Goal: Task Accomplishment & Management: Manage account settings

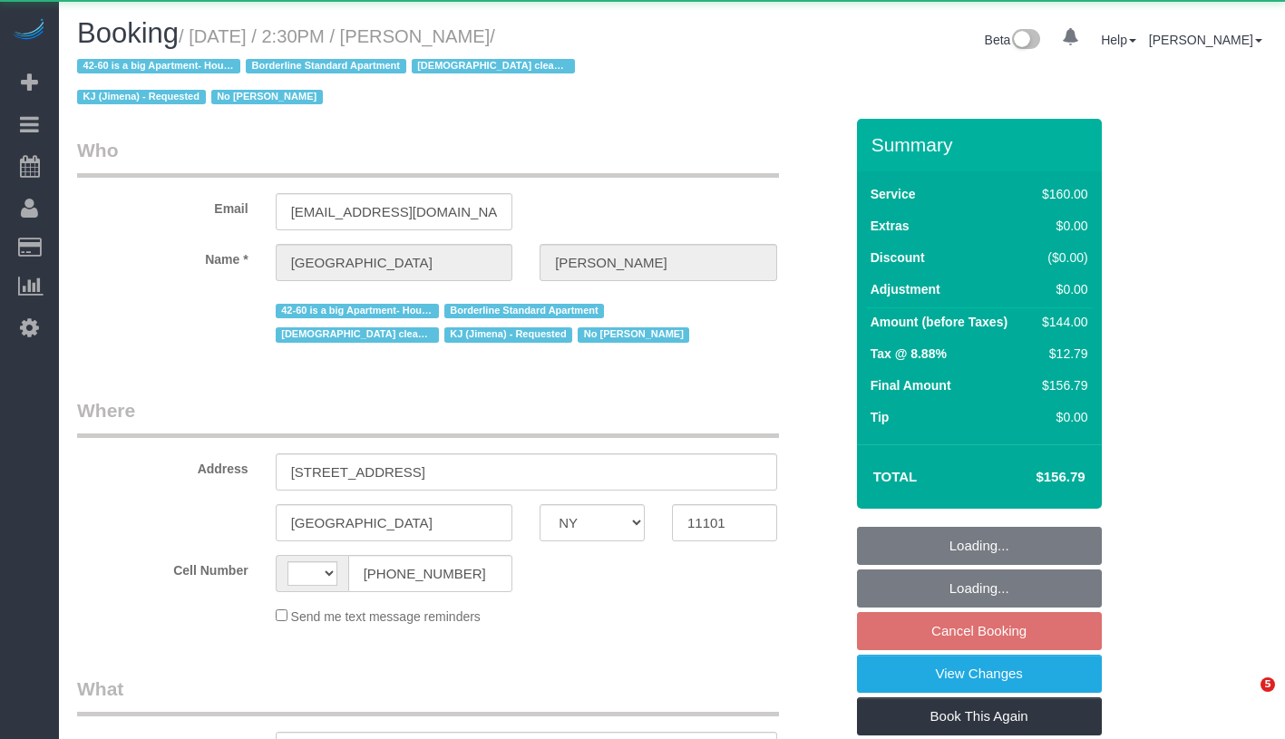
select select "NY"
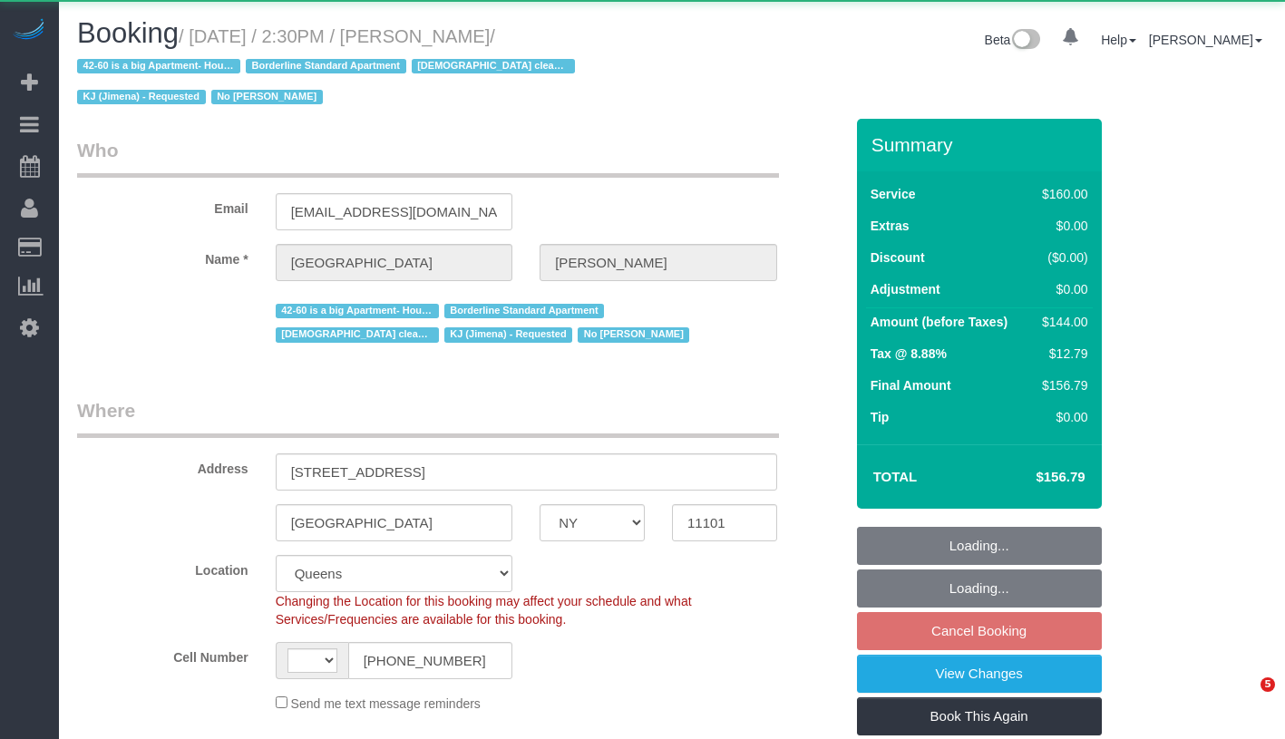
select select "string:[GEOGRAPHIC_DATA]"
select select "object:511"
select select "string:stripe-pm_1Pgapu4VGloSiKo7IXwbwPDU"
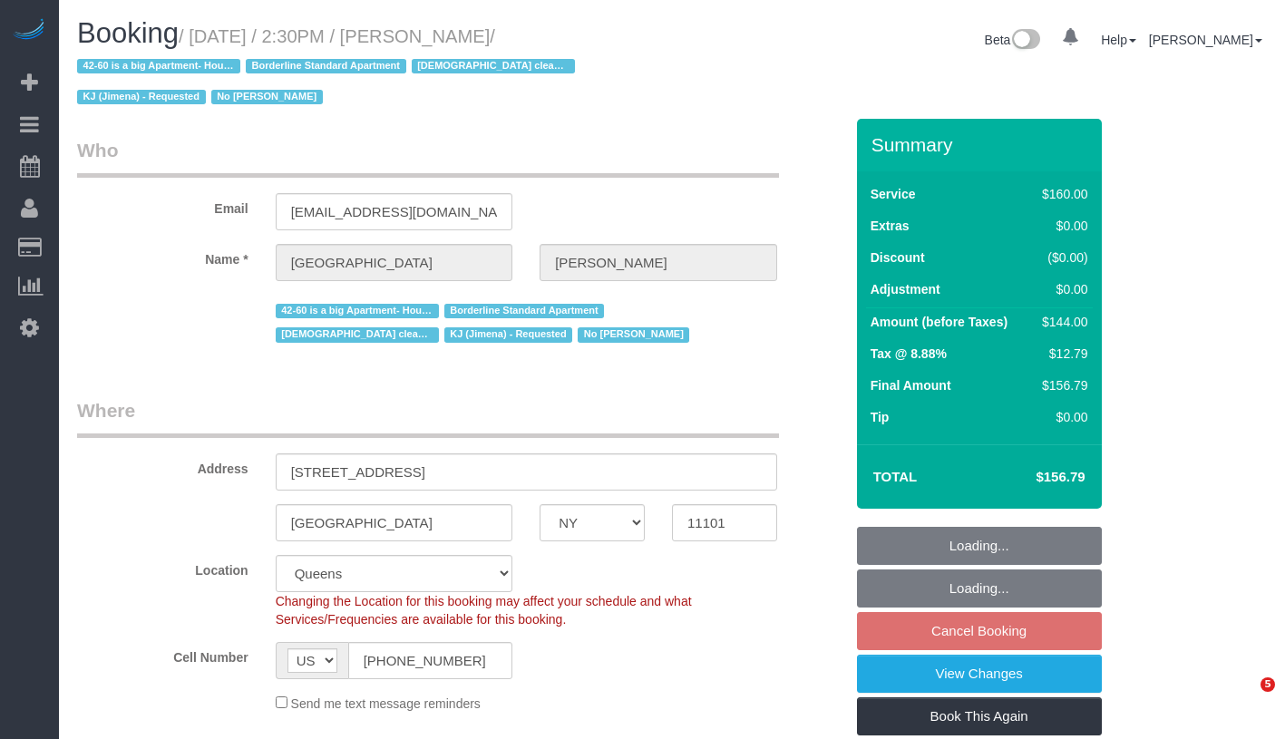
select select "object:1475"
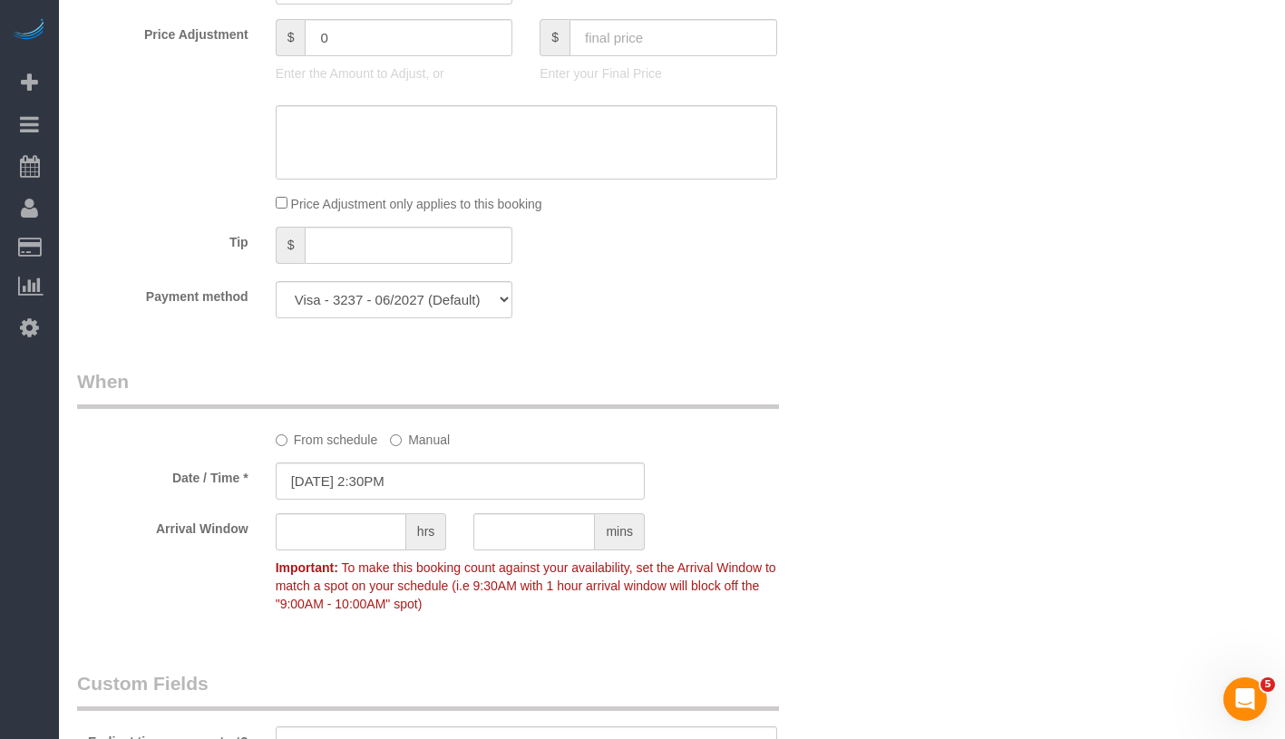
scroll to position [1533, 0]
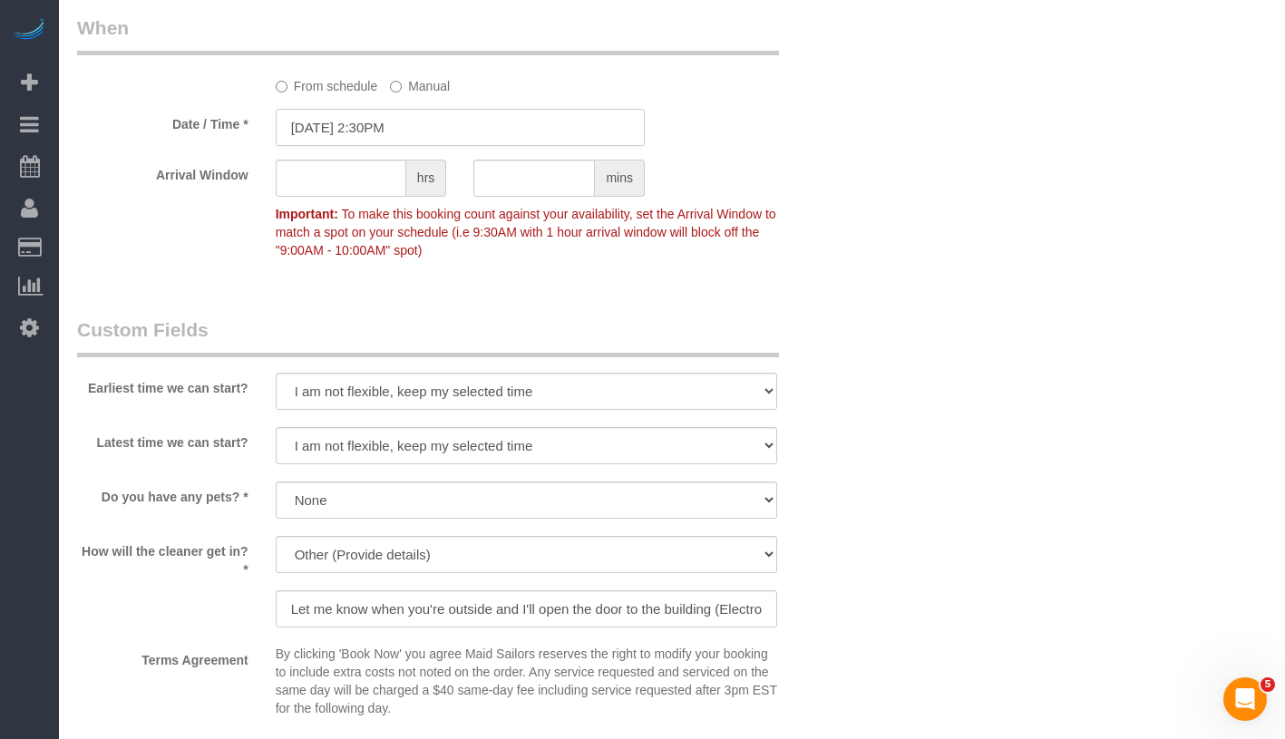
click at [420, 132] on input "10/17/2025 2:30PM" at bounding box center [460, 127] width 369 height 37
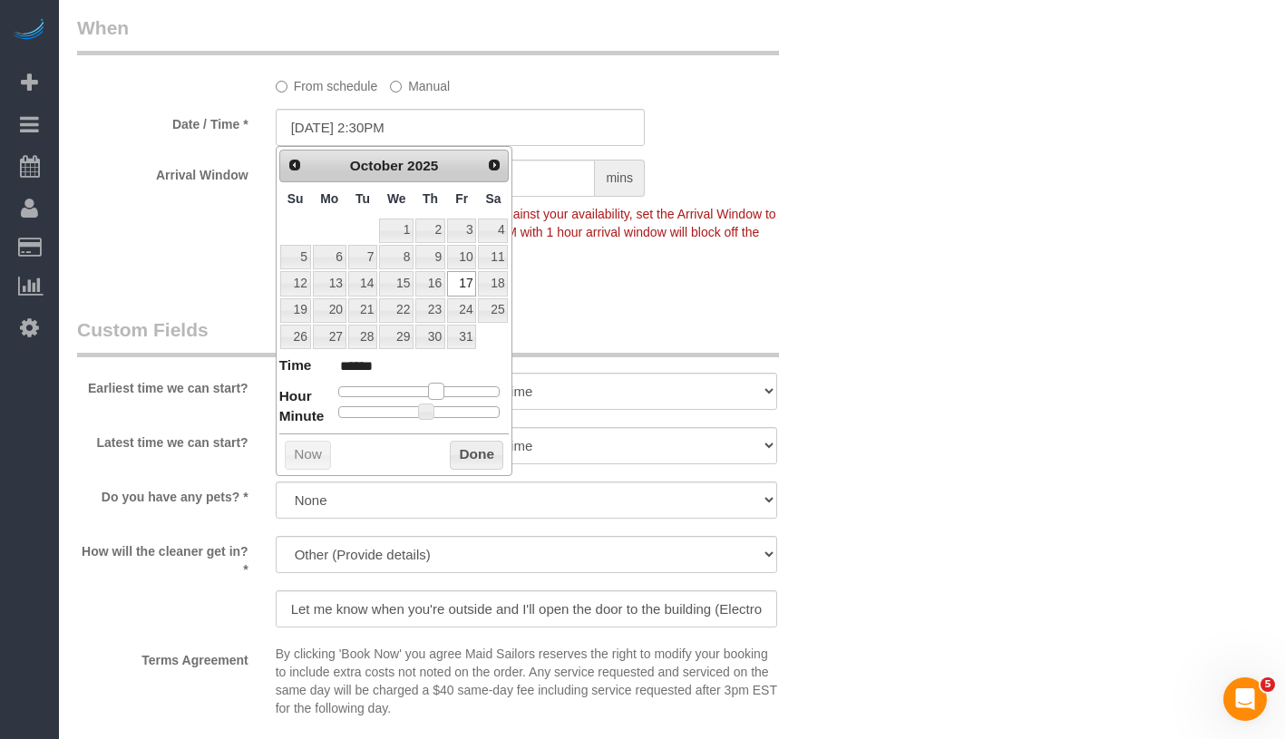
type input "10/17/2025 1:30PM"
type input "******"
type input "10/17/2025 12:30PM"
type input "*******"
drag, startPoint x: 435, startPoint y: 392, endPoint x: 425, endPoint y: 393, distance: 10.0
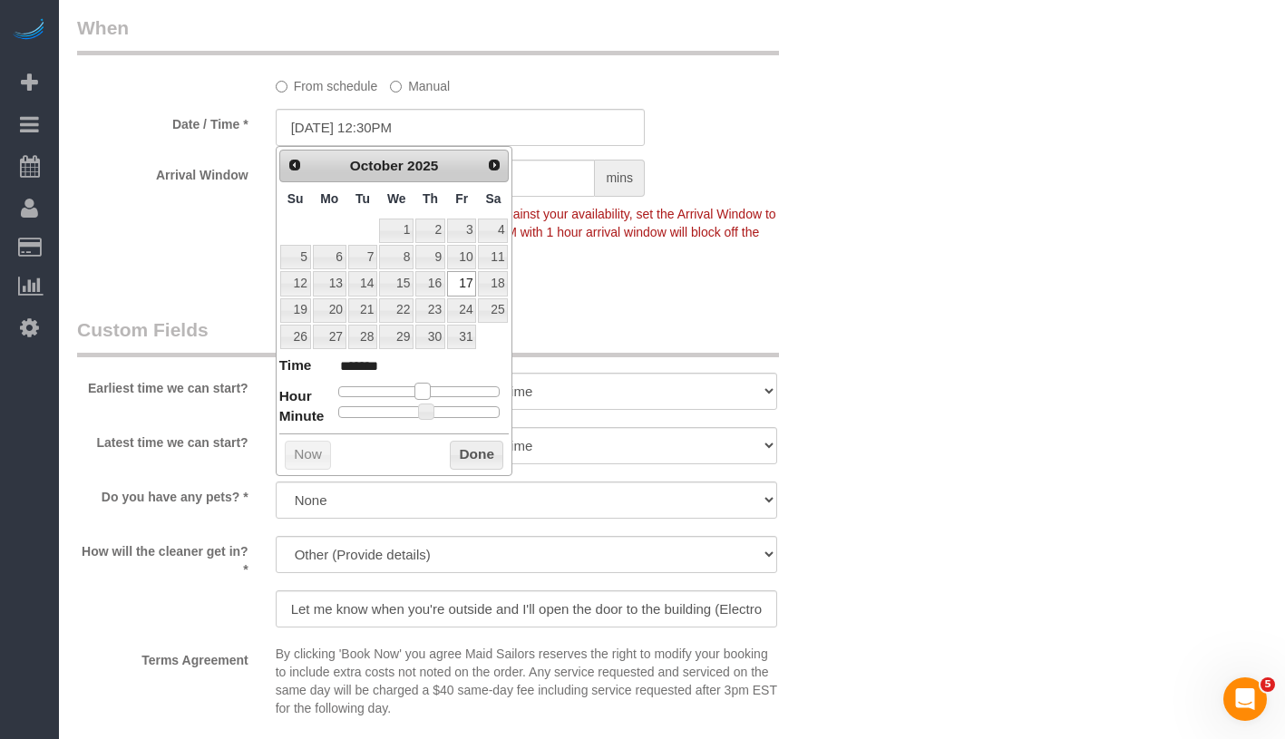
click at [425, 393] on span at bounding box center [422, 391] width 16 height 16
click at [489, 446] on button "Done" at bounding box center [477, 455] width 54 height 29
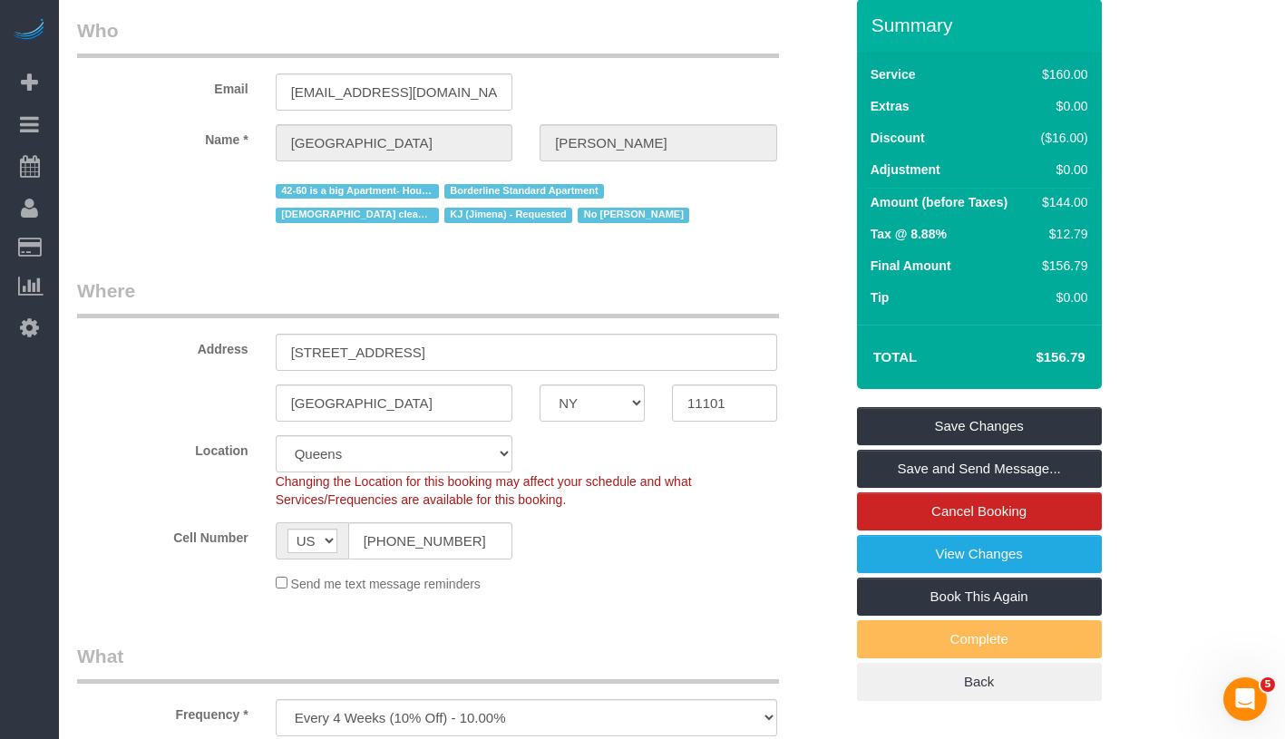
scroll to position [0, 0]
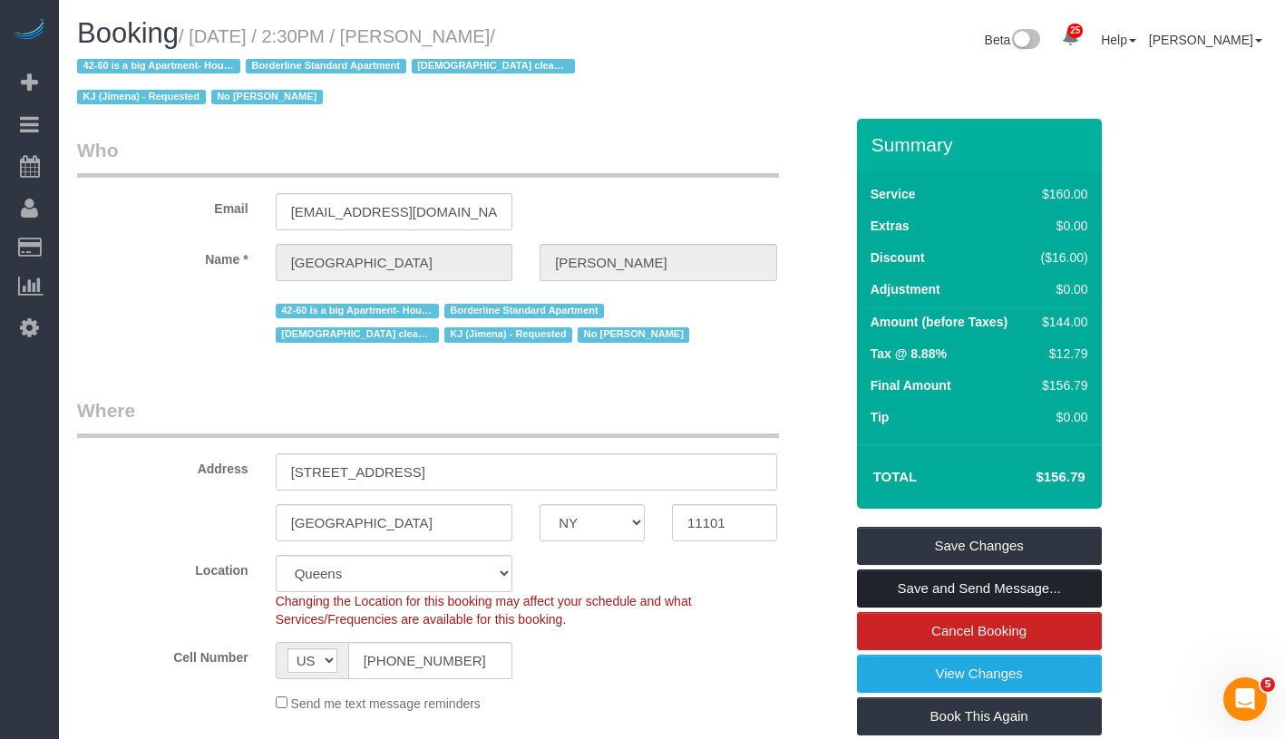
click at [1052, 591] on link "Save and Send Message..." at bounding box center [979, 589] width 245 height 38
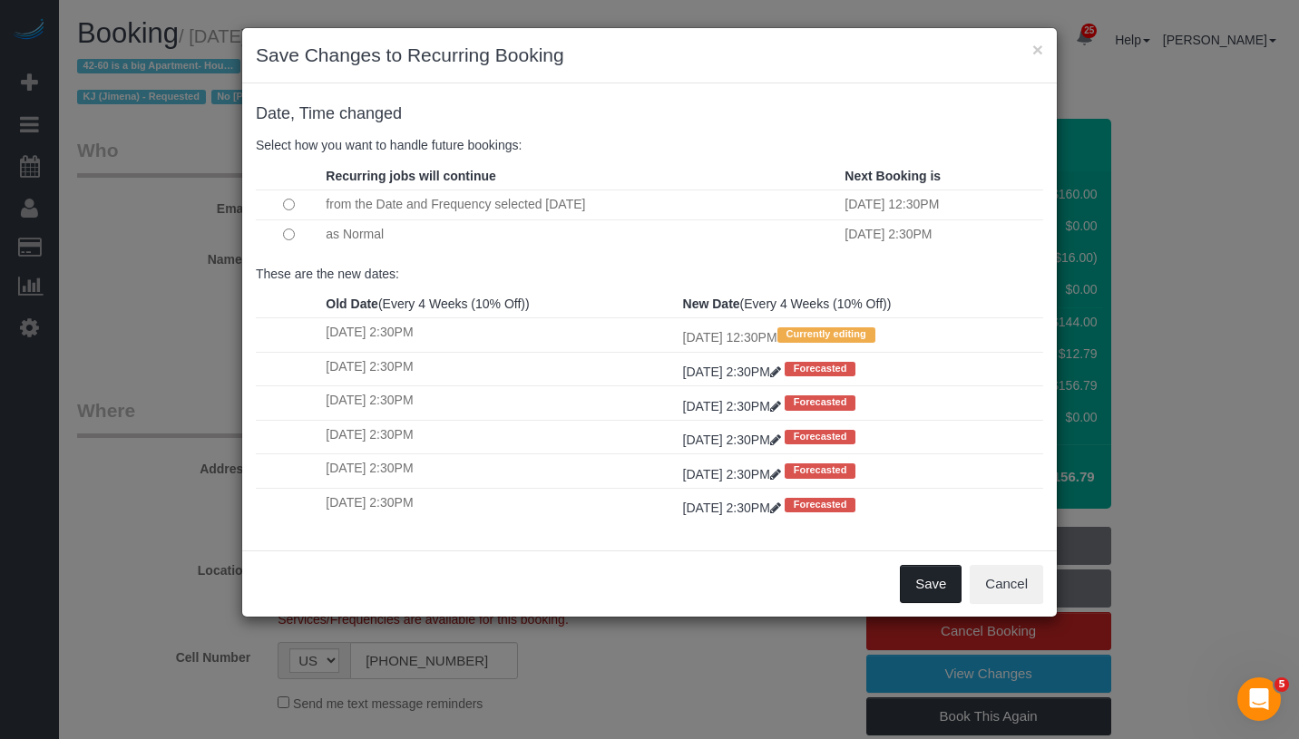
click at [931, 596] on button "Save" at bounding box center [931, 584] width 62 height 38
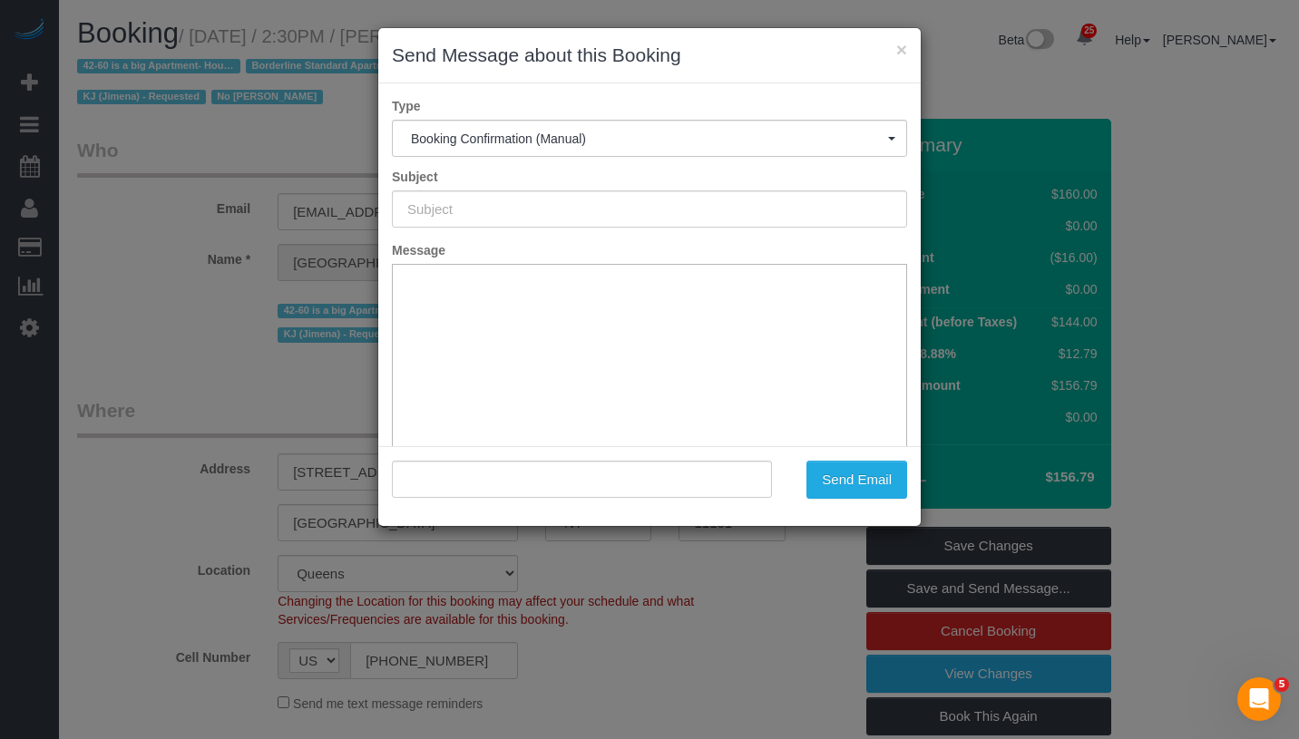
type input "Cleaning Confirmed for 10/17/2025 at 12:30pm"
type input ""Roma Hassan" <int197@yahoo.com>"
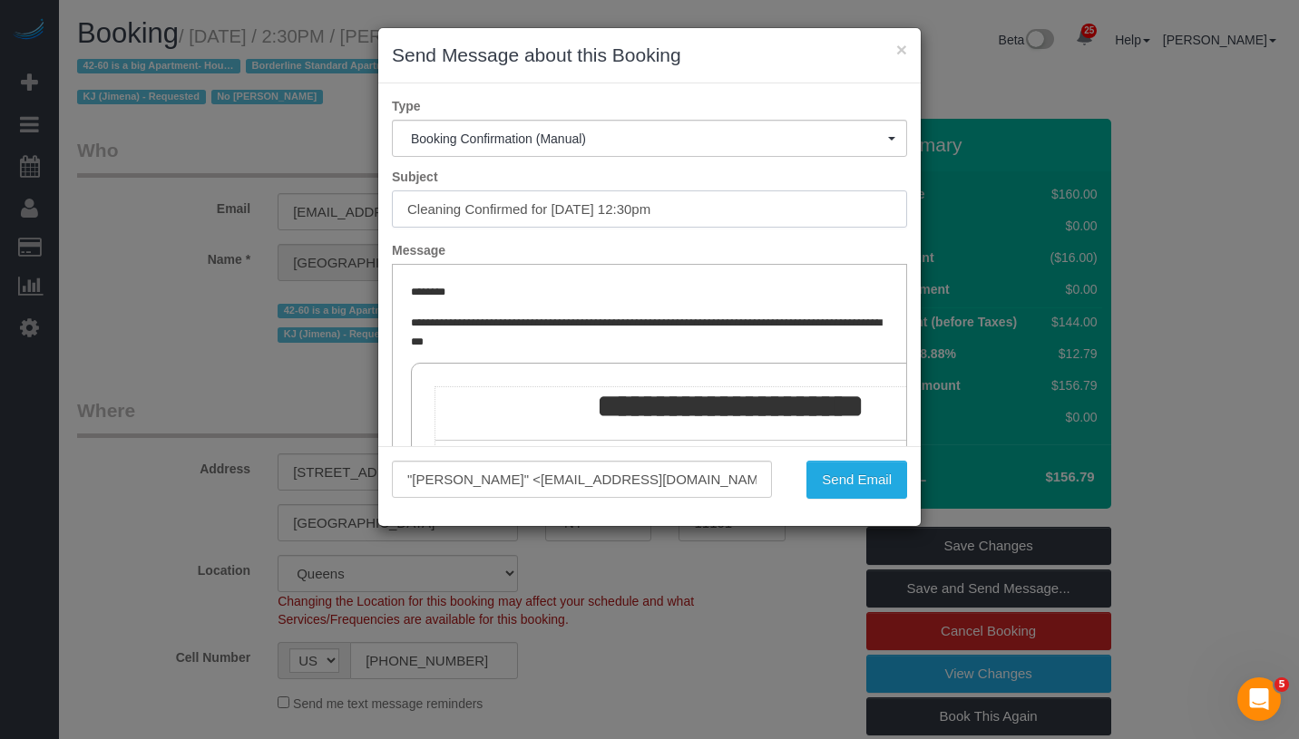
drag, startPoint x: 551, startPoint y: 210, endPoint x: 722, endPoint y: 210, distance: 170.5
click at [722, 210] on input "Cleaning Confirmed for 10/17/2025 at 12:30pm" at bounding box center [649, 208] width 515 height 37
drag, startPoint x: 463, startPoint y: 208, endPoint x: 726, endPoint y: 210, distance: 262.1
click at [726, 210] on input "Cleaning Confirmed for 10/17/2025 at 12:30pm" at bounding box center [649, 208] width 515 height 37
click at [847, 488] on button "Send Email" at bounding box center [856, 480] width 101 height 38
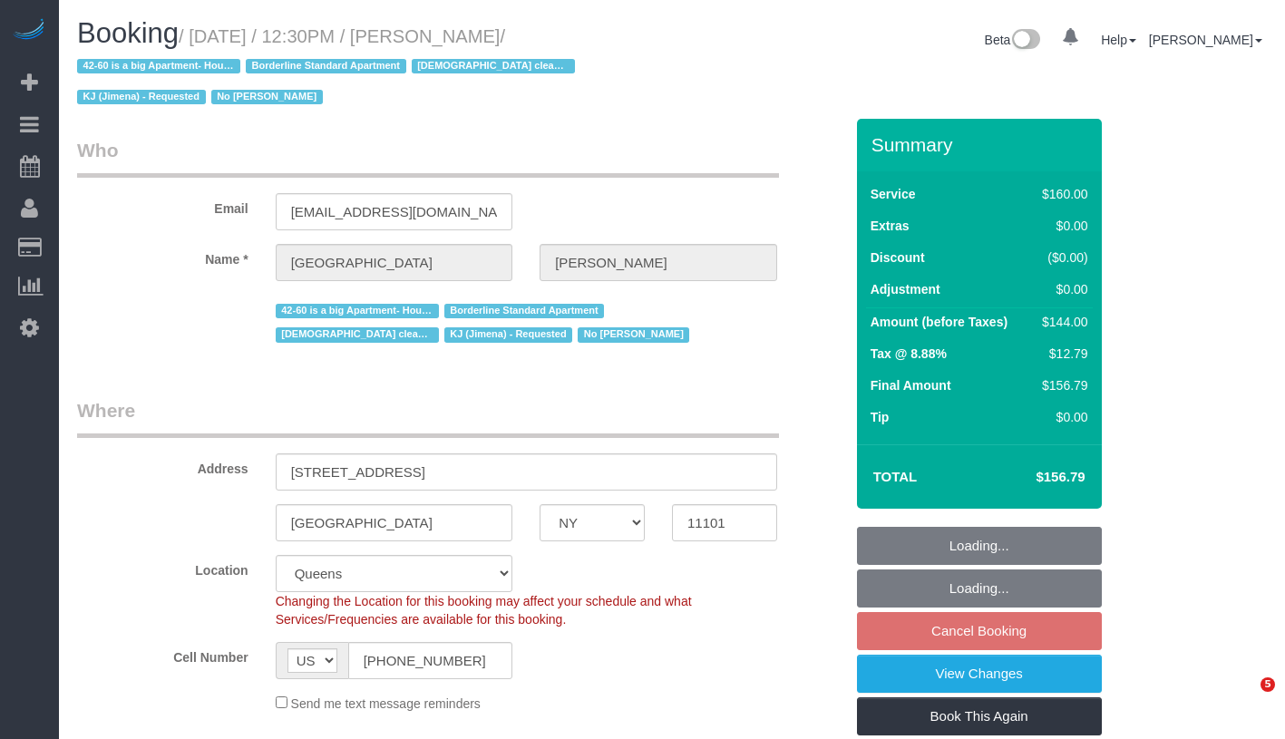
select select "NY"
select select "string:stripe-pm_1Pgapu4VGloSiKo7IXwbwPDU"
select select "object:1080"
select select "number:89"
select select "number:90"
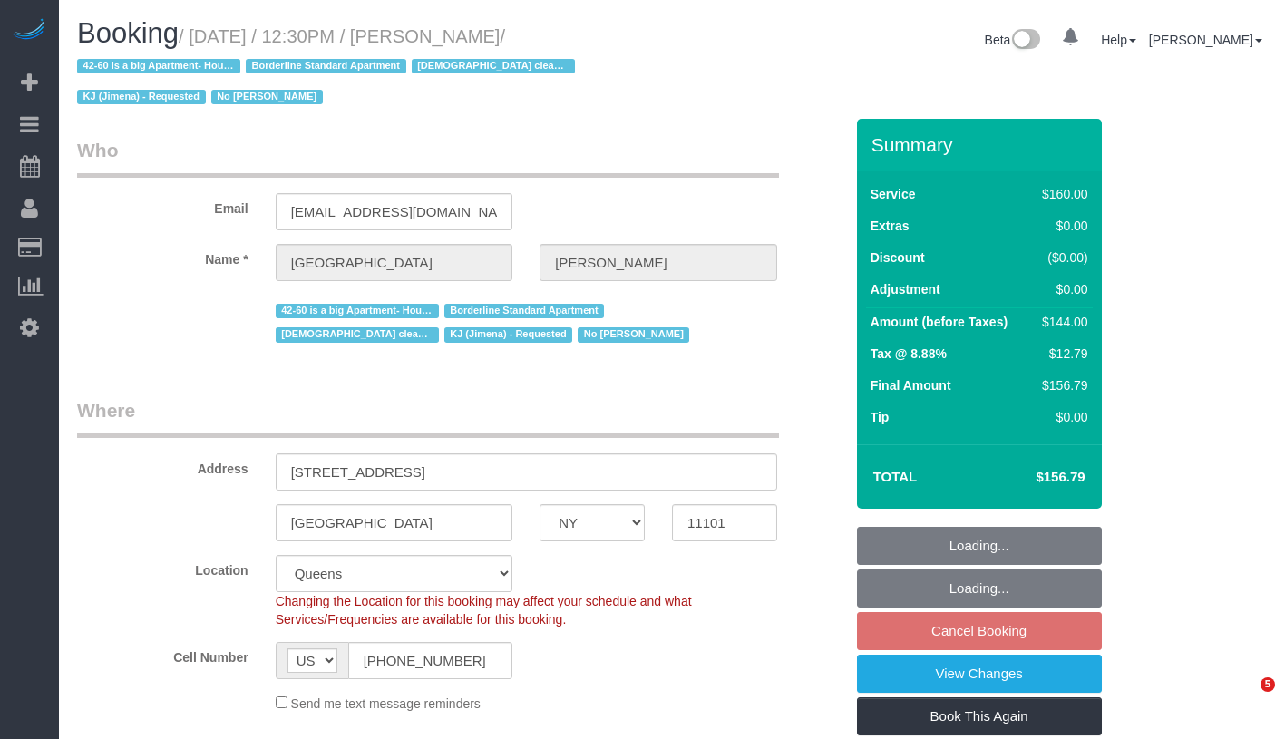
select select "number:15"
select select "number:7"
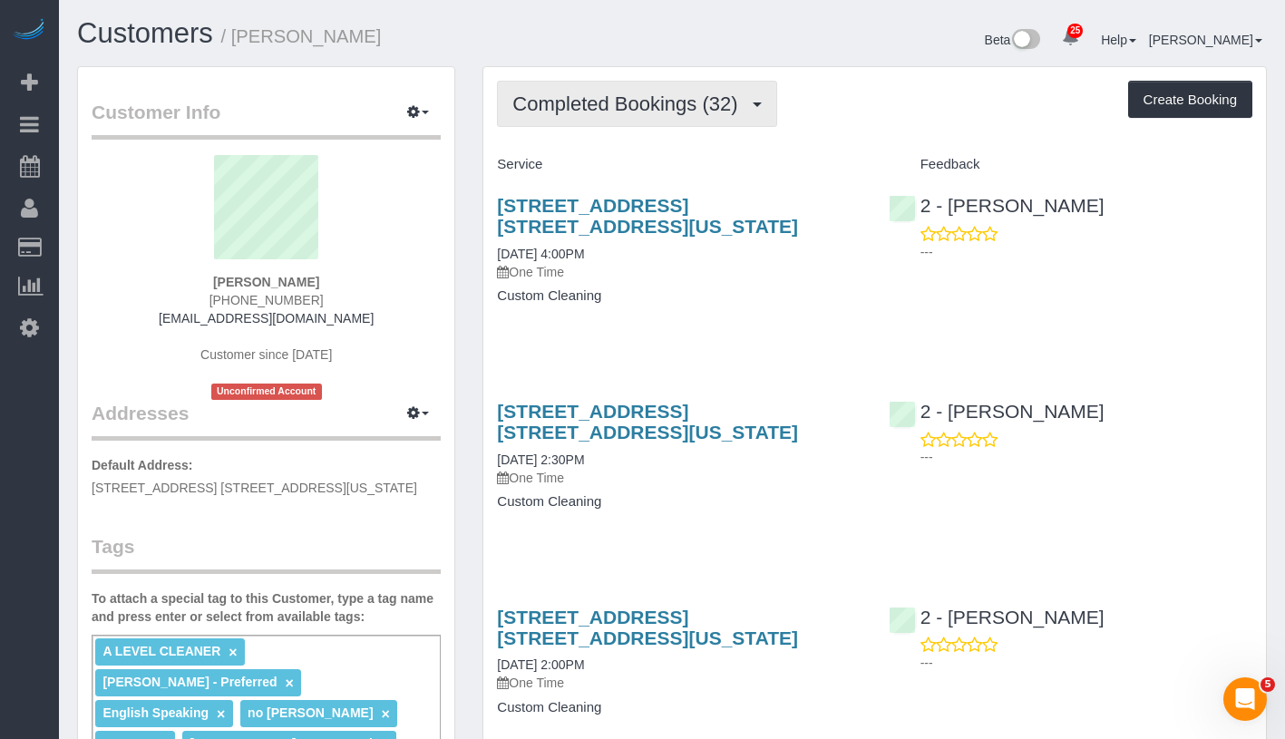
click at [679, 95] on span "Completed Bookings (32)" at bounding box center [629, 104] width 234 height 23
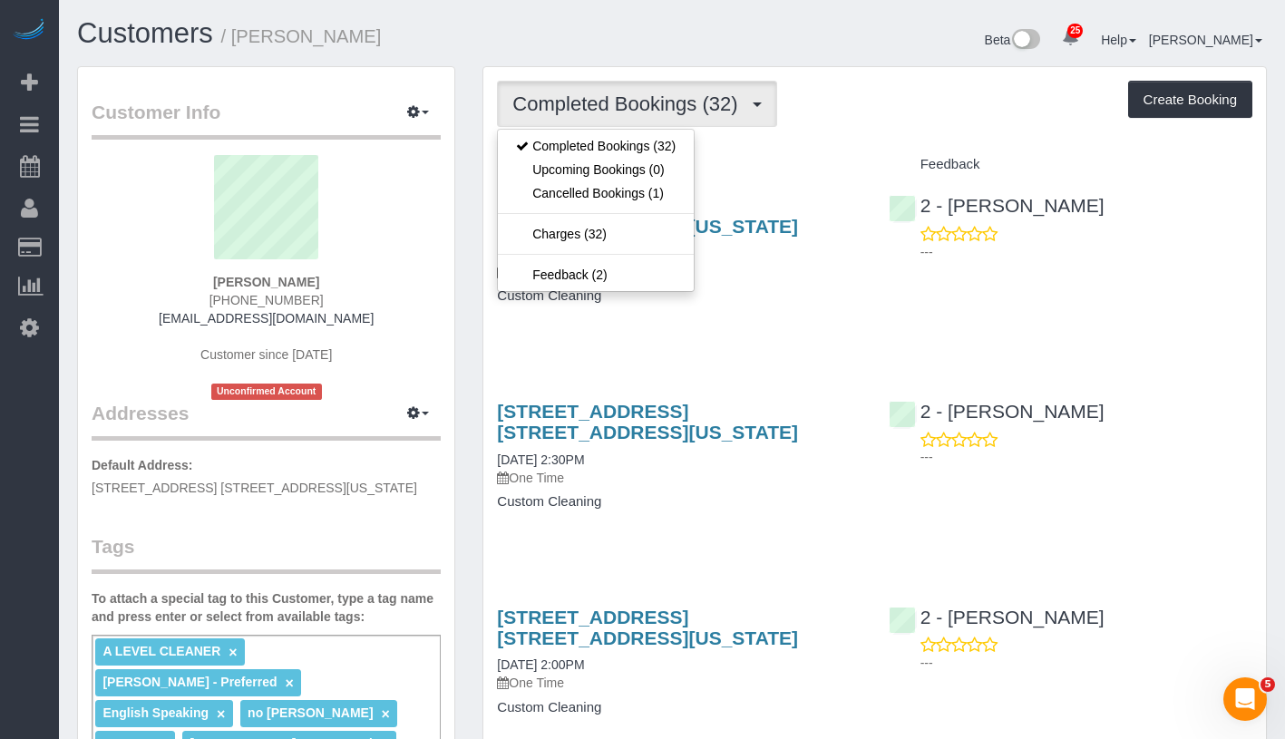
click at [823, 112] on div "Completed Bookings (32) Completed Bookings (32) Upcoming Bookings (0) Cancelled…" at bounding box center [875, 104] width 756 height 46
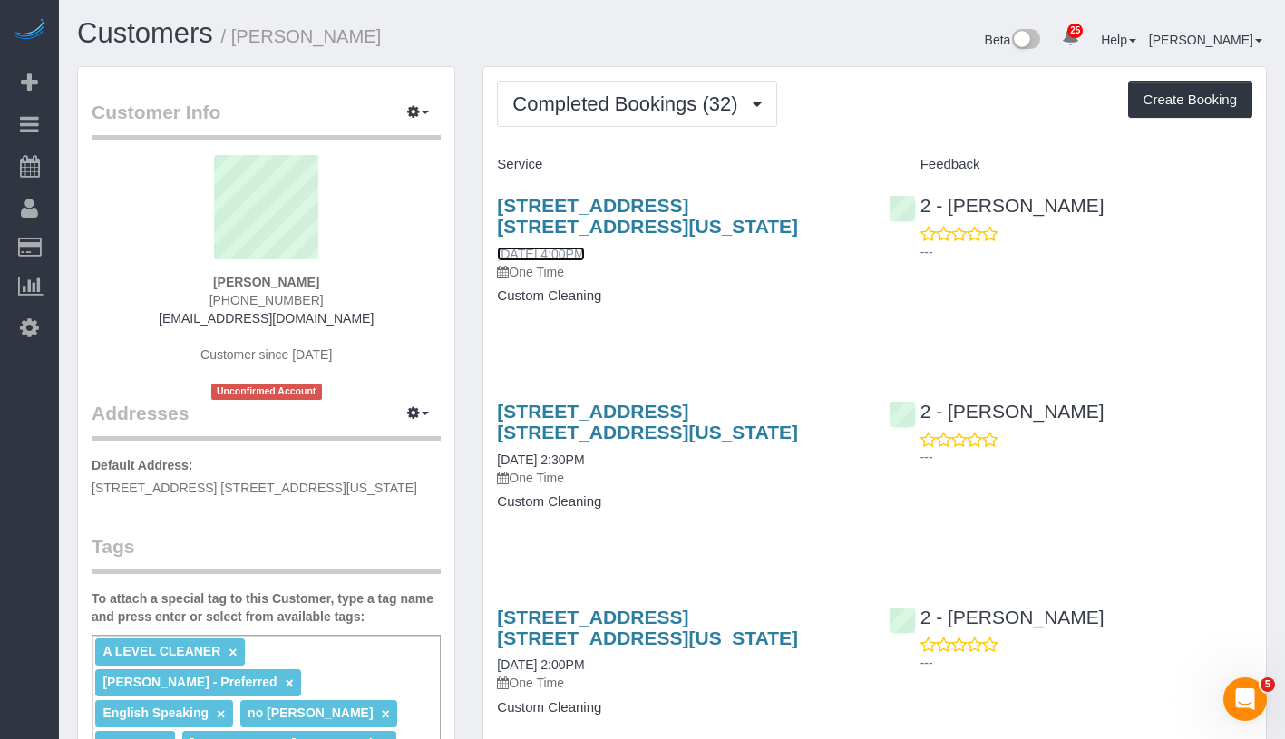
click at [567, 256] on link "[DATE] 4:00PM" at bounding box center [540, 254] width 87 height 15
drag, startPoint x: 240, startPoint y: 31, endPoint x: 405, endPoint y: 42, distance: 164.5
click at [405, 42] on h1 "Customers / Mccabe Hurley" at bounding box center [367, 33] width 581 height 31
copy small "Mccabe Hurley"
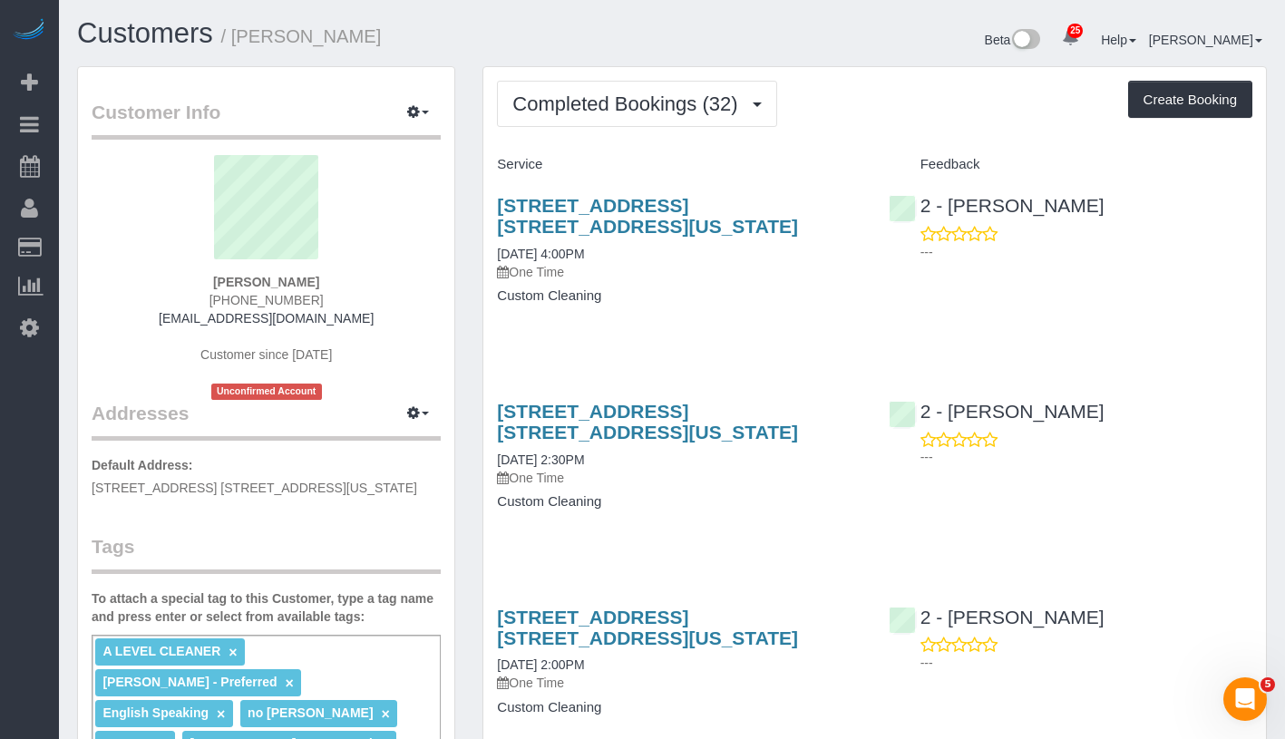
drag, startPoint x: 244, startPoint y: 40, endPoint x: 409, endPoint y: 35, distance: 165.1
click at [409, 35] on h1 "Customers / Mccabe Hurley" at bounding box center [367, 33] width 581 height 31
copy small "Mccabe Hurley"
click at [281, 52] on div "Customers / Mccabe Hurley" at bounding box center [367, 37] width 609 height 39
drag, startPoint x: 243, startPoint y: 45, endPoint x: 403, endPoint y: 40, distance: 159.7
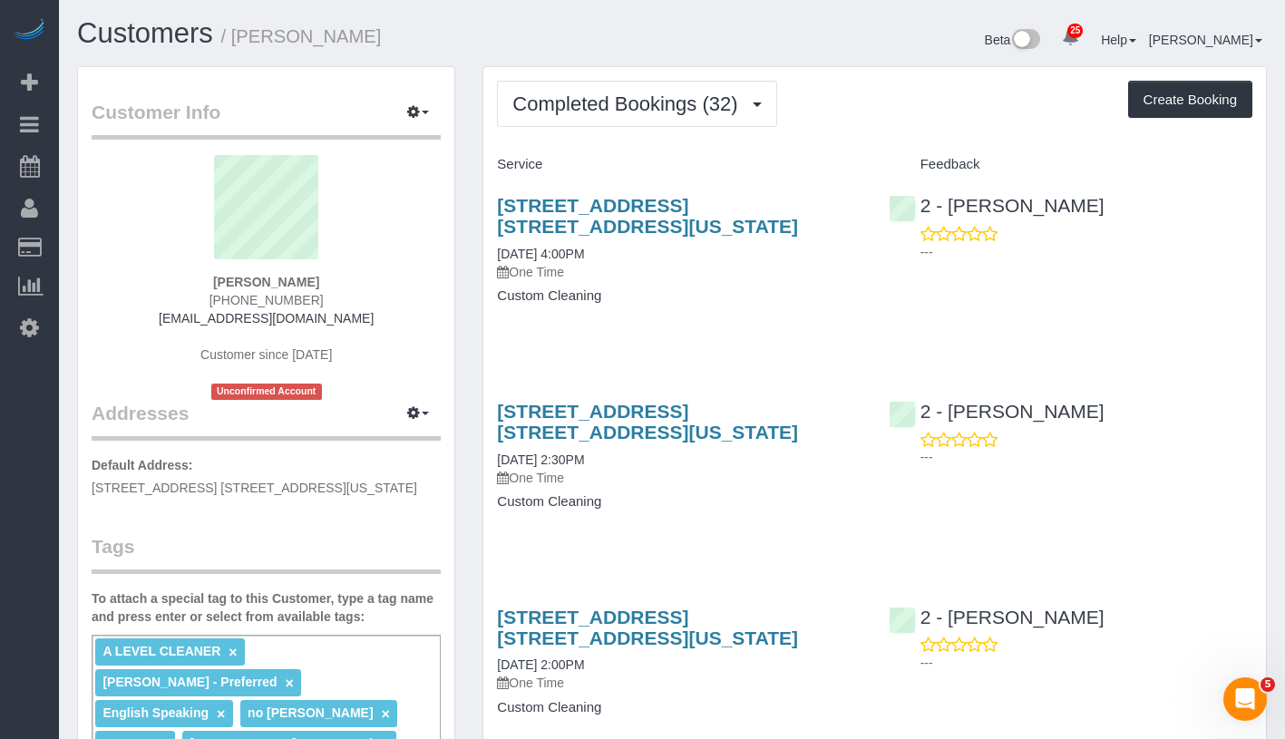
click at [403, 40] on h1 "Customers / Mccabe Hurley" at bounding box center [367, 33] width 581 height 31
copy small "Mccabe Hurley"
click at [397, 210] on sui-profile-pic at bounding box center [266, 214] width 322 height 118
drag, startPoint x: 209, startPoint y: 280, endPoint x: 340, endPoint y: 278, distance: 131.5
click at [340, 278] on div "Mccabe Hurley 917-502-1747 mccabeh9@gmail.com Customer since 2019 Unconfirmed A…" at bounding box center [266, 277] width 349 height 245
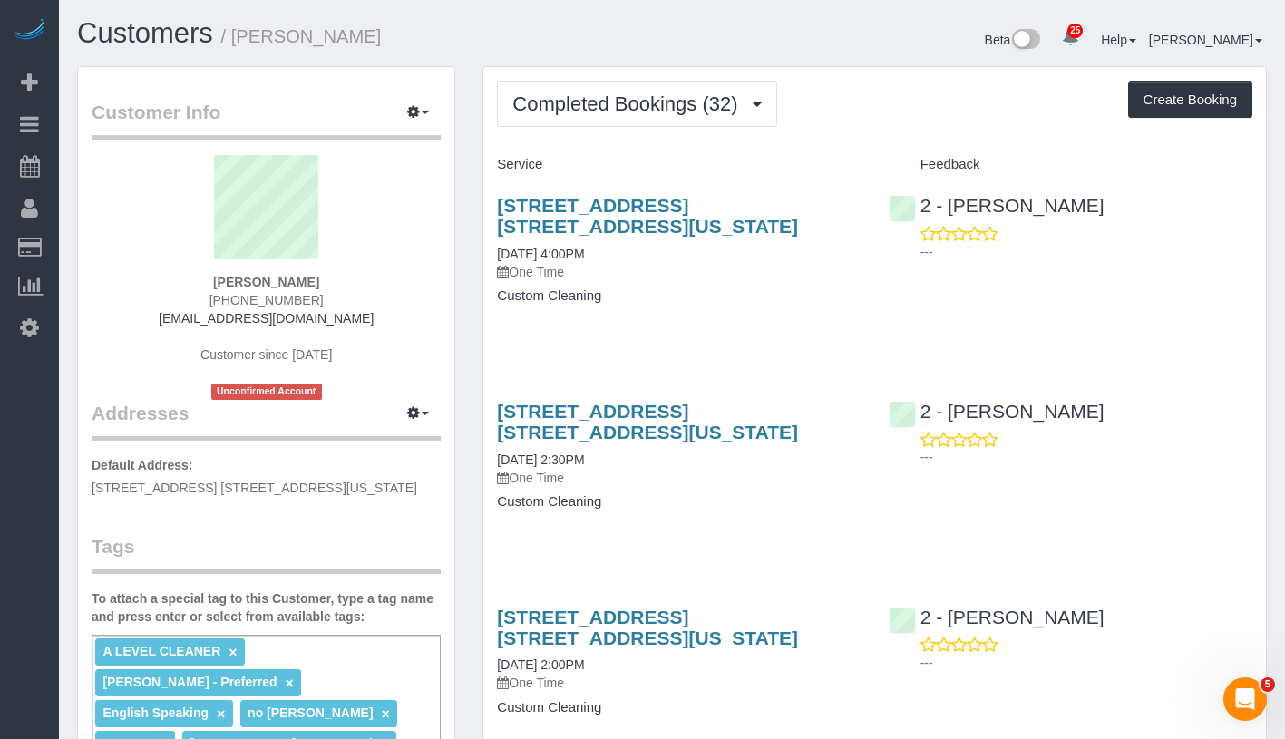
copy strong "Mccabe Hurley"
click at [493, 244] on div "317 East 92nd Street, Apt. 3w, New York, NY 10128 03/14/2025 4:00PM One Time Cu…" at bounding box center [678, 260] width 391 height 161
drag, startPoint x: 488, startPoint y: 190, endPoint x: 672, endPoint y: 229, distance: 188.2
click at [672, 229] on div "317 East 92nd Street, Apt. 3w, New York, NY 10128 03/14/2025 4:00PM One Time Cu…" at bounding box center [678, 260] width 391 height 161
copy link "317 East 92nd Street, Apt. 3w, New York, NY 10128"
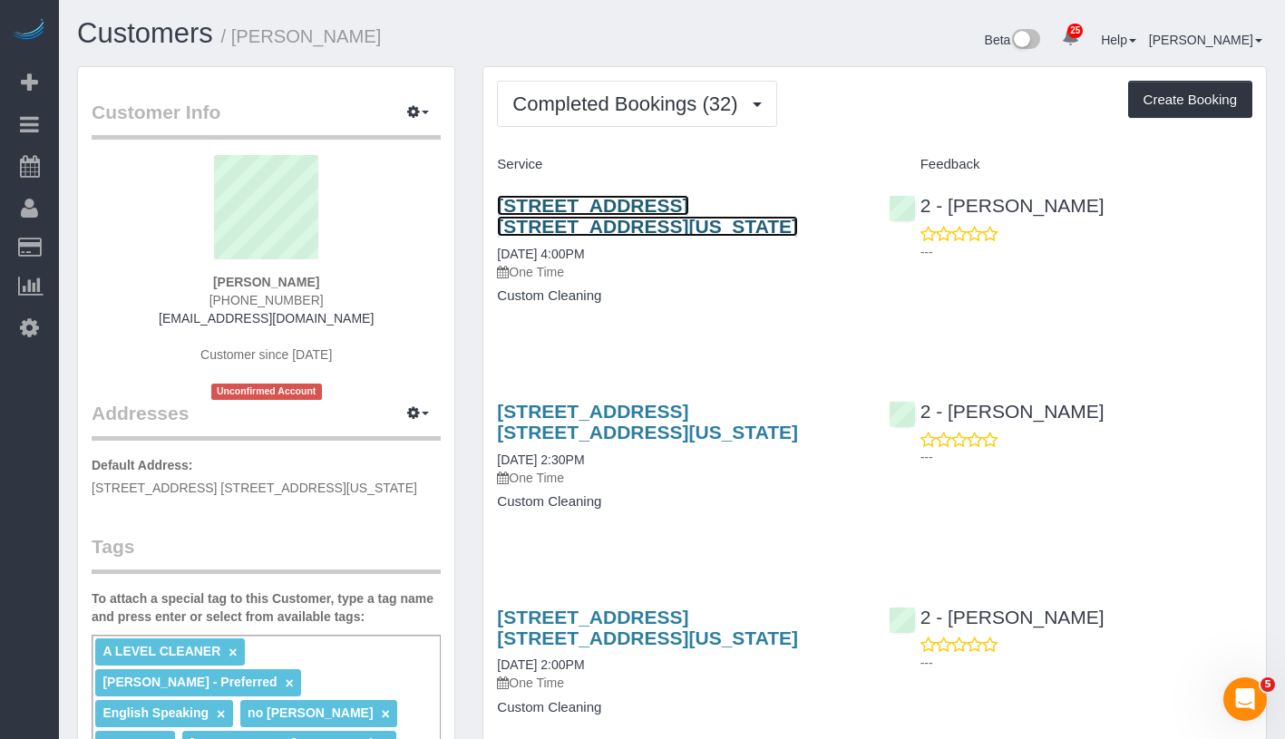
click at [617, 227] on link "317 East 92nd Street, Apt. 3w, New York, NY 10128" at bounding box center [647, 216] width 301 height 42
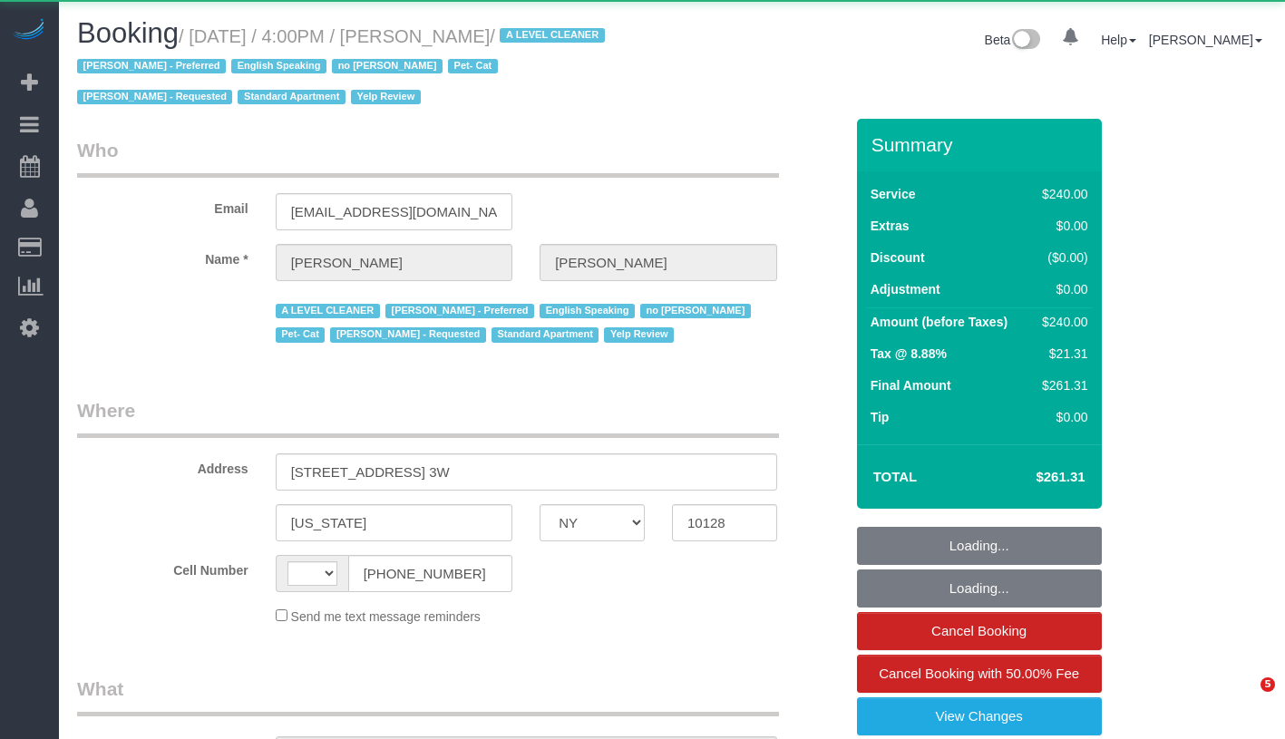
select select "NY"
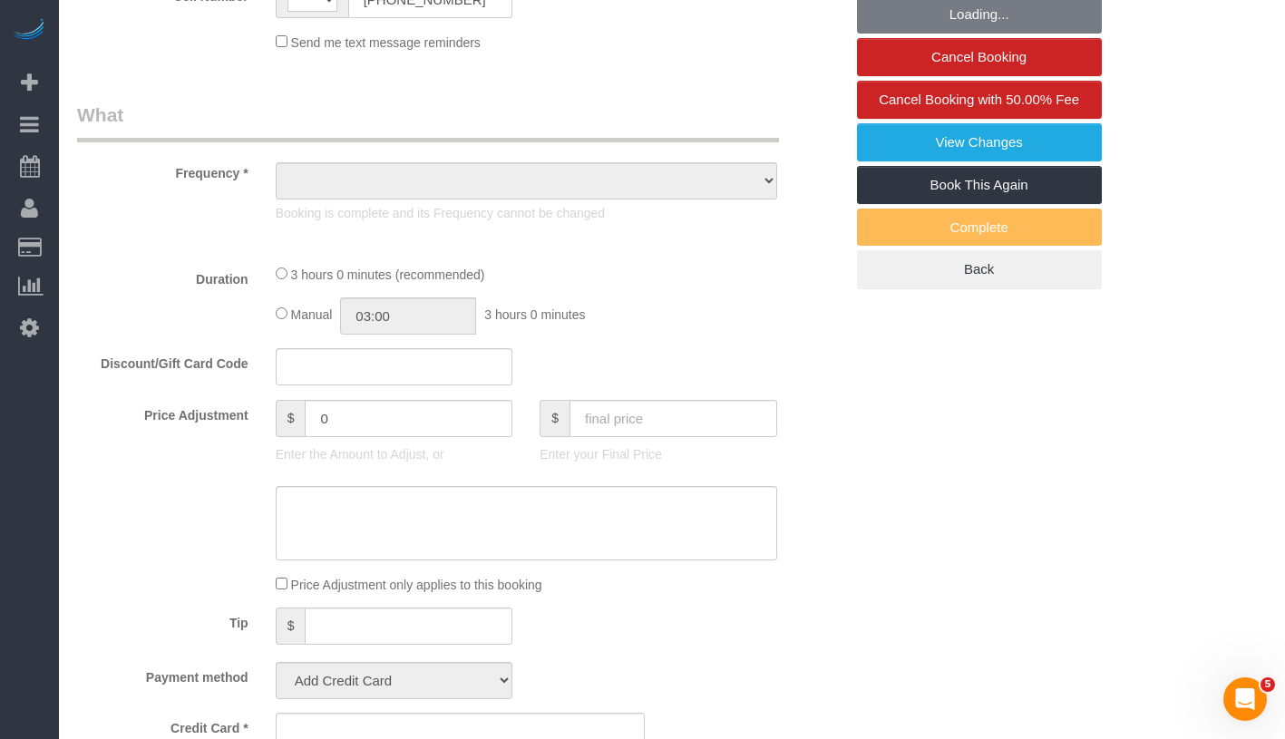
scroll to position [614, 0]
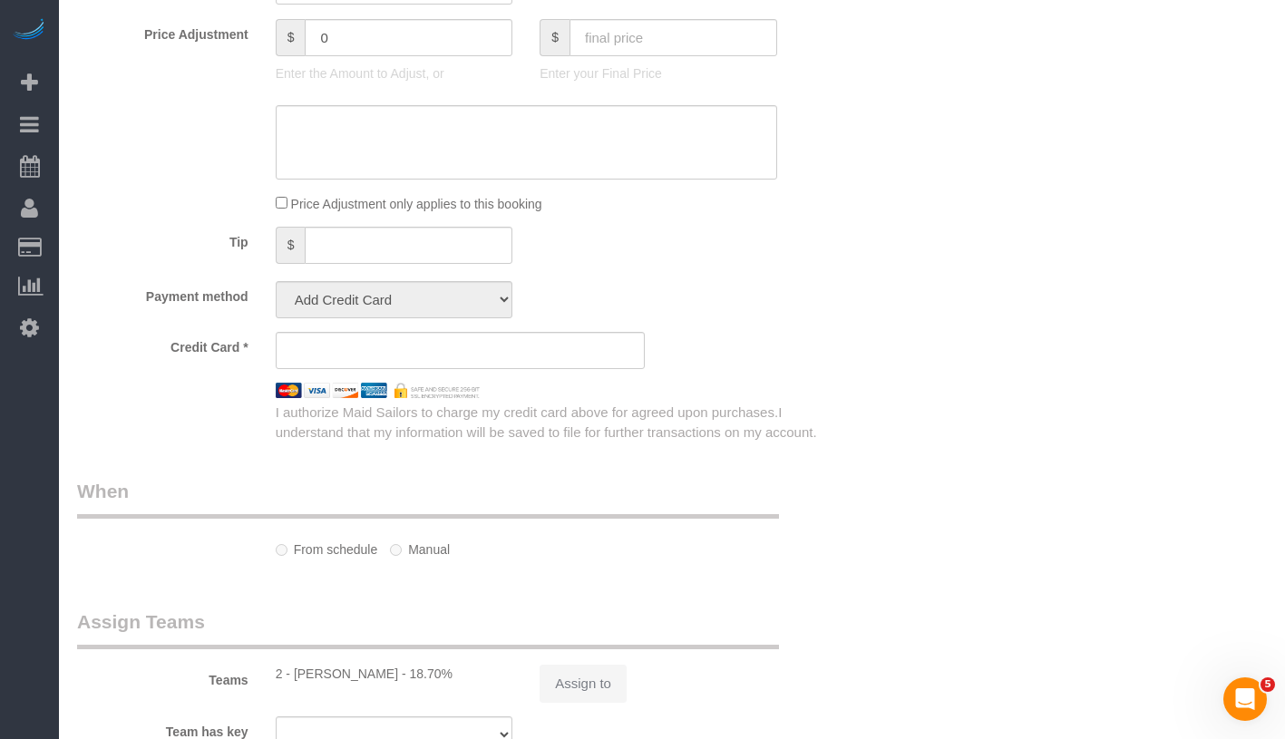
select select "string:US"
select select "object:852"
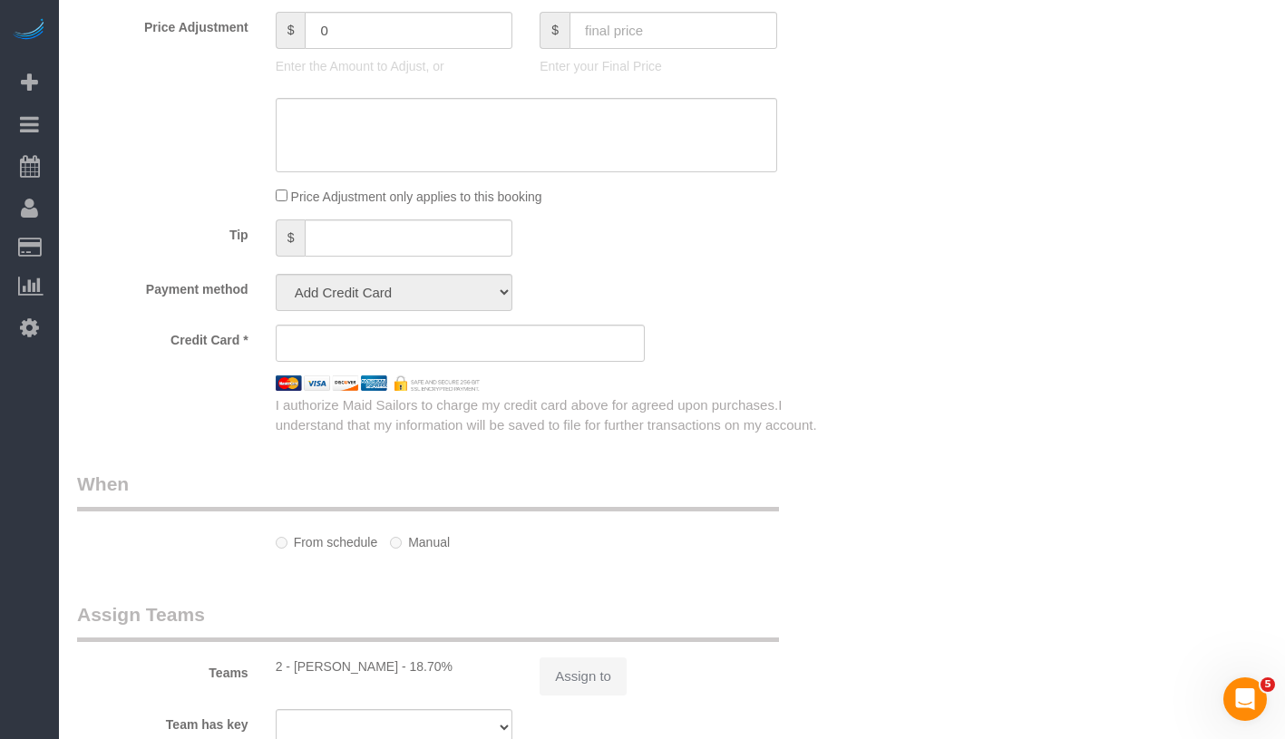
select select "180"
select select "number:89"
select select "number:90"
select select "number:14"
select select "number:5"
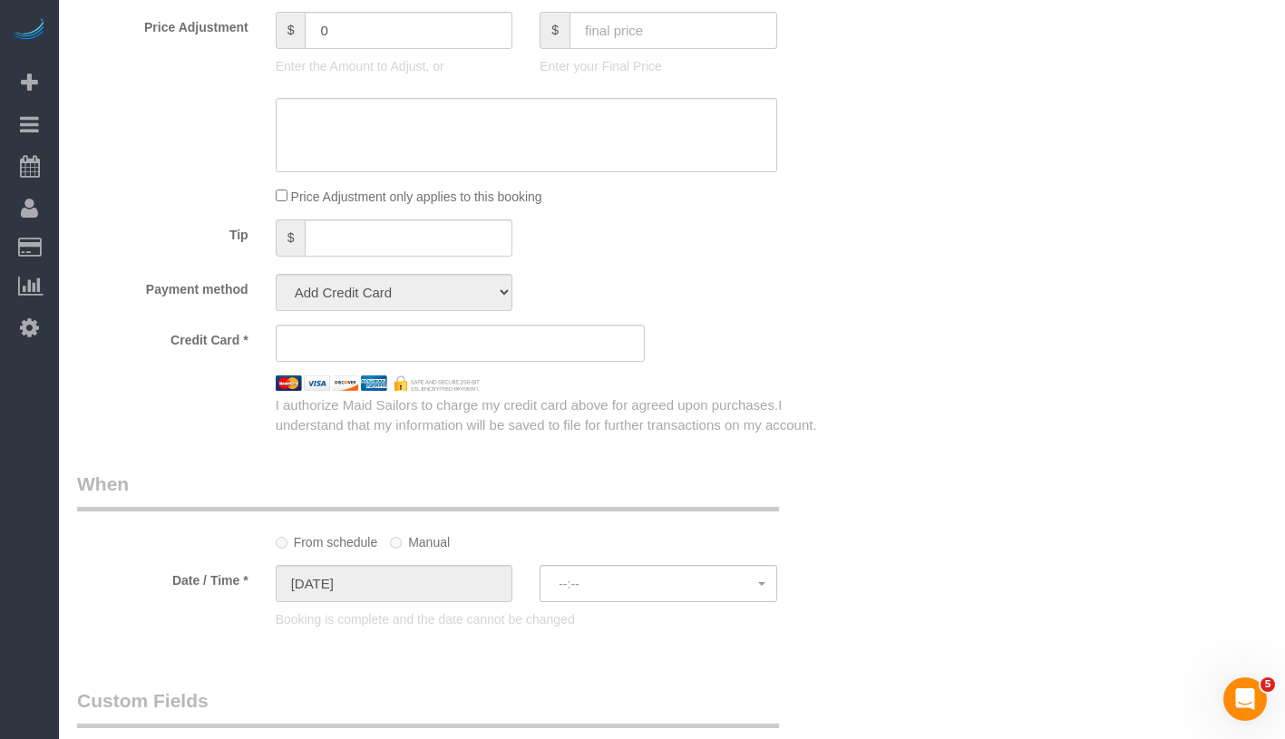
select select "spot1"
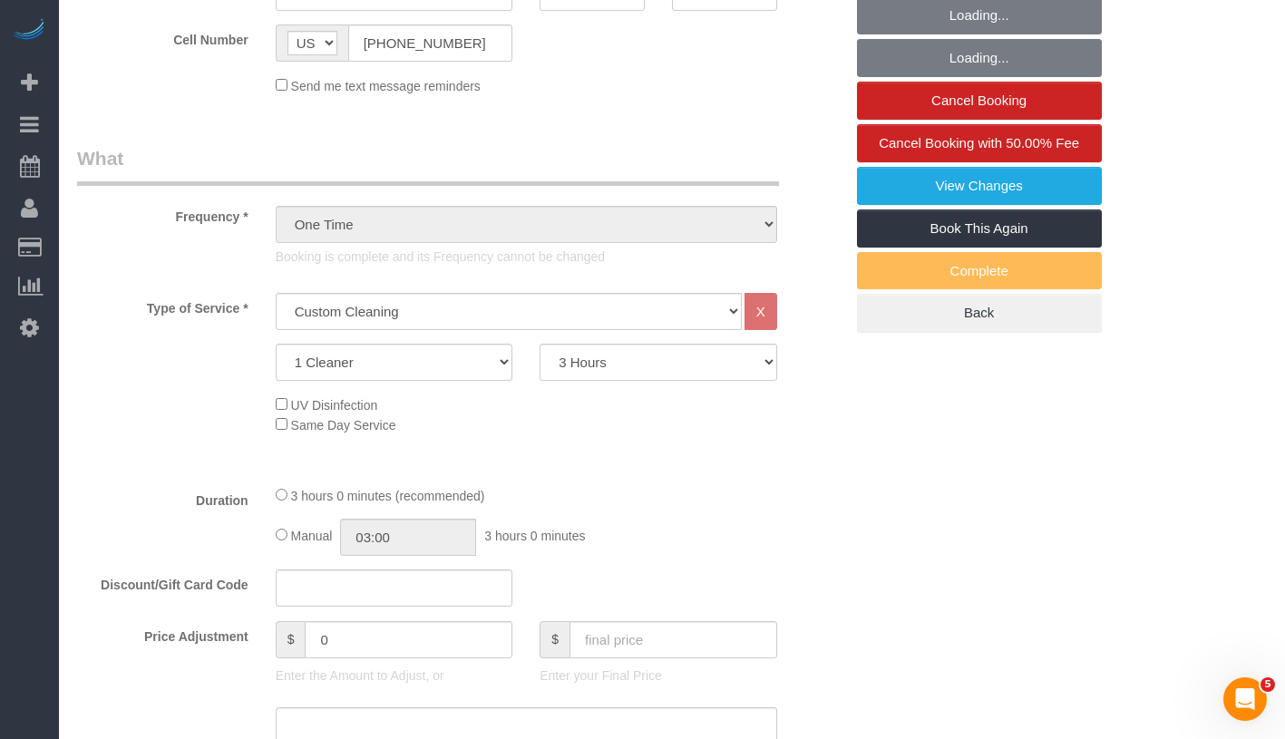
scroll to position [337, 0]
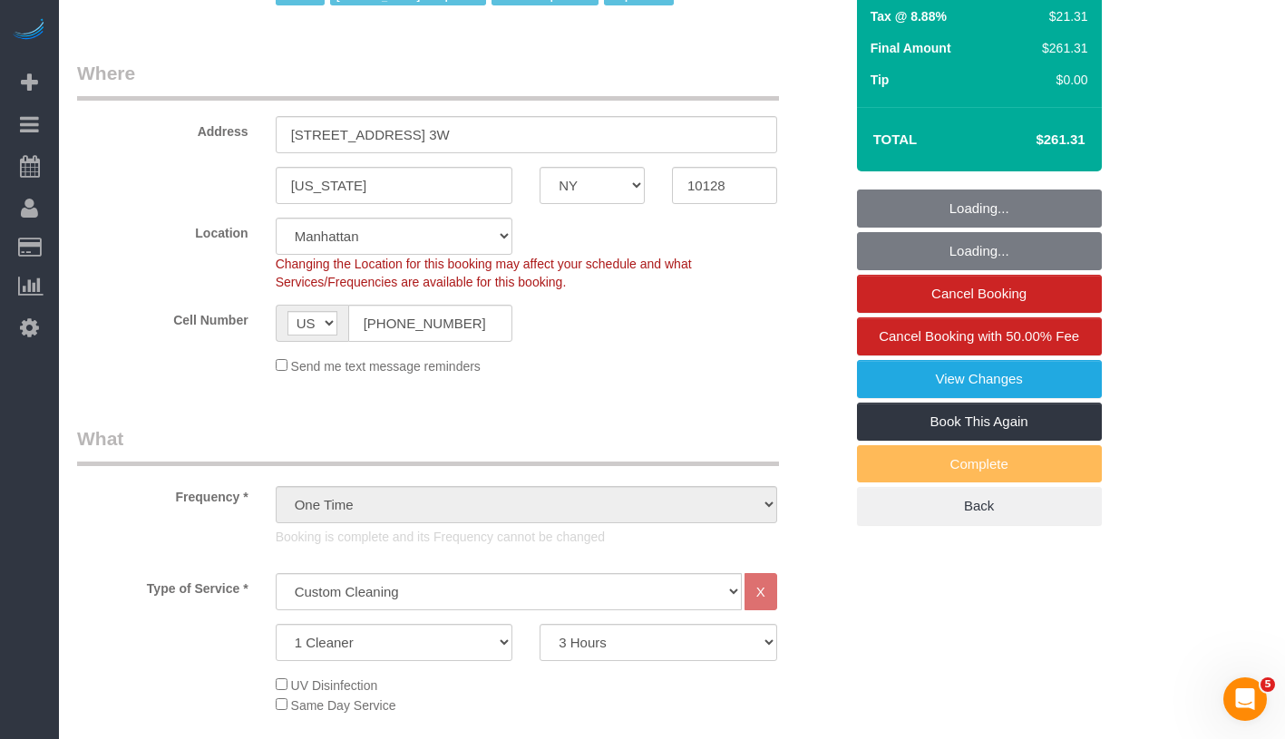
select select "spot6"
select select "string:stripe-card_1EjrkS4VGloSiKo7LfHLz0Ck"
select select "object:1992"
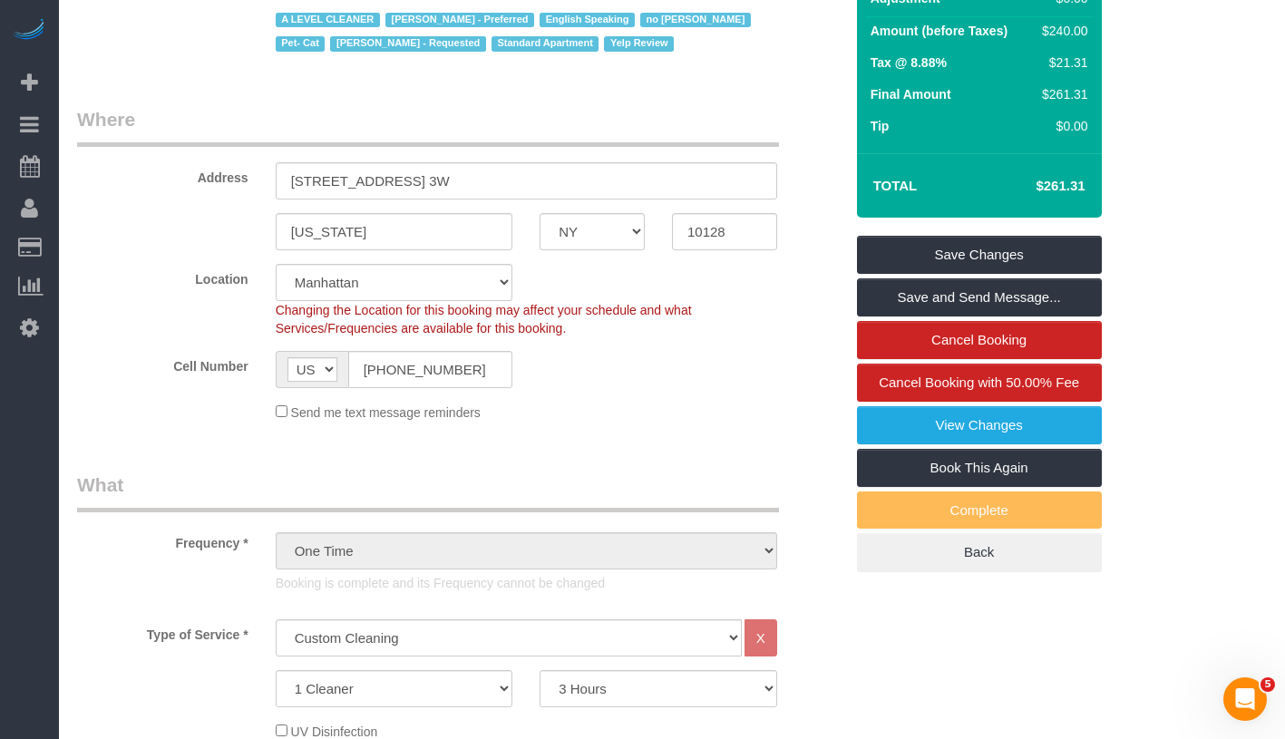
scroll to position [0, 0]
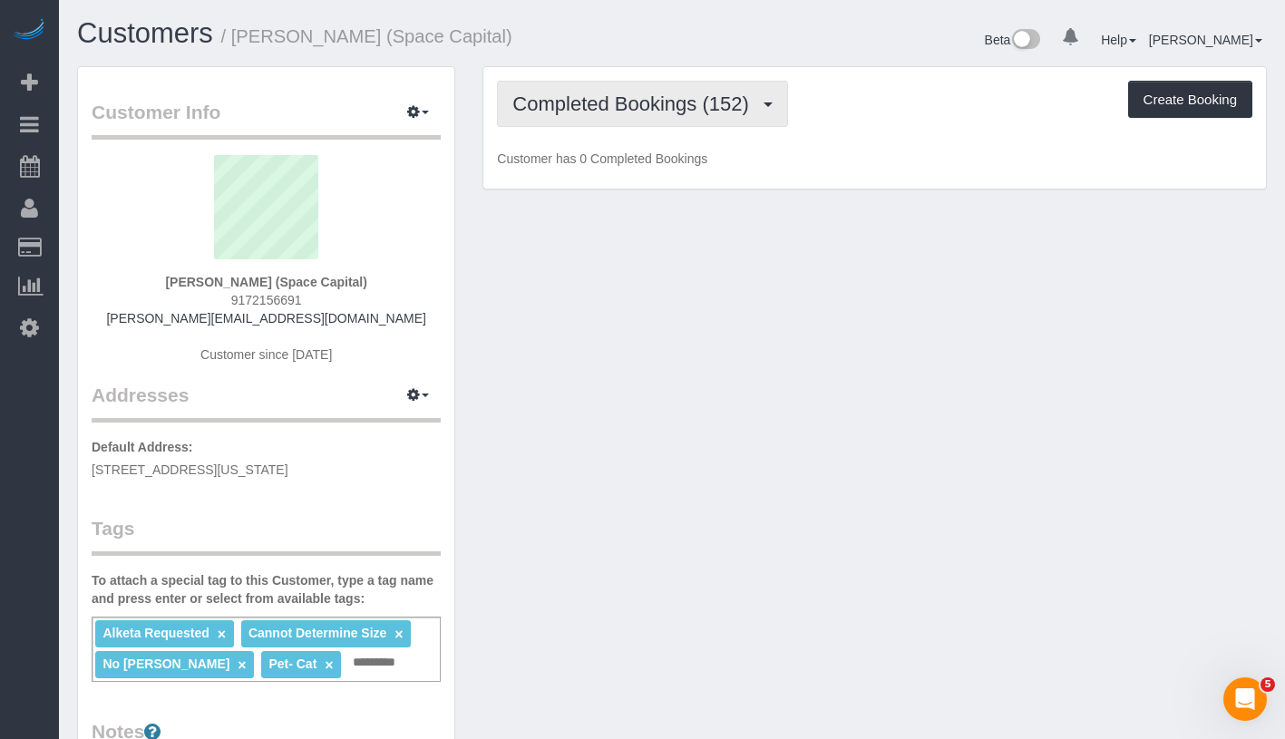
click at [592, 116] on button "Completed Bookings (152)" at bounding box center [642, 104] width 291 height 46
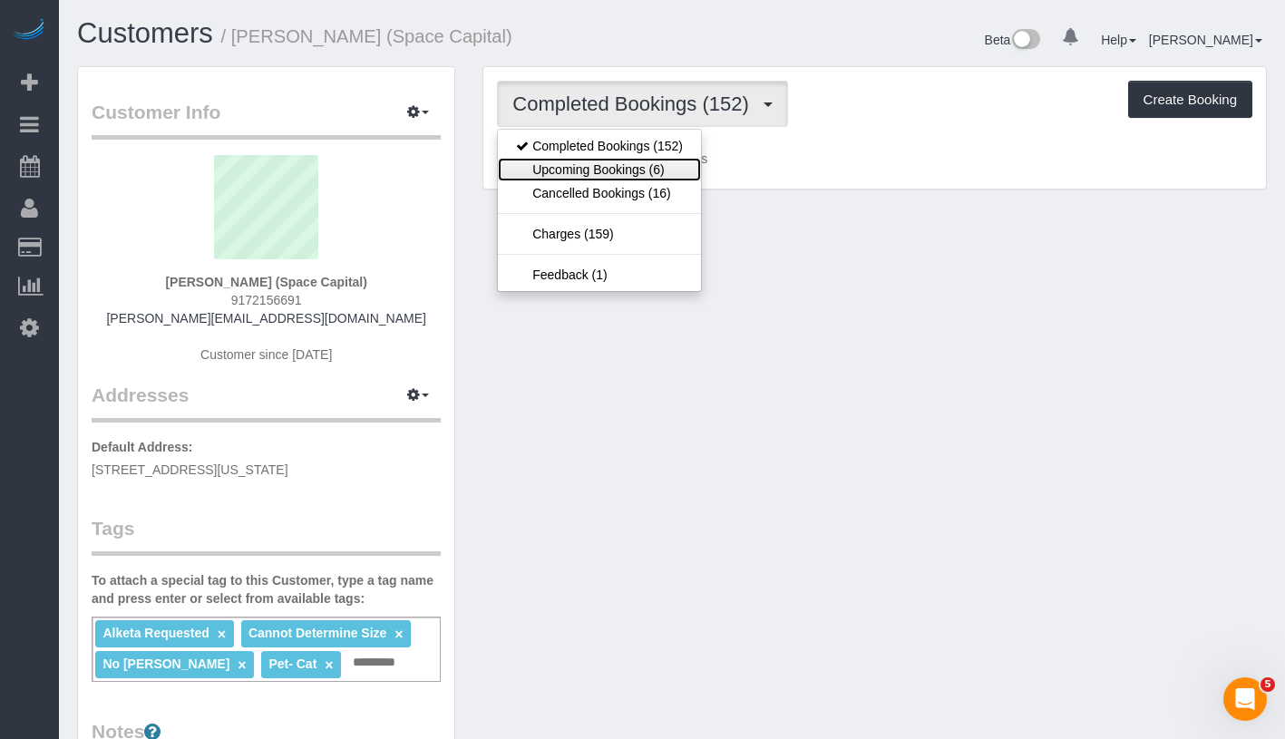
click at [586, 165] on link "Upcoming Bookings (6)" at bounding box center [599, 170] width 203 height 24
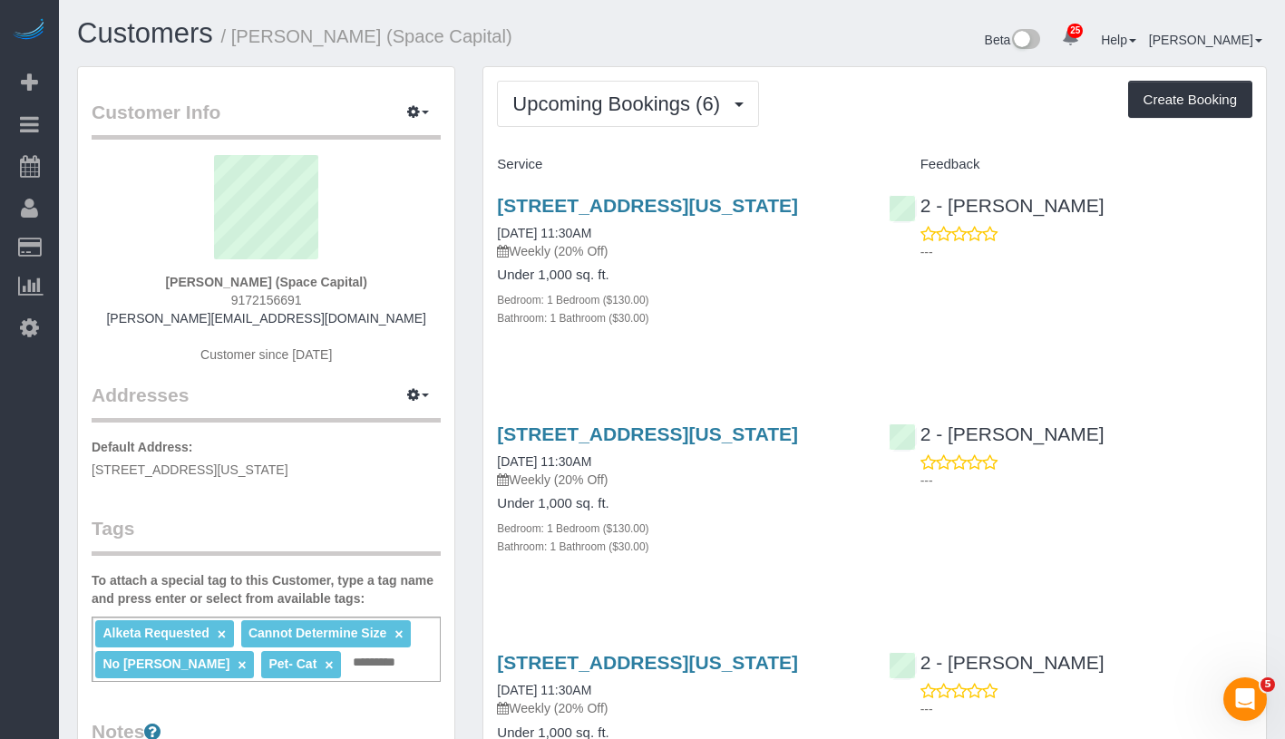
drag, startPoint x: 166, startPoint y: 269, endPoint x: 368, endPoint y: 271, distance: 202.3
click at [368, 271] on div "Chad Anderson (Space Capital) 9172156691 chad@chadson.com Customer since 2021" at bounding box center [266, 268] width 349 height 227
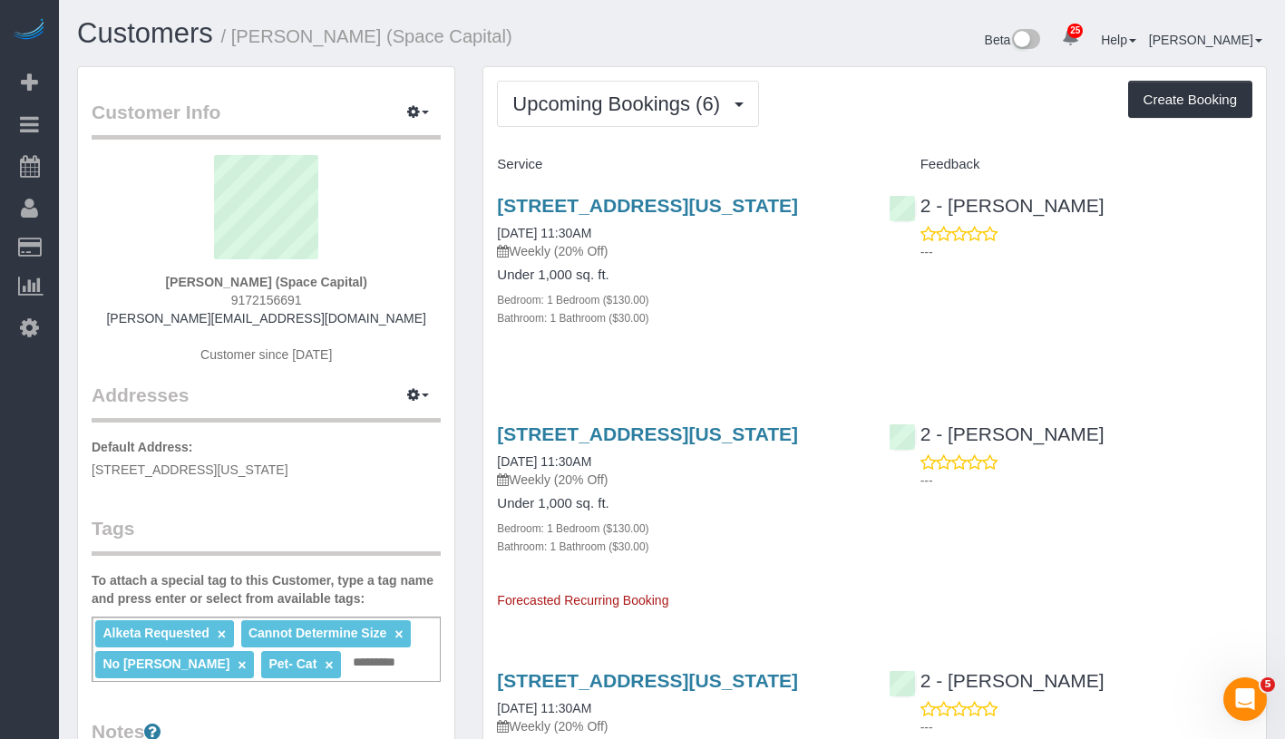
drag, startPoint x: 163, startPoint y: 277, endPoint x: 374, endPoint y: 280, distance: 210.5
click at [374, 280] on div "Chad Anderson (Space Capital) 9172156691 chad@chadson.com Customer since 2021" at bounding box center [266, 268] width 349 height 227
copy strong "Chad Anderson (Space Capital)"
drag, startPoint x: 492, startPoint y: 249, endPoint x: 634, endPoint y: 249, distance: 142.4
click at [634, 249] on div "400 West 61st Street, Apt. 1107, New York, NY 10023 09/23/2025 11:30AM Weekly (…" at bounding box center [678, 271] width 391 height 183
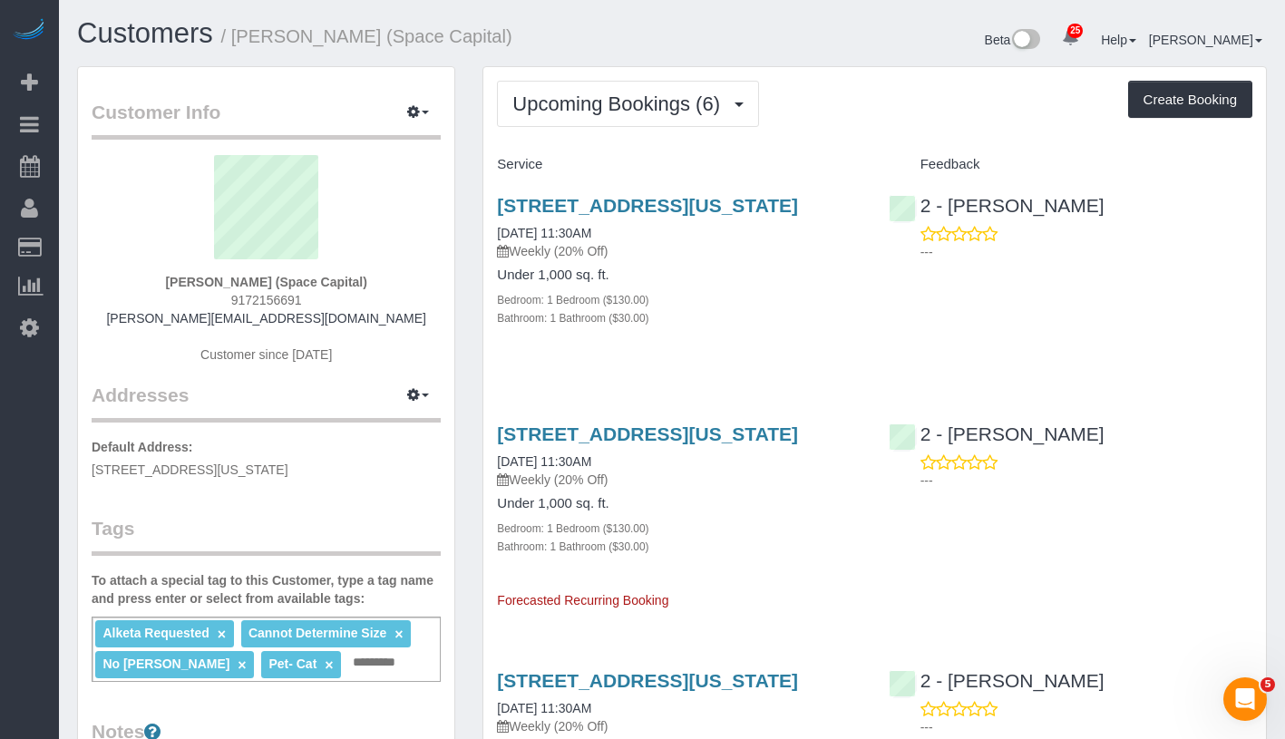
copy link "09/23/2025 11:30AM"
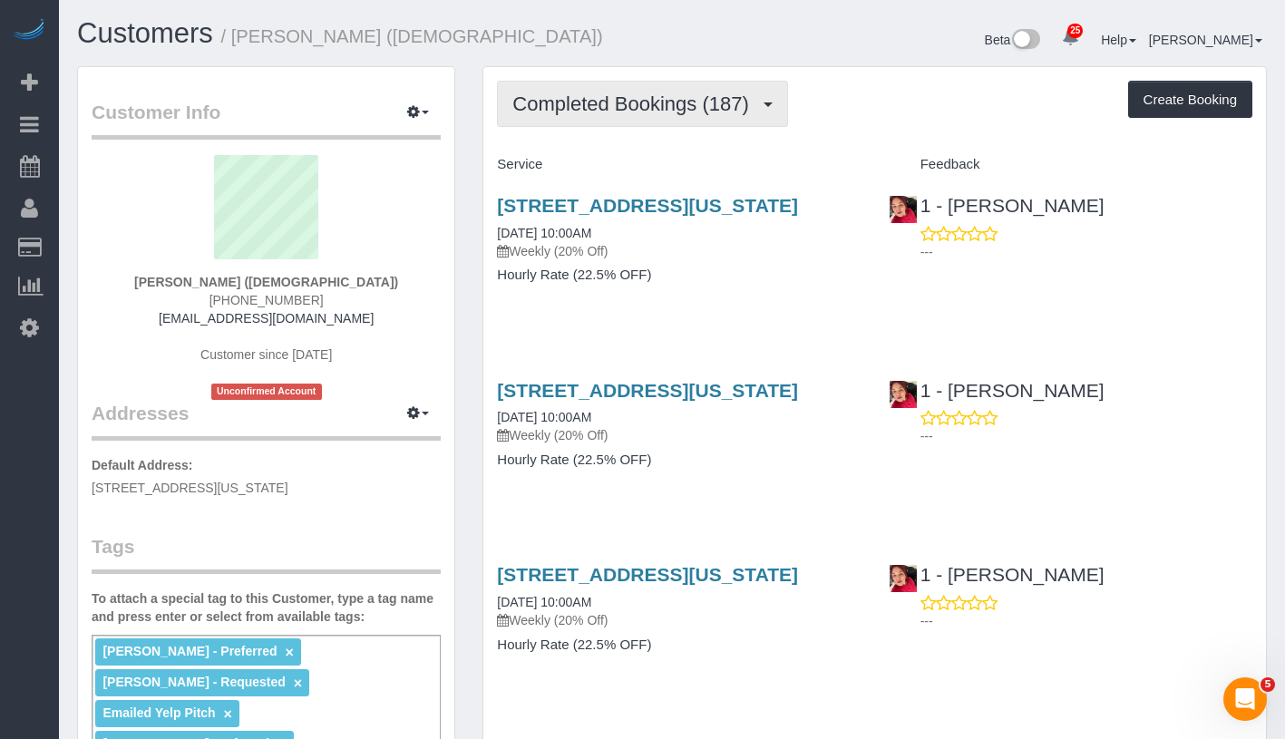
click at [645, 115] on span "Completed Bookings (187)" at bounding box center [634, 104] width 245 height 23
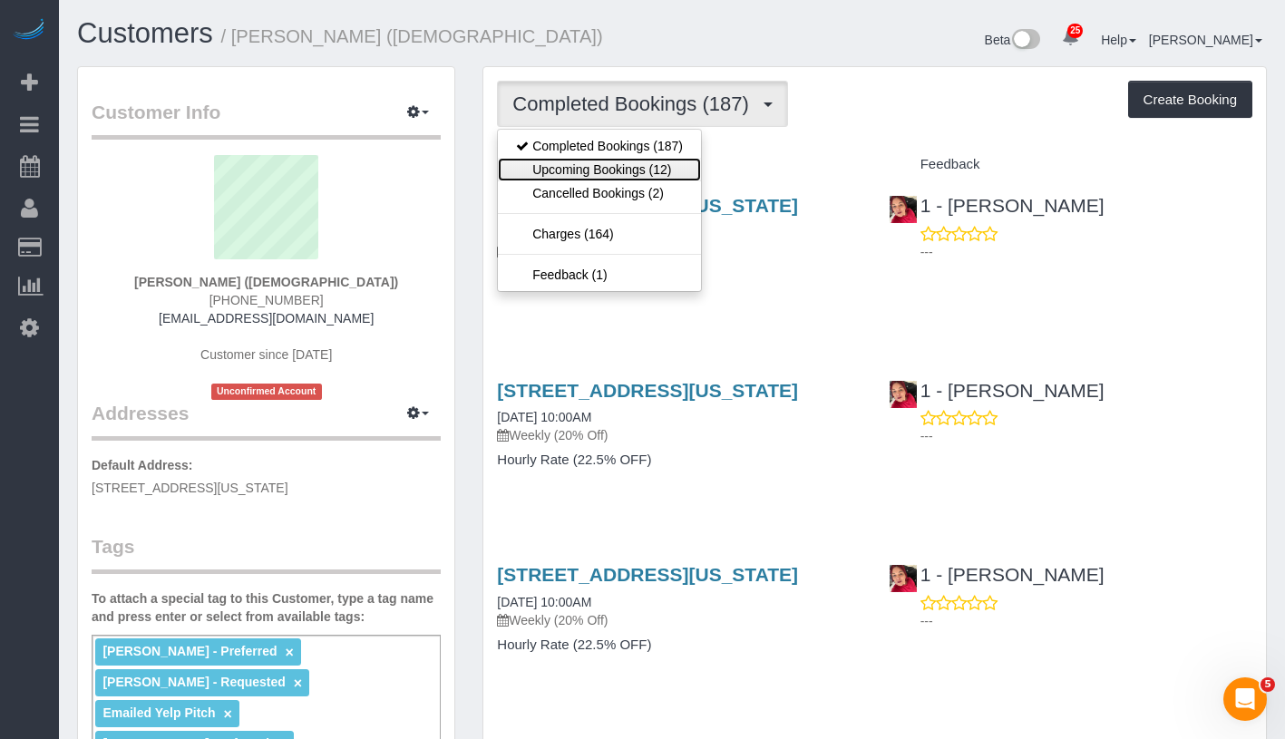
click at [619, 181] on link "Upcoming Bookings (12)" at bounding box center [599, 170] width 203 height 24
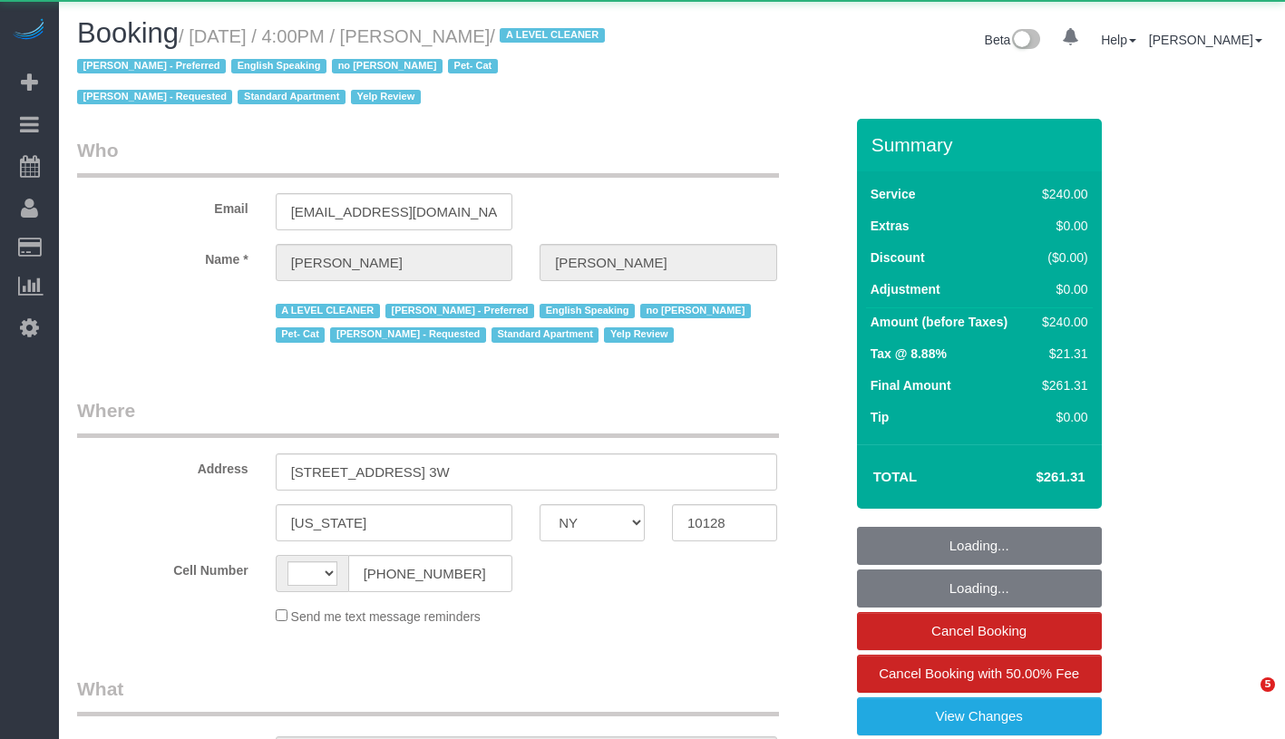
select select "NY"
select select "number:89"
select select "number:90"
select select "number:14"
select select "number:5"
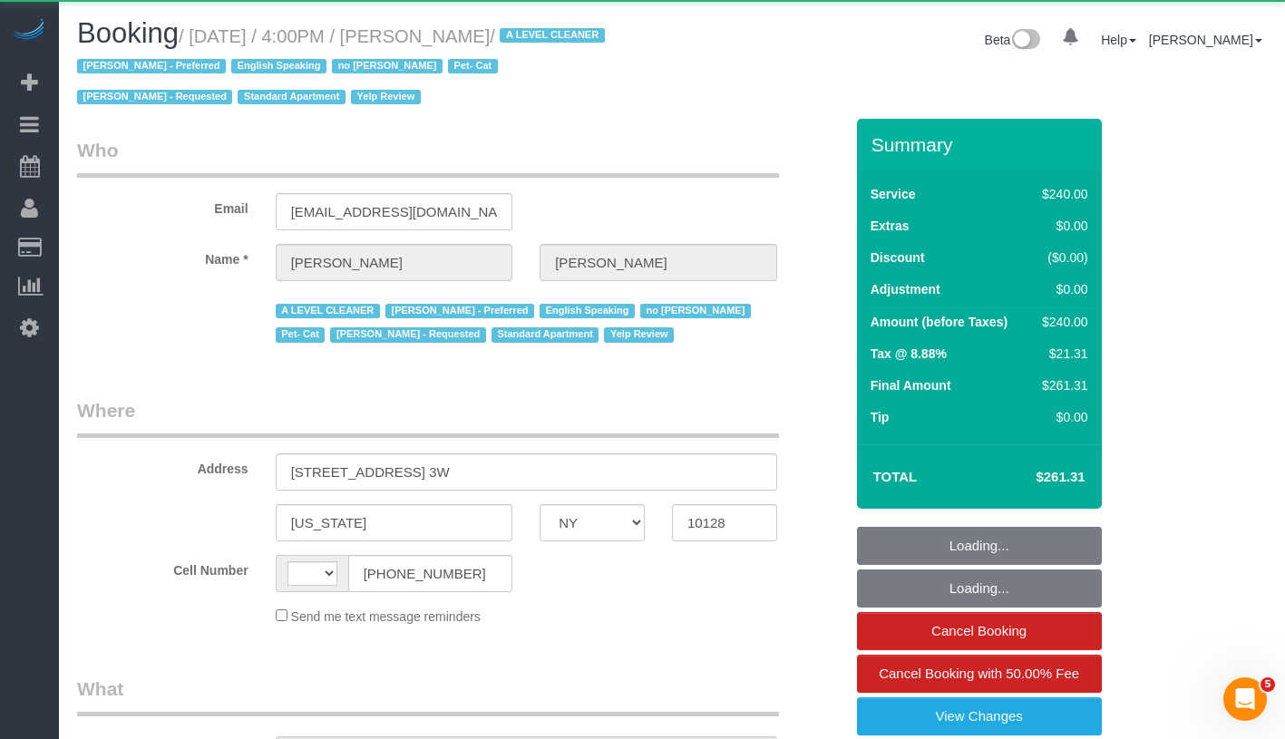
select select "string:stripe-card_1EjrkS4VGloSiKo7LfHLz0Ck"
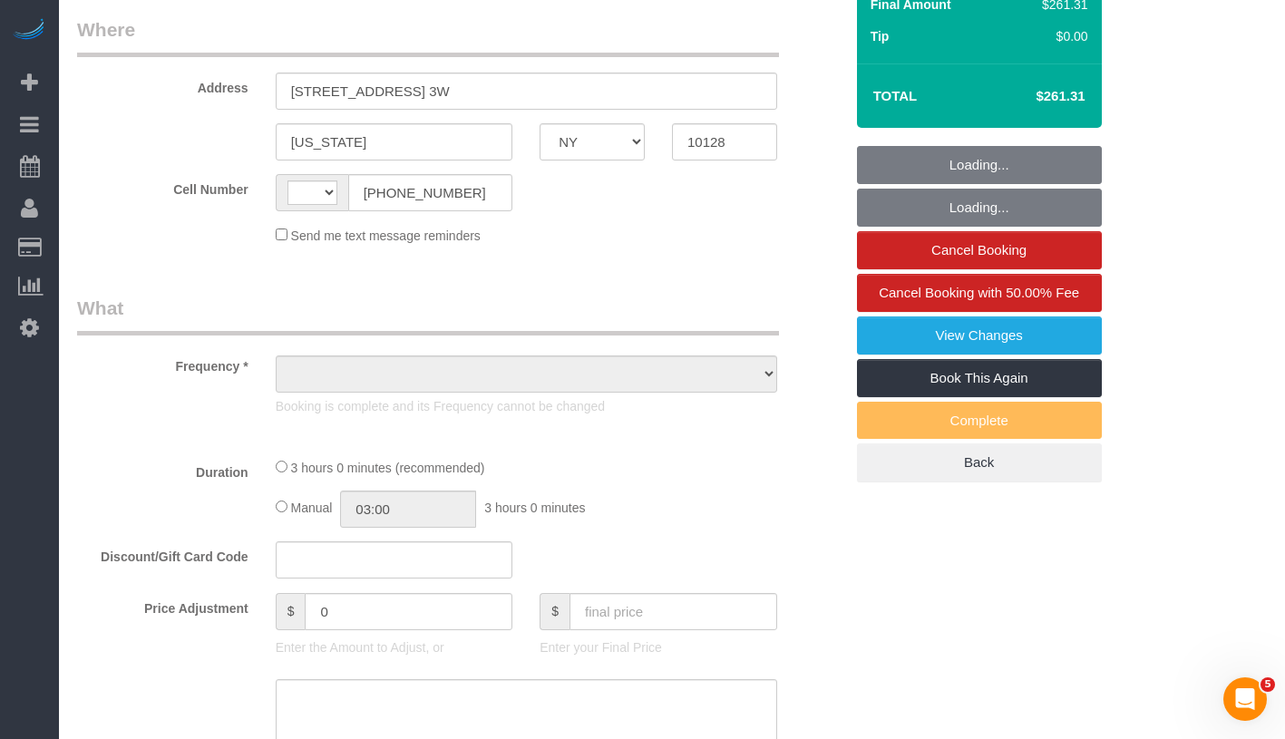
select select "object:630"
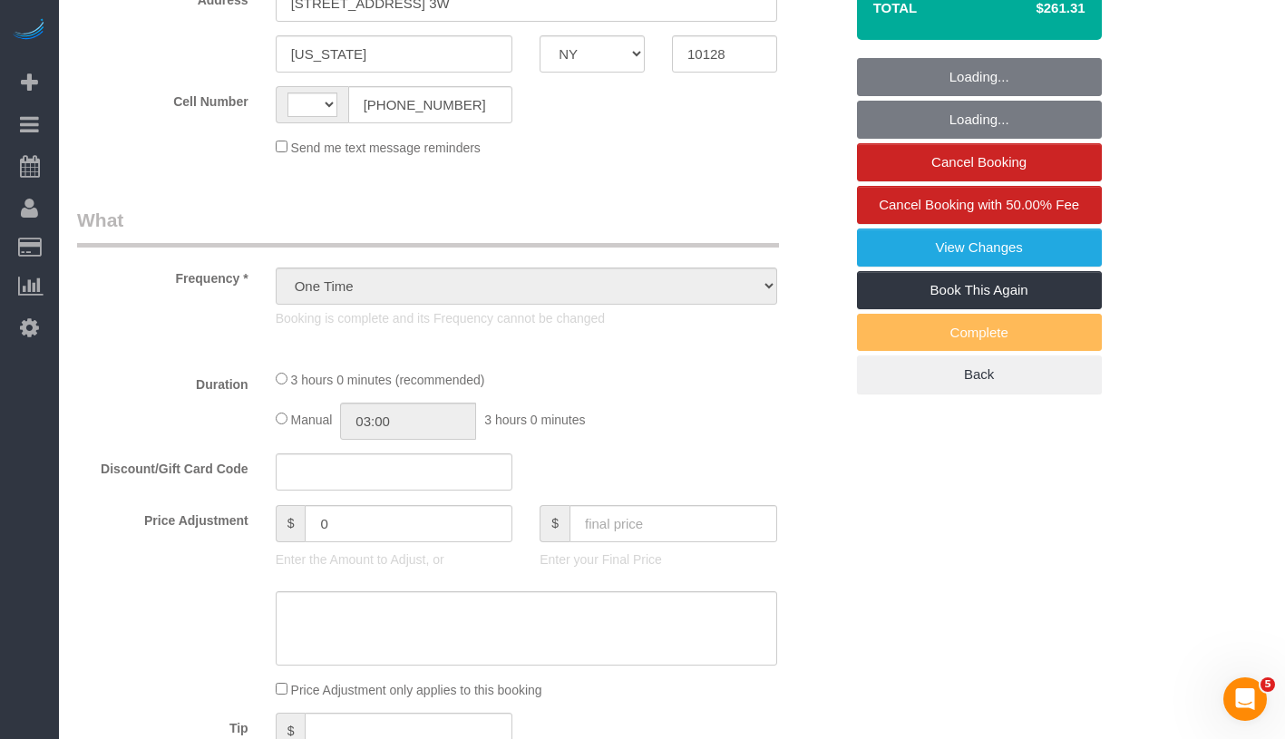
select select "180"
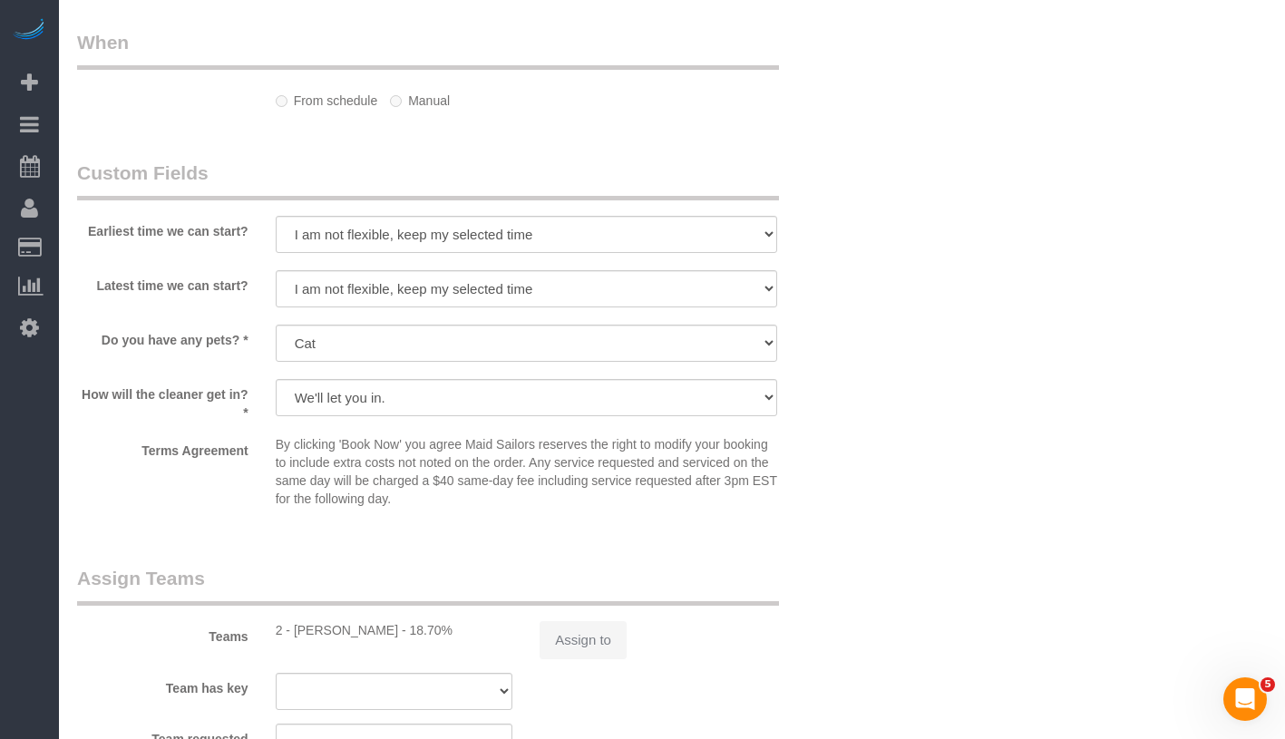
scroll to position [1091, 0]
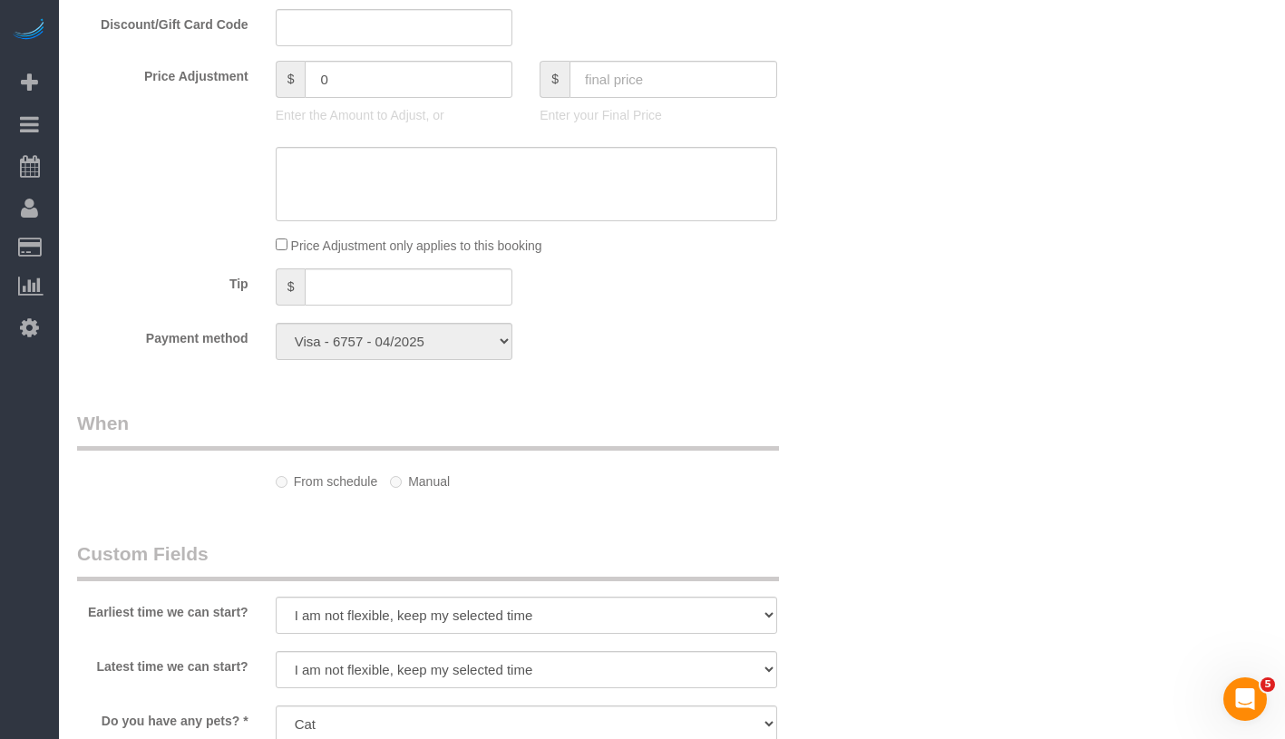
select select "string:[GEOGRAPHIC_DATA]"
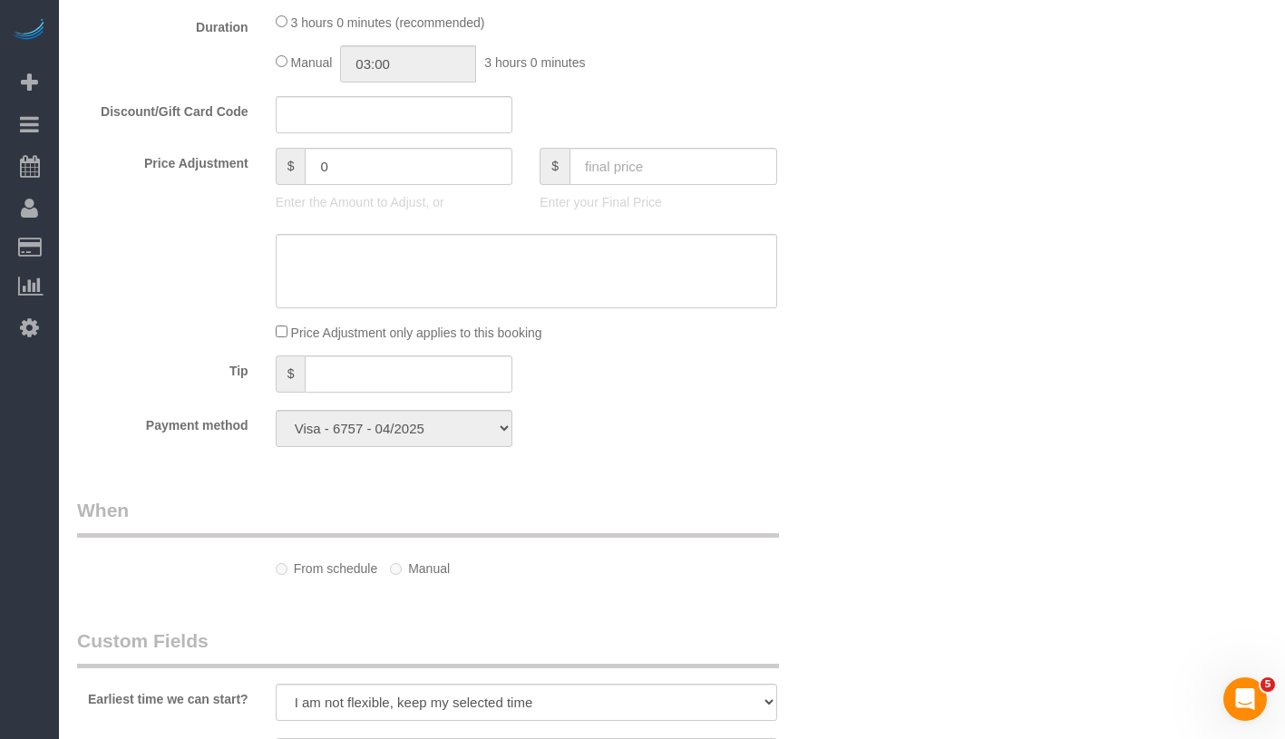
scroll to position [1178, 0]
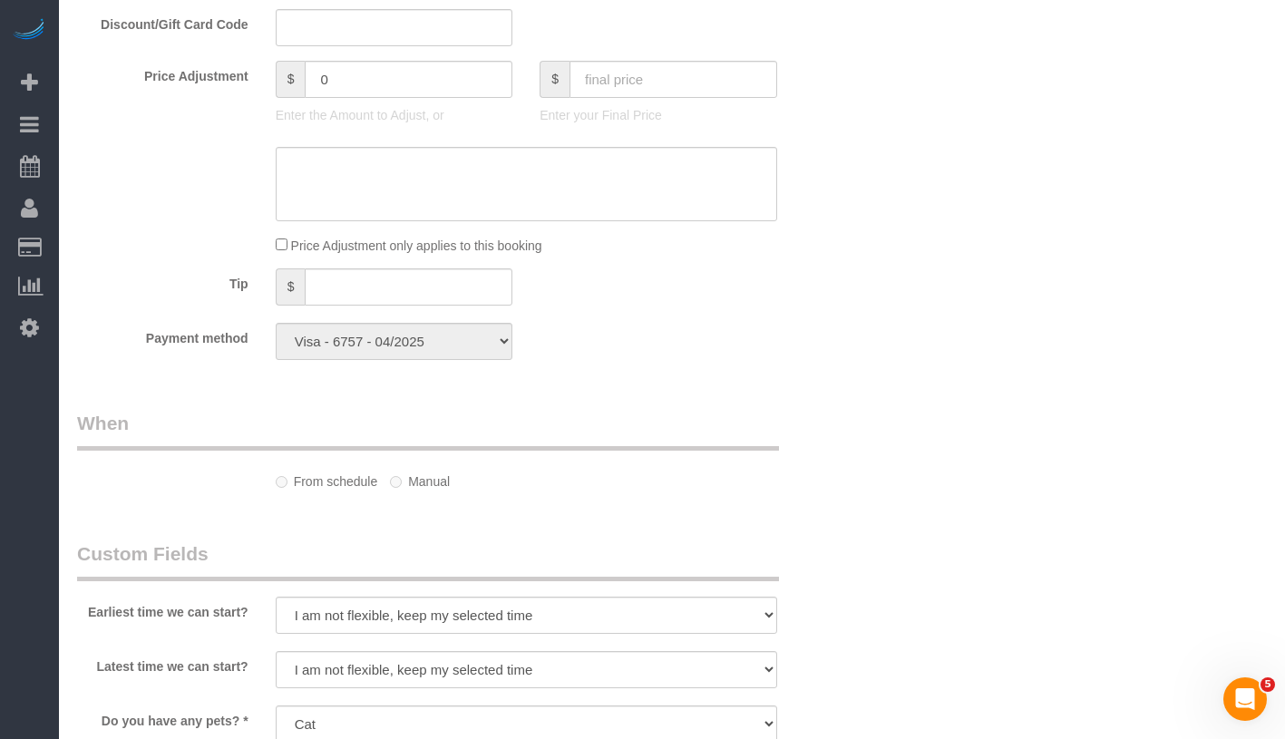
select select "spot1"
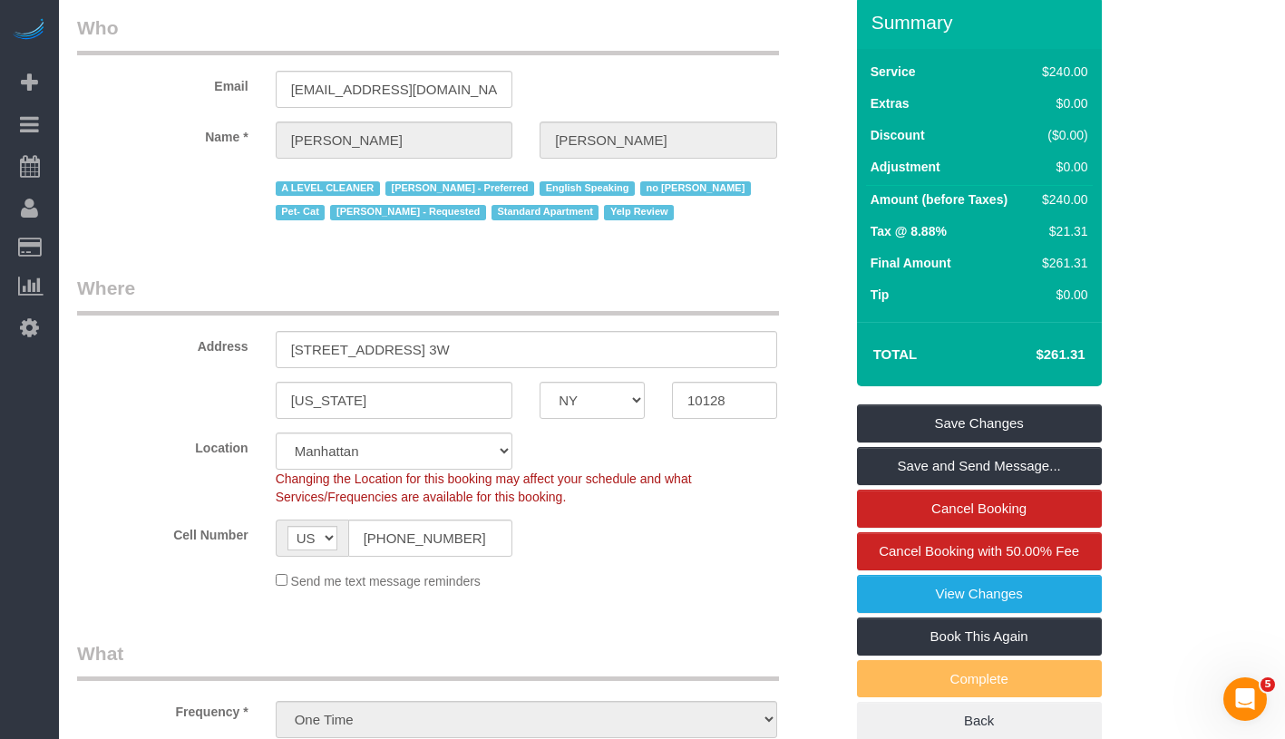
scroll to position [0, 0]
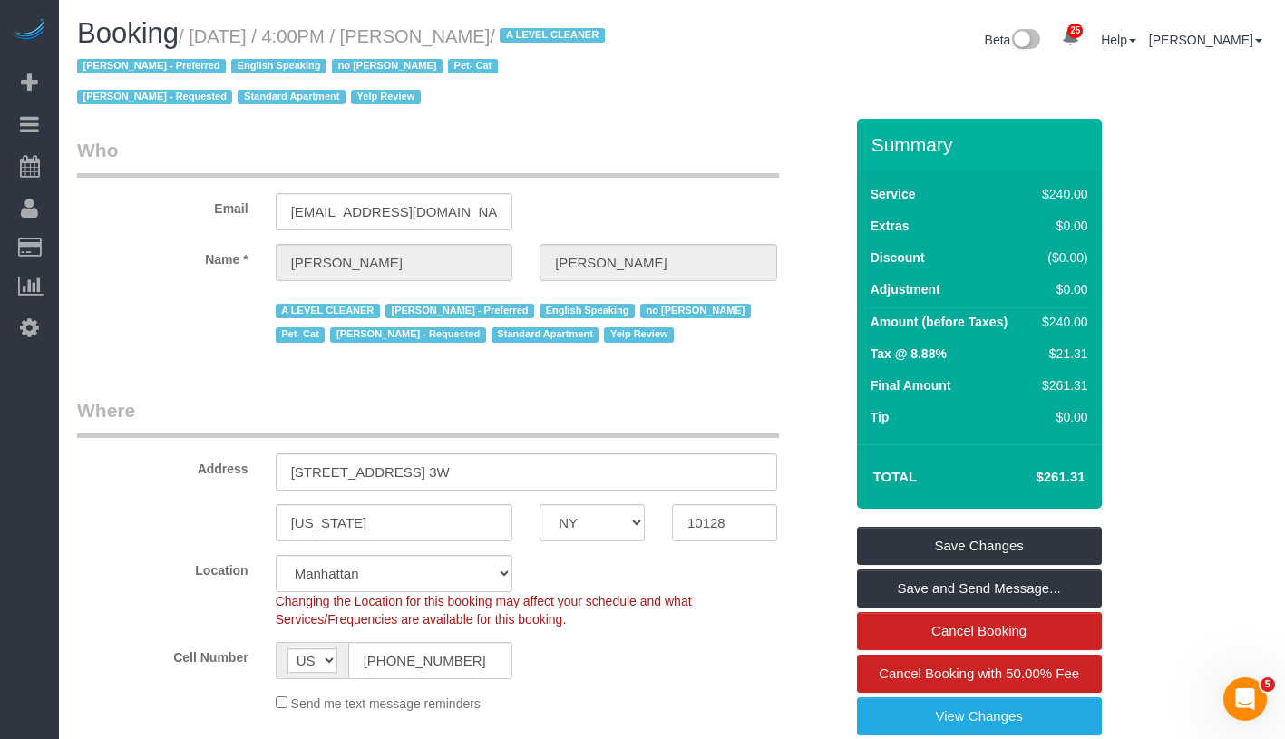
select select "object:1572"
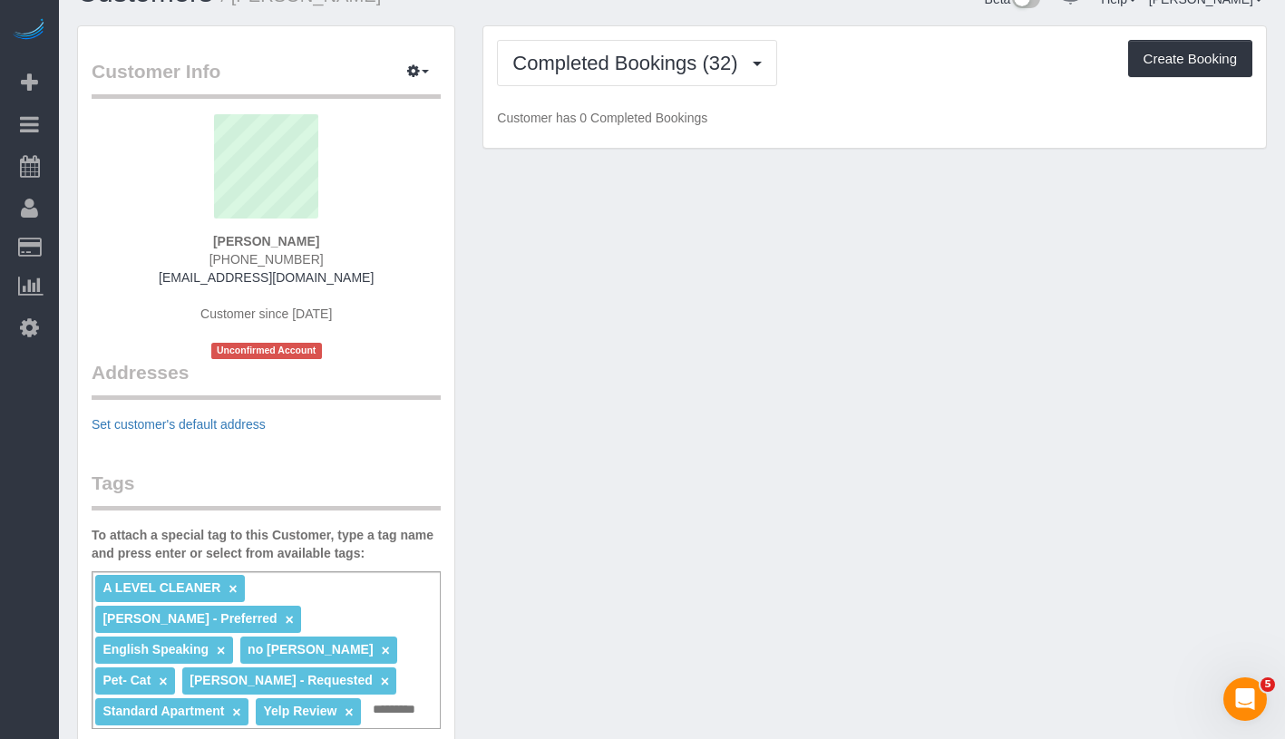
scroll to position [40, 0]
click at [426, 74] on button "button" at bounding box center [417, 73] width 45 height 28
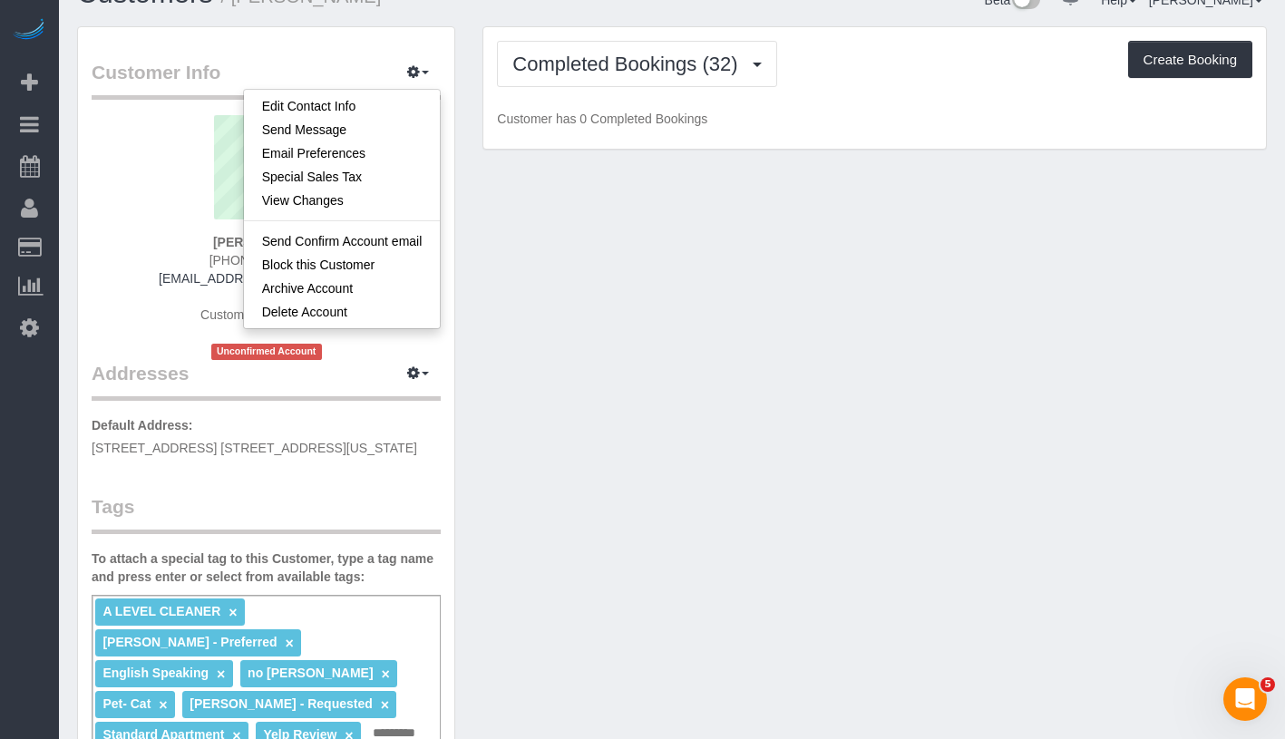
click at [556, 370] on div "Customer Info Edit Contact Info Send Message Email Preferences Special Sales Ta…" at bounding box center [671, 703] width 1217 height 1355
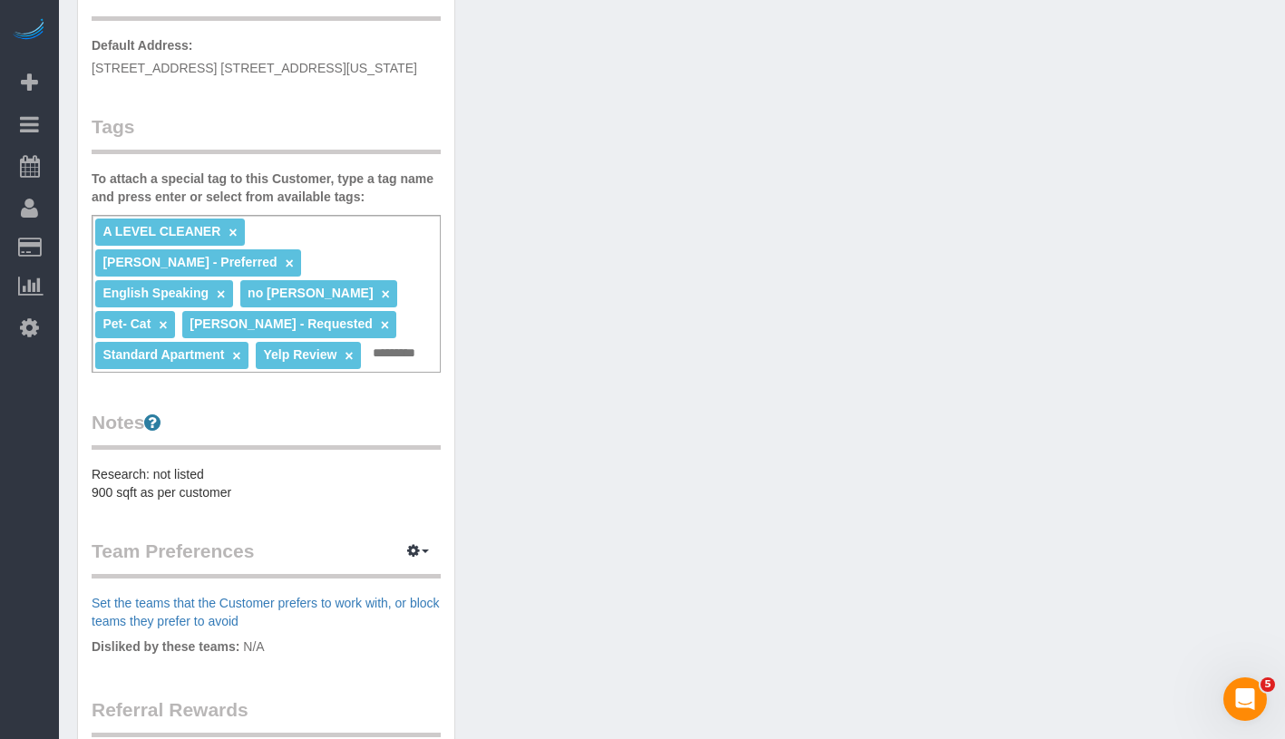
scroll to position [713, 0]
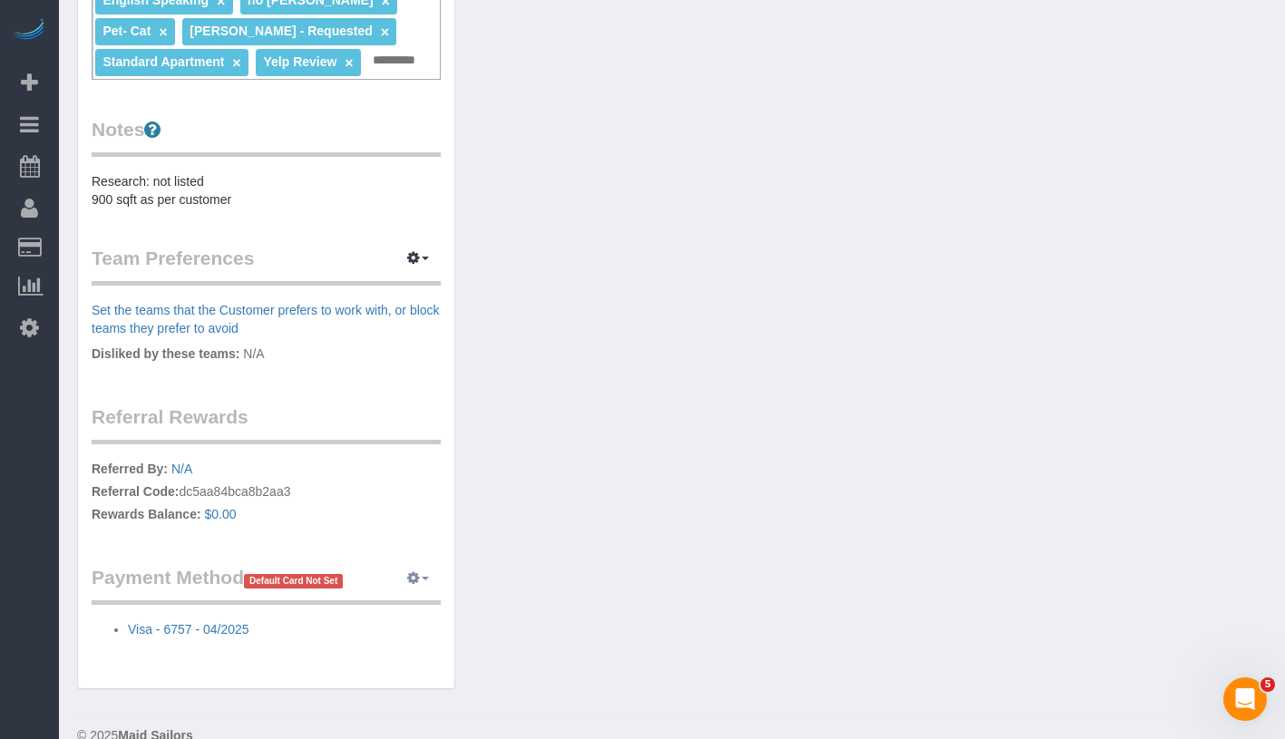
click at [429, 564] on button "button" at bounding box center [417, 578] width 45 height 28
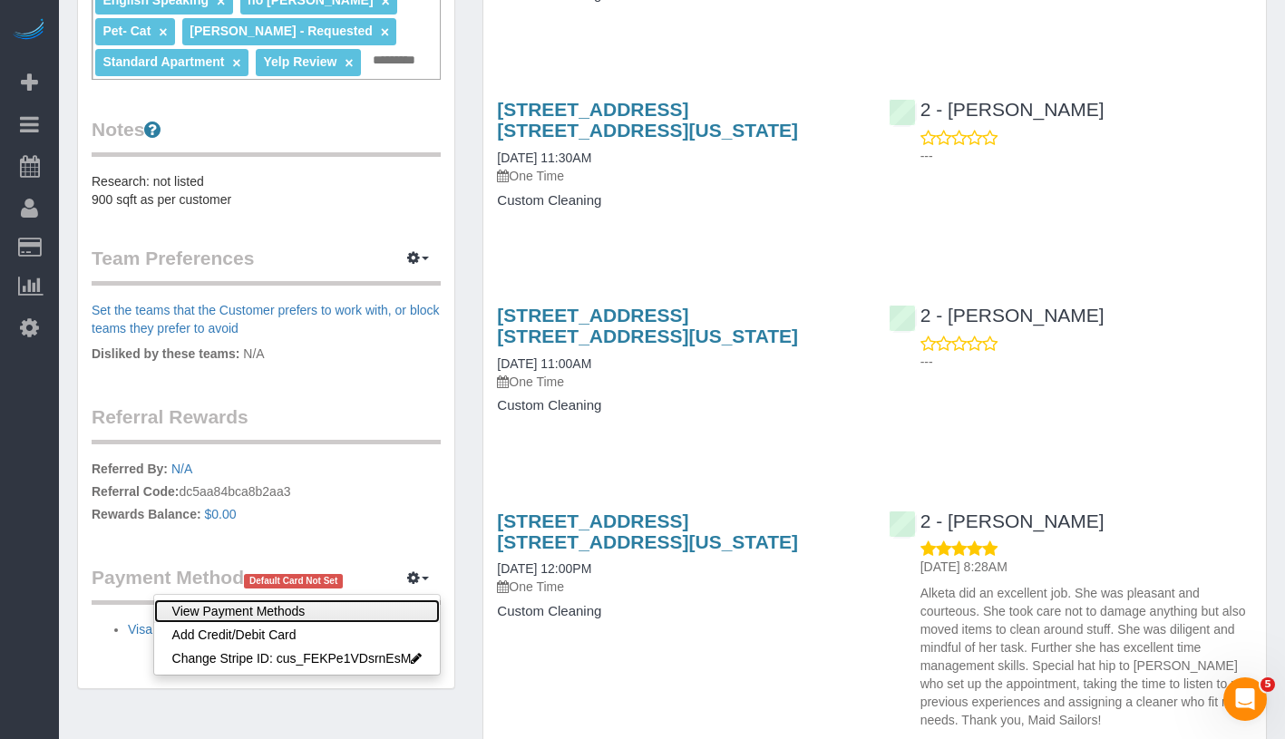
click at [354, 600] on link "View Payment Methods" at bounding box center [297, 612] width 287 height 24
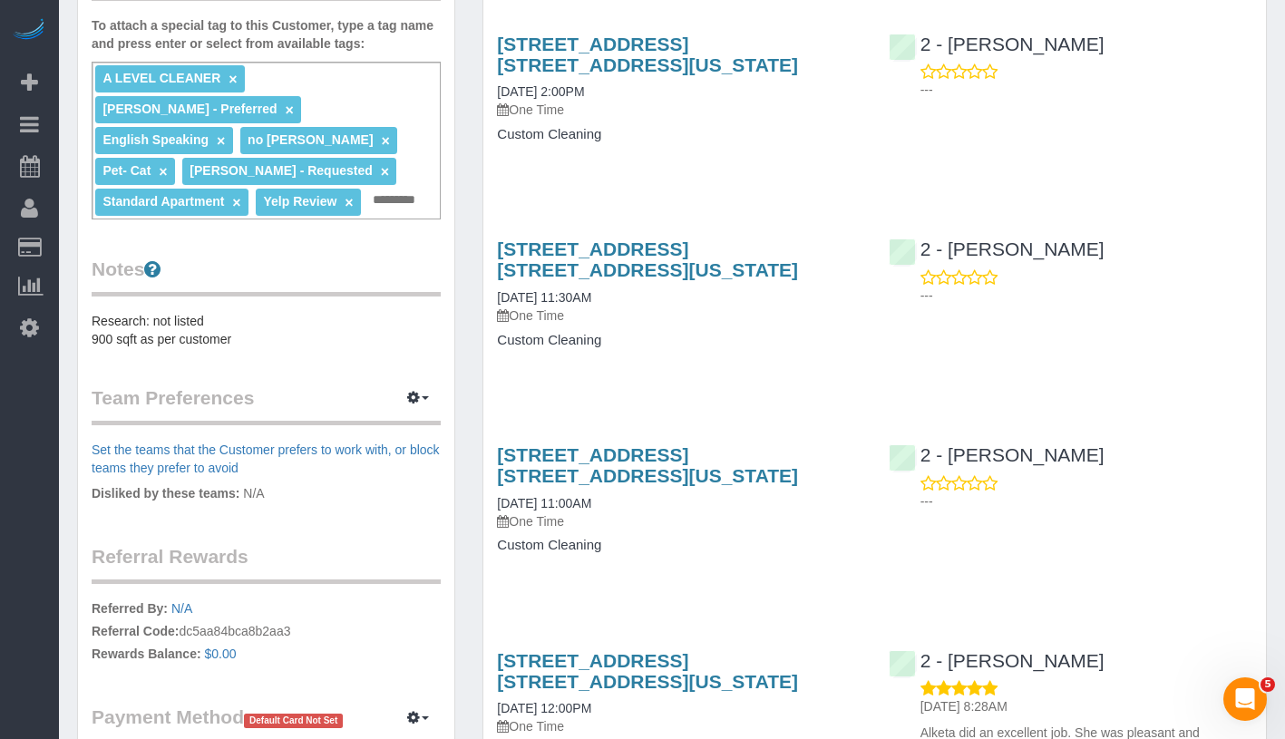
scroll to position [214, 0]
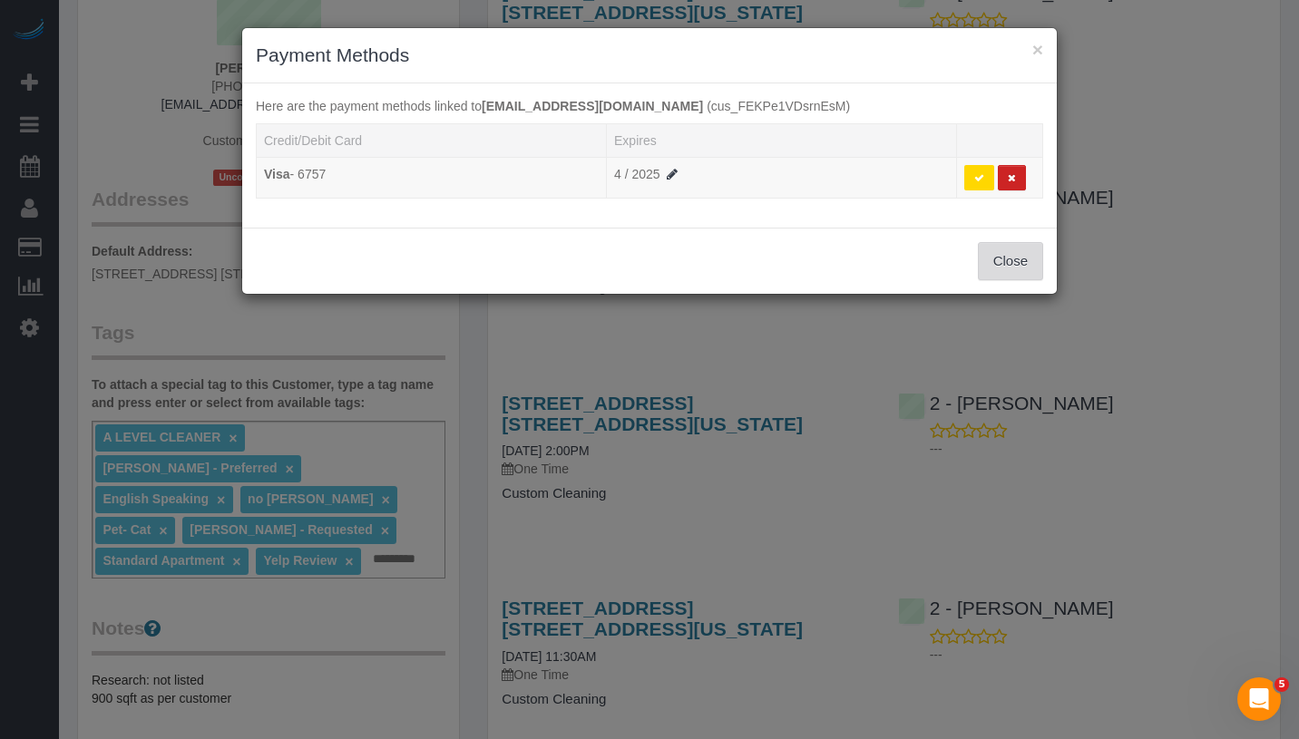
click at [1006, 263] on button "Close" at bounding box center [1010, 261] width 65 height 38
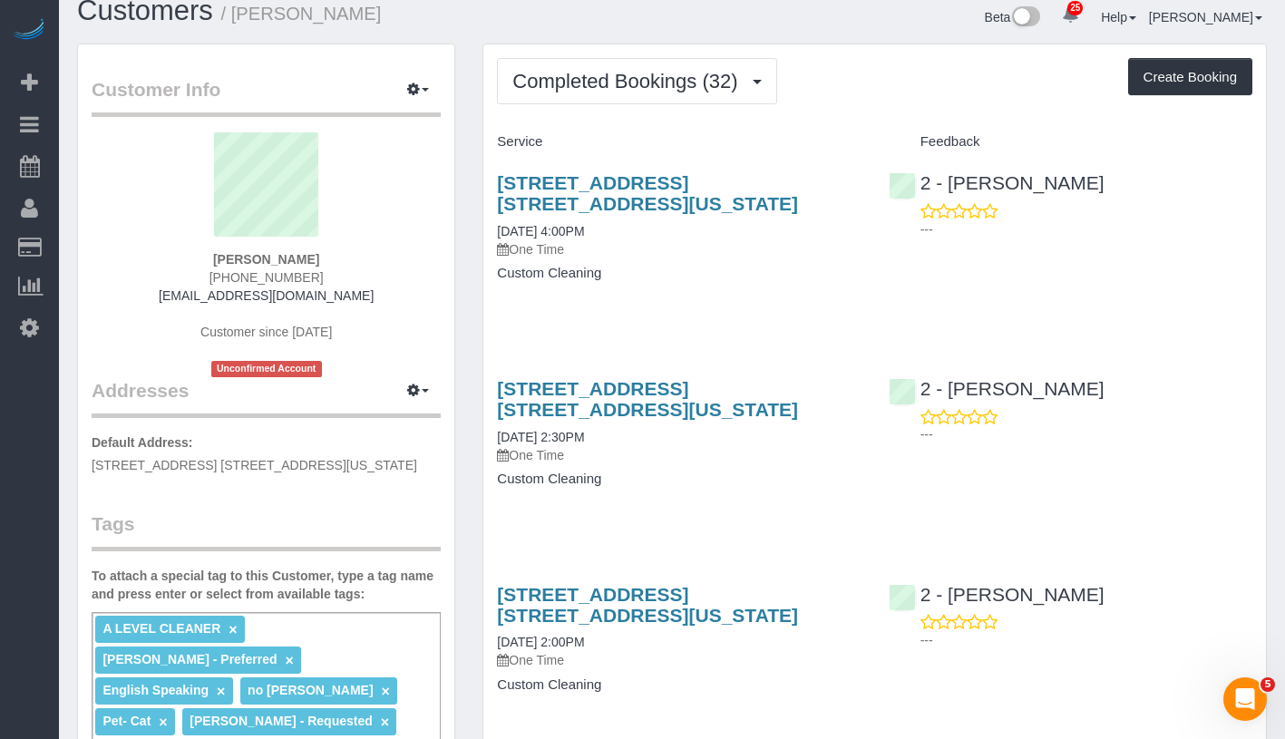
scroll to position [0, 0]
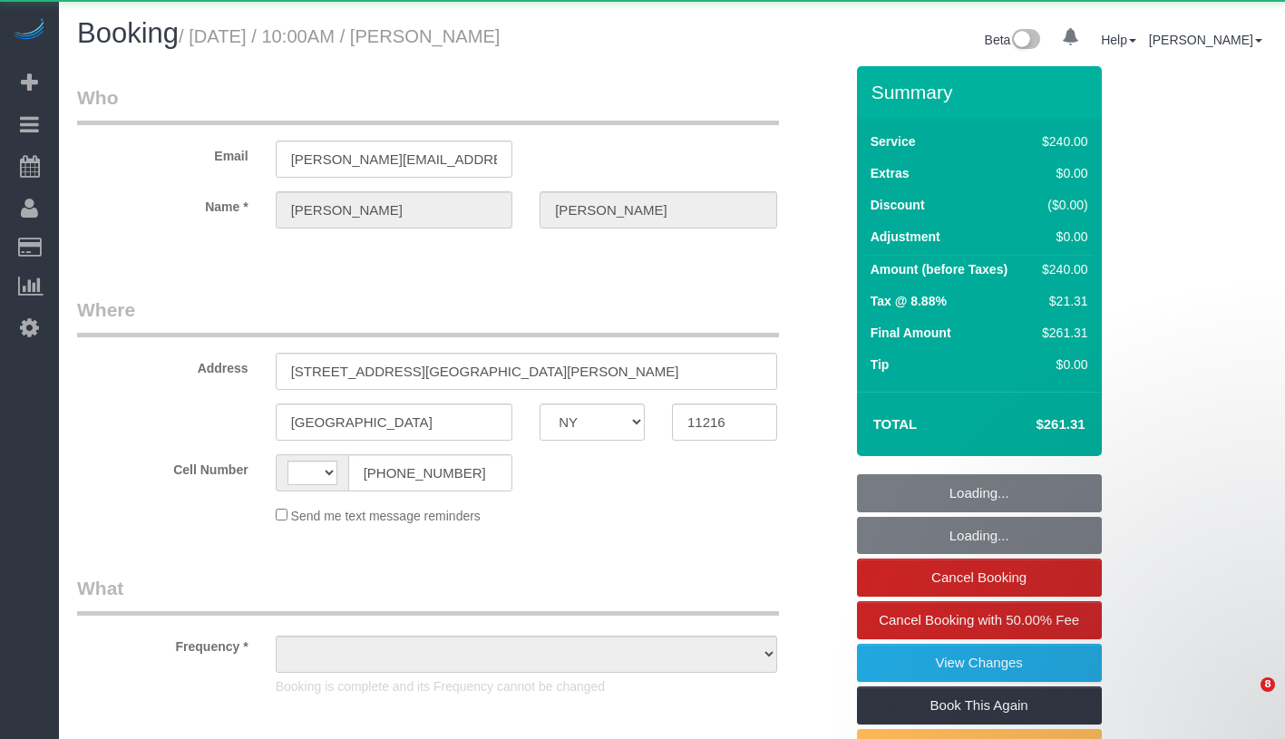
select select "NY"
select select "string:stripe-pm_1S54bb4VGloSiKo7thid9q8R"
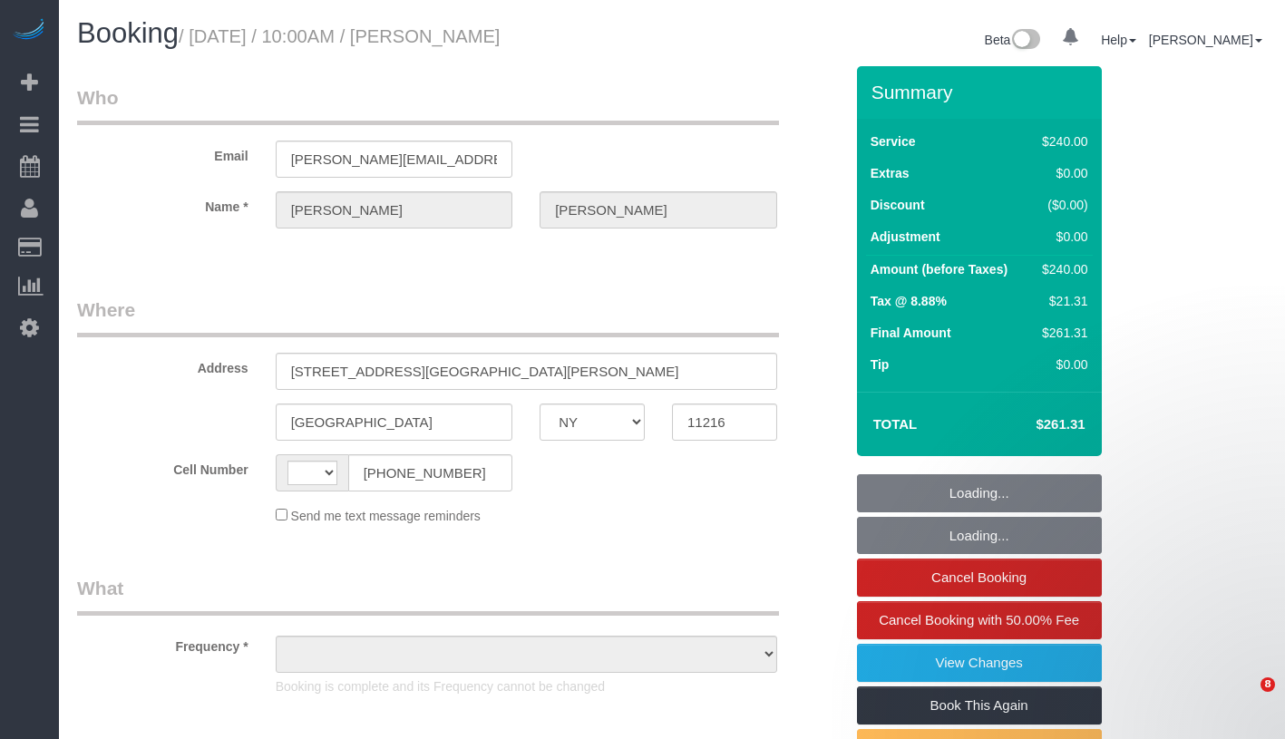
select select "number:89"
select select "number:90"
select select "number:15"
select select "number:5"
select select "spot1"
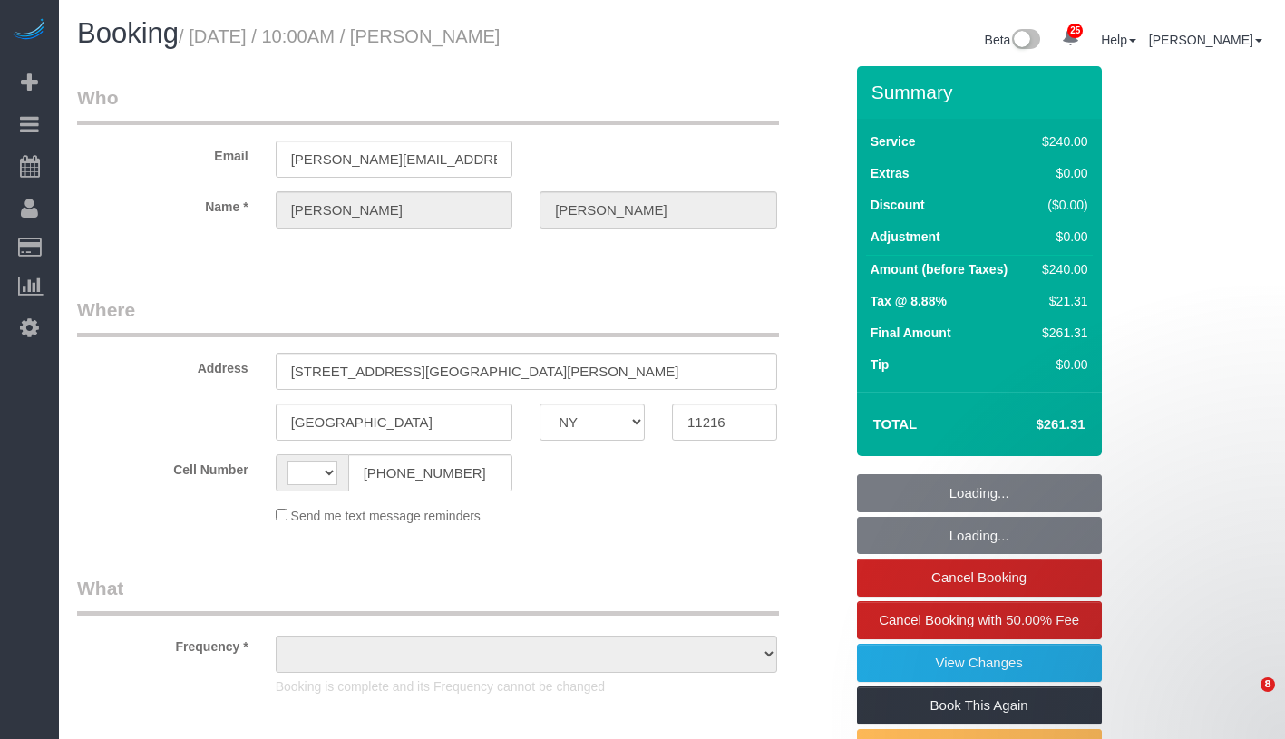
select select "string:[GEOGRAPHIC_DATA]"
select select "object:645"
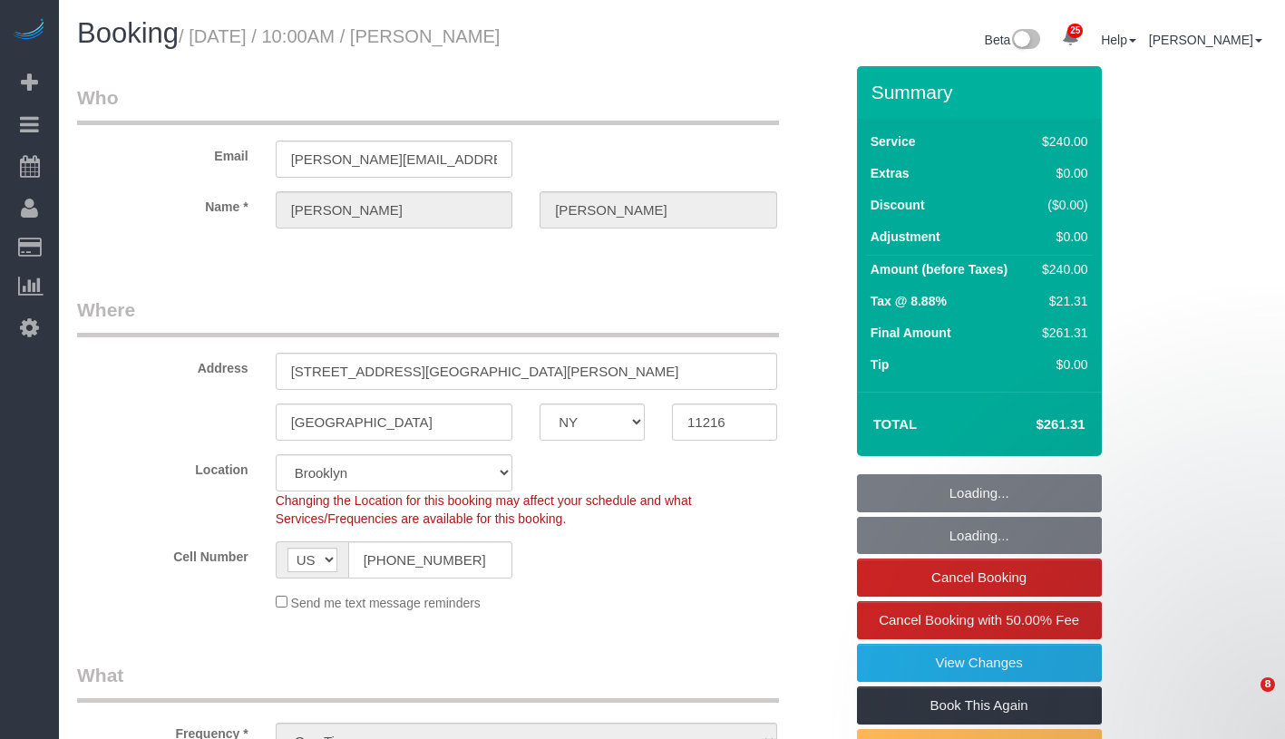
select select "180"
select select "object:1885"
select select "spot34"
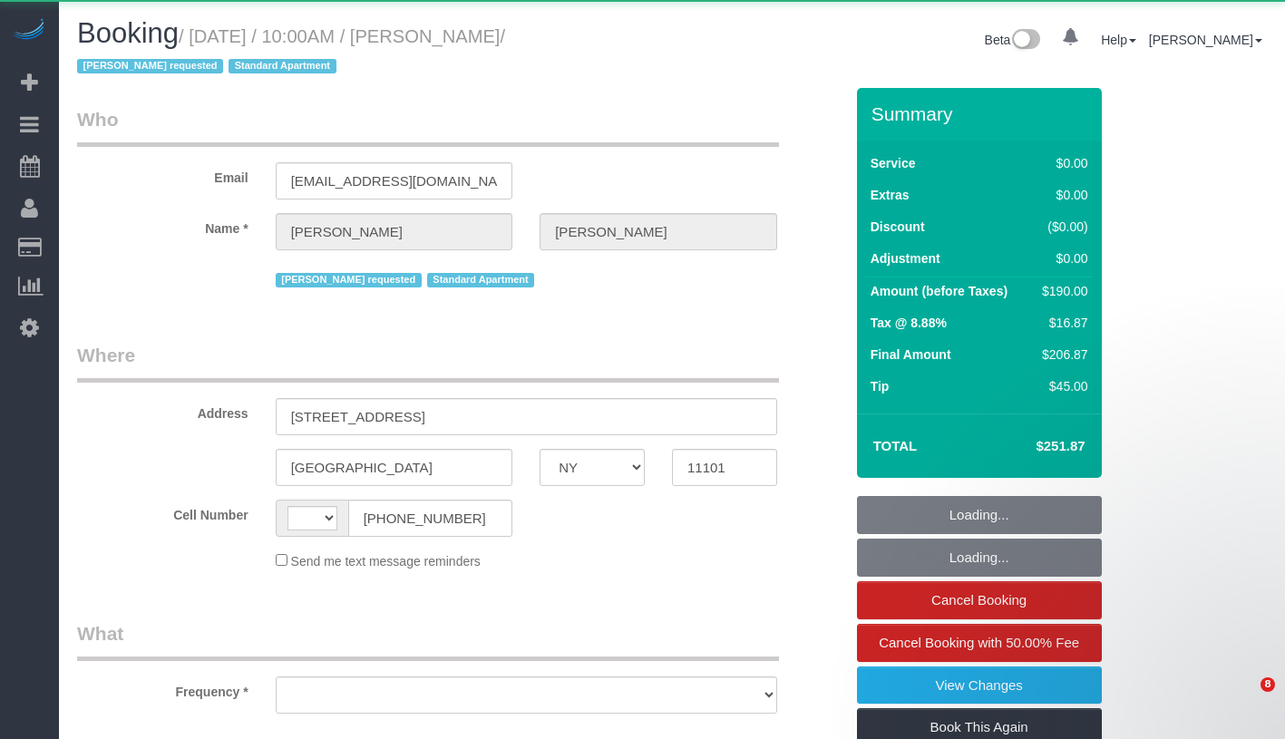
select select "NY"
select select "string:stripe-pm_1RNECe4VGloSiKo7kgZb9Ei2"
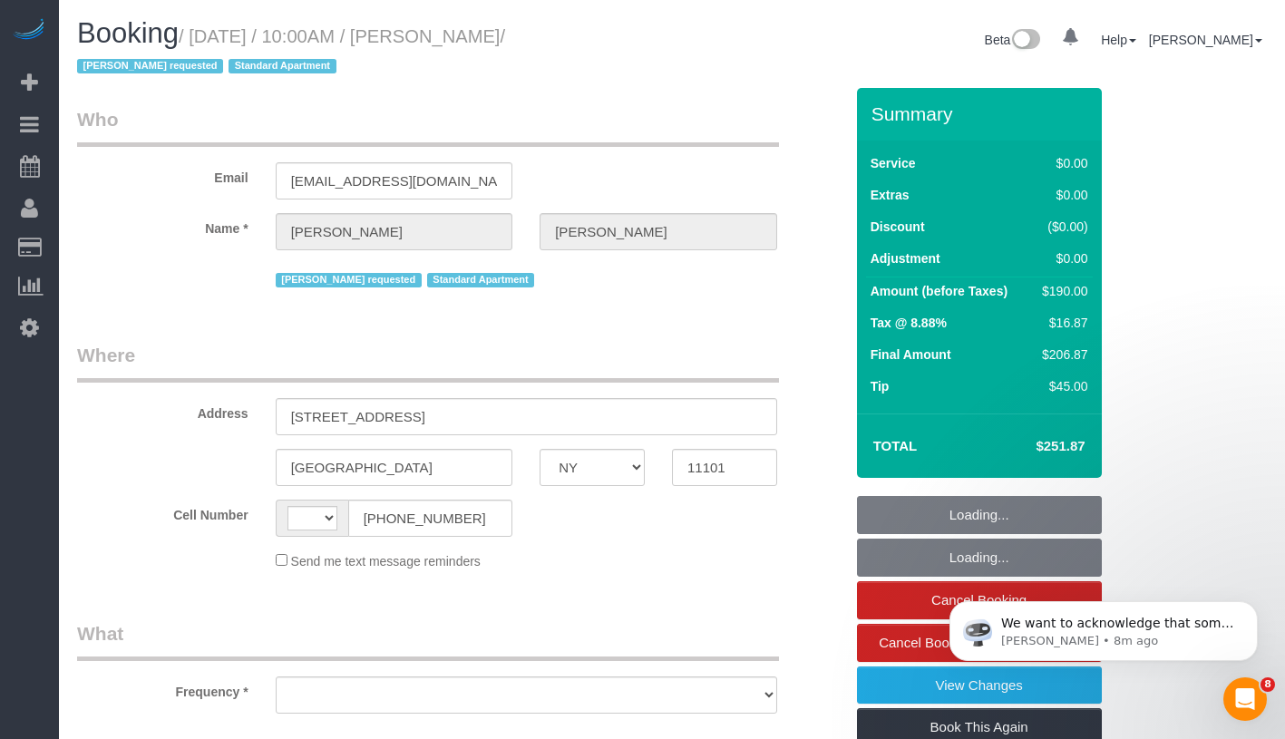
select select "string:[GEOGRAPHIC_DATA]"
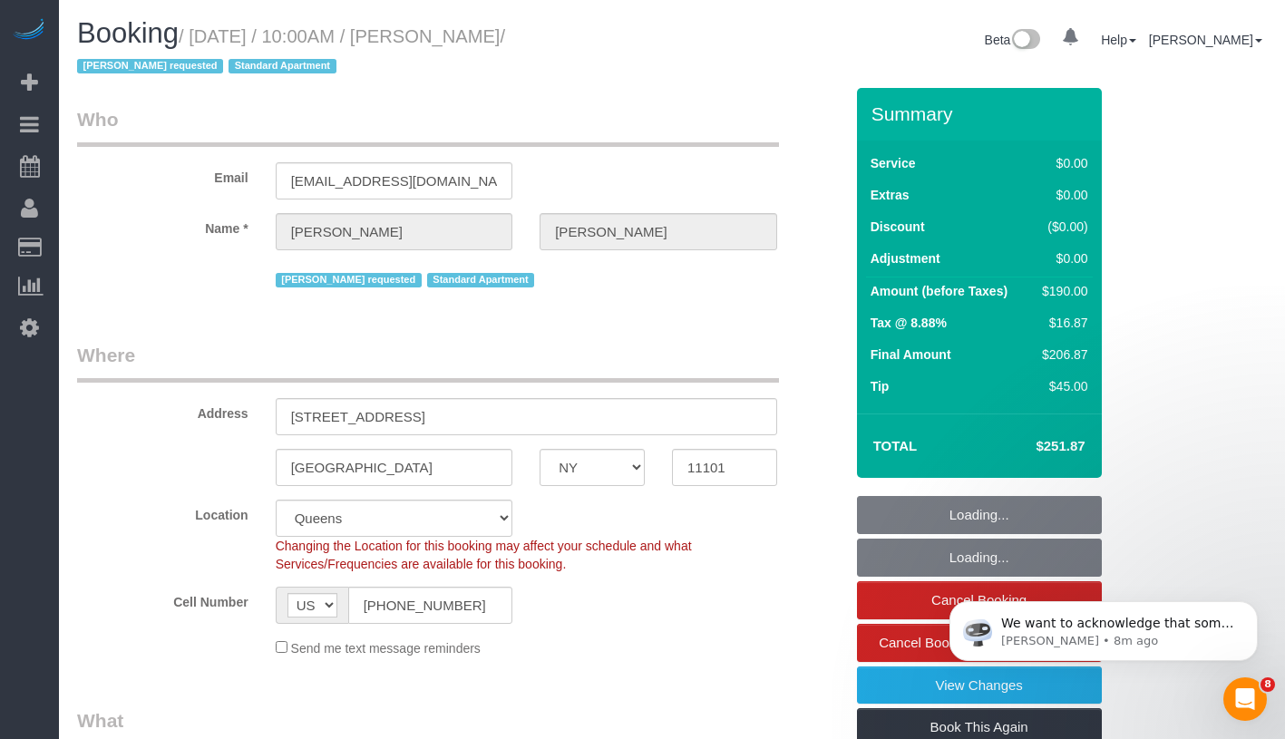
select select "number:89"
select select "number:90"
select select "number:15"
select select "number:6"
select select "spot1"
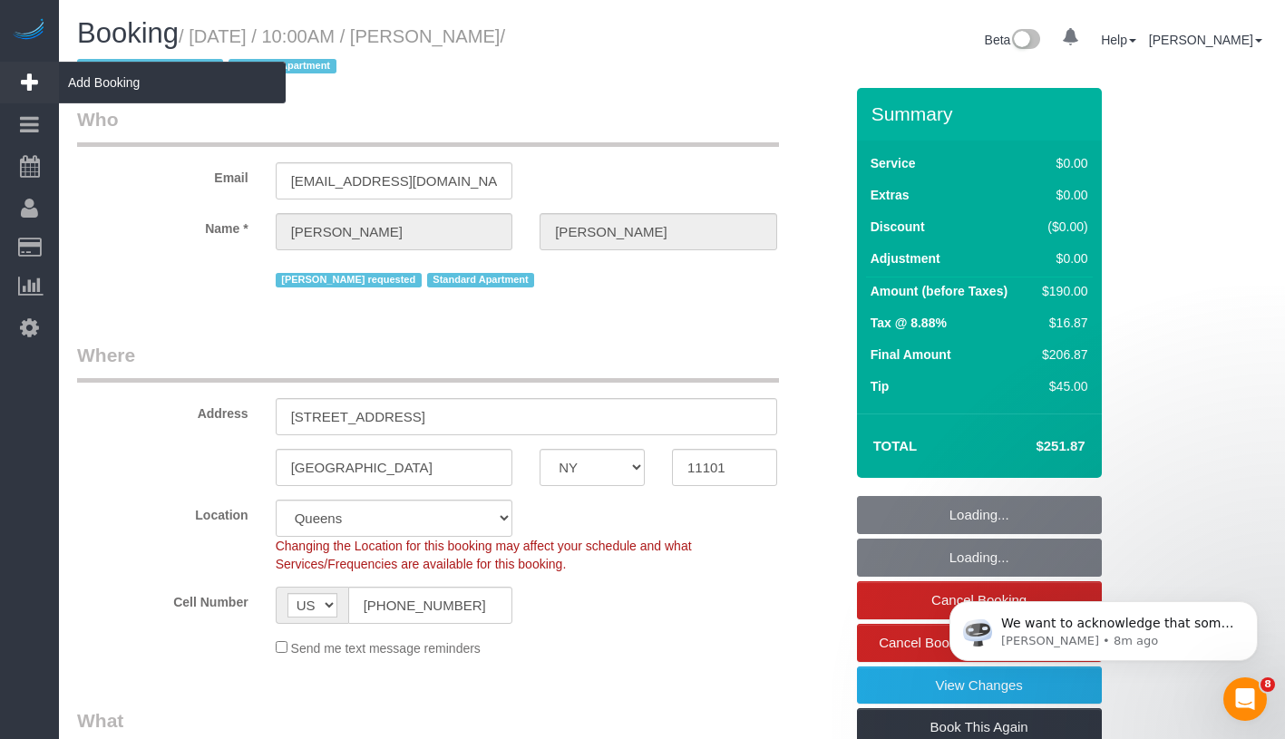
select select "object:1373"
select select "1"
select select "2"
select select "object:1480"
select select "1"
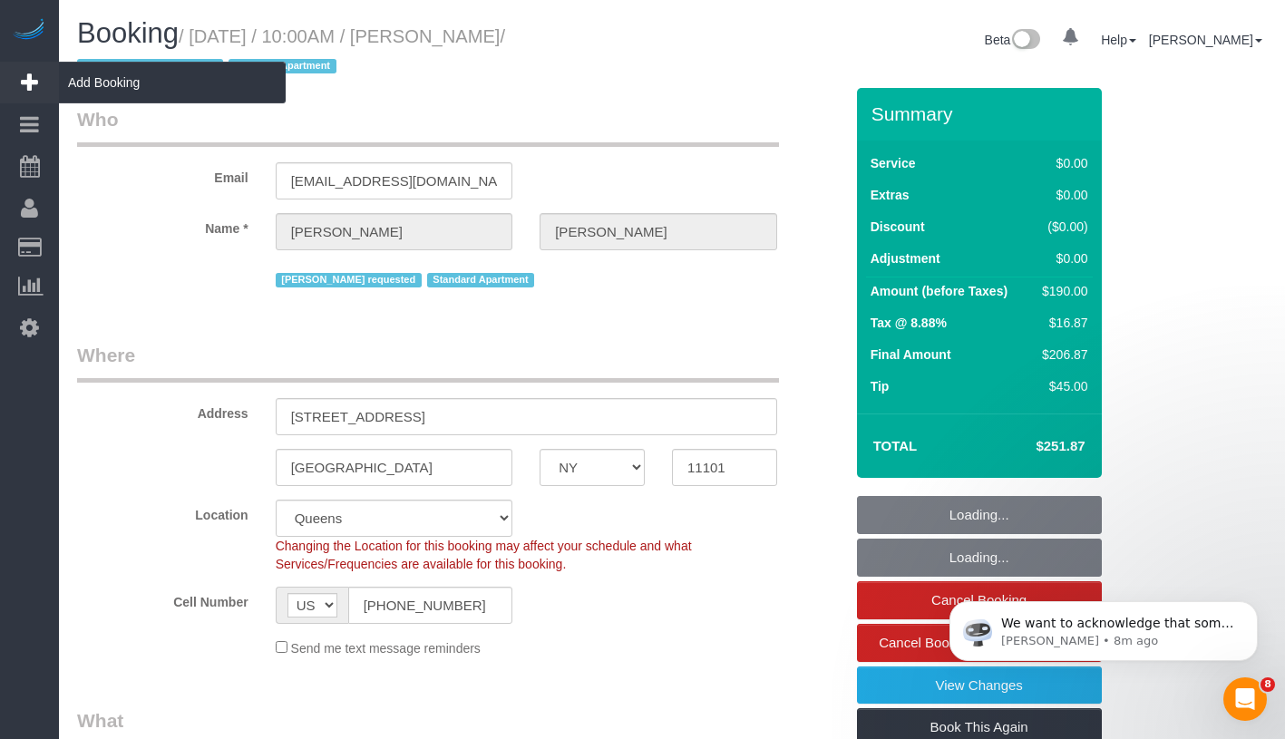
select select "2"
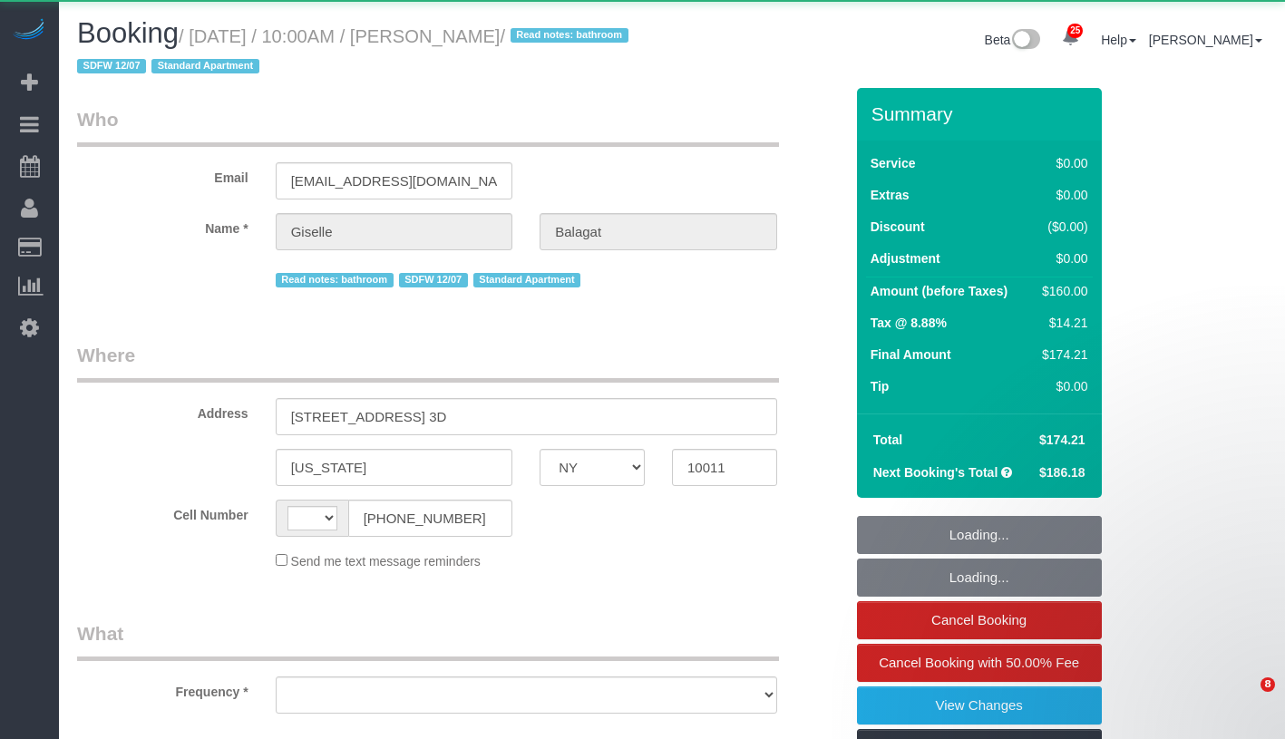
select select "NY"
select select "object:583"
select select "string:stripe-pm_1QTFDb4VGloSiKo7CCm6MjgG"
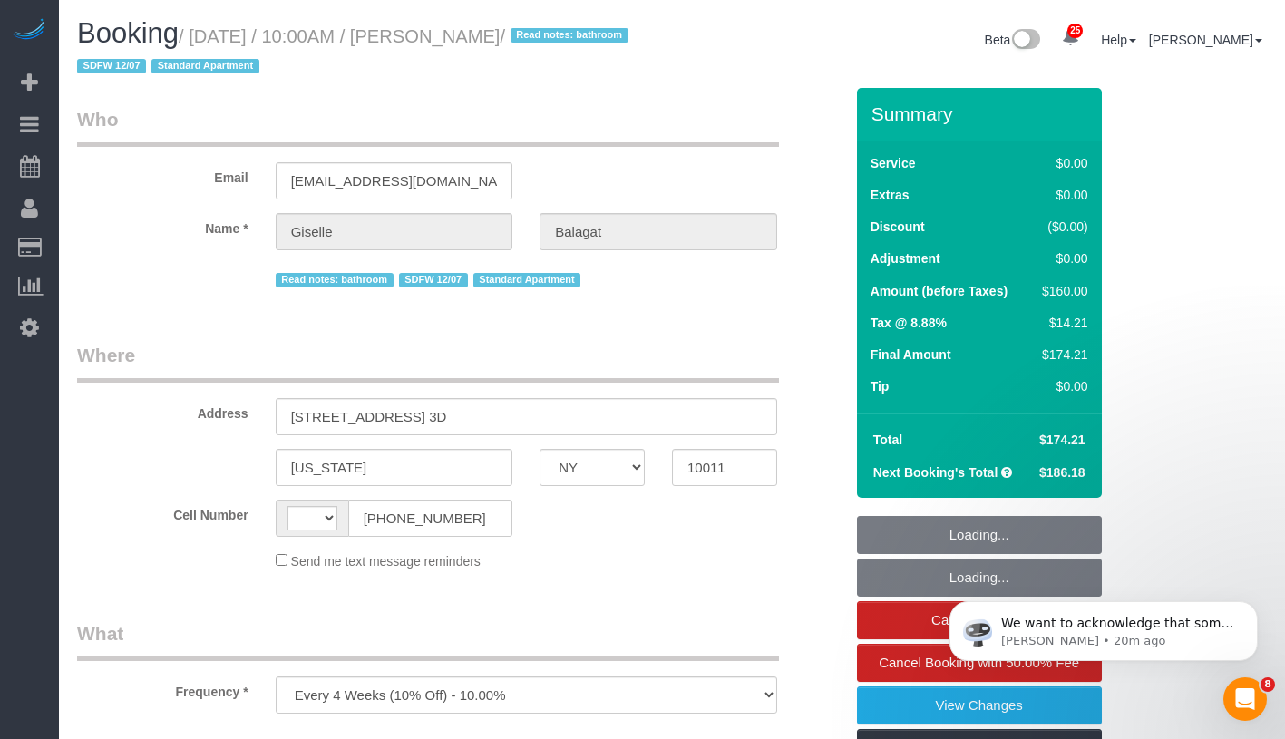
select select "string:[GEOGRAPHIC_DATA]"
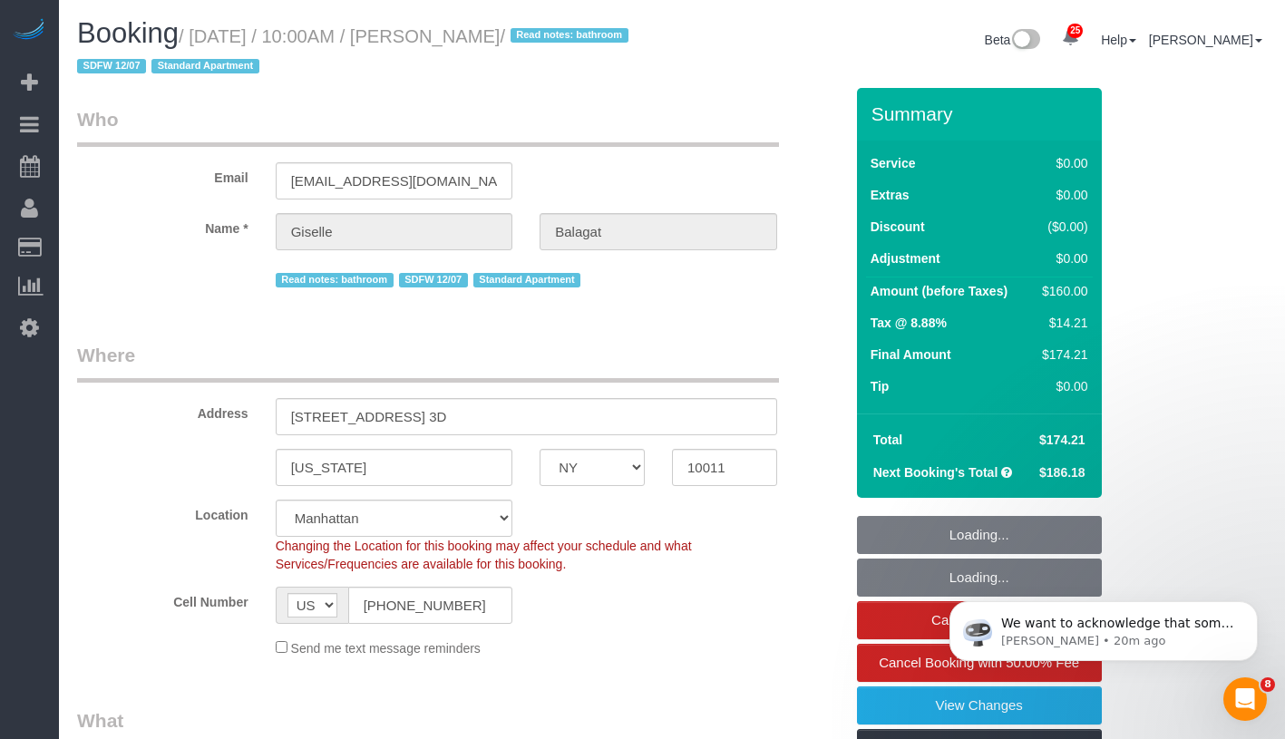
select select "object:1089"
select select "spot1"
select select "1"
select select "2"
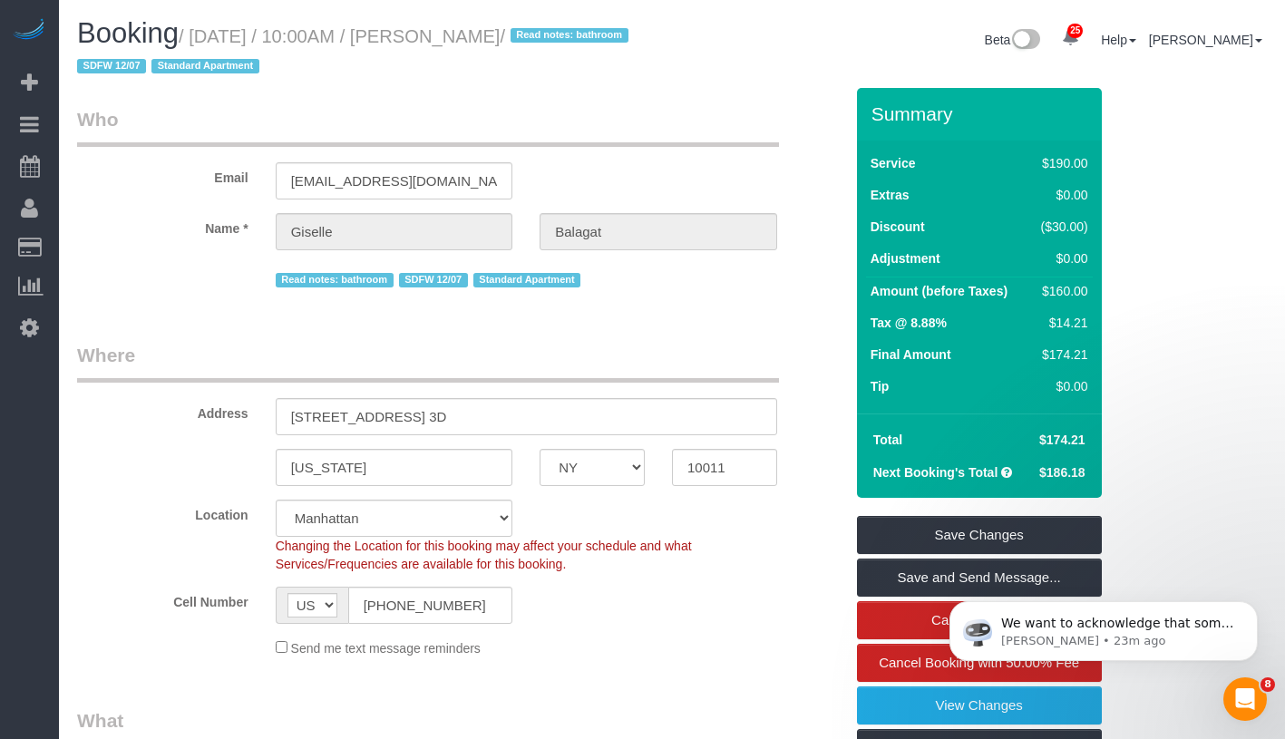
drag, startPoint x: 200, startPoint y: 45, endPoint x: 615, endPoint y: 26, distance: 414.9
click at [615, 26] on h1 "Booking / September 23, 2025 / 10:00AM / Giselle Balagat / Read notes: bathroom…" at bounding box center [367, 49] width 581 height 62
copy small "September 23, 2025 / 10:00AM / Giselle Balagat /"
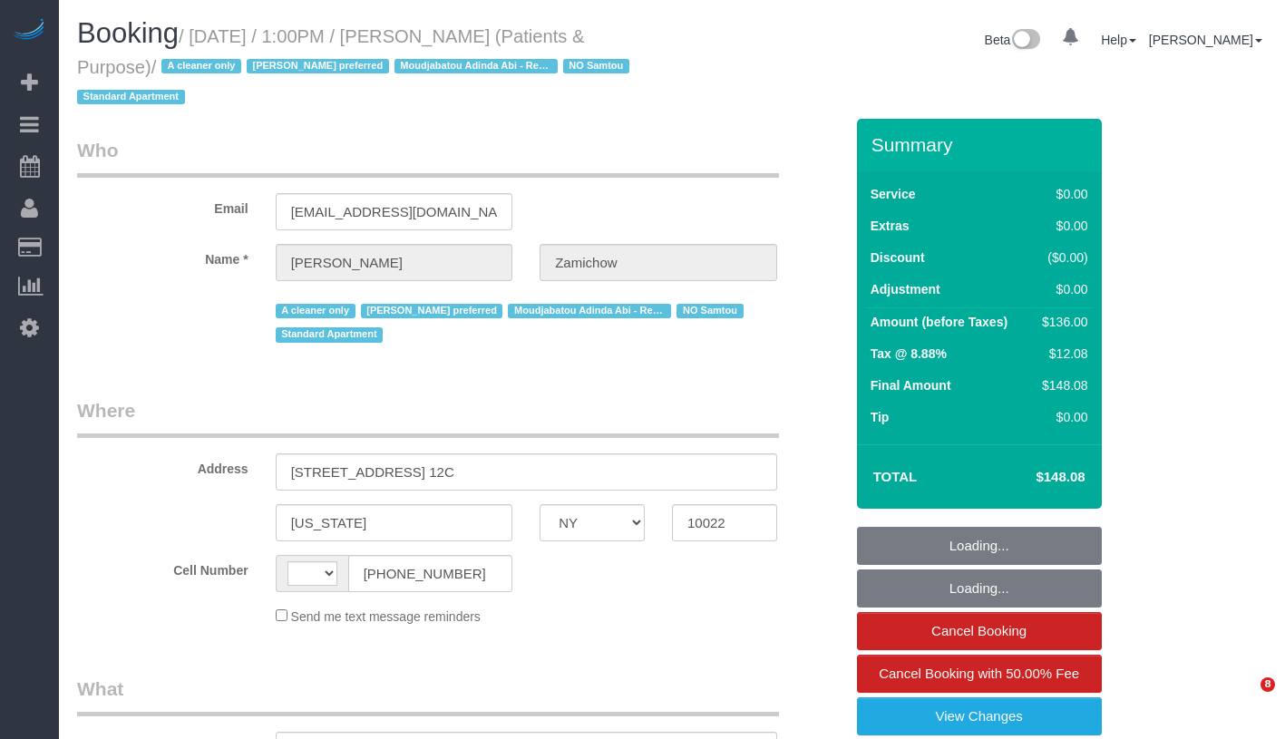
select select "NY"
select select "string:stripe-pm_1QChMk4VGloSiKo73YhVfFtE"
select select "string:[GEOGRAPHIC_DATA]"
select select "object:835"
select select "1"
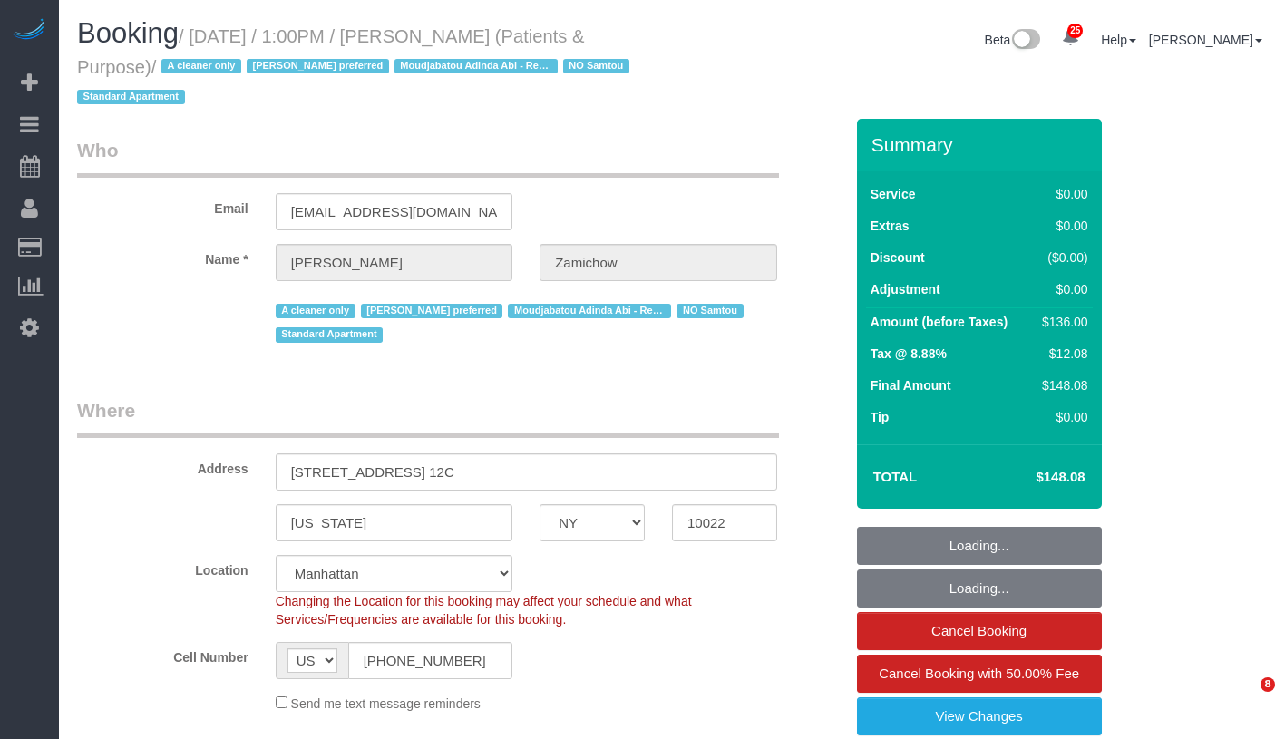
select select "number:89"
select select "number:90"
select select "number:15"
select select "number:7"
select select "object:1566"
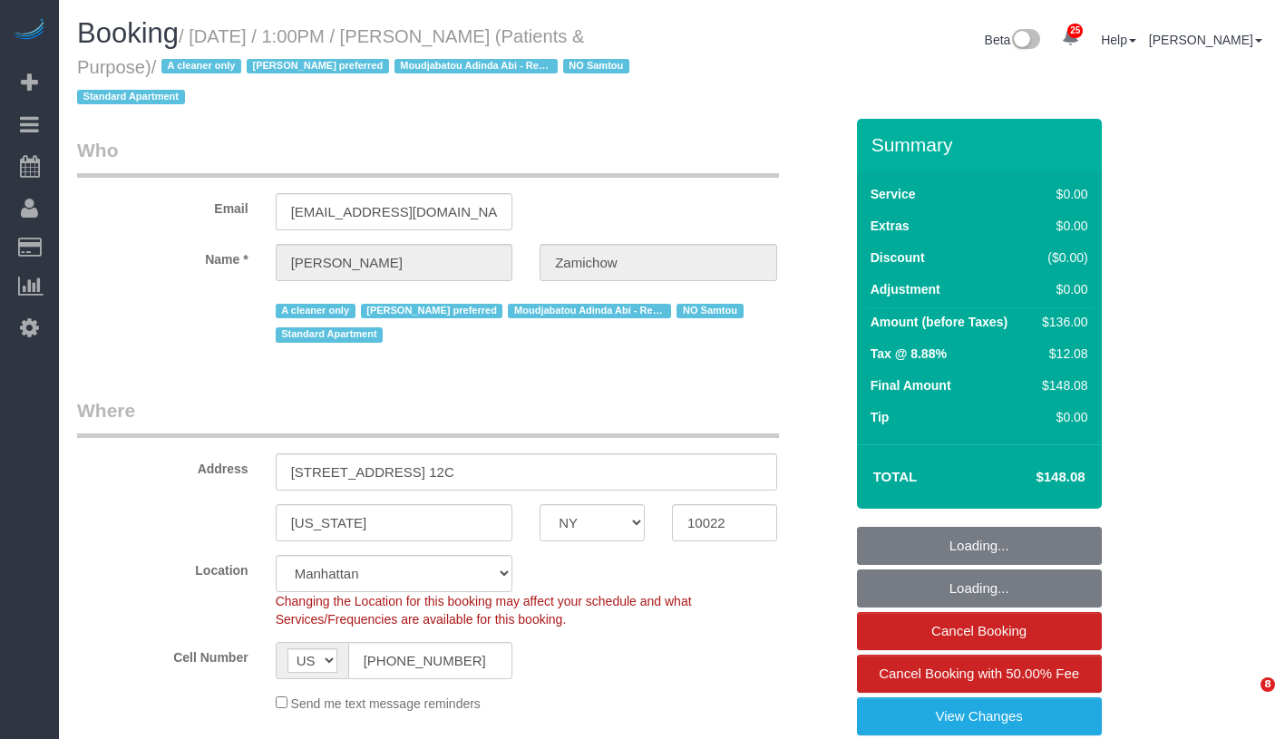
select select "spot1"
select select "1"
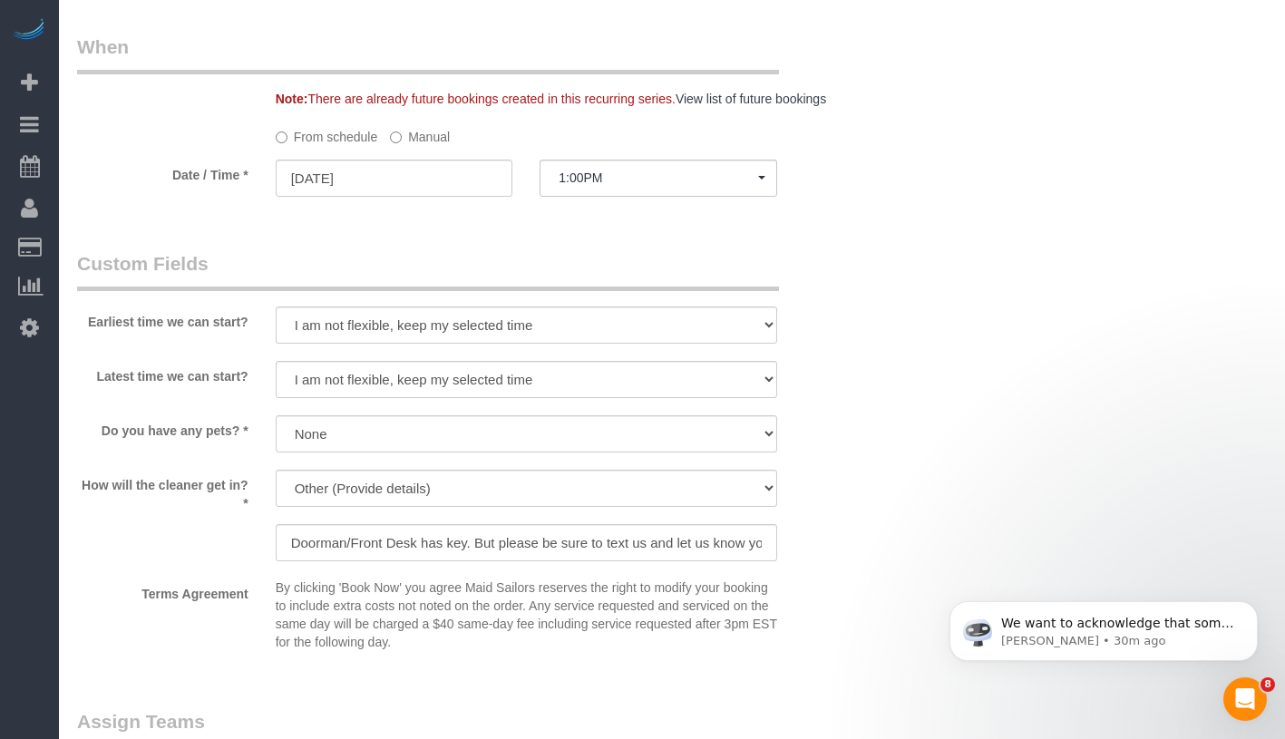
scroll to position [1896, 0]
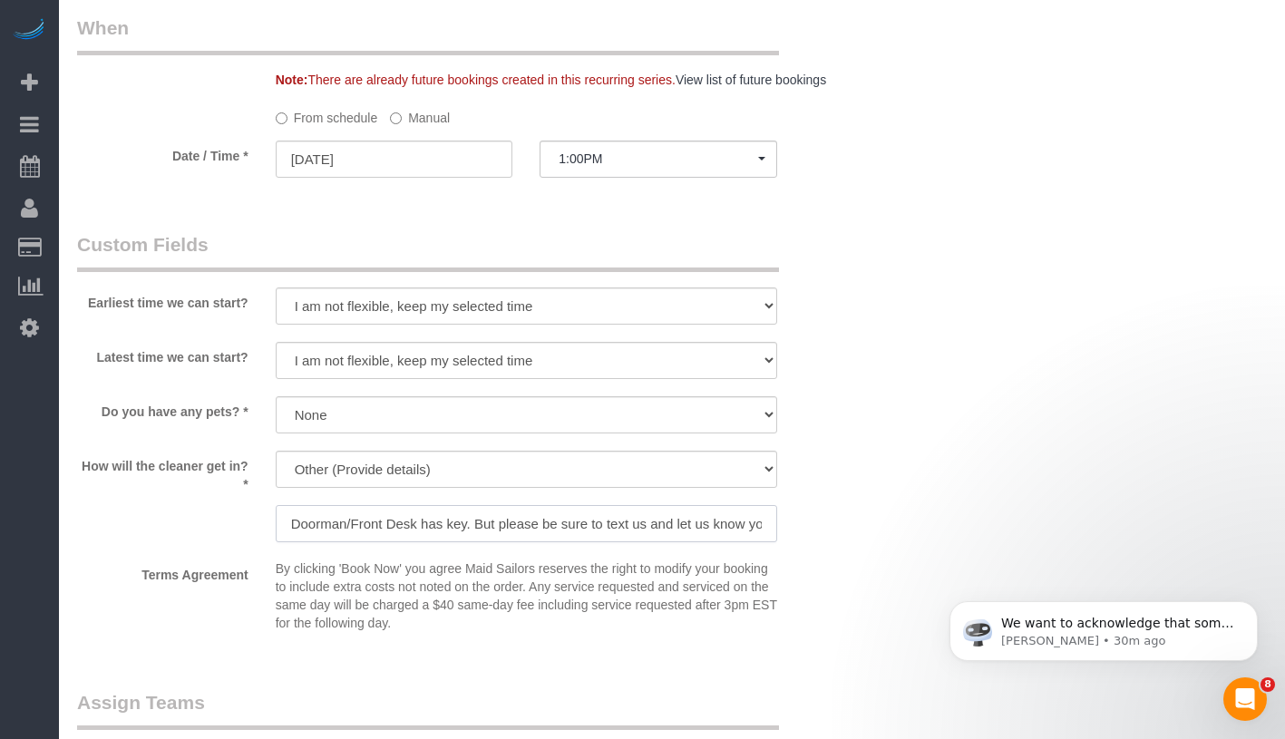
click at [640, 518] on input "Doorman/Front Desk has key. But please be sure to text us and let us know you'v…" at bounding box center [527, 523] width 502 height 37
click at [604, 520] on input "Doorman/Front Desk has key. But please be sure to text us and let us know you'v…" at bounding box center [527, 523] width 502 height 37
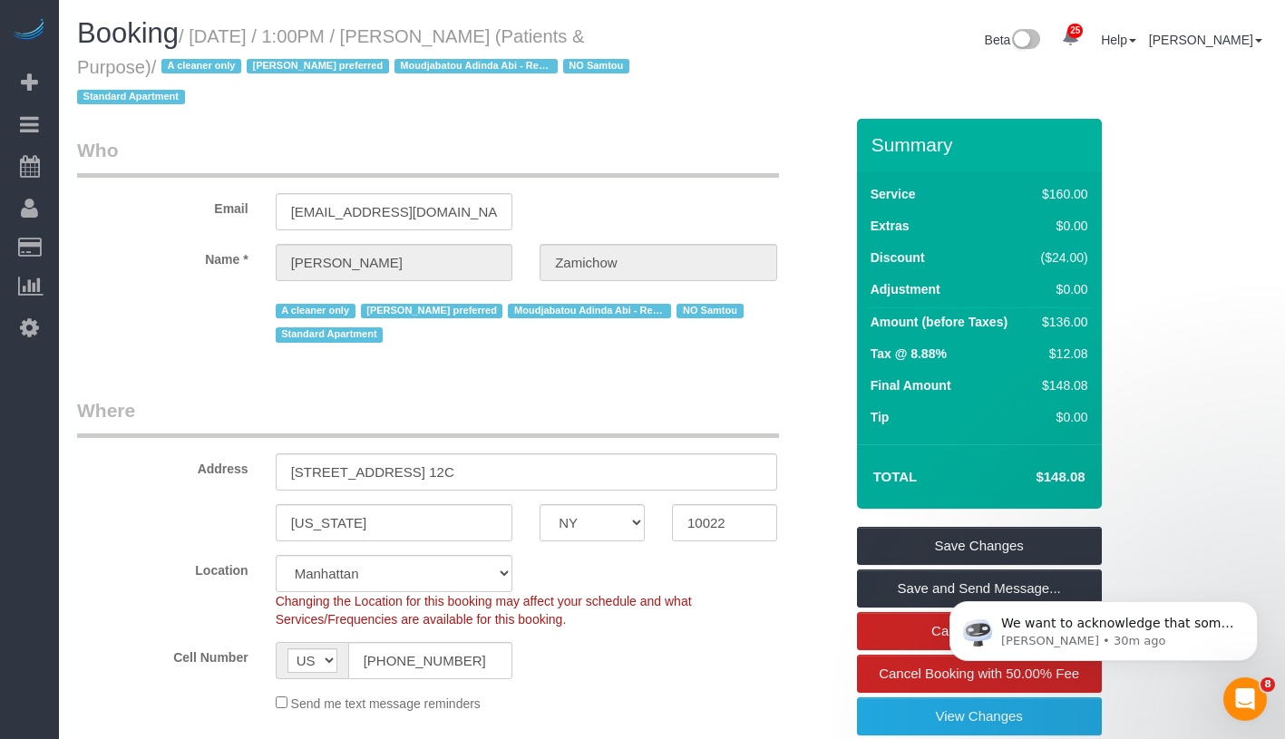
scroll to position [0, 0]
drag, startPoint x: 464, startPoint y: 36, endPoint x: 662, endPoint y: 32, distance: 197.8
click at [662, 32] on div "Booking / [DATE] / 1:00PM / [PERSON_NAME] (Patients & Purpose) / A cleaner only…" at bounding box center [367, 68] width 609 height 101
copy small "[PERSON_NAME]"
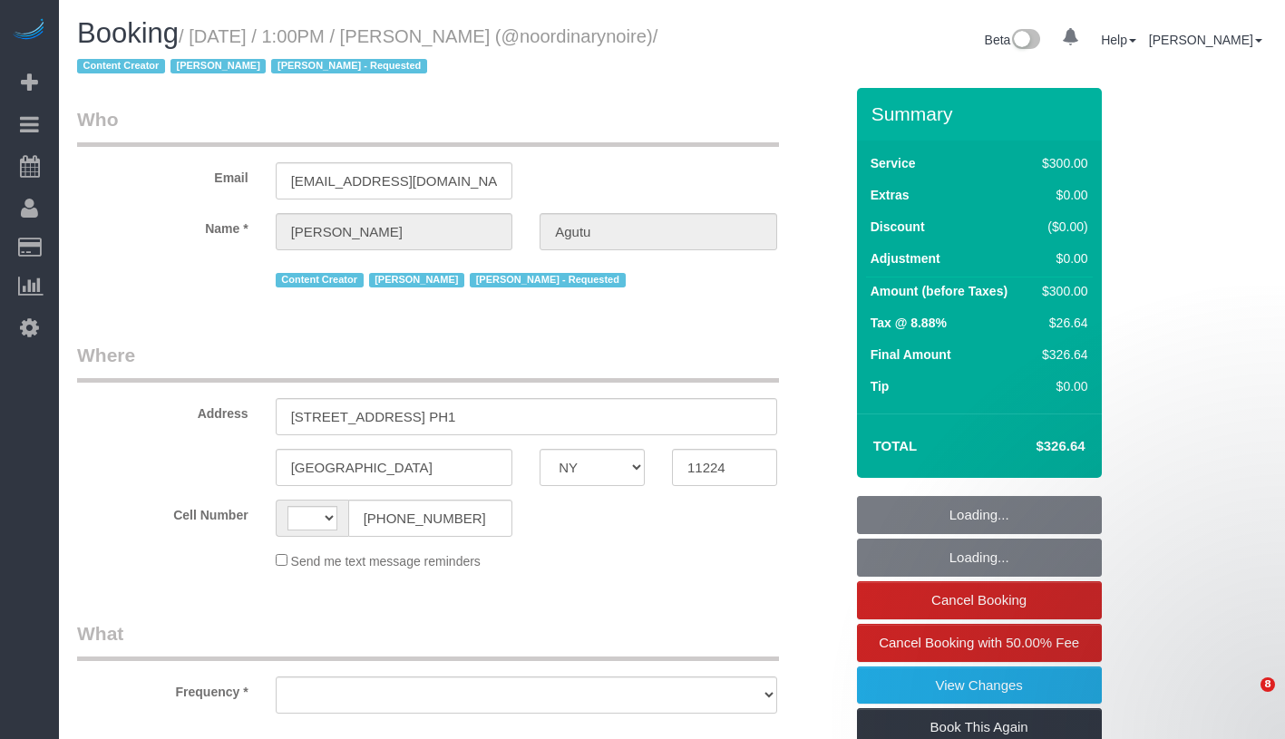
select select "NY"
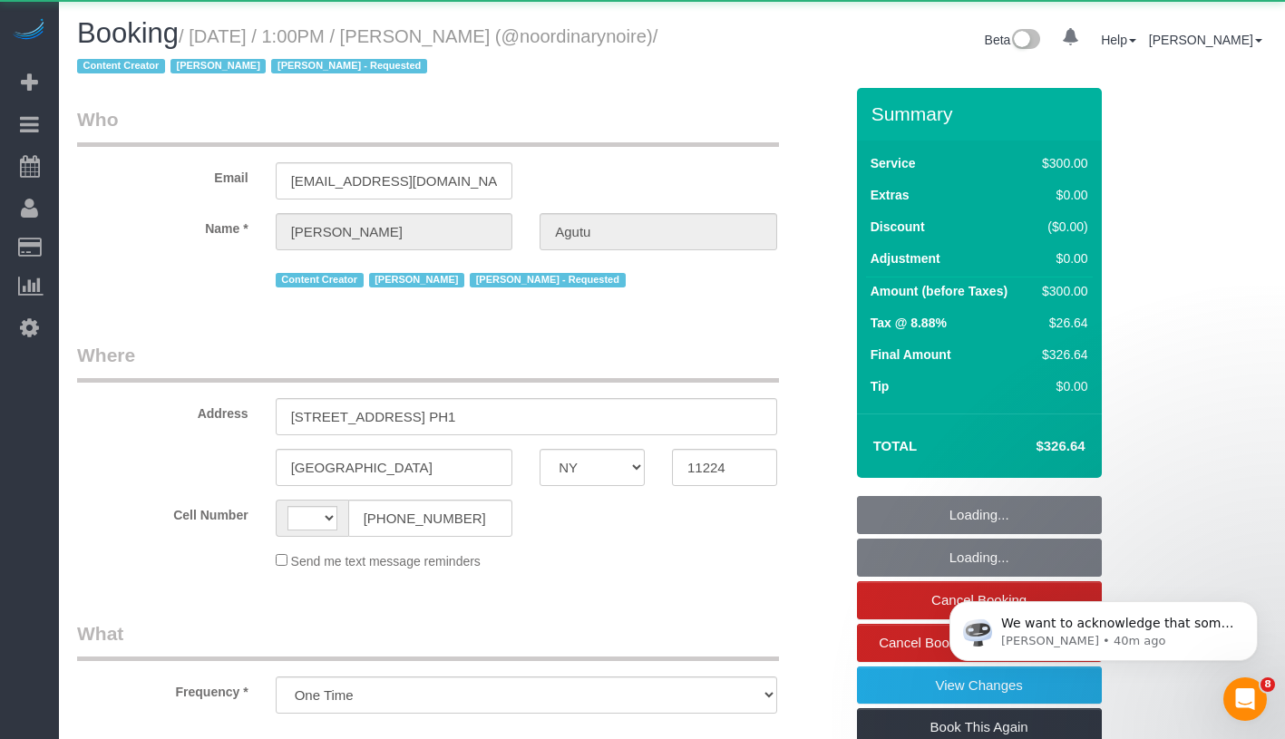
select select "object:584"
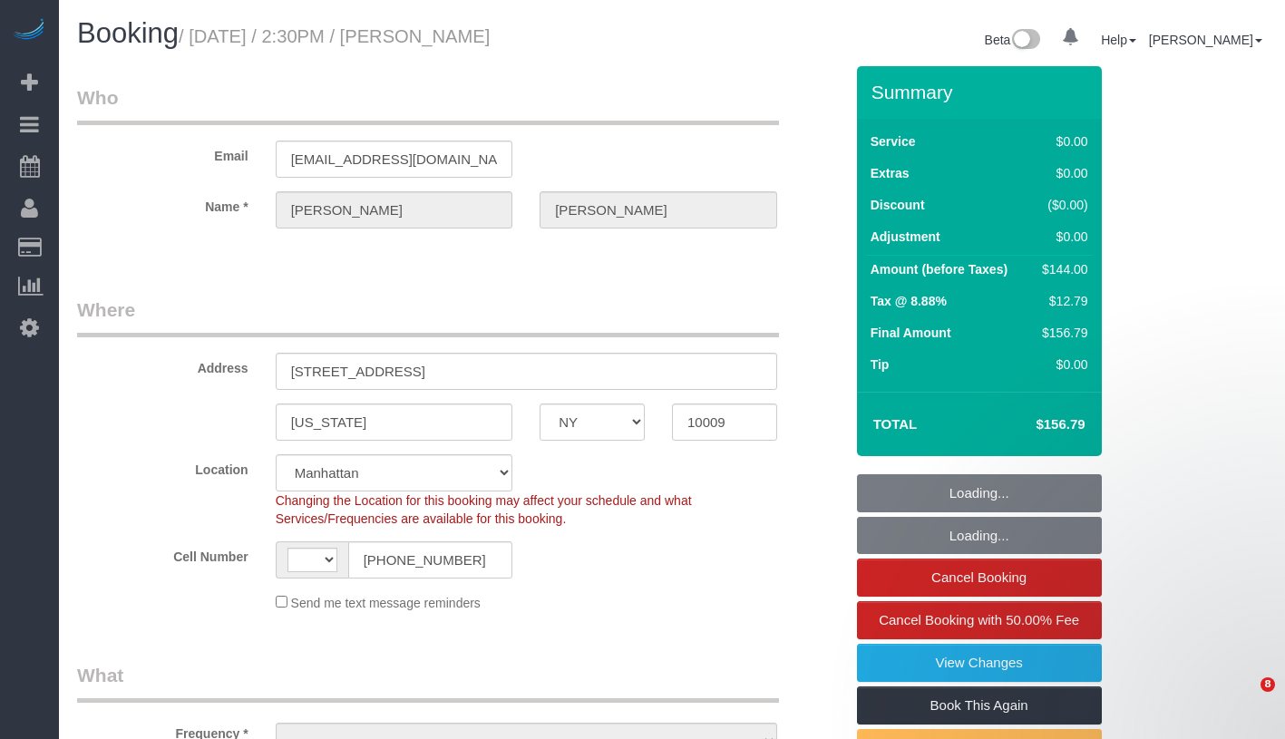
select select "NY"
select select "1"
select select "string:[GEOGRAPHIC_DATA]"
select select "object:1109"
select select "string:stripe-pm_1Rvgvv4VGloSiKo7wtwlqj9a"
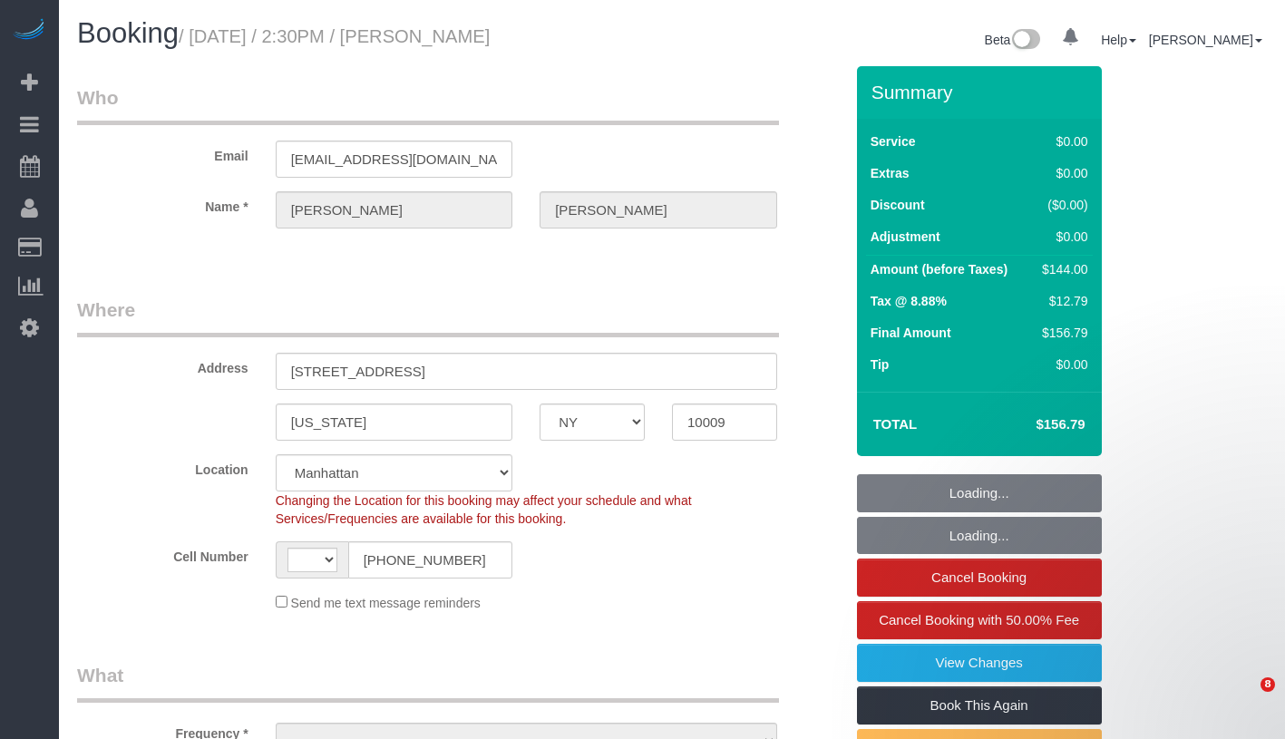
select select "number:60"
select select "number:72"
select select "number:15"
select select "number:5"
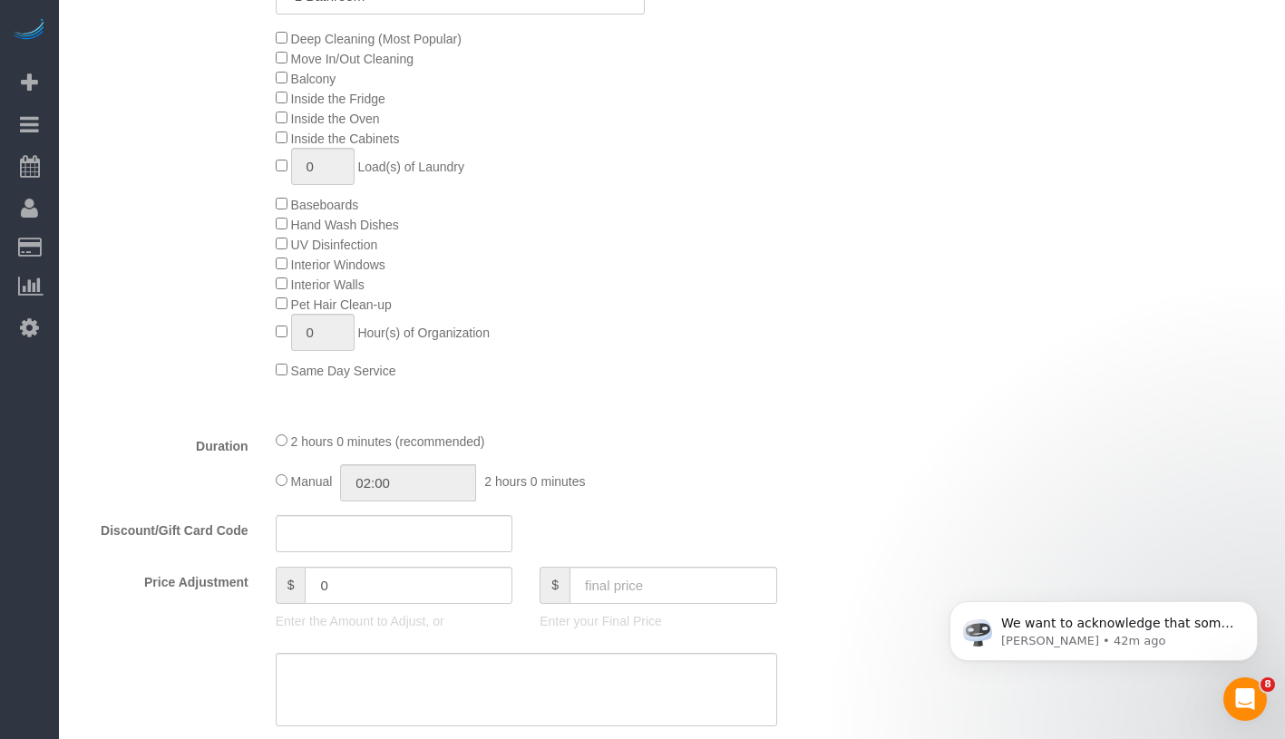
scroll to position [1032, 0]
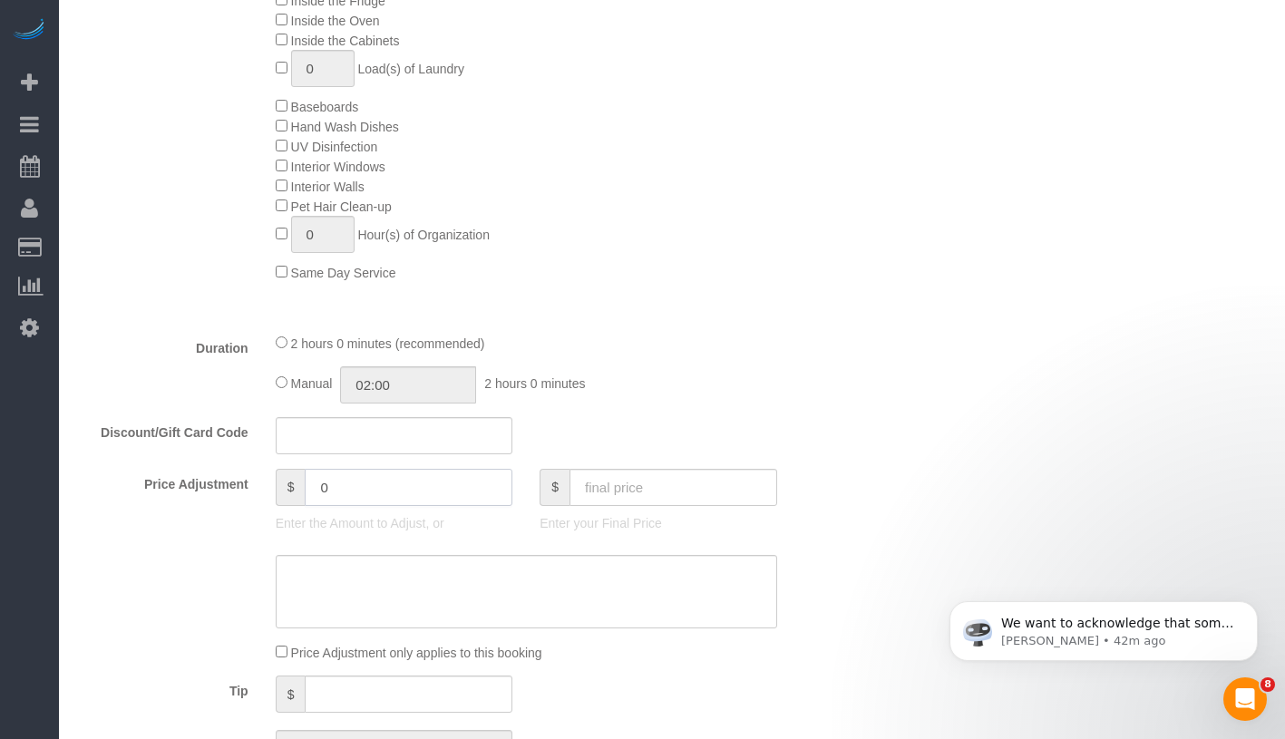
click at [350, 491] on input "0" at bounding box center [409, 487] width 208 height 37
type input "-25"
click at [351, 587] on textarea at bounding box center [527, 592] width 502 height 74
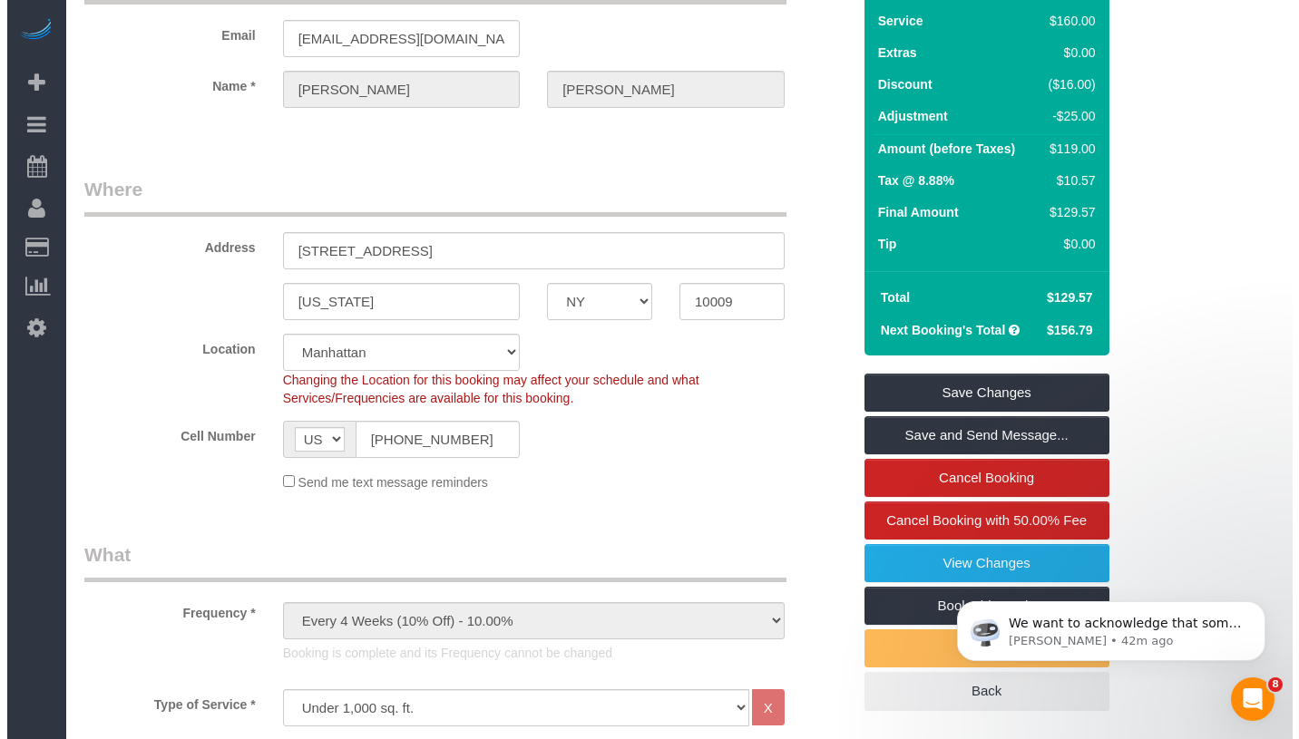
scroll to position [0, 0]
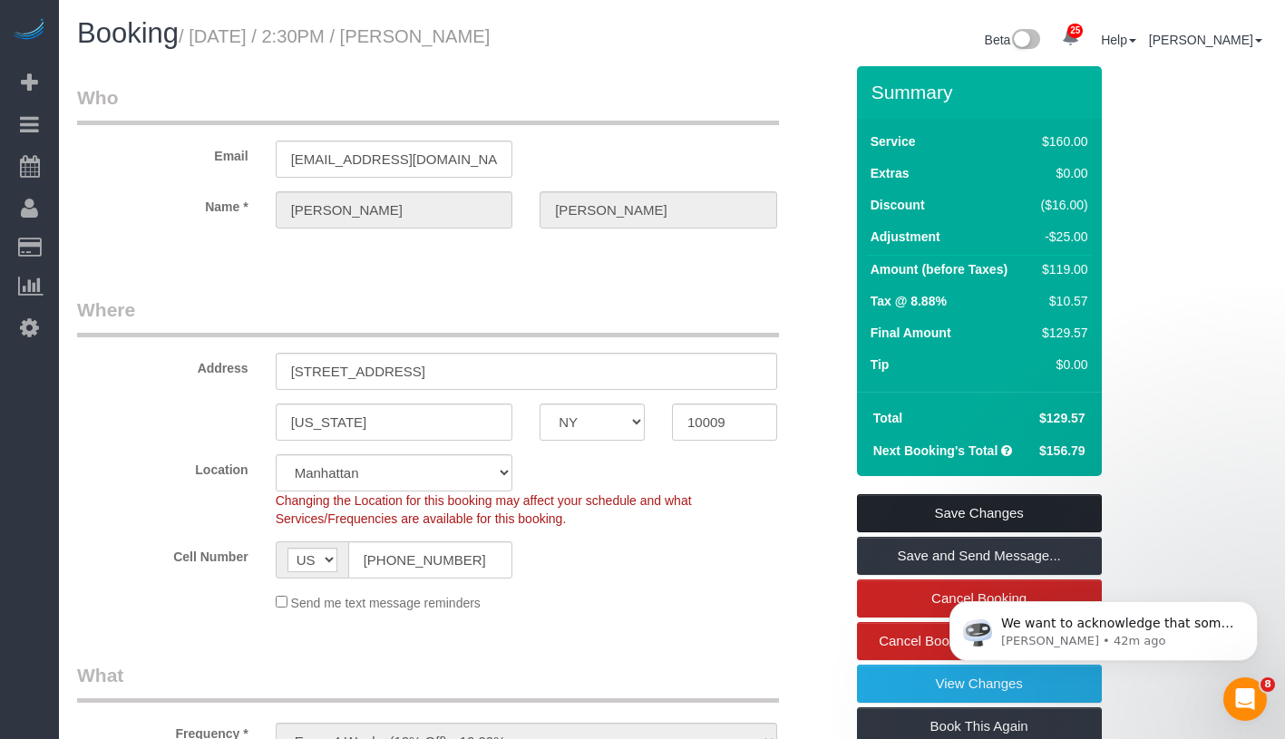
type textarea "quality complaint"
click at [1005, 502] on link "Save Changes" at bounding box center [979, 513] width 245 height 38
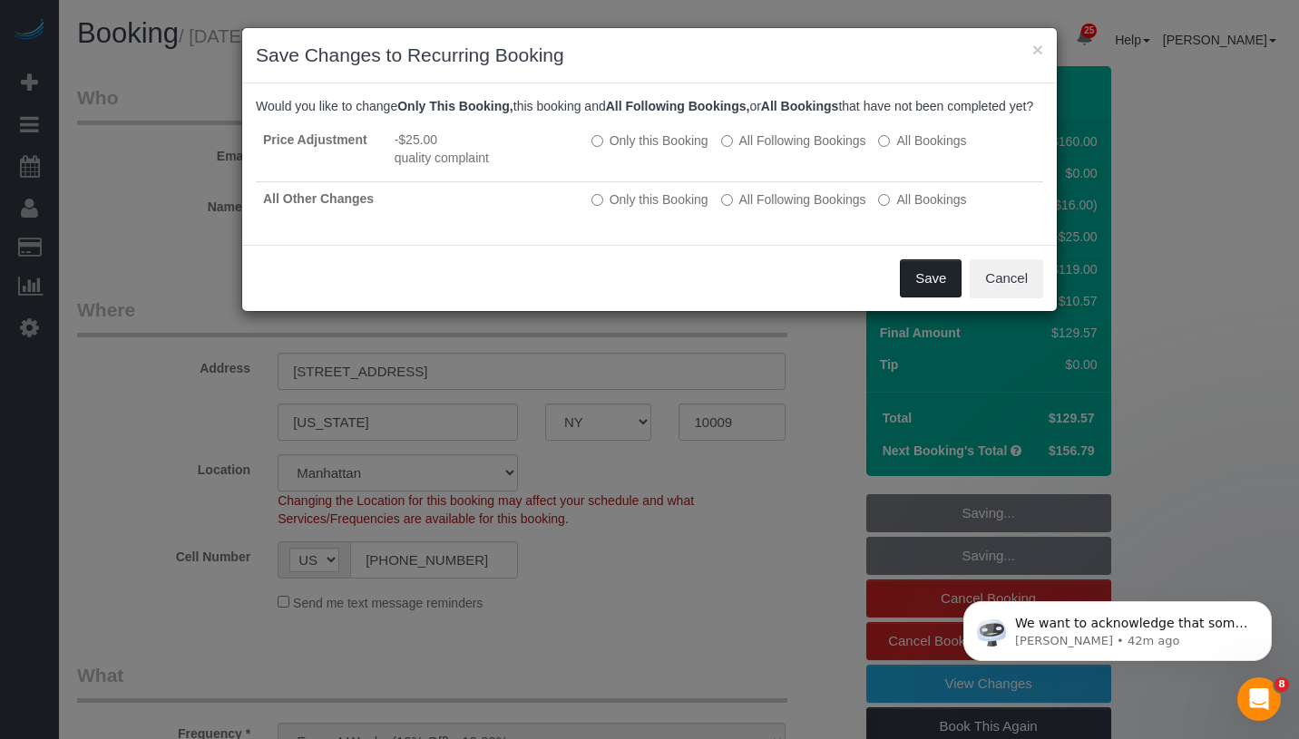
click at [931, 290] on button "Save" at bounding box center [931, 278] width 62 height 38
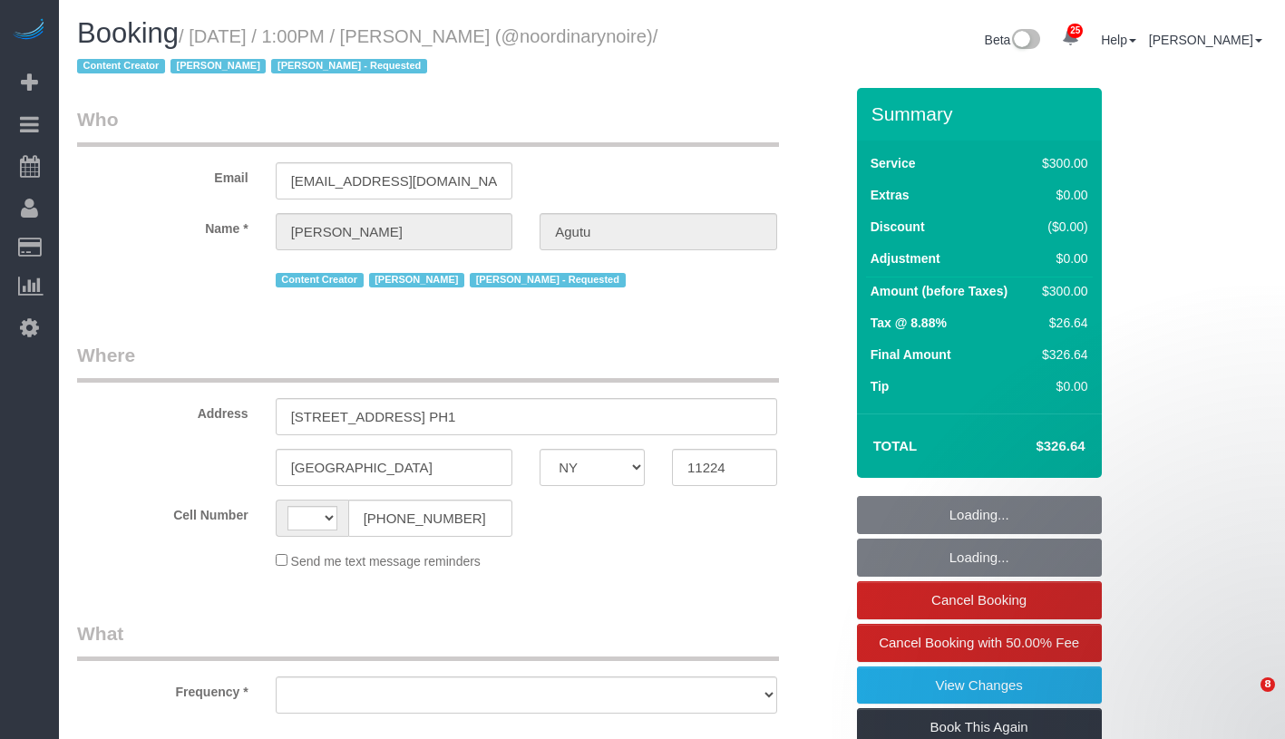
select select "NY"
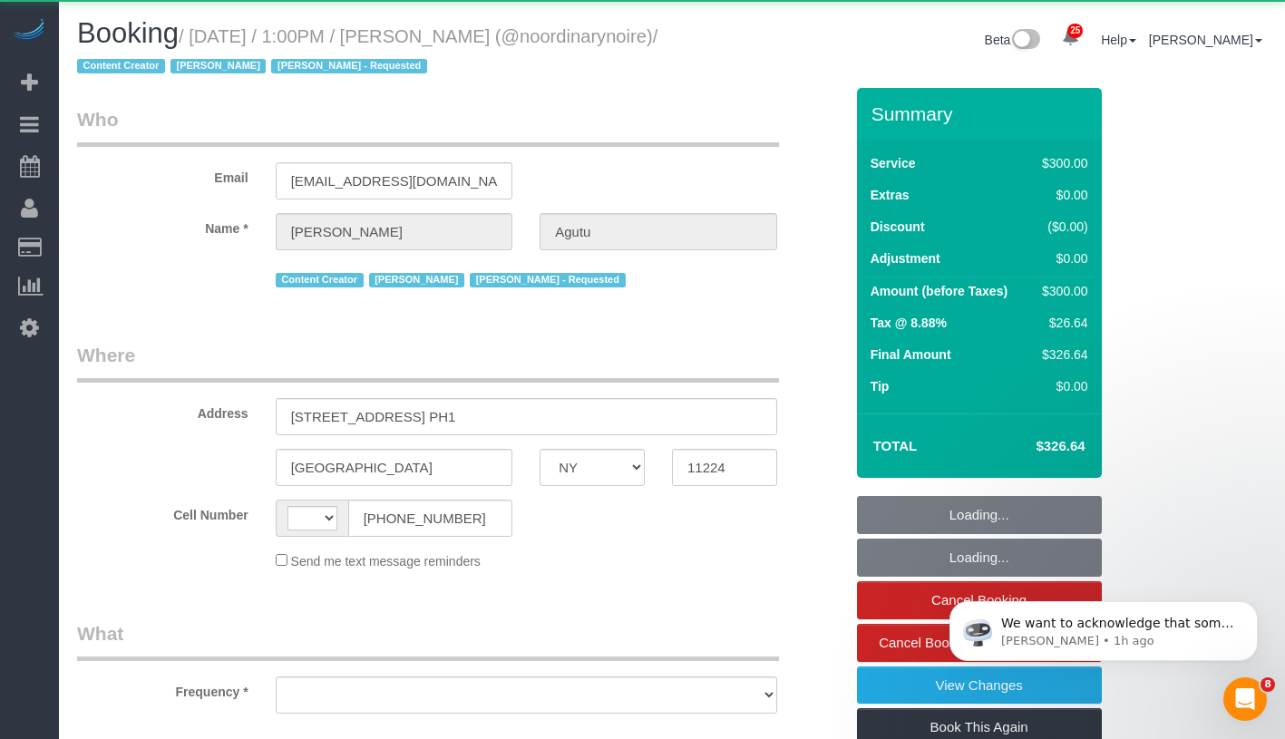
scroll to position [599, 0]
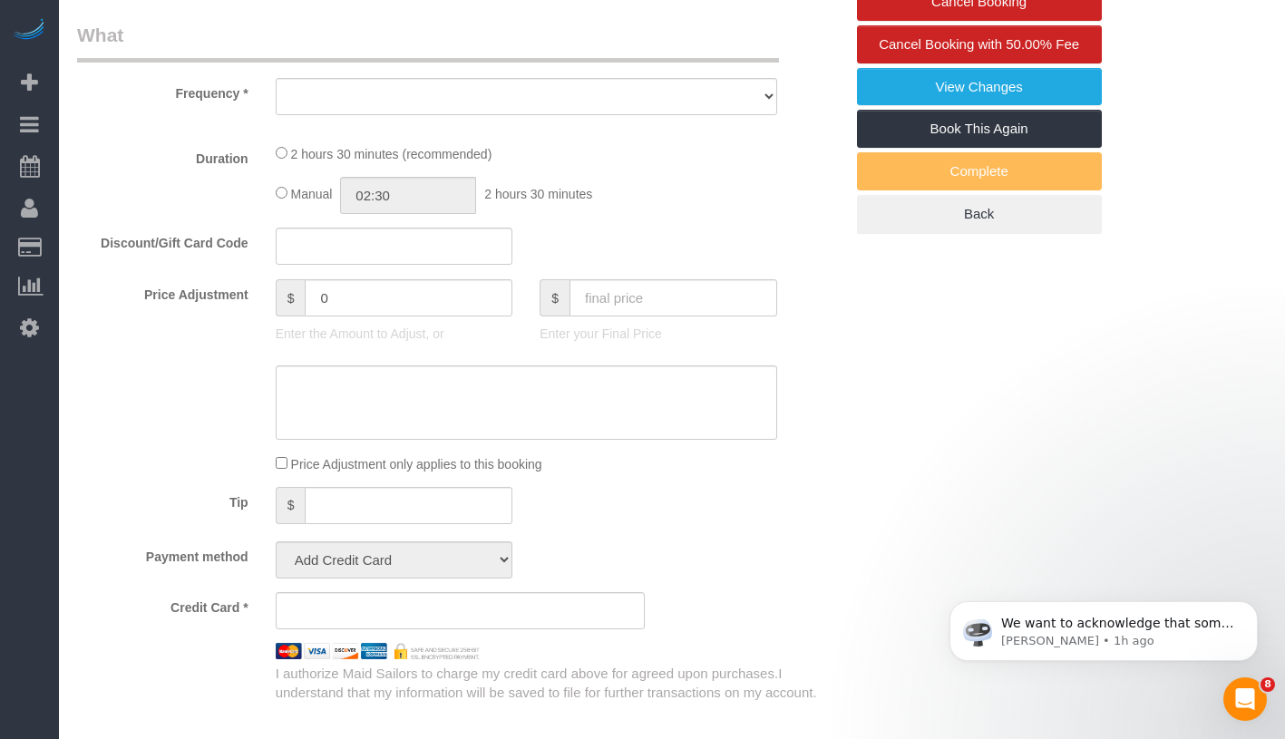
select select "string:[GEOGRAPHIC_DATA]"
select select "object:831"
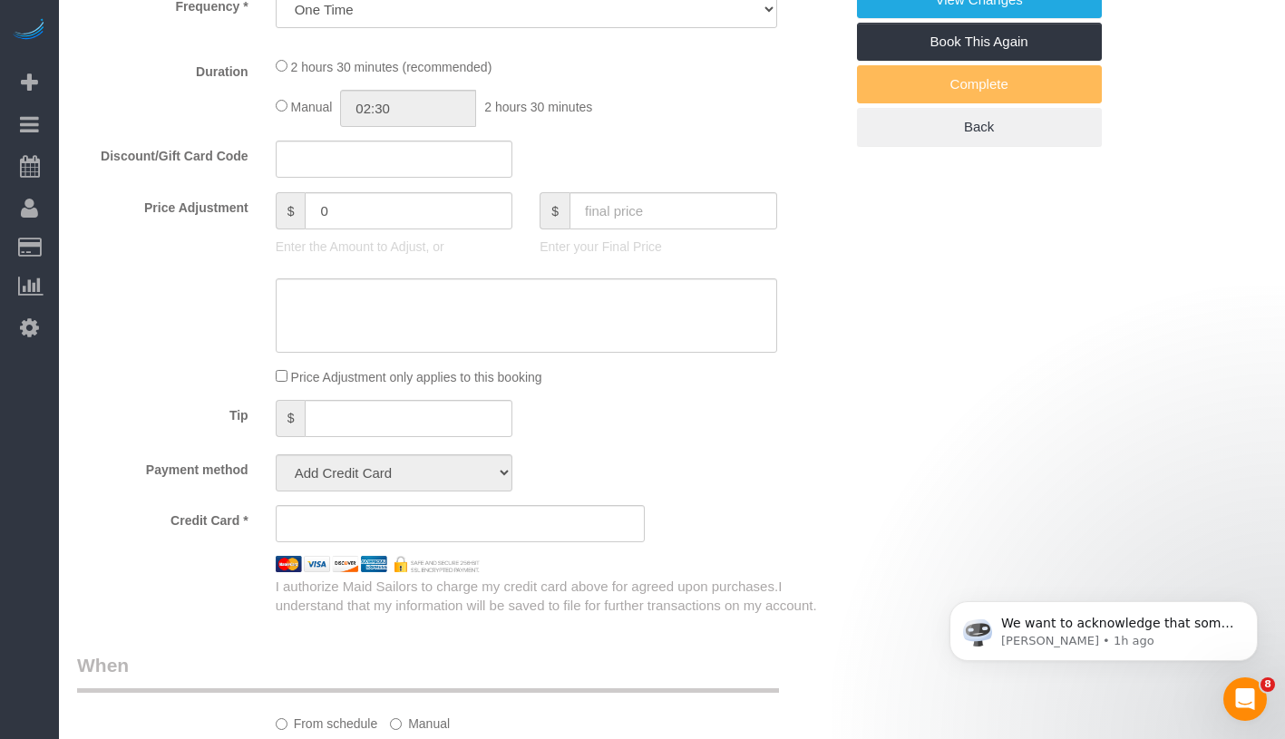
select select "string:stripe-pm_1Qtlp64VGloSiKo733NsjsRb"
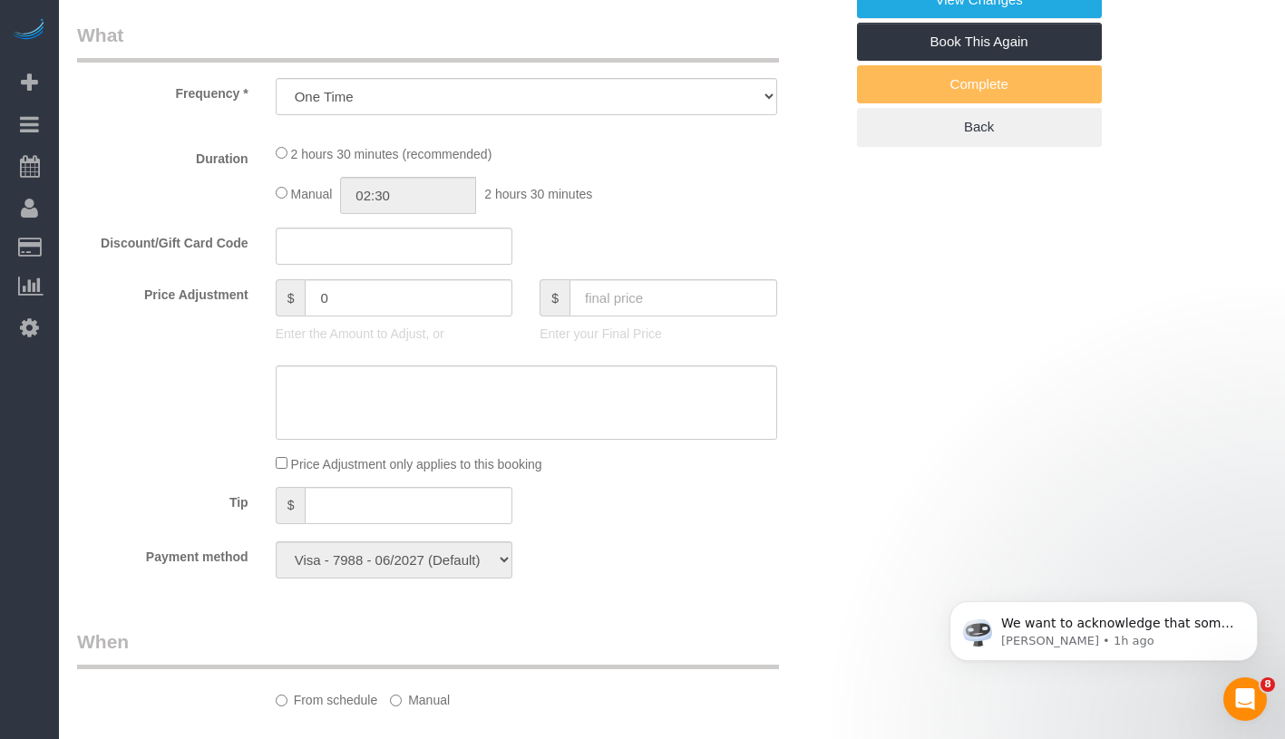
select select "number:61"
select select "number:74"
select select "number:15"
select select "number:5"
select select "object:982"
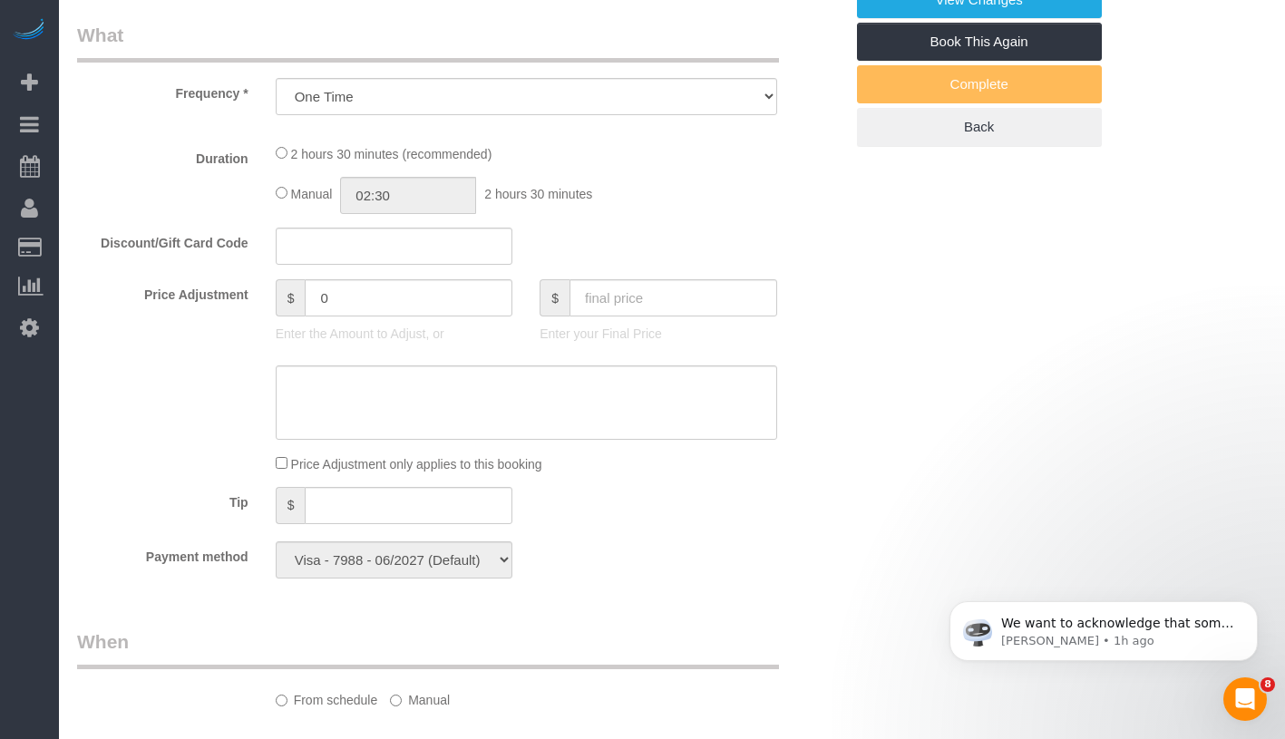
select select "2"
select select "150"
select select "spot1"
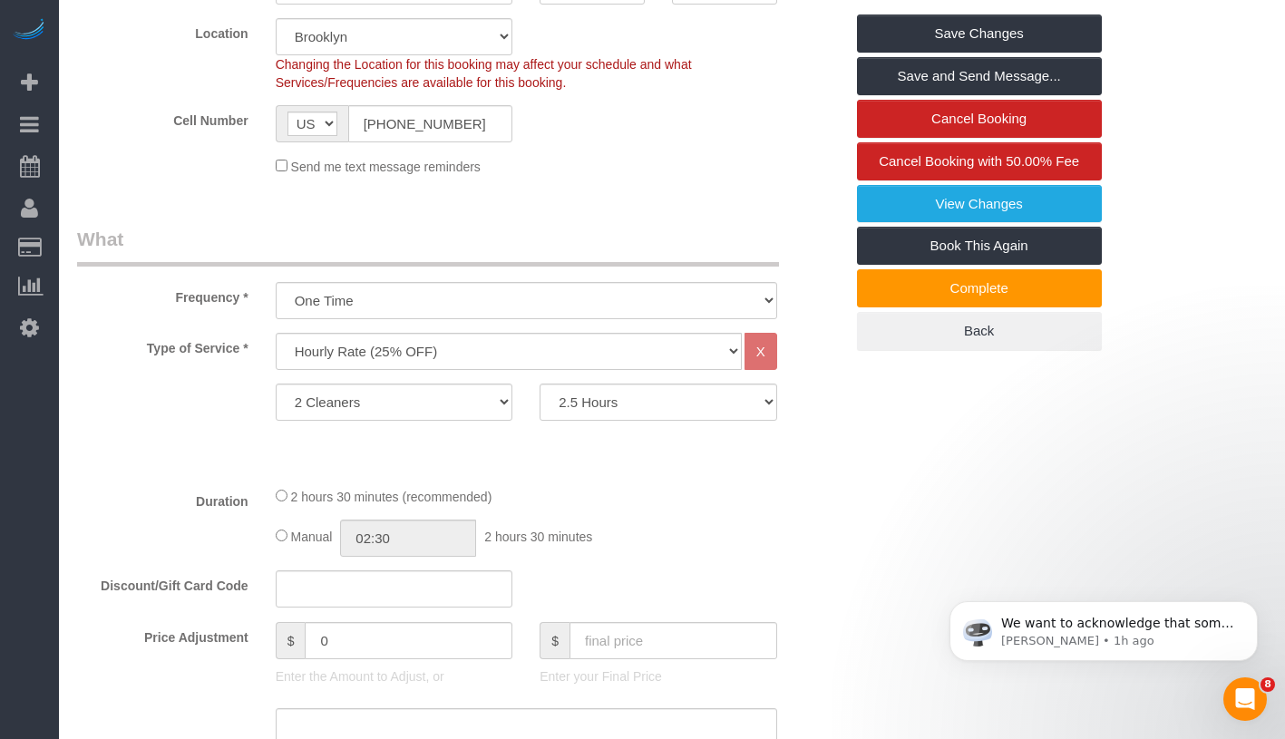
scroll to position [0, 0]
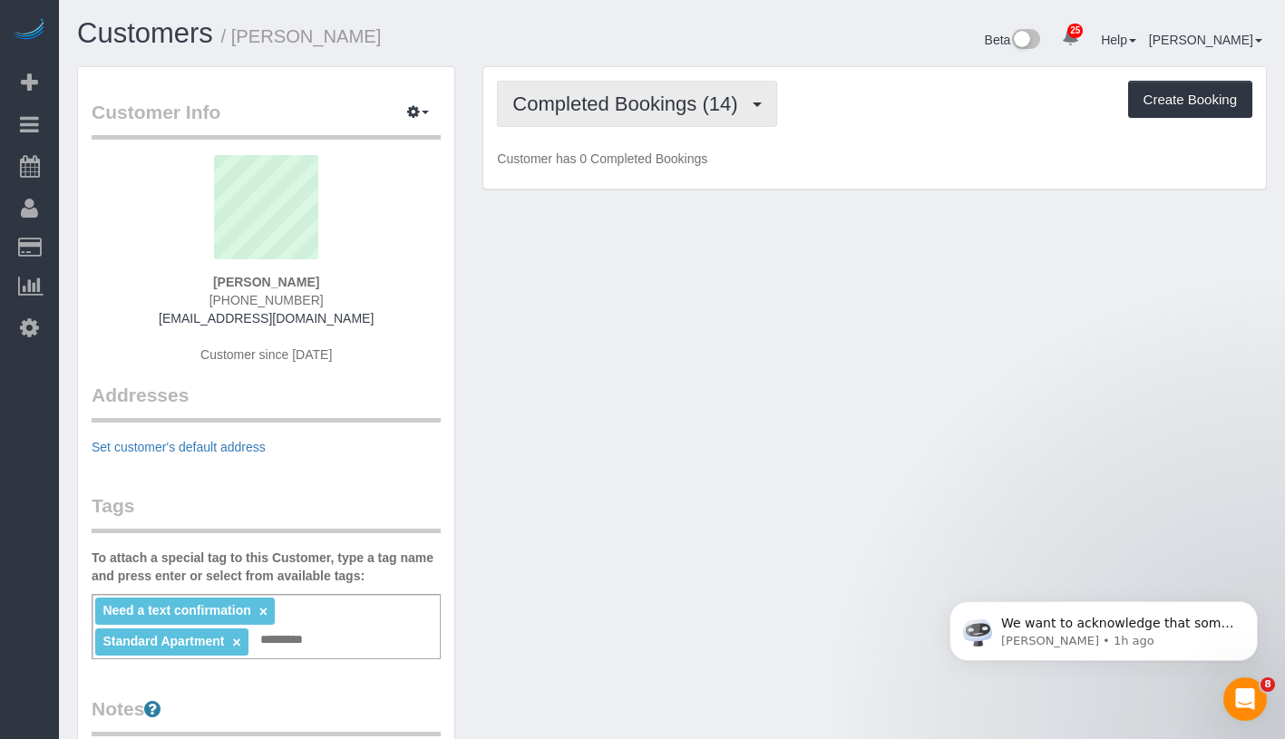
click at [620, 113] on span "Completed Bookings (14)" at bounding box center [629, 104] width 234 height 23
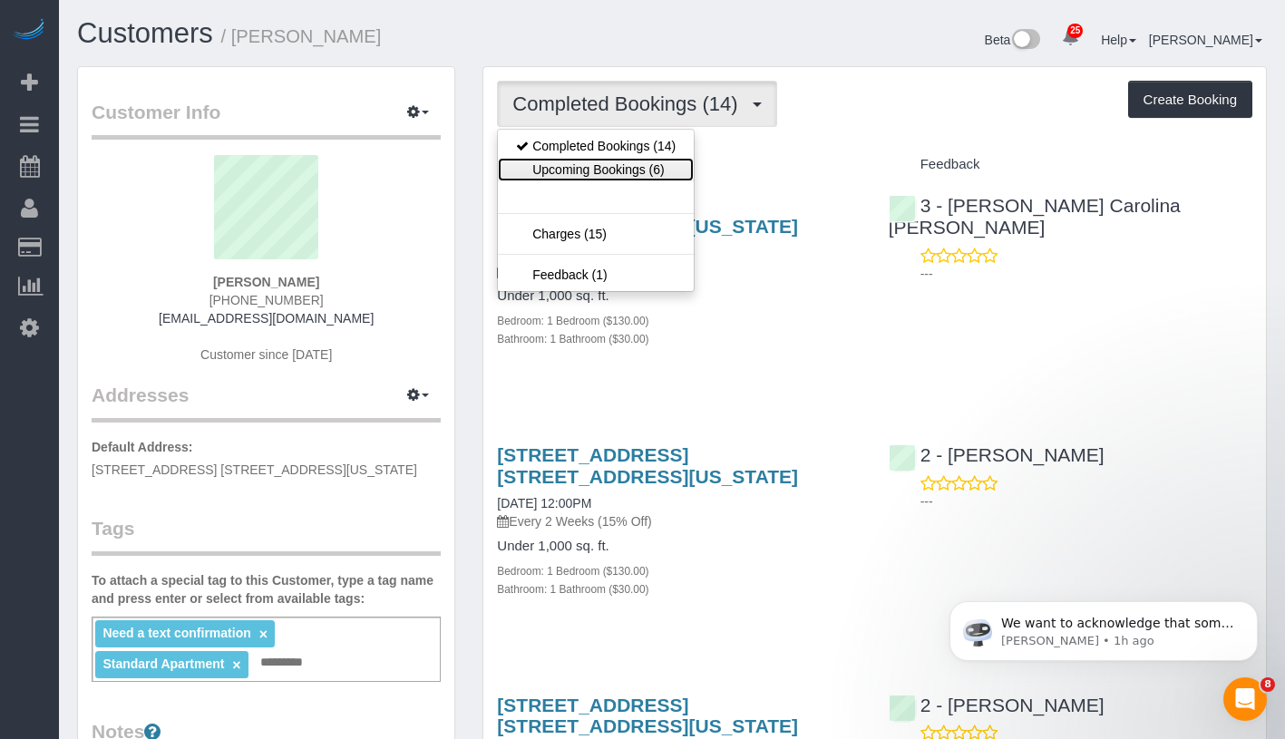
click at [607, 167] on link "Upcoming Bookings (6)" at bounding box center [596, 170] width 196 height 24
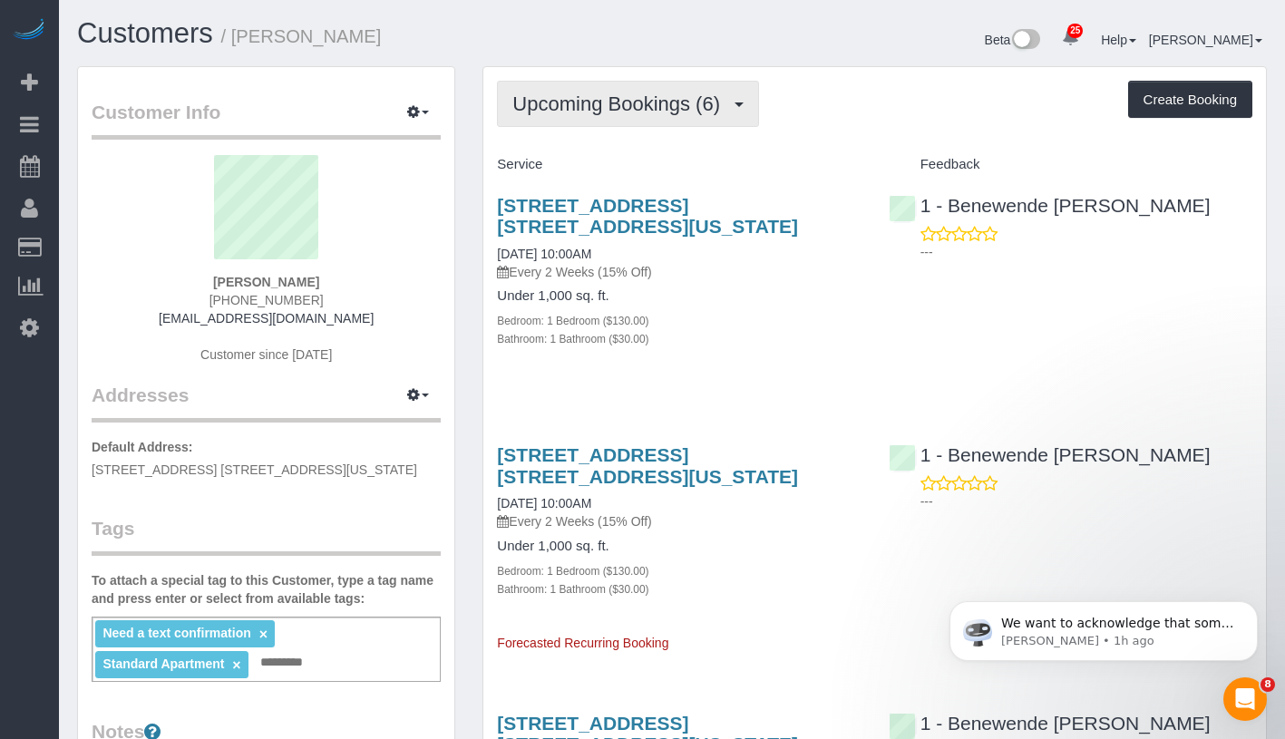
click at [703, 95] on span "Upcoming Bookings (6)" at bounding box center [620, 104] width 217 height 23
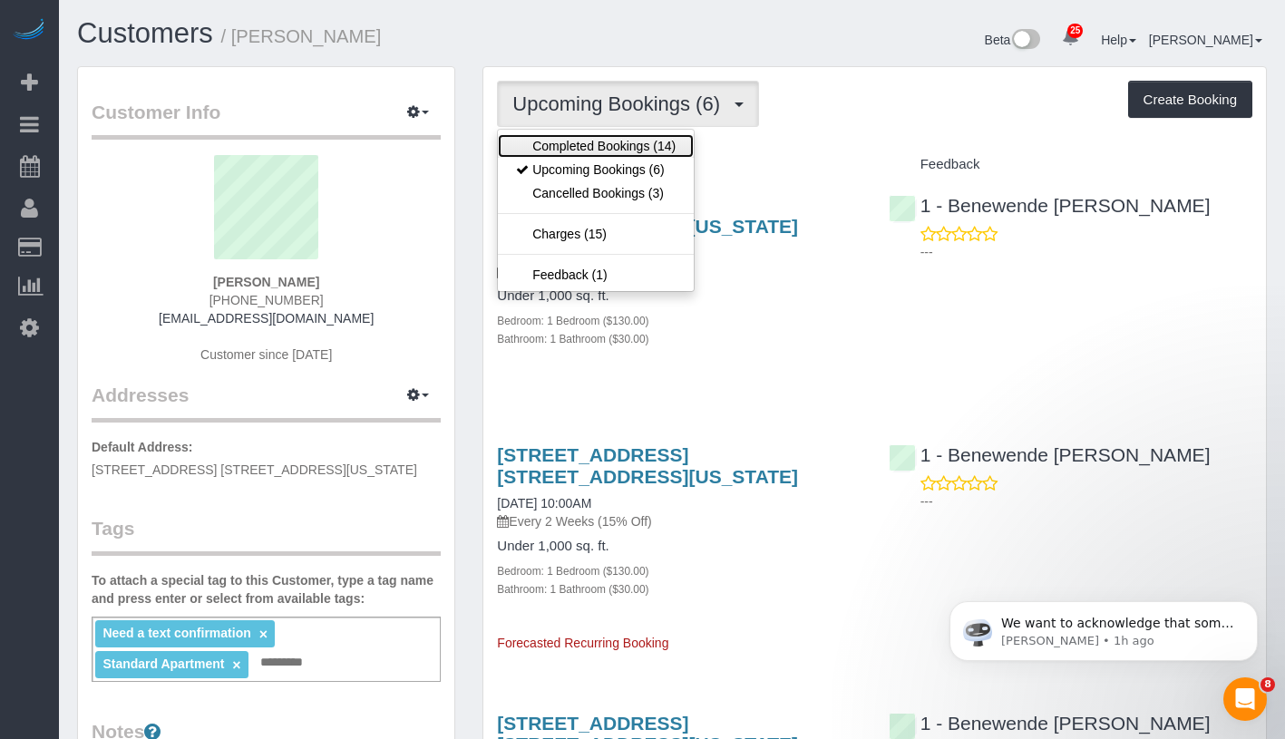
click at [661, 150] on link "Completed Bookings (14)" at bounding box center [596, 146] width 196 height 24
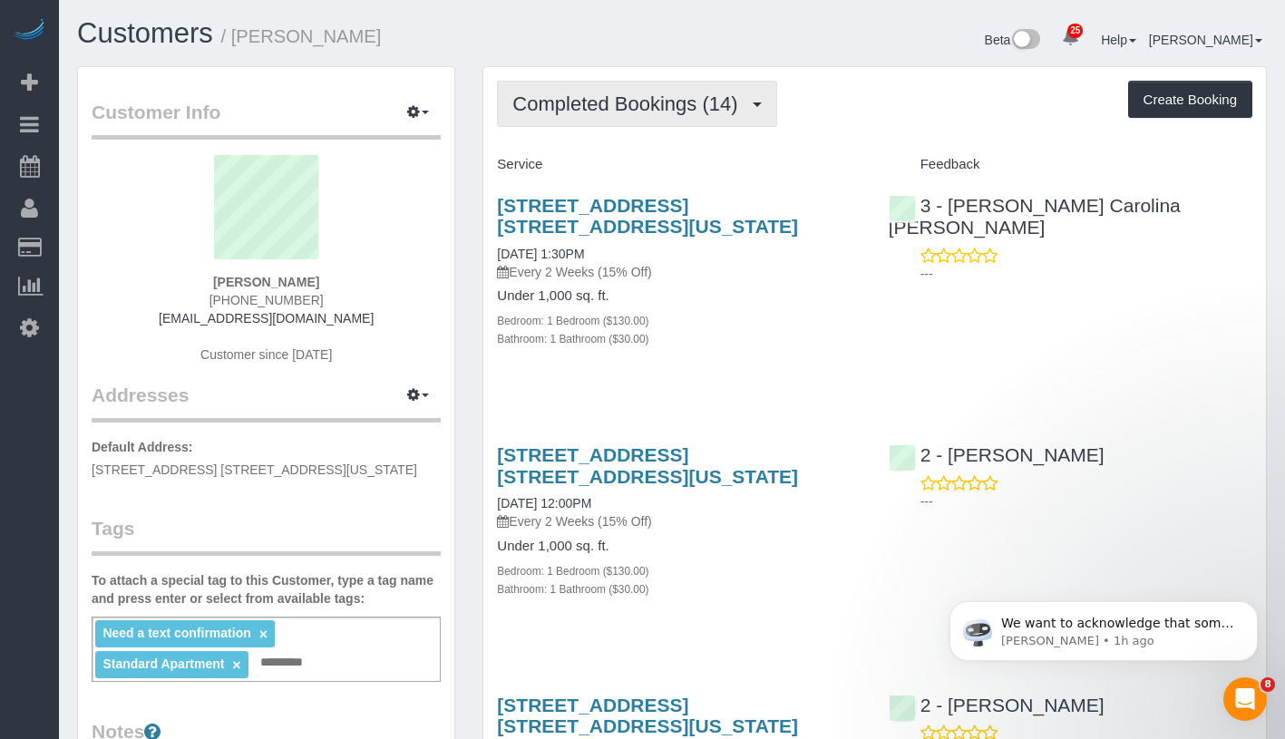
click at [645, 110] on span "Completed Bookings (14)" at bounding box center [629, 104] width 234 height 23
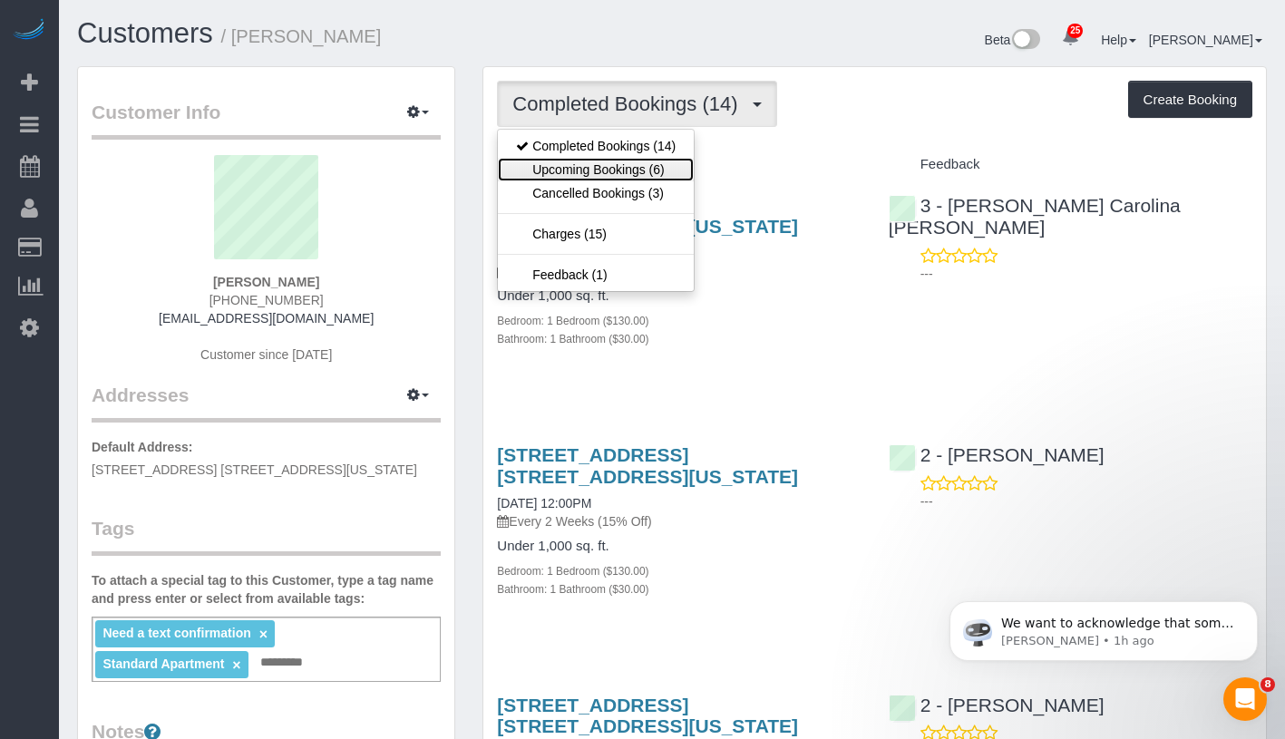
click at [624, 173] on link "Upcoming Bookings (6)" at bounding box center [596, 170] width 196 height 24
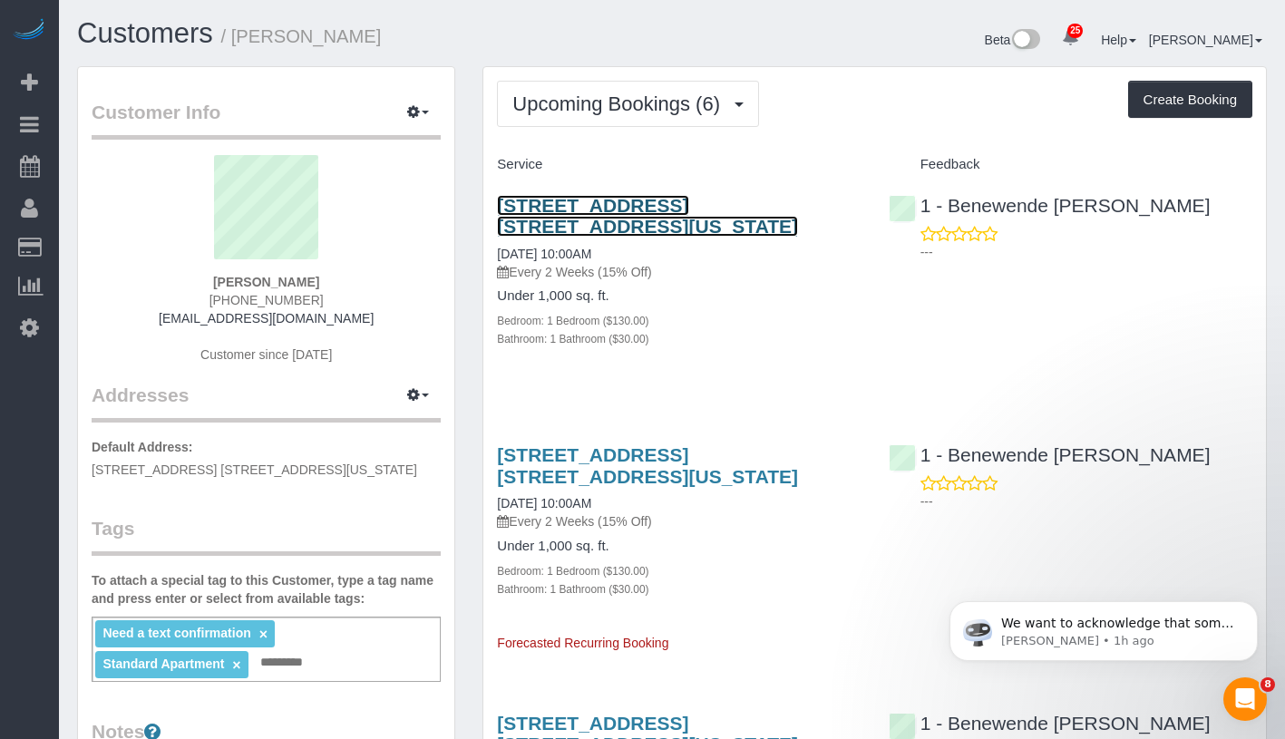
click at [660, 200] on link "[STREET_ADDRESS] [STREET_ADDRESS][US_STATE]" at bounding box center [647, 216] width 301 height 42
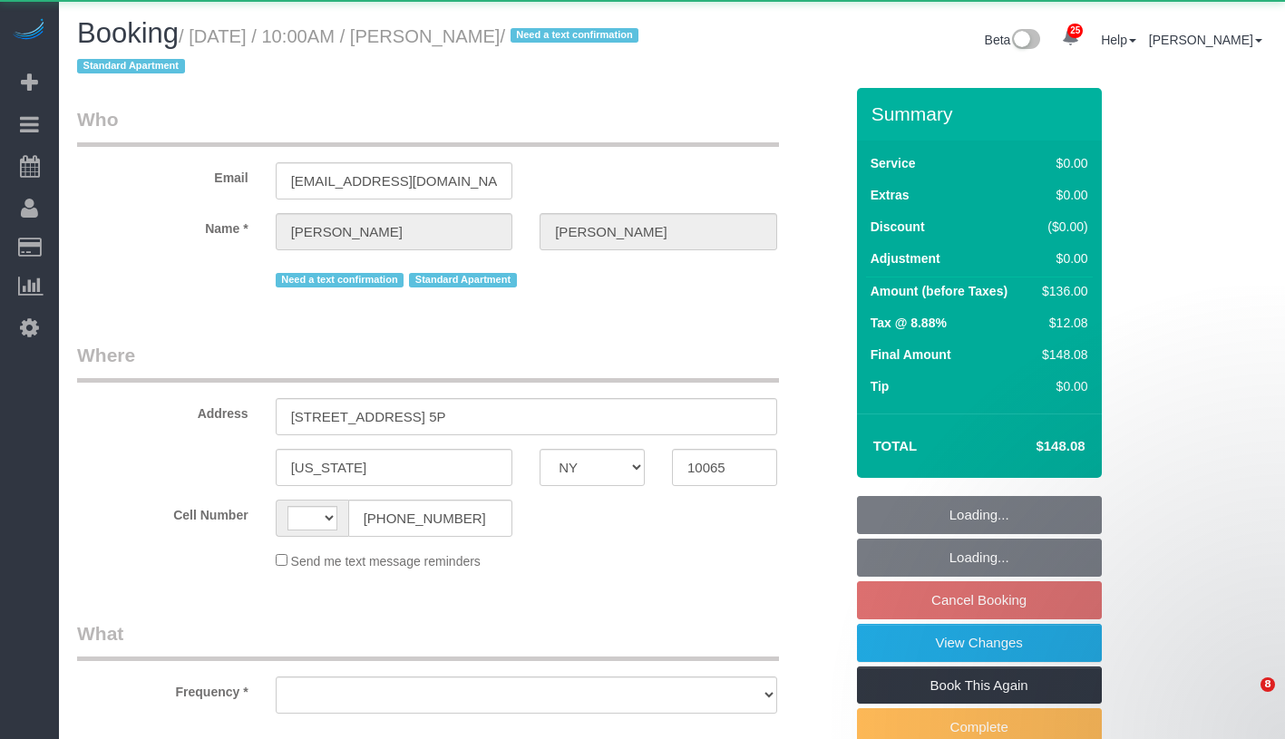
select select "NY"
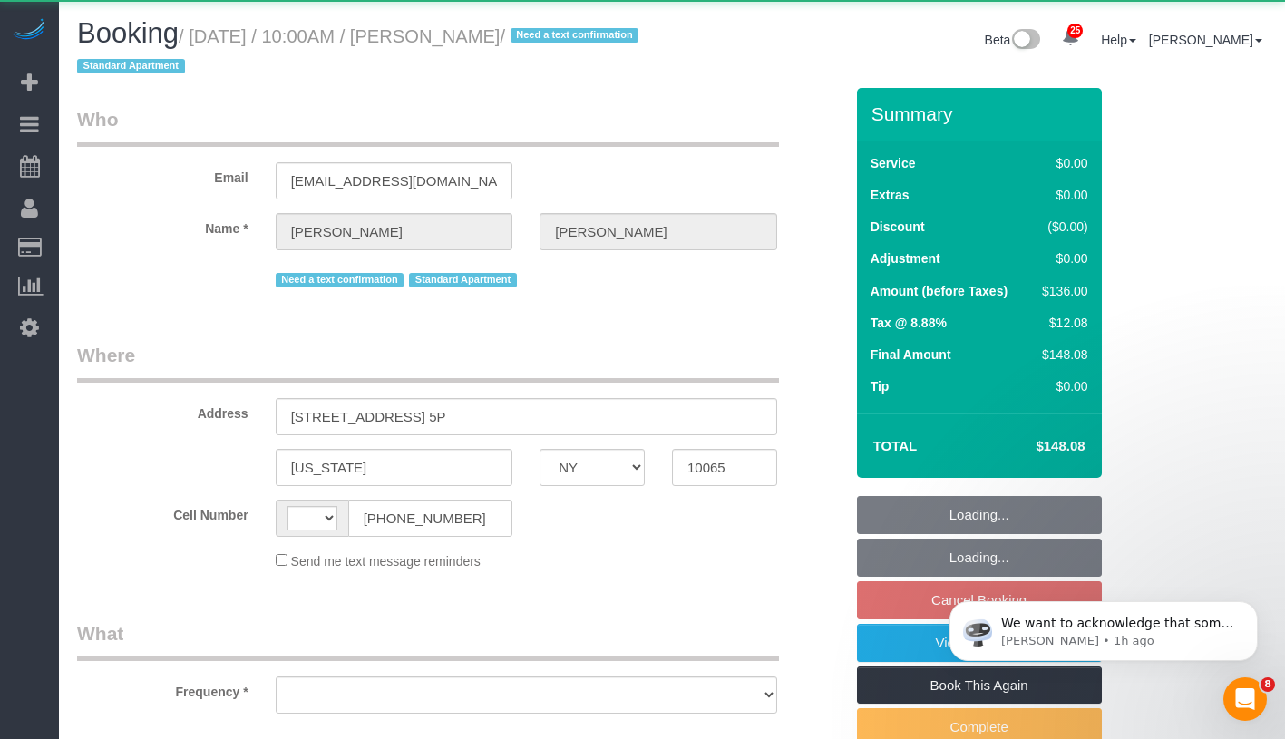
select select "object:572"
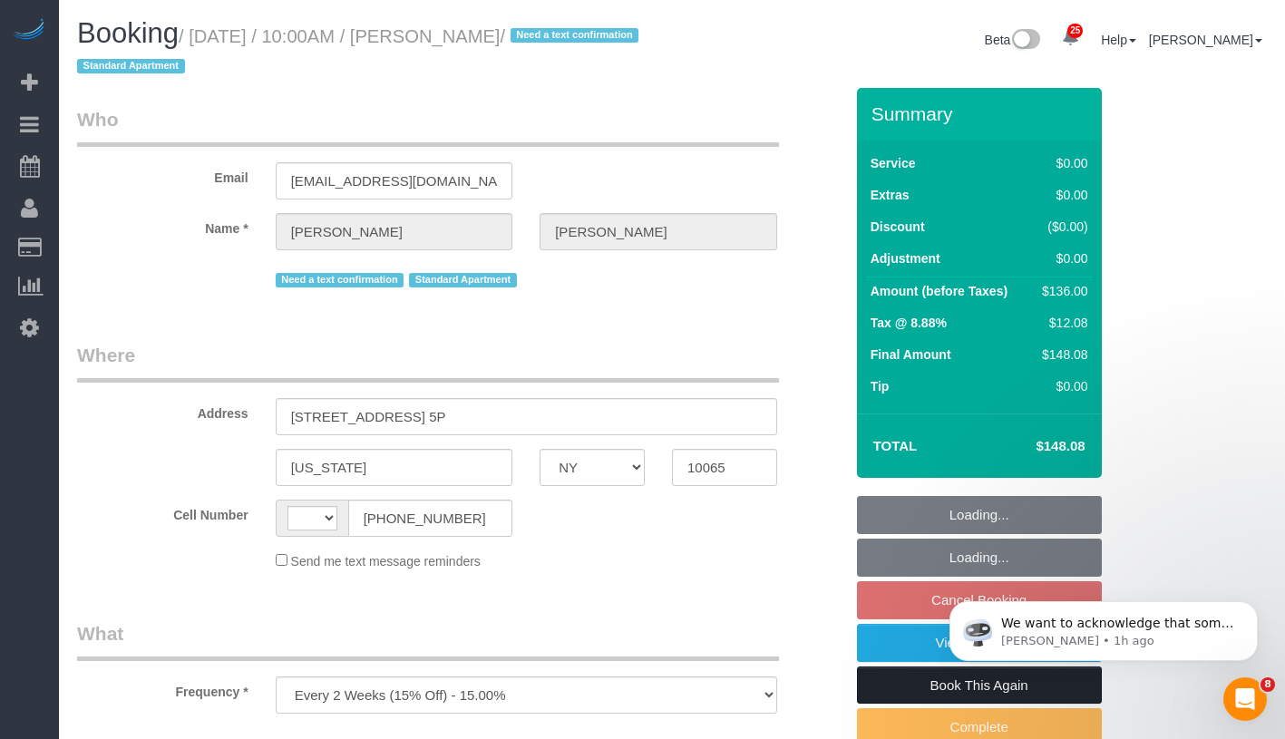
select select "number:57"
select select "number:75"
select select "number:15"
select select "number:6"
click at [929, 658] on link "View Changes" at bounding box center [979, 643] width 245 height 38
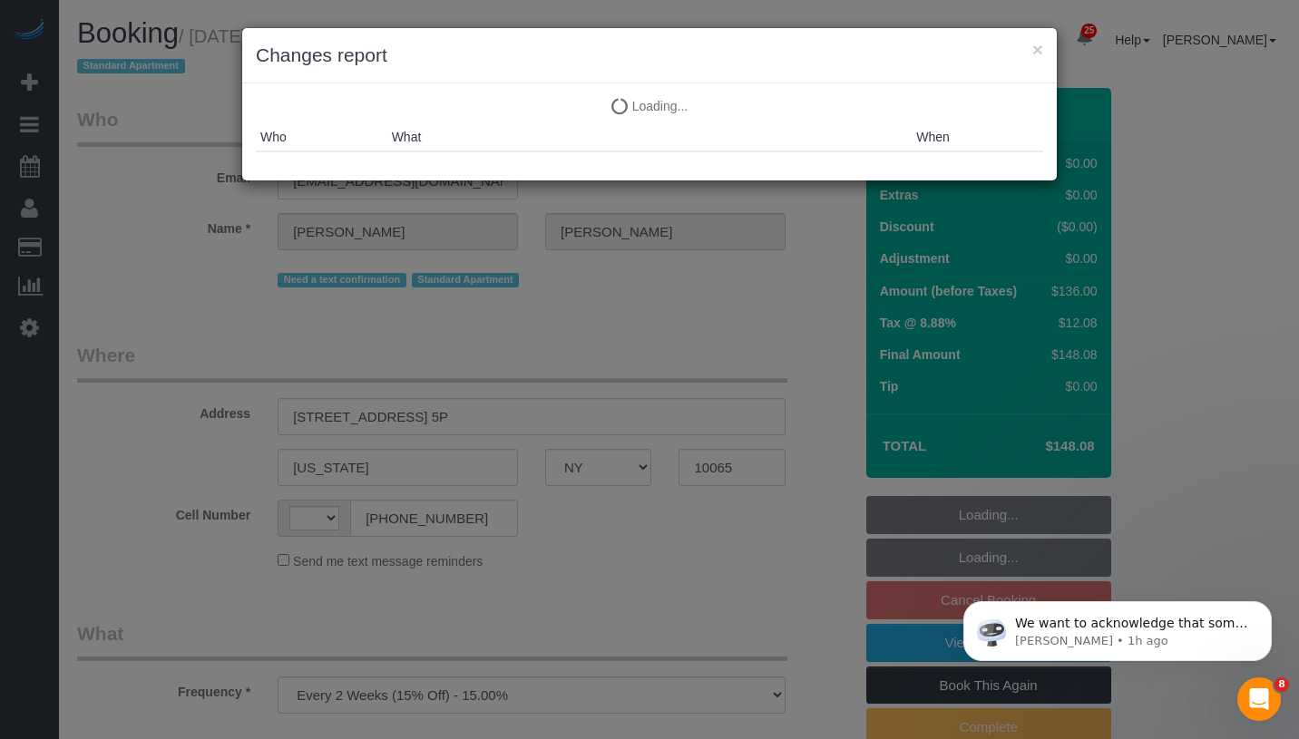
select select "string:US"
select select "spot3"
select select "string:stripe-pm_1Q7UsO4VGloSiKo7akDAINuf"
select select "1"
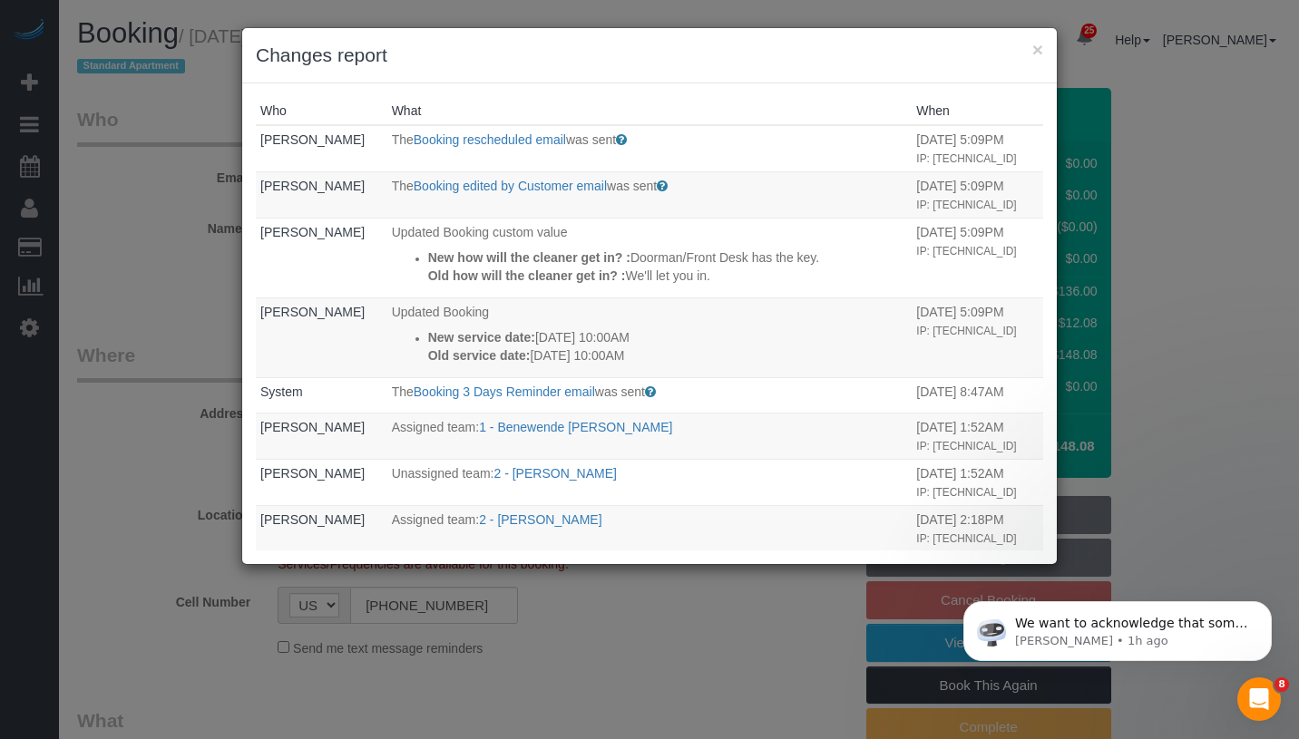
select select "object:1717"
select select "spot62"
select select "1"
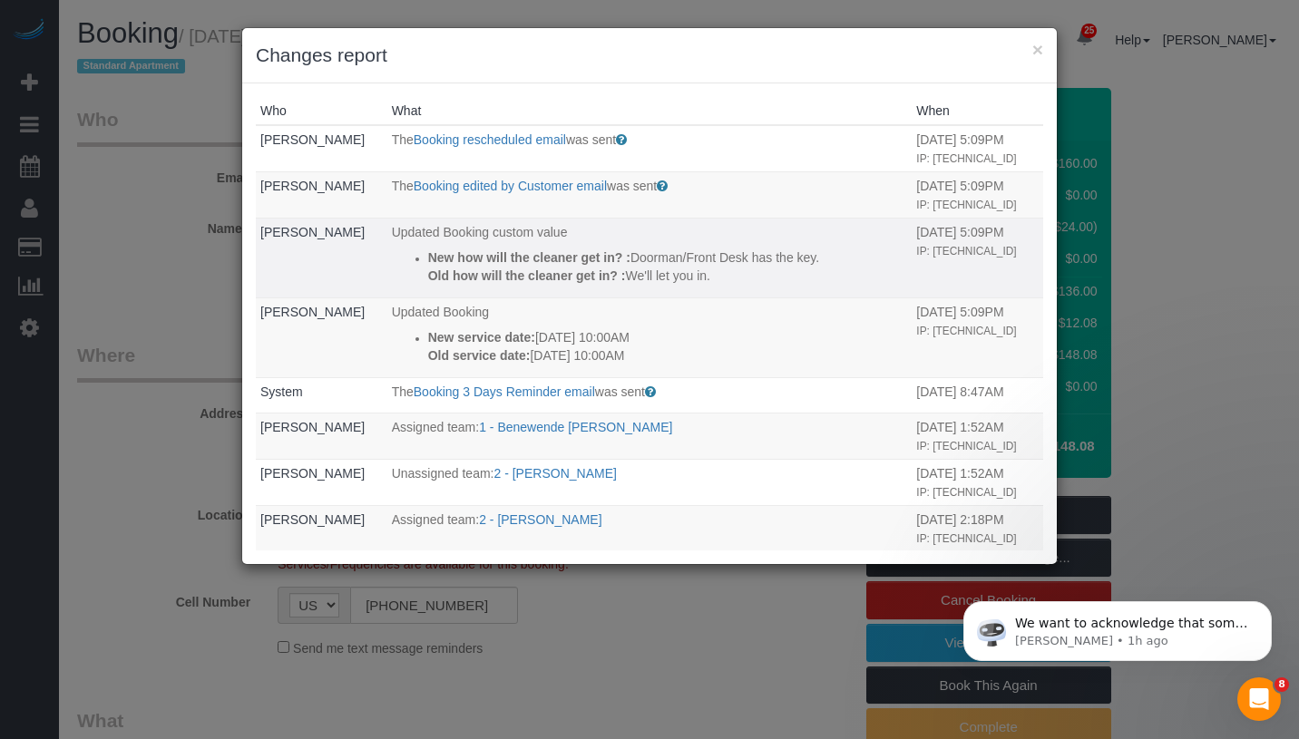
drag, startPoint x: 658, startPoint y: 361, endPoint x: 400, endPoint y: 250, distance: 280.3
click at [400, 250] on tbody "Robert Frerich The Booking rescheduled email was sent Sent to the customer when…" at bounding box center [649, 590] width 787 height 931
copy tbody "New how will the cleaner get in? : Doorman/Front Desk has the key. Old how will…"
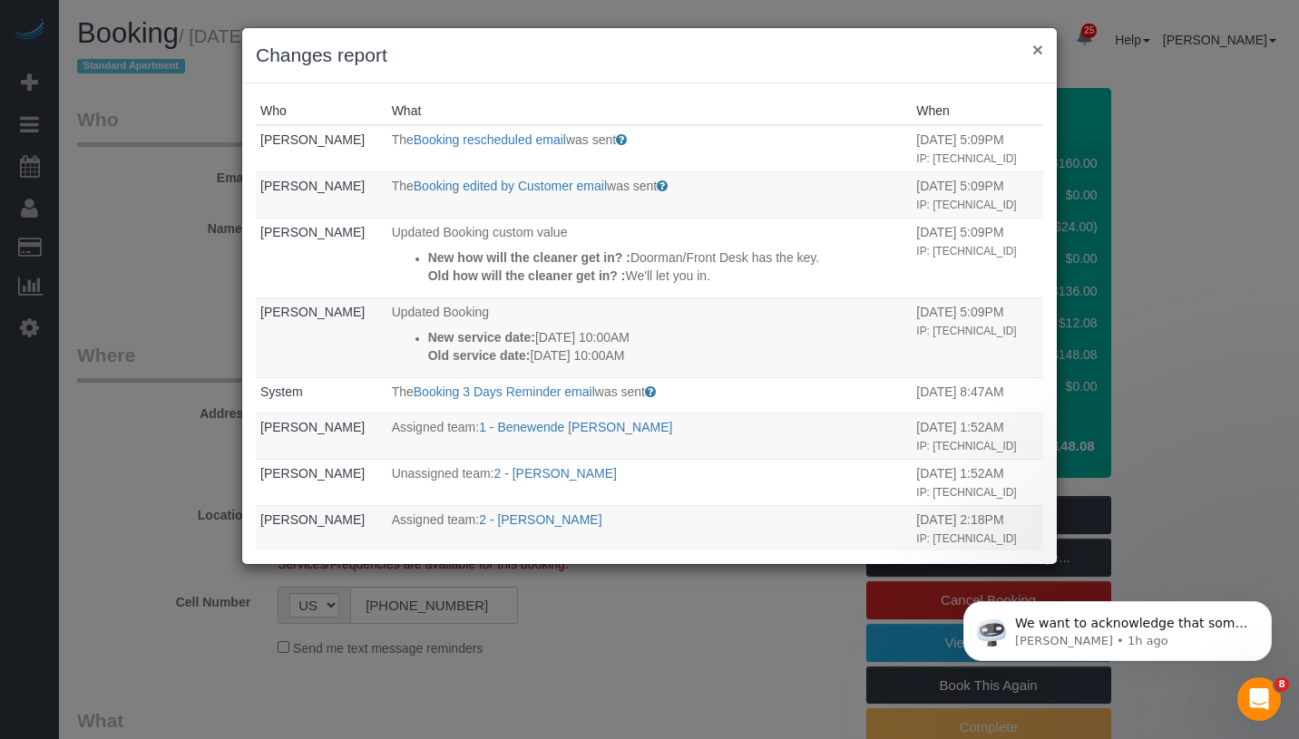
click at [1039, 55] on button "×" at bounding box center [1037, 49] width 11 height 19
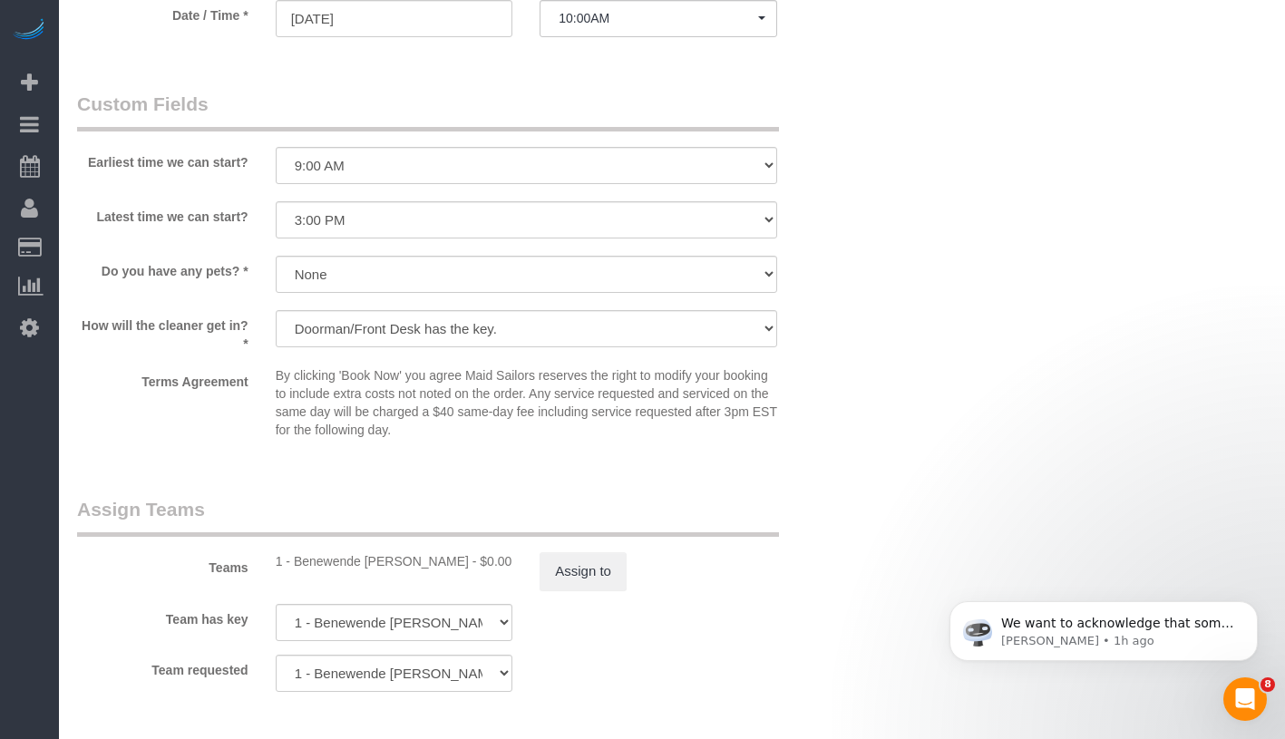
scroll to position [2172, 0]
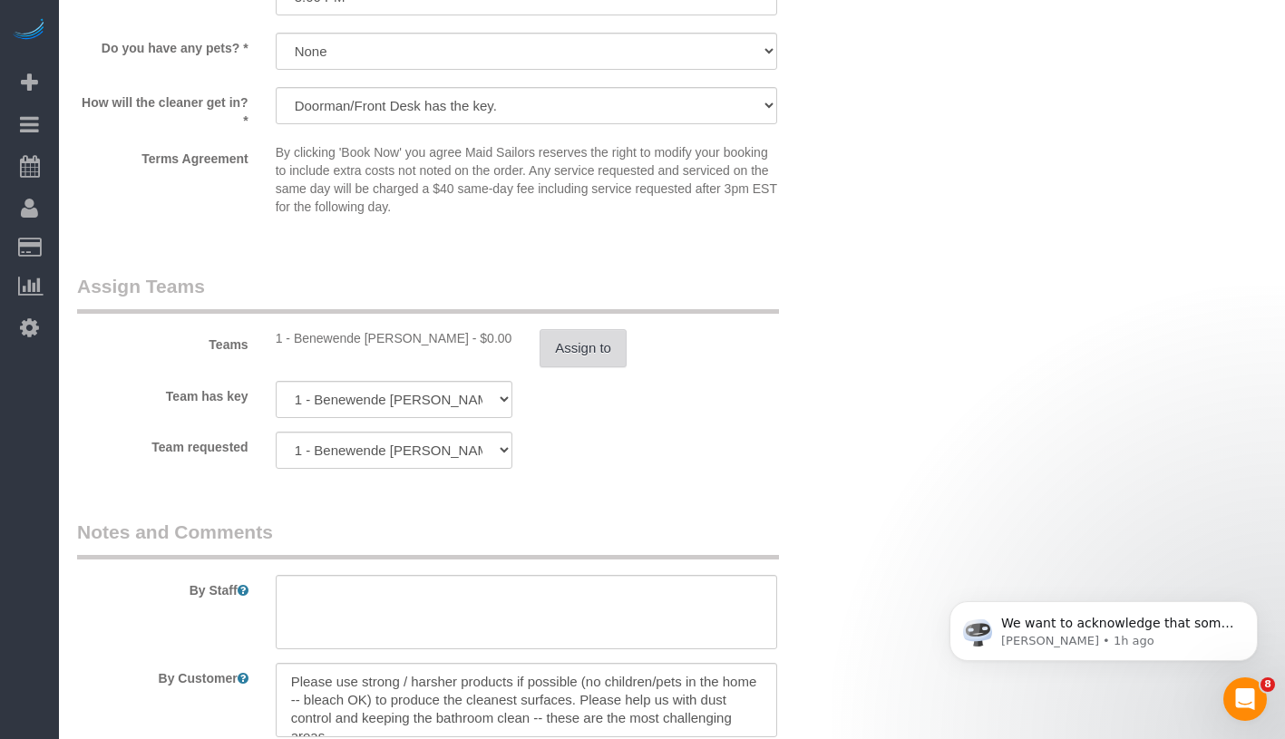
click at [596, 338] on button "Assign to" at bounding box center [583, 348] width 87 height 38
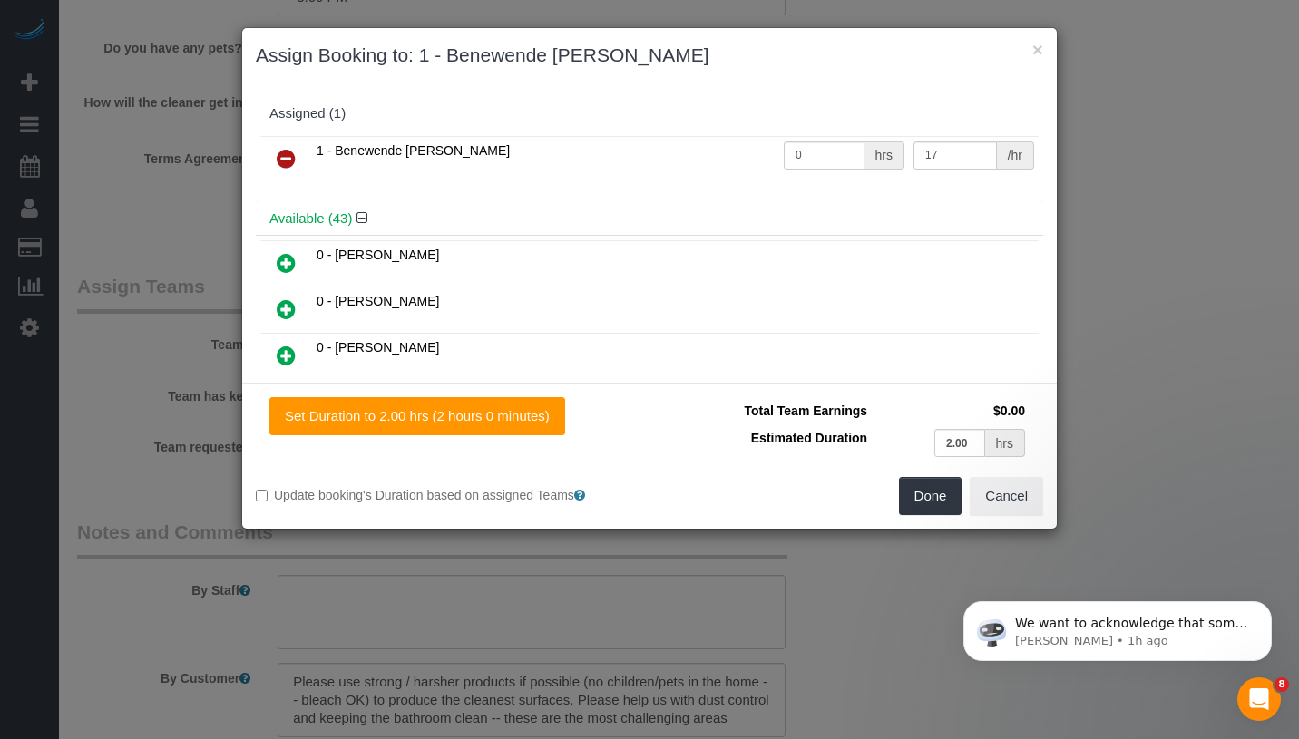
click at [285, 154] on icon at bounding box center [286, 159] width 19 height 22
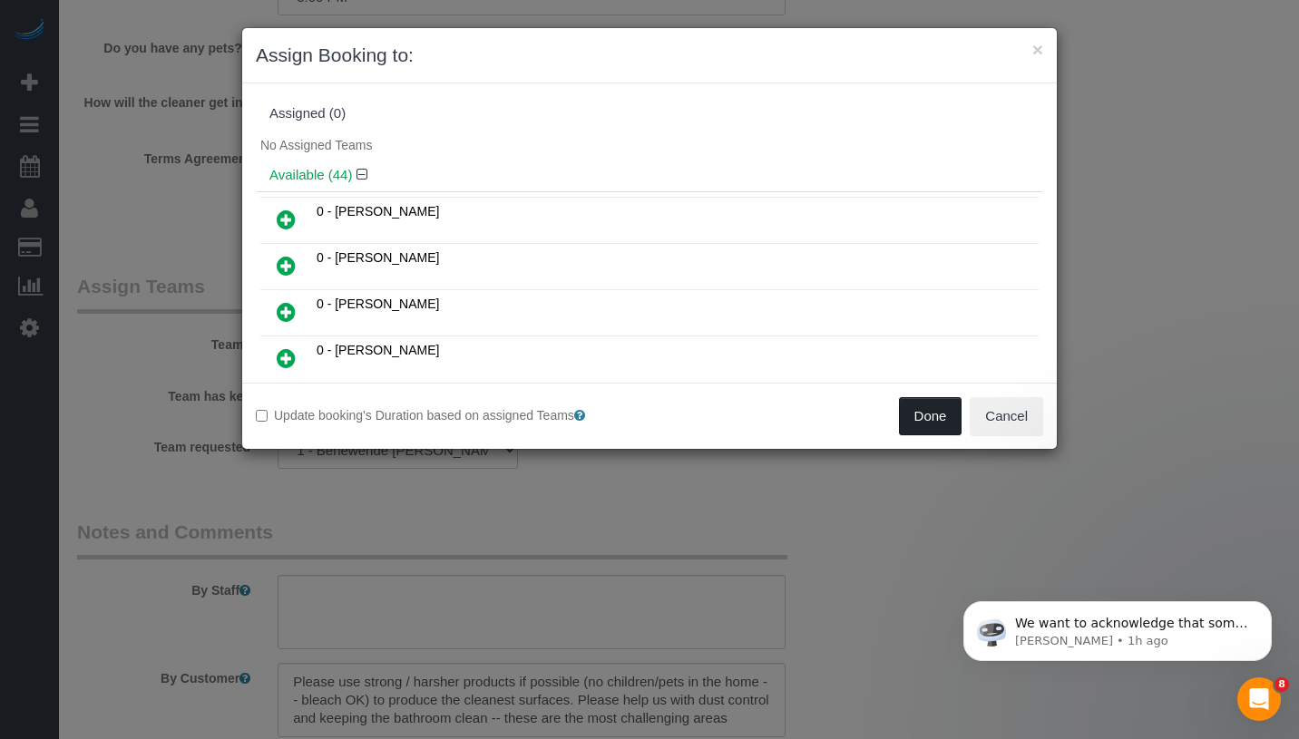
click at [915, 416] on button "Done" at bounding box center [930, 416] width 63 height 38
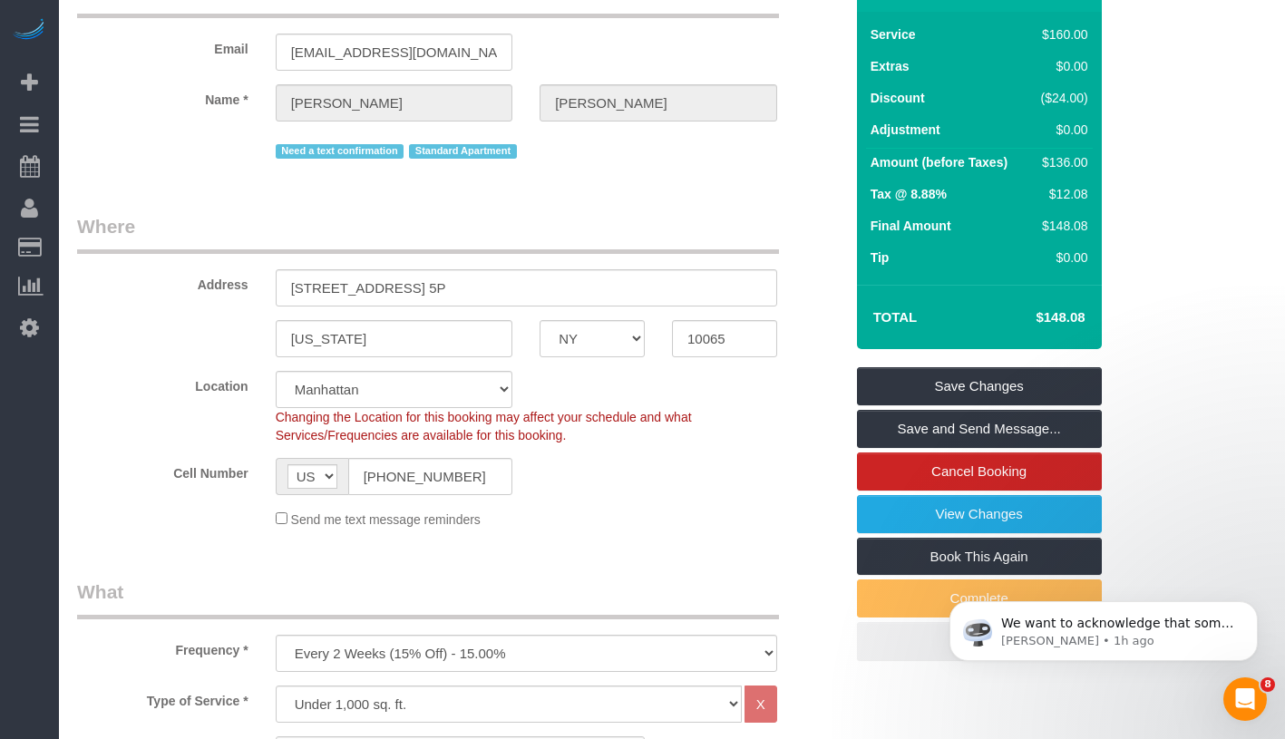
scroll to position [0, 0]
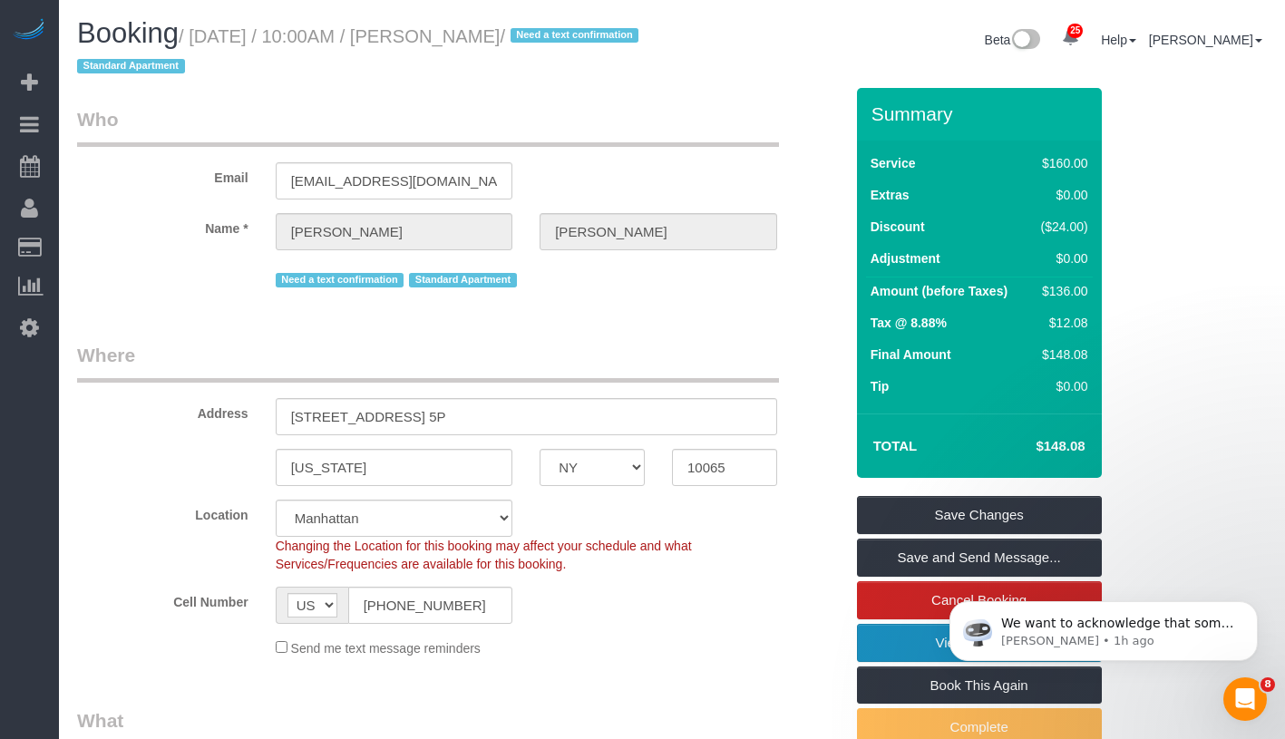
click at [931, 640] on link "View Changes" at bounding box center [979, 643] width 245 height 38
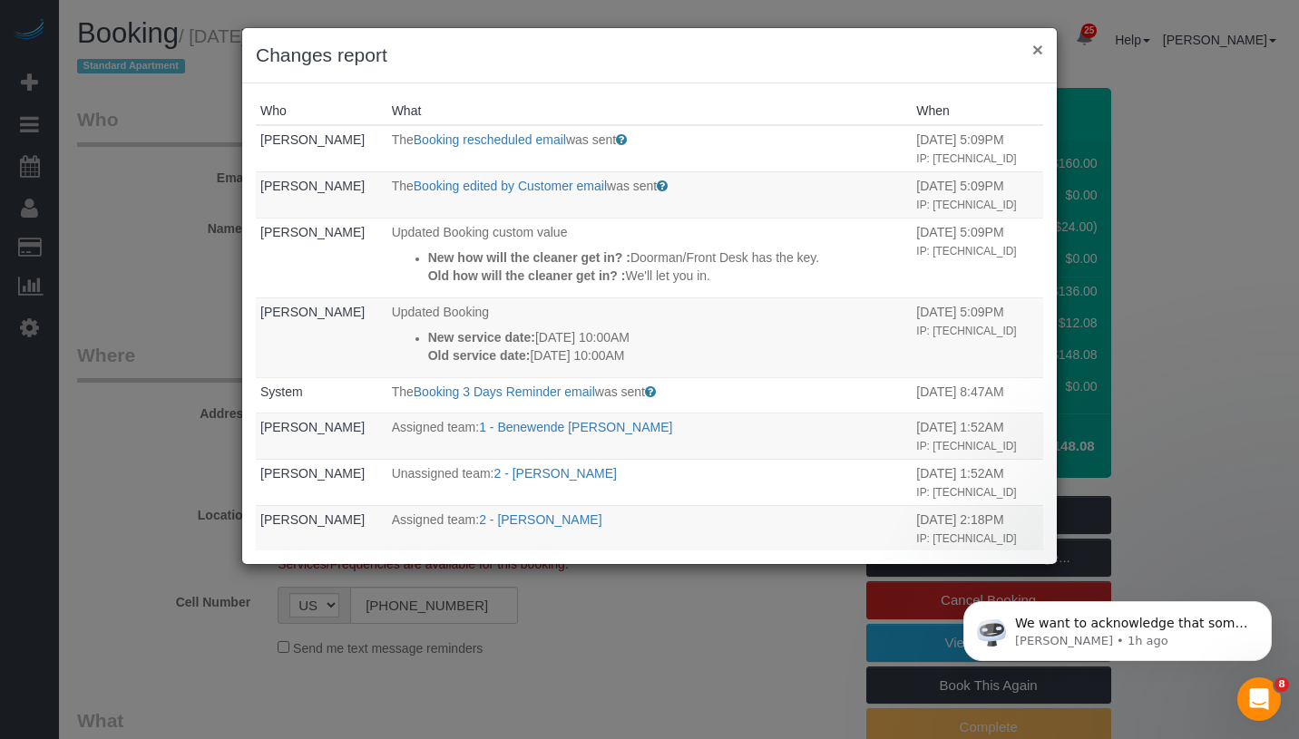
click at [1039, 50] on button "×" at bounding box center [1037, 49] width 11 height 19
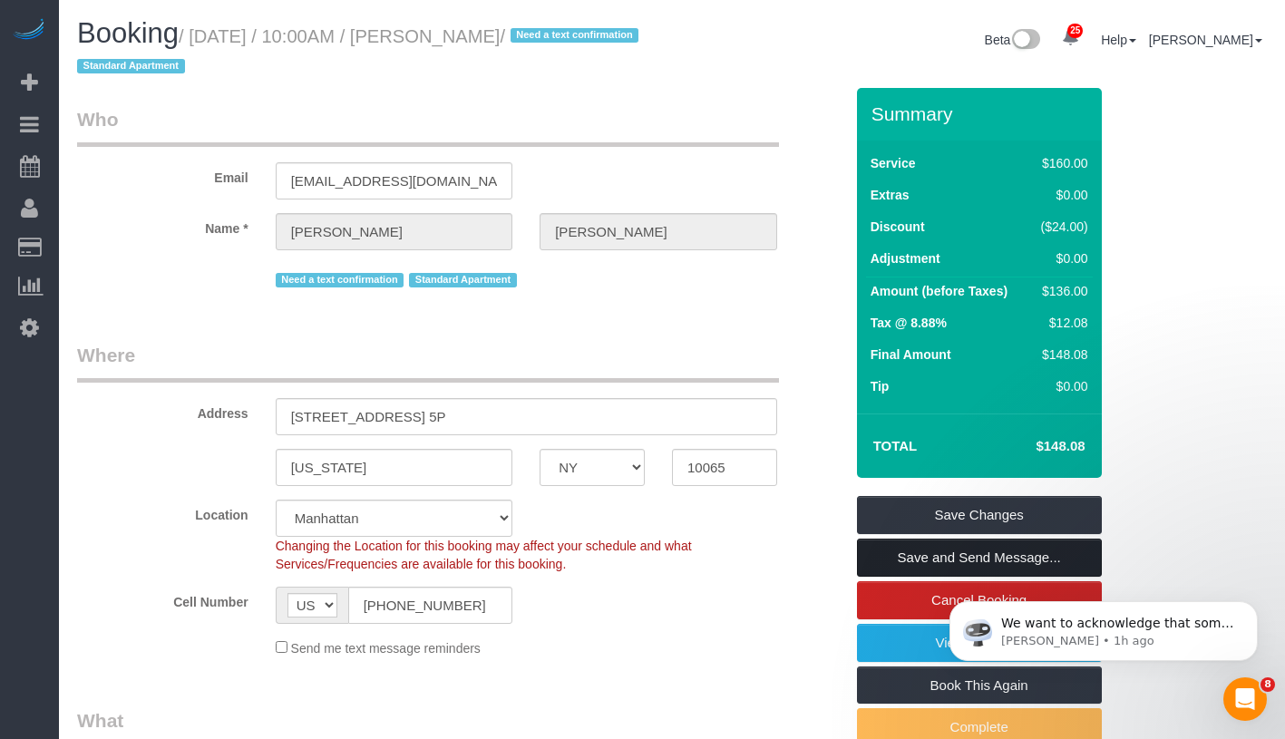
click at [966, 554] on link "Save and Send Message..." at bounding box center [979, 558] width 245 height 38
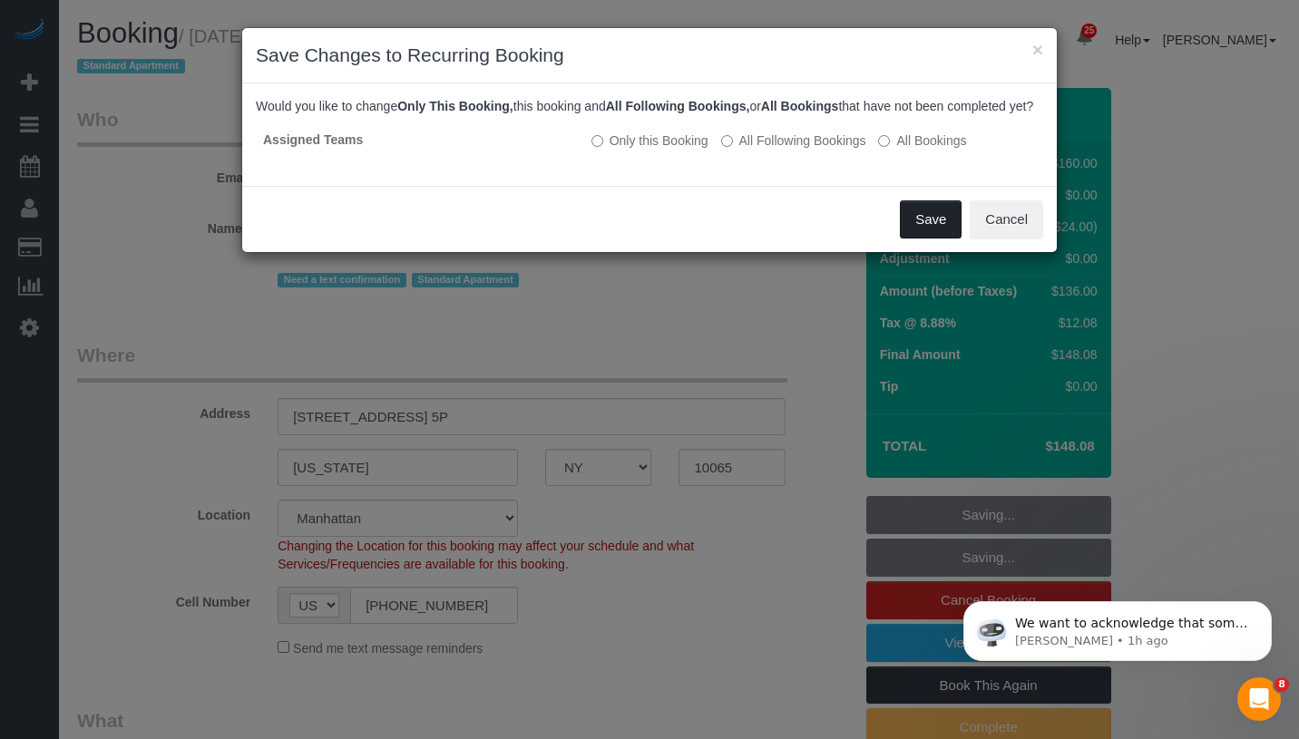
click at [922, 238] on button "Save" at bounding box center [931, 219] width 62 height 38
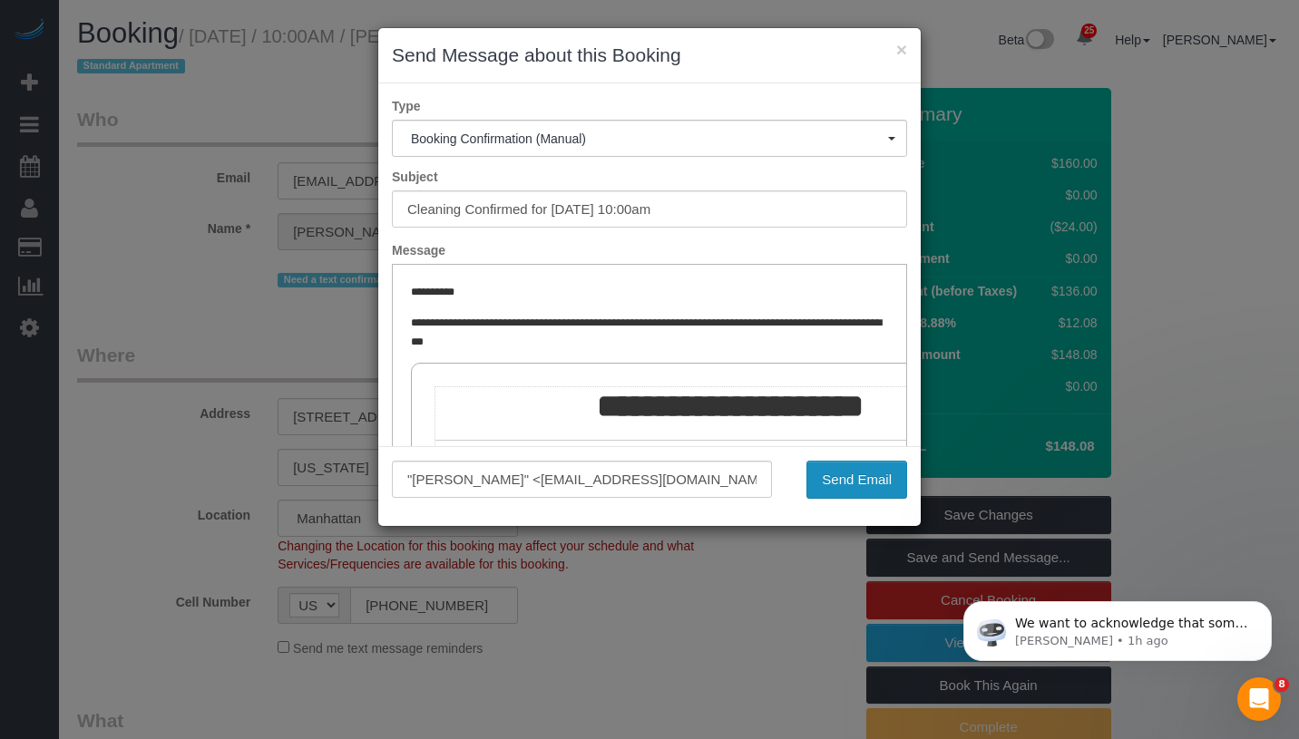
click at [868, 468] on button "Send Email" at bounding box center [856, 480] width 101 height 38
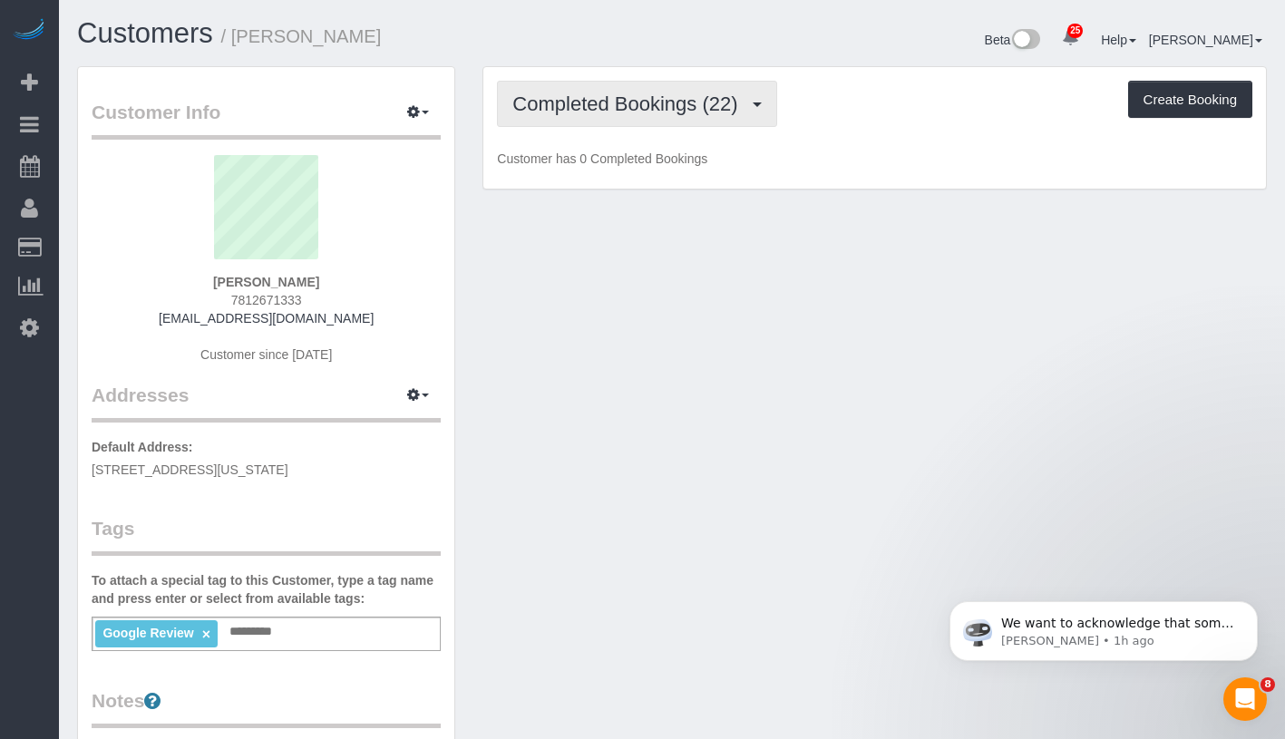
click at [549, 114] on button "Completed Bookings (22)" at bounding box center [636, 104] width 279 height 46
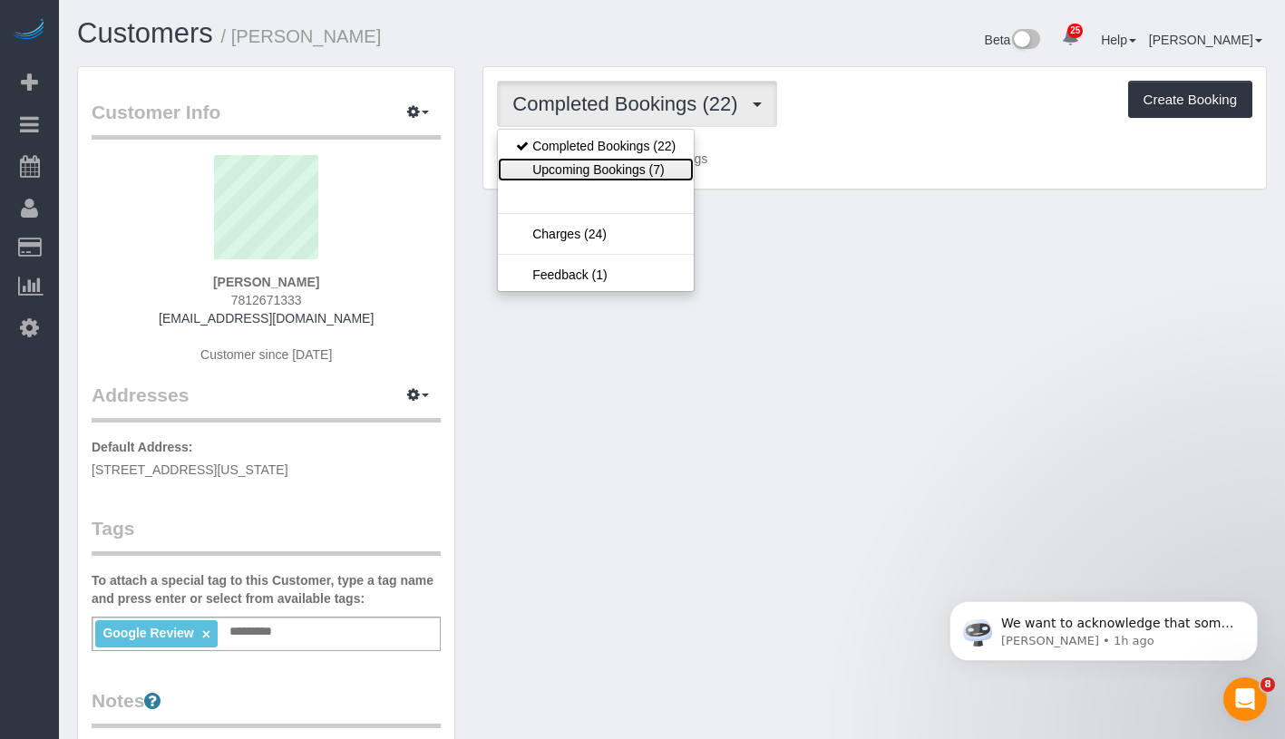
click at [570, 163] on link "Upcoming Bookings (7)" at bounding box center [596, 170] width 196 height 24
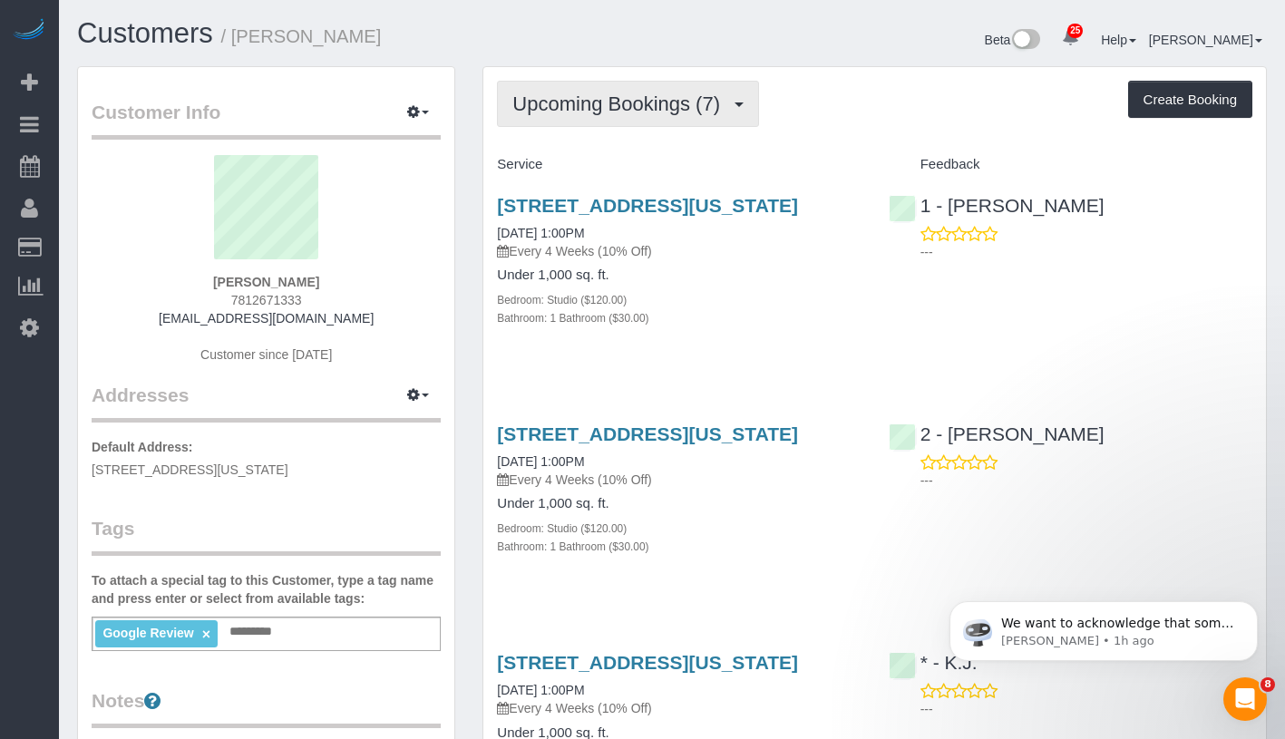
click at [713, 103] on span "Upcoming Bookings (7)" at bounding box center [620, 104] width 217 height 23
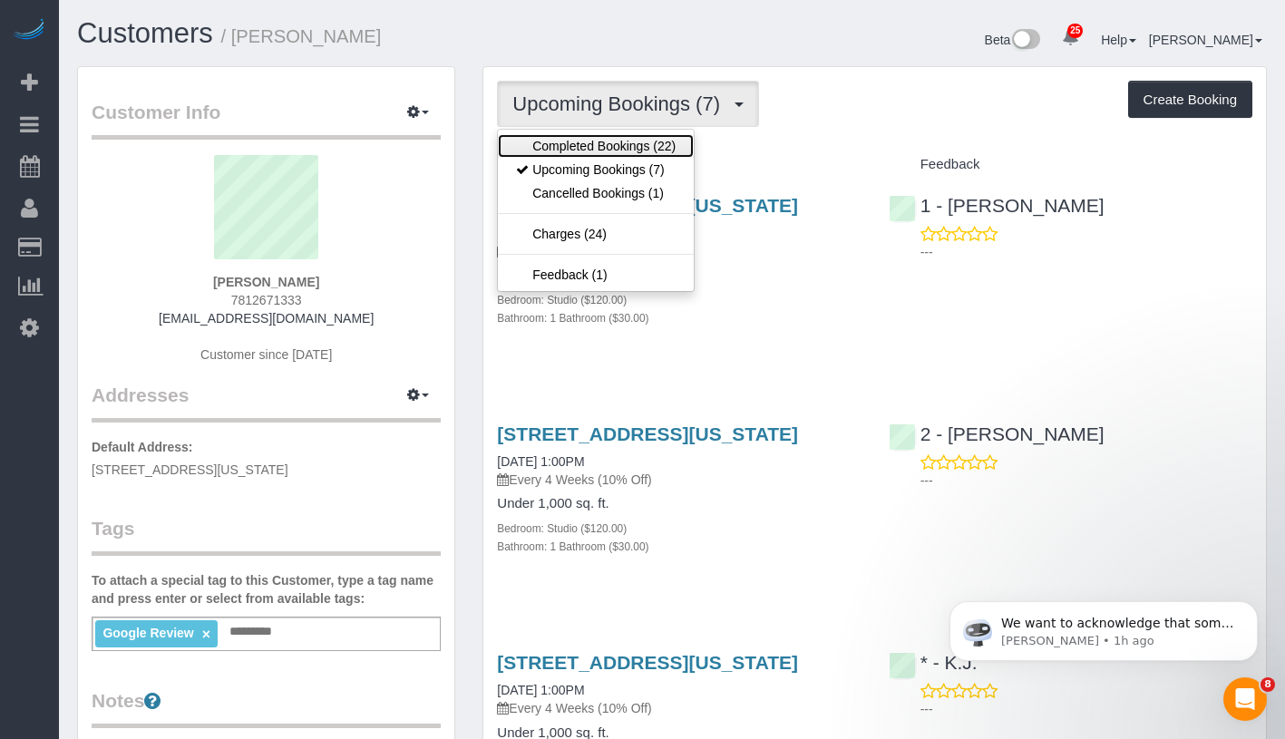
click at [662, 145] on link "Completed Bookings (22)" at bounding box center [596, 146] width 196 height 24
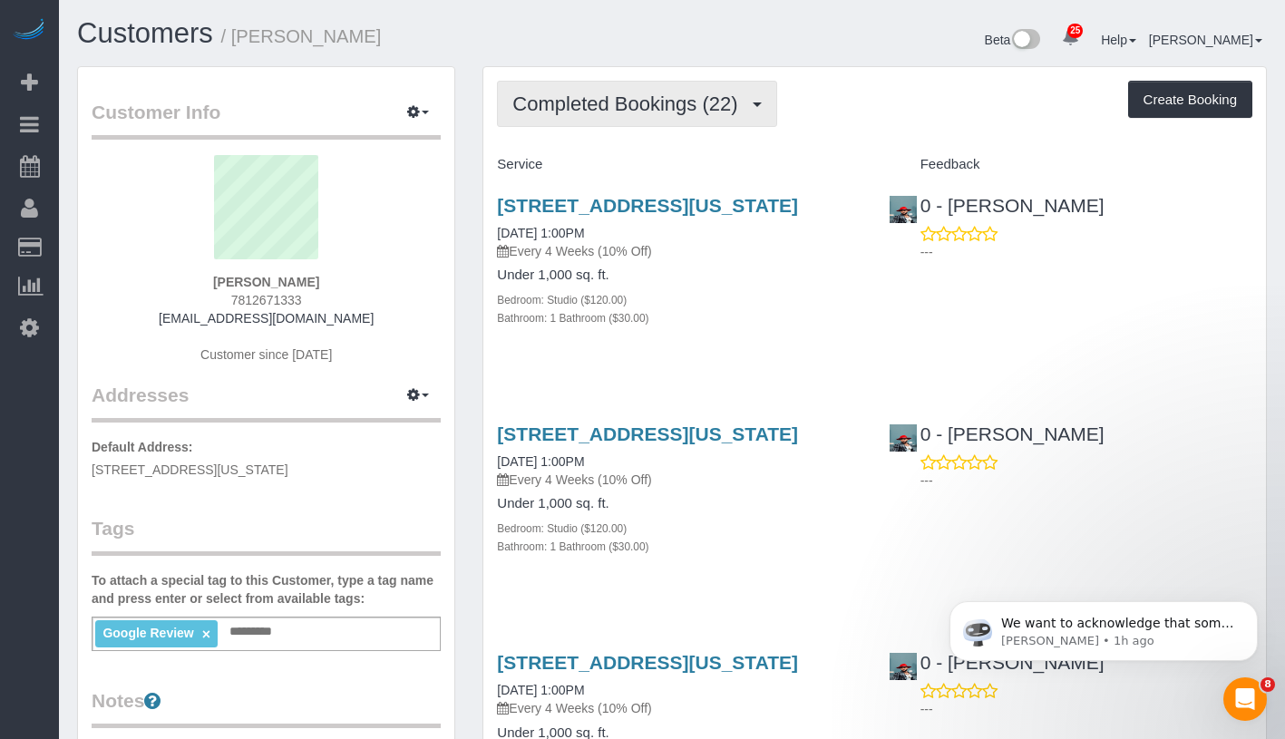
click at [612, 109] on span "Completed Bookings (22)" at bounding box center [629, 104] width 234 height 23
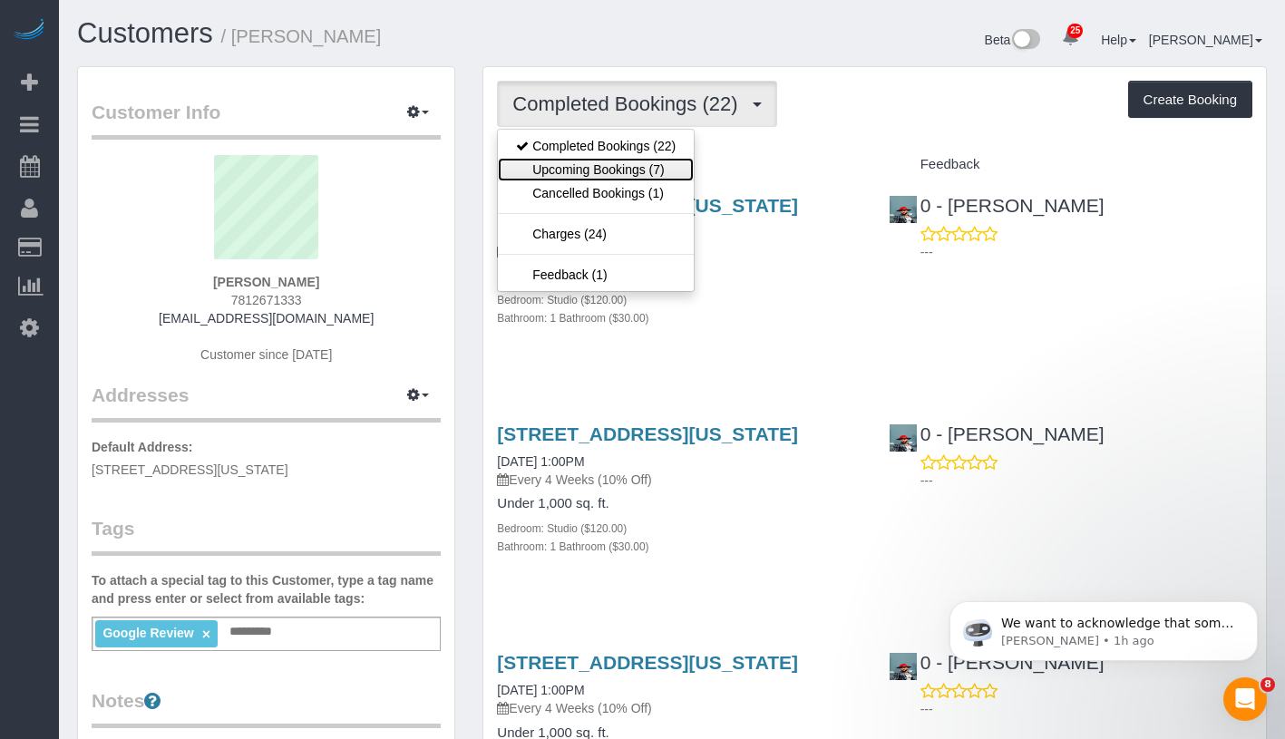
click at [612, 171] on link "Upcoming Bookings (7)" at bounding box center [596, 170] width 196 height 24
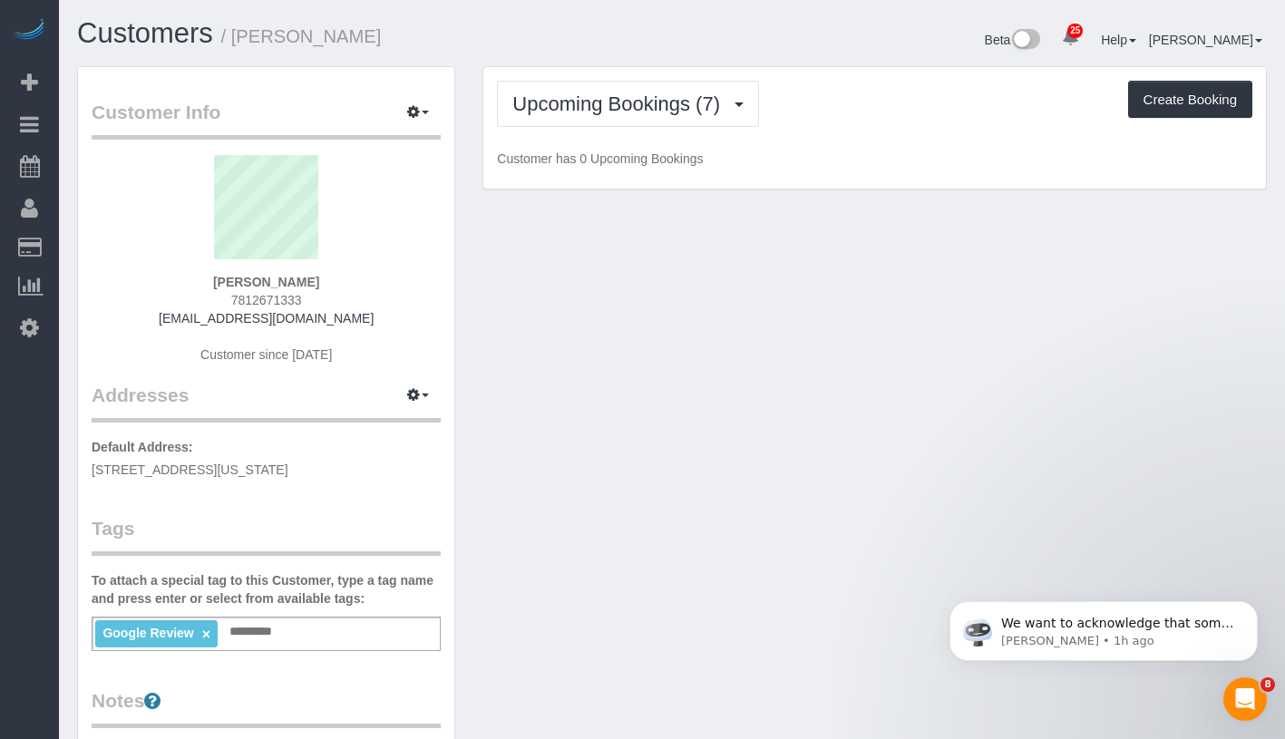
click at [802, 125] on div "Upcoming Bookings (7) Completed Bookings (22) Upcoming Bookings (7) Cancelled B…" at bounding box center [875, 104] width 756 height 46
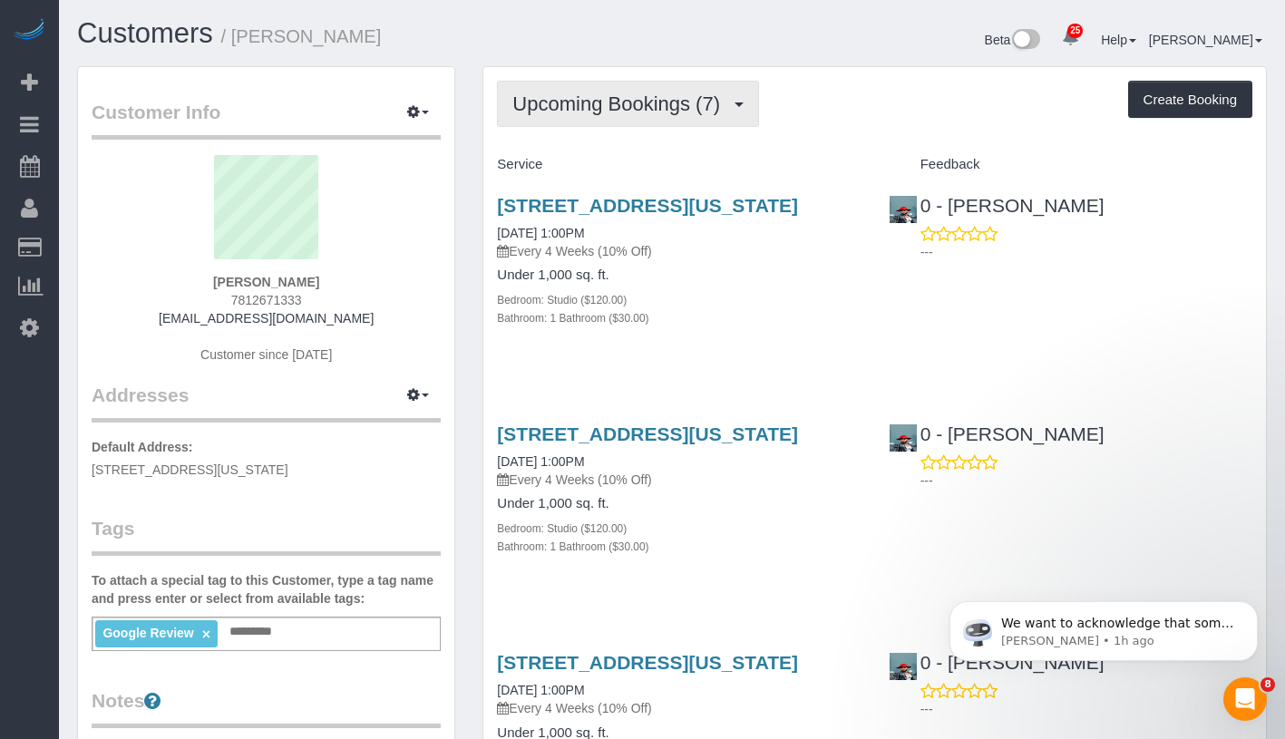
click at [620, 115] on button "Upcoming Bookings (7)" at bounding box center [628, 104] width 262 height 46
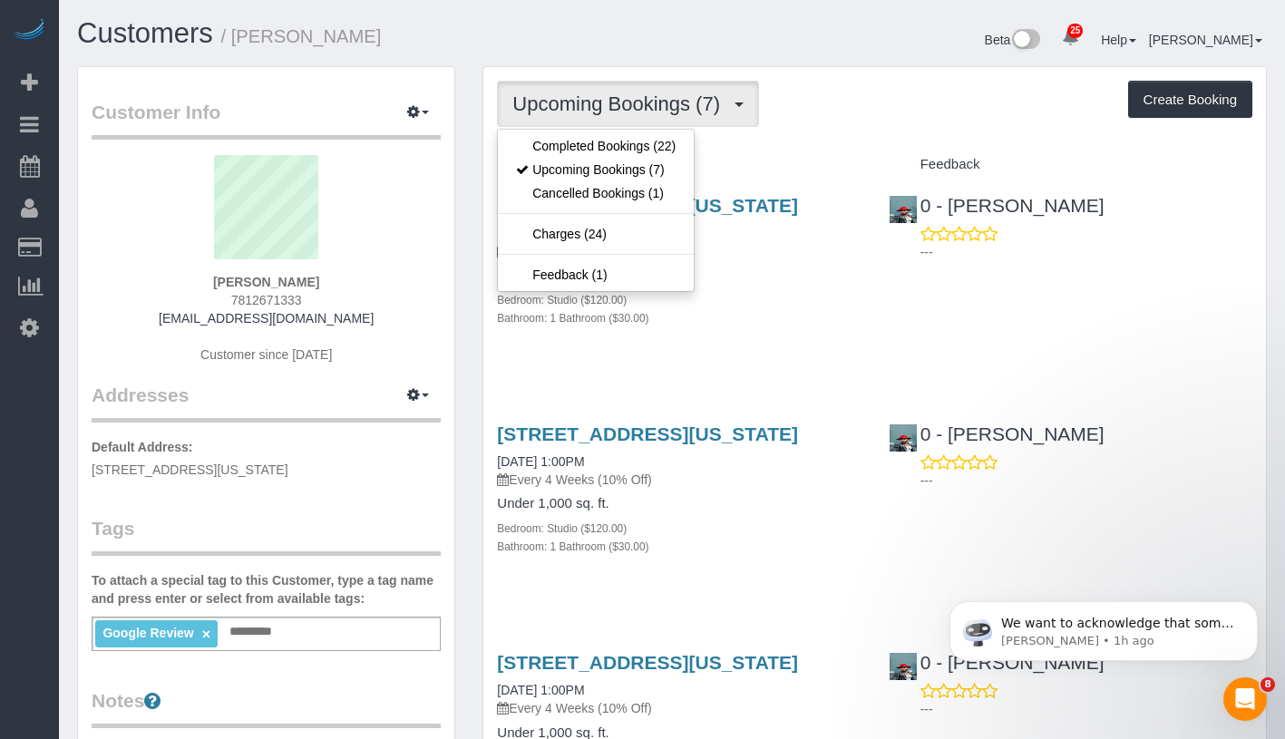
click at [817, 180] on div "[STREET_ADDRESS][US_STATE] [DATE] 1:00PM Every 4 Weeks (10% Off) Under 1,000 sq…" at bounding box center [678, 271] width 391 height 183
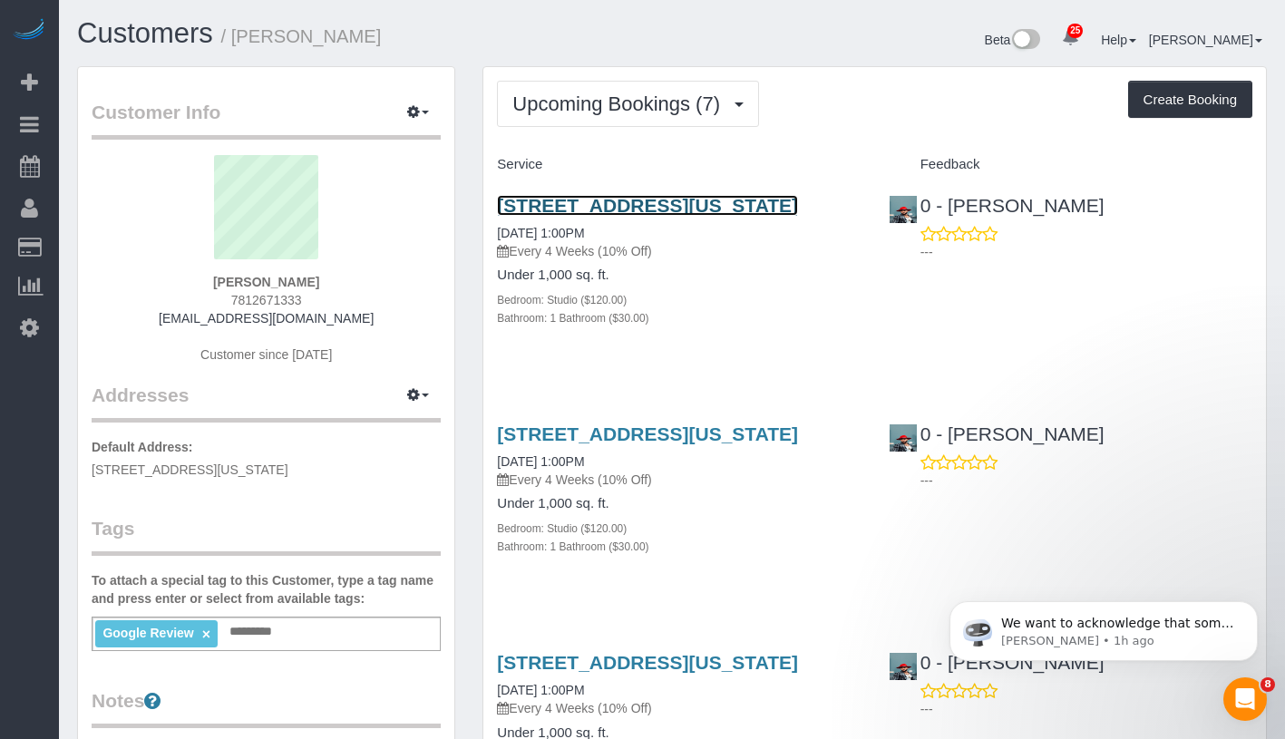
click at [713, 205] on link "[STREET_ADDRESS][US_STATE]" at bounding box center [647, 205] width 301 height 21
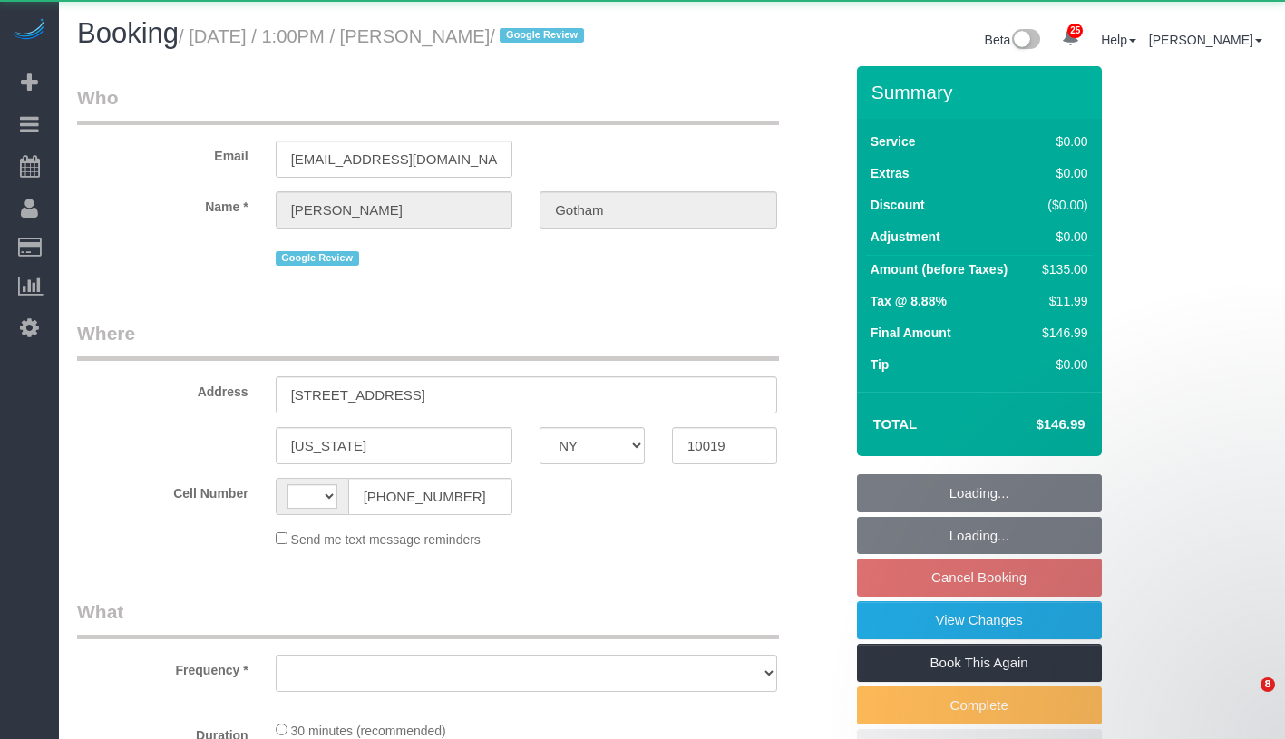
select select "NY"
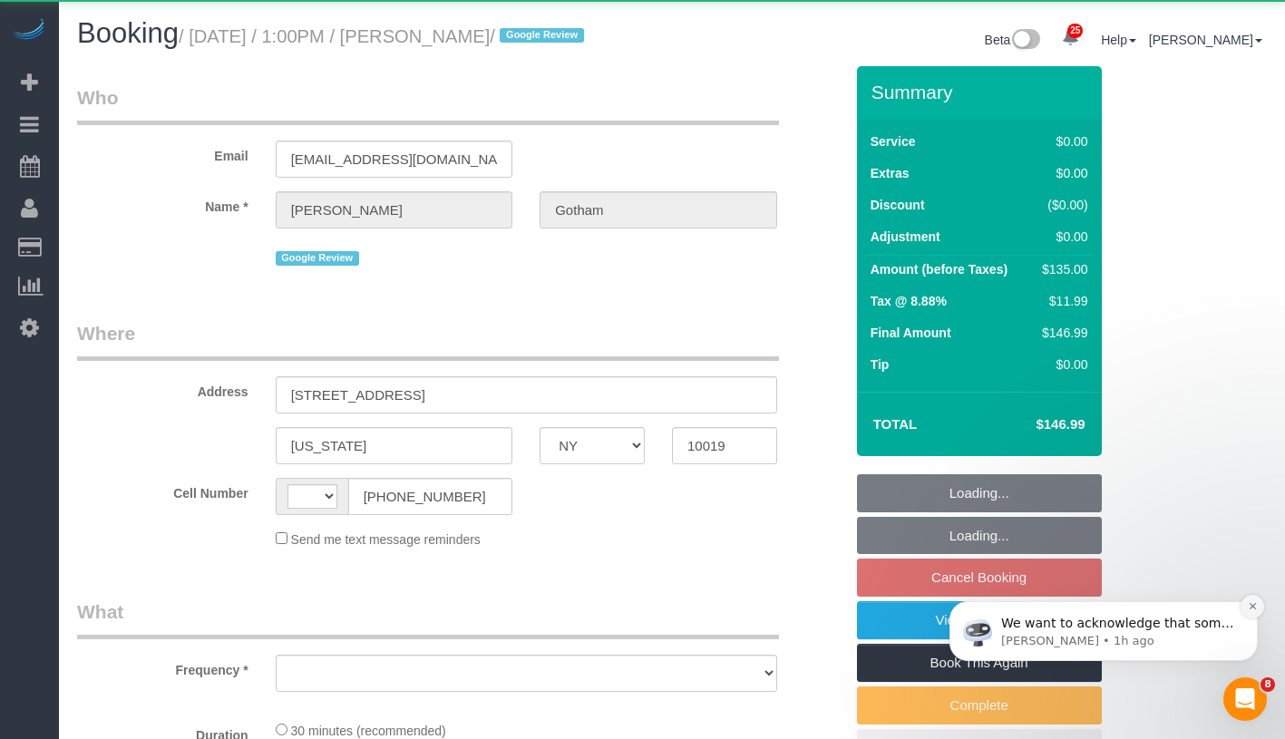
select select "string:stripe-pm_1OEizB4VGloSiKo7nrhCpa5d"
click at [1253, 608] on icon "Dismiss notification" at bounding box center [1253, 606] width 10 height 10
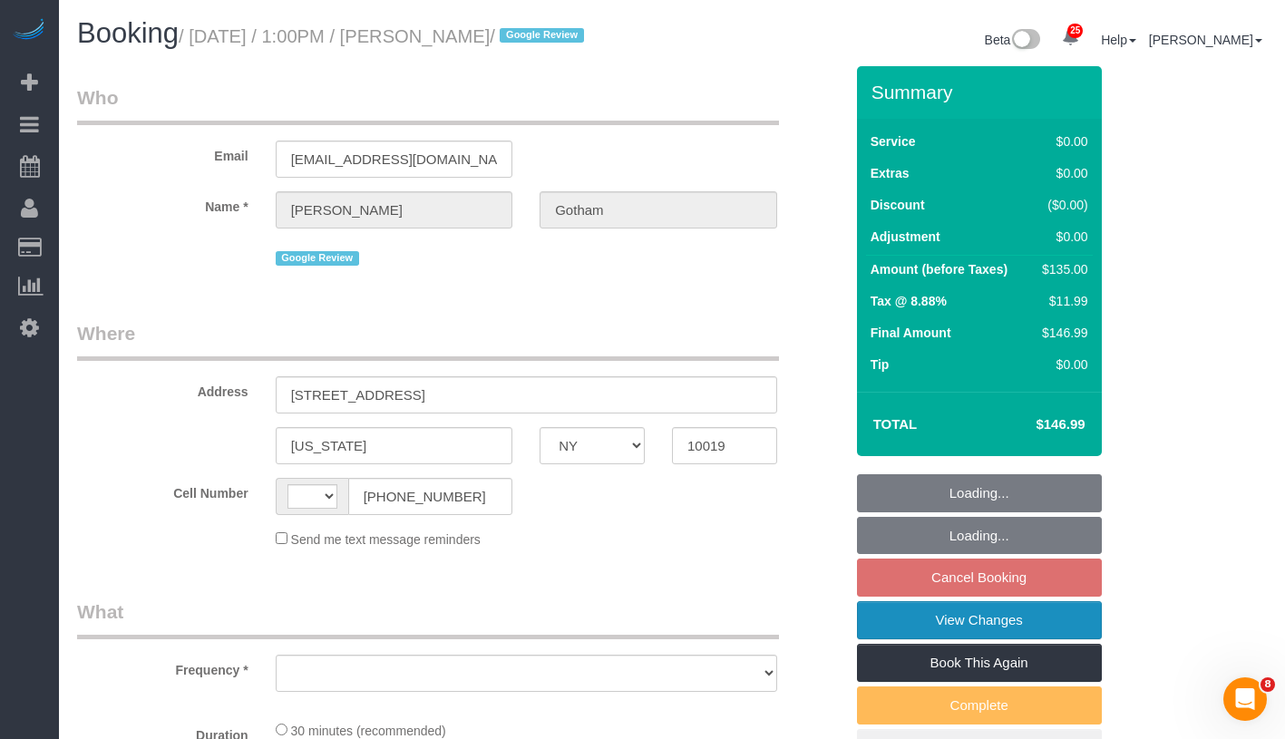
select select "number:89"
select select "number:90"
select select "number:15"
select select "number:6"
click at [1082, 639] on link "View Changes" at bounding box center [979, 620] width 245 height 38
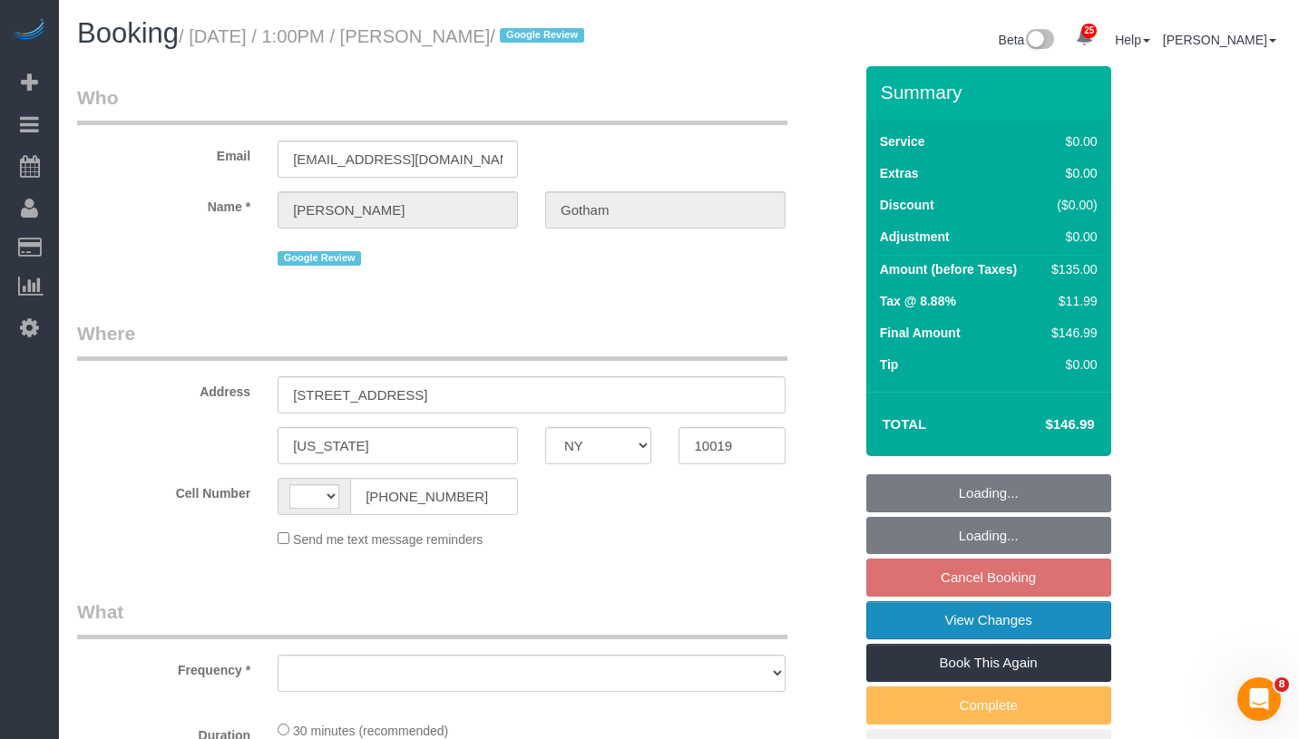
select select "spot6"
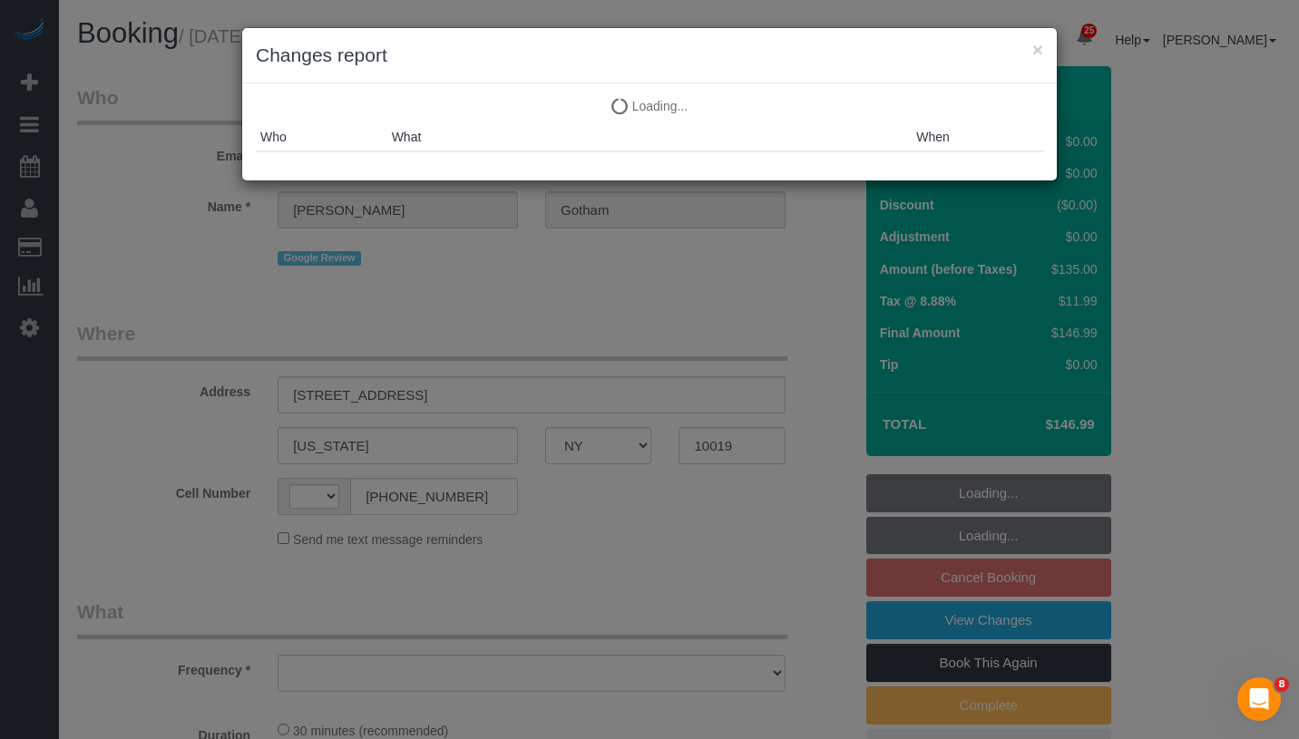
select select "string:[GEOGRAPHIC_DATA]"
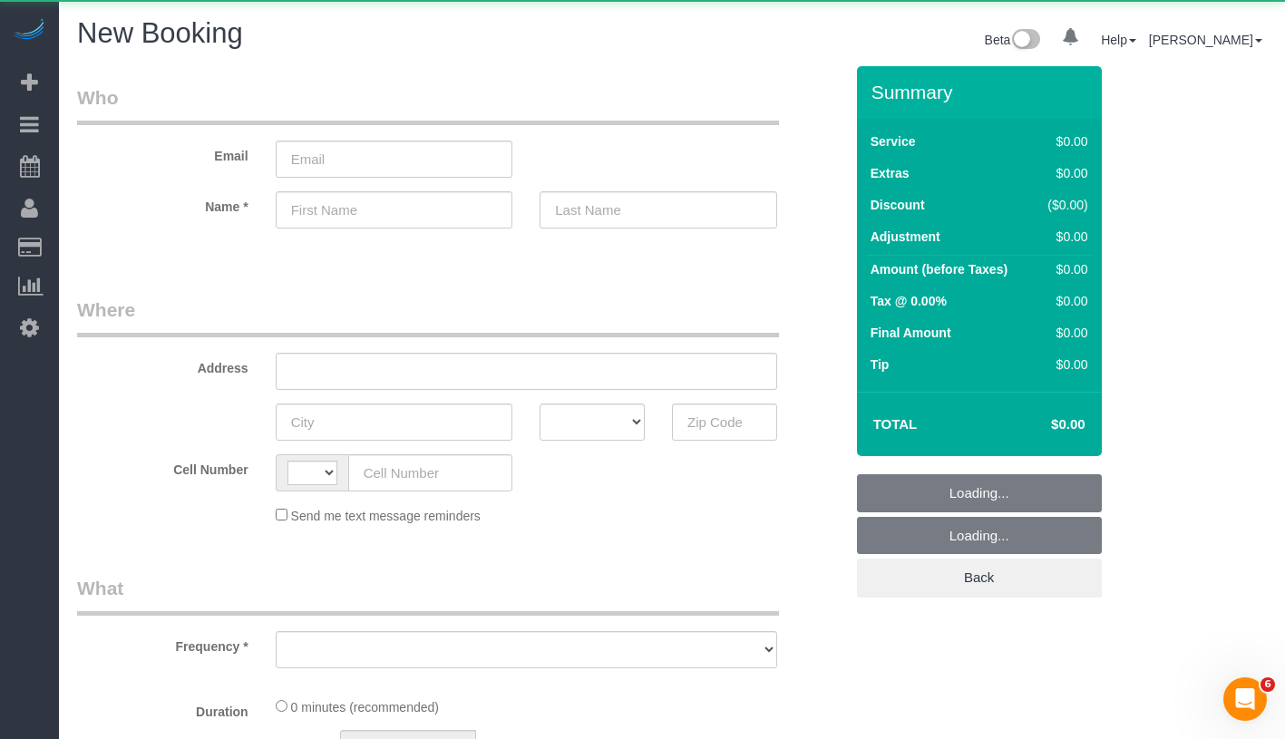
select select "object:533"
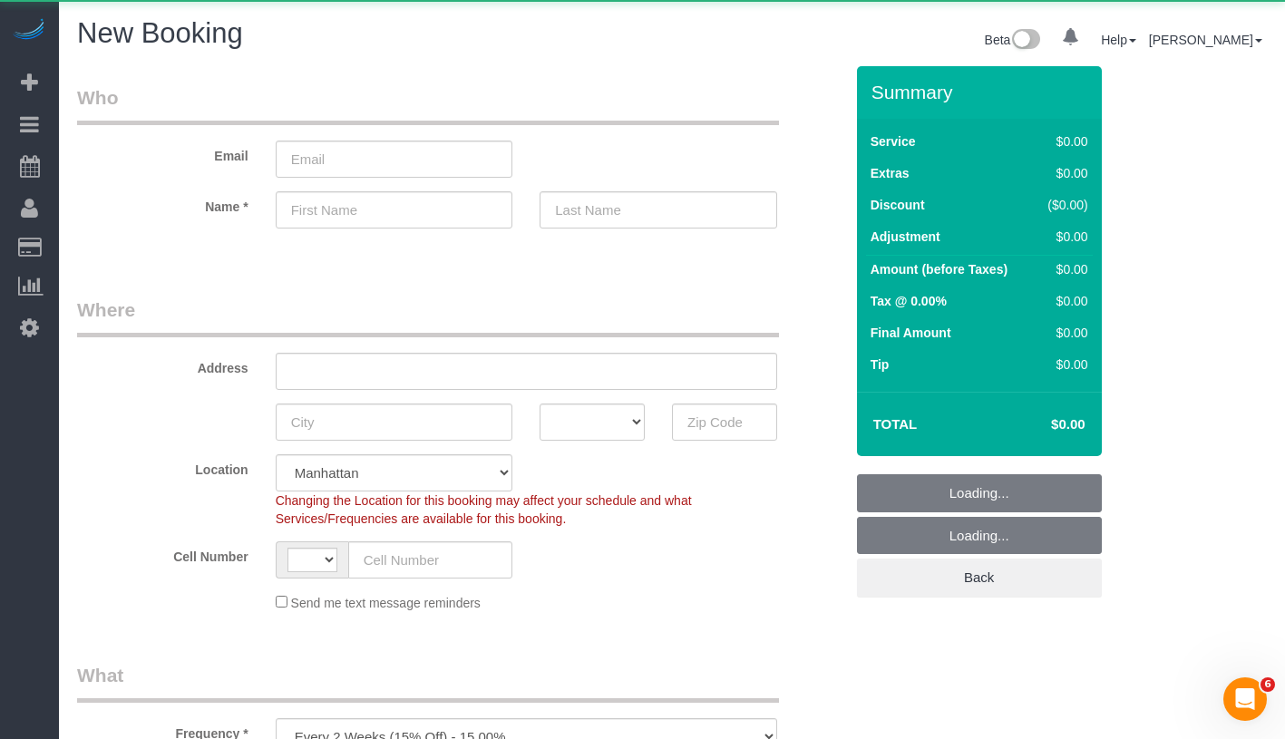
select select "string:[GEOGRAPHIC_DATA]"
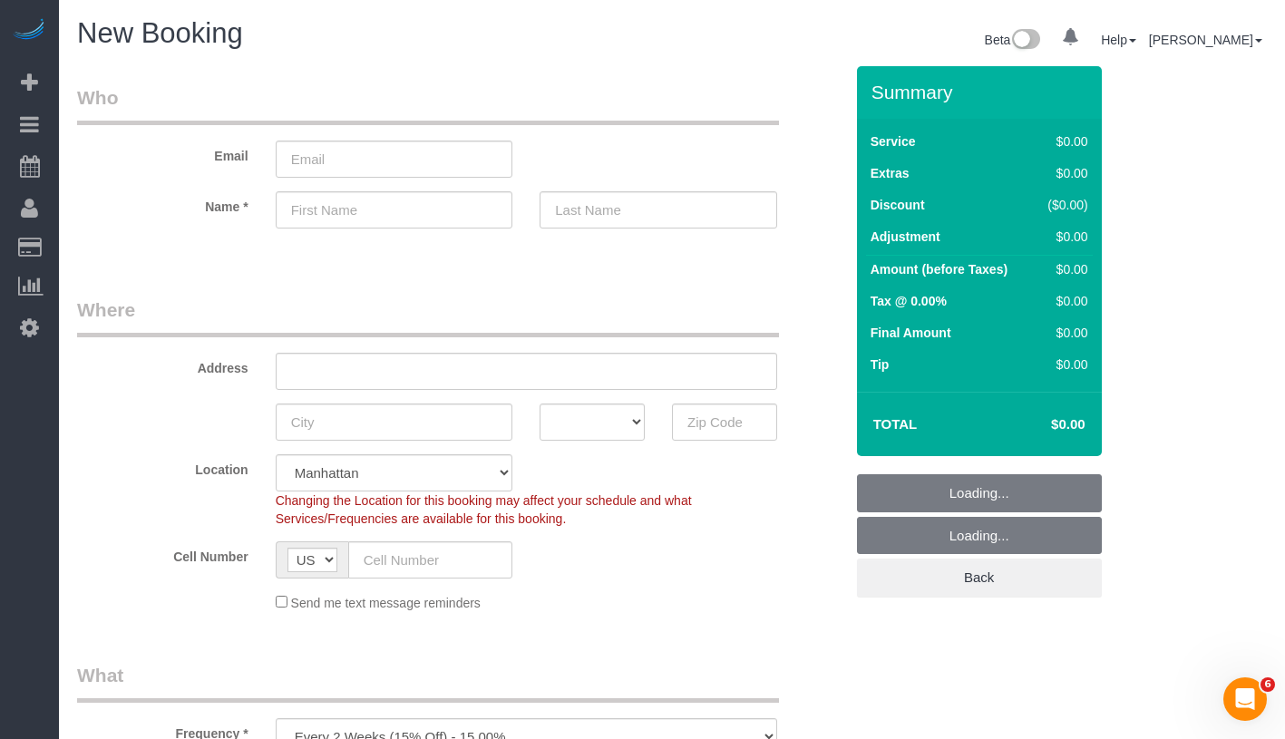
select select "number:89"
select select "number:90"
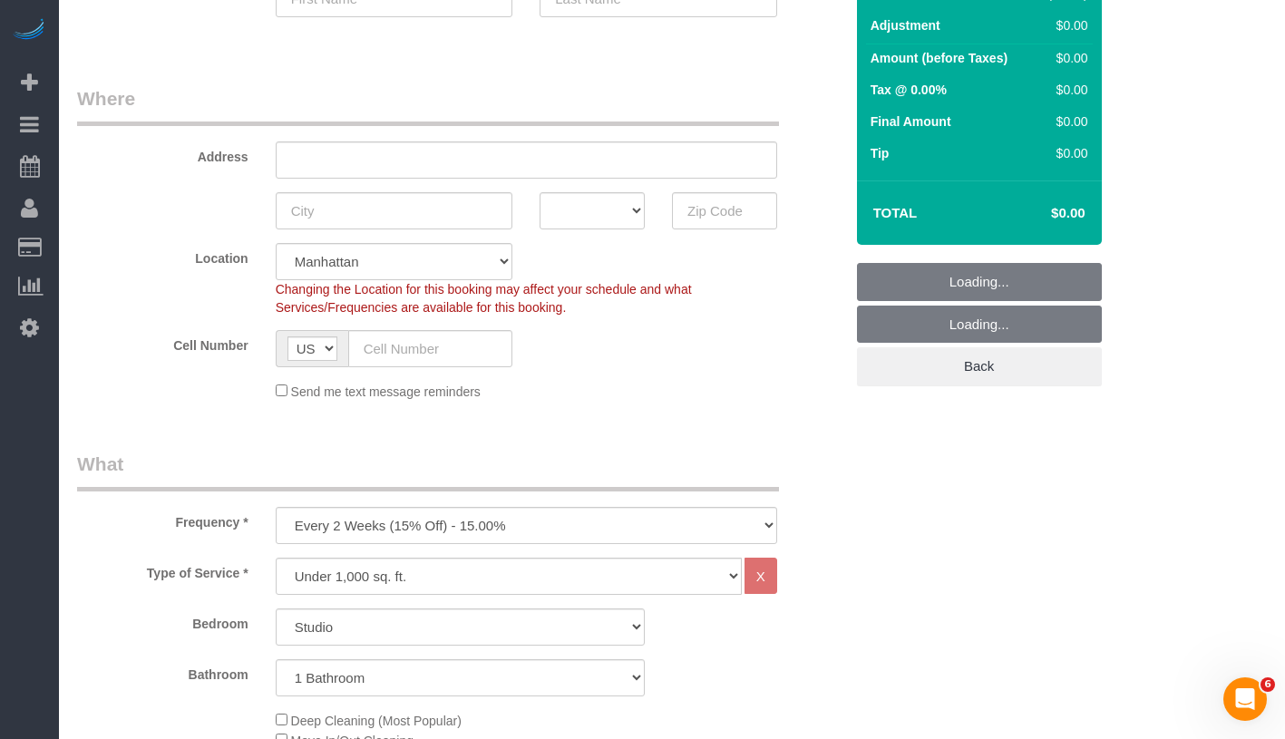
scroll to position [320, 0]
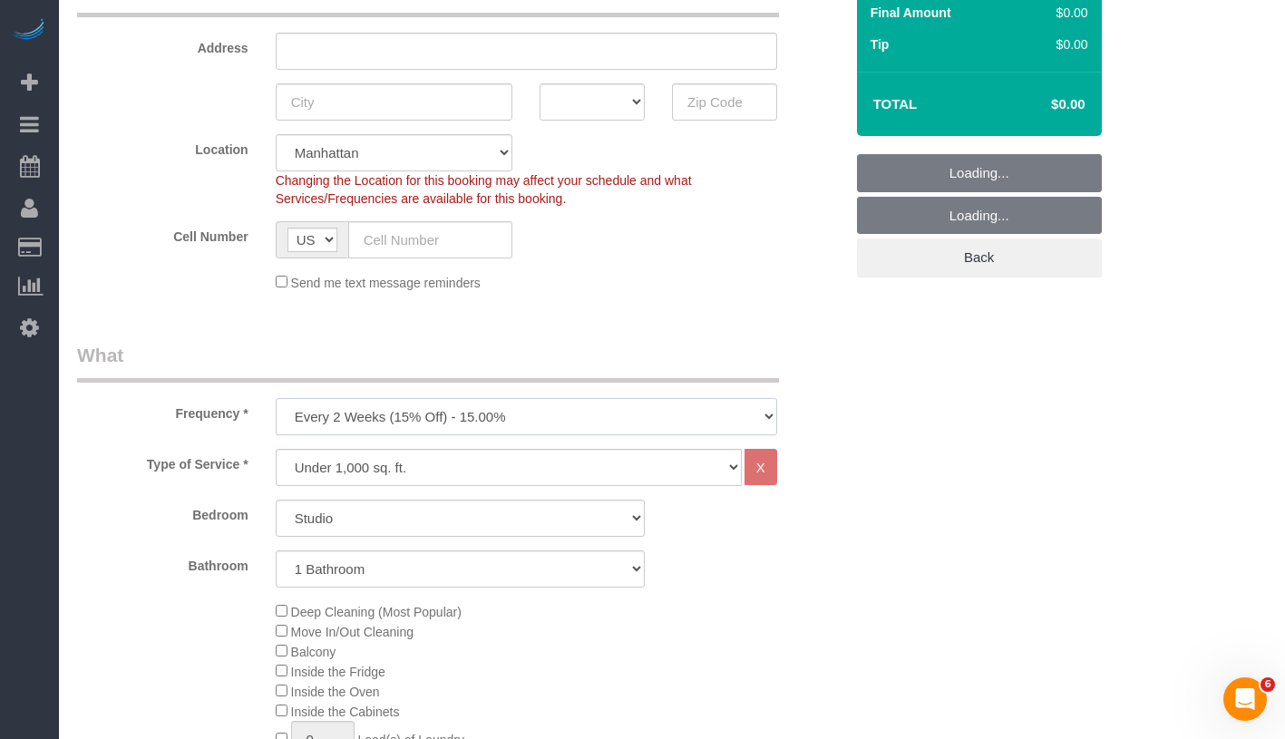
click at [562, 416] on select "One Time Weekly (20% Off) - 20.00% Every 2 Weeks (15% Off) - 15.00% Every 4 Wee…" at bounding box center [527, 416] width 502 height 37
click at [530, 423] on select "One Time Weekly (20% Off) - 20.00% Every 2 Weeks (15% Off) - 15.00% Every 4 Wee…" at bounding box center [527, 416] width 502 height 37
click at [534, 415] on select "One Time Weekly (20% Off) - 20.00% Every 2 Weeks (15% Off) - 15.00% Every 4 Wee…" at bounding box center [527, 416] width 502 height 37
select select "object:1463"
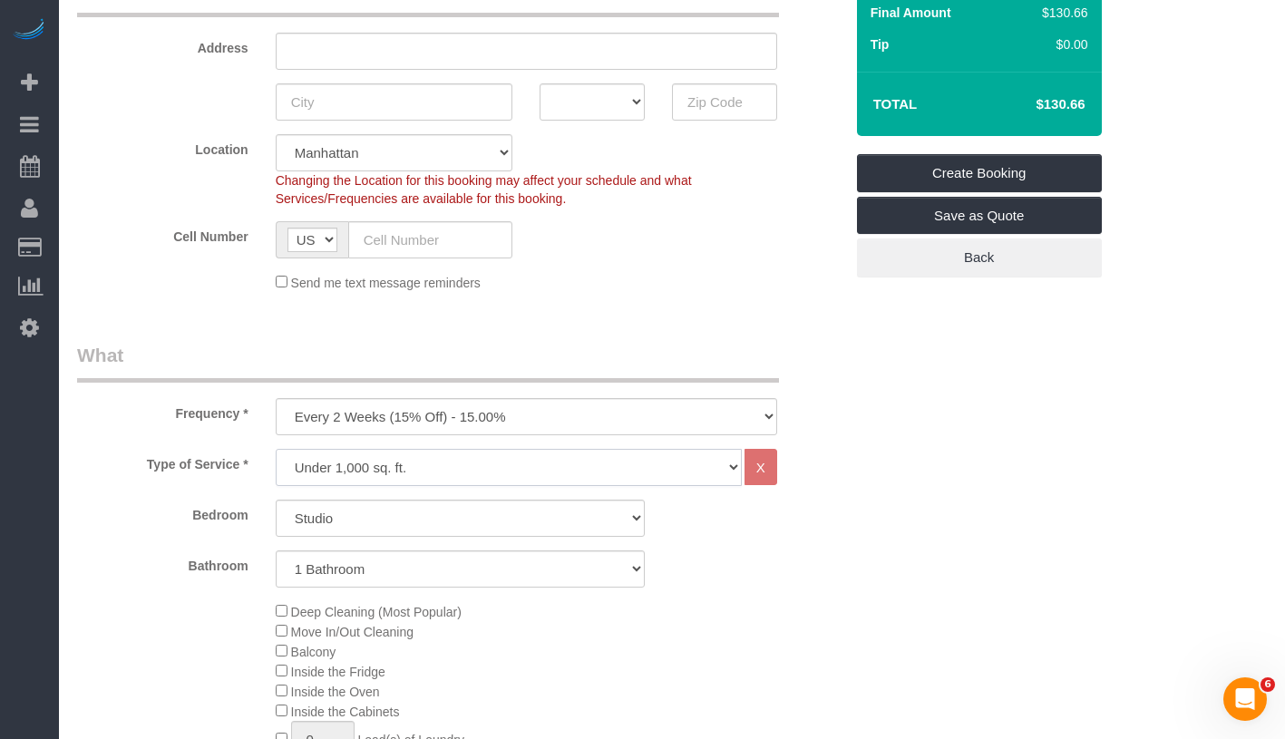
click at [501, 470] on select "Under 1,000 sq. ft. 1,001 - 1,500 sq. ft. 1,500+ sq. ft. Custom Cleaning Office…" at bounding box center [509, 467] width 466 height 37
select select "213"
select select "1"
select select "120"
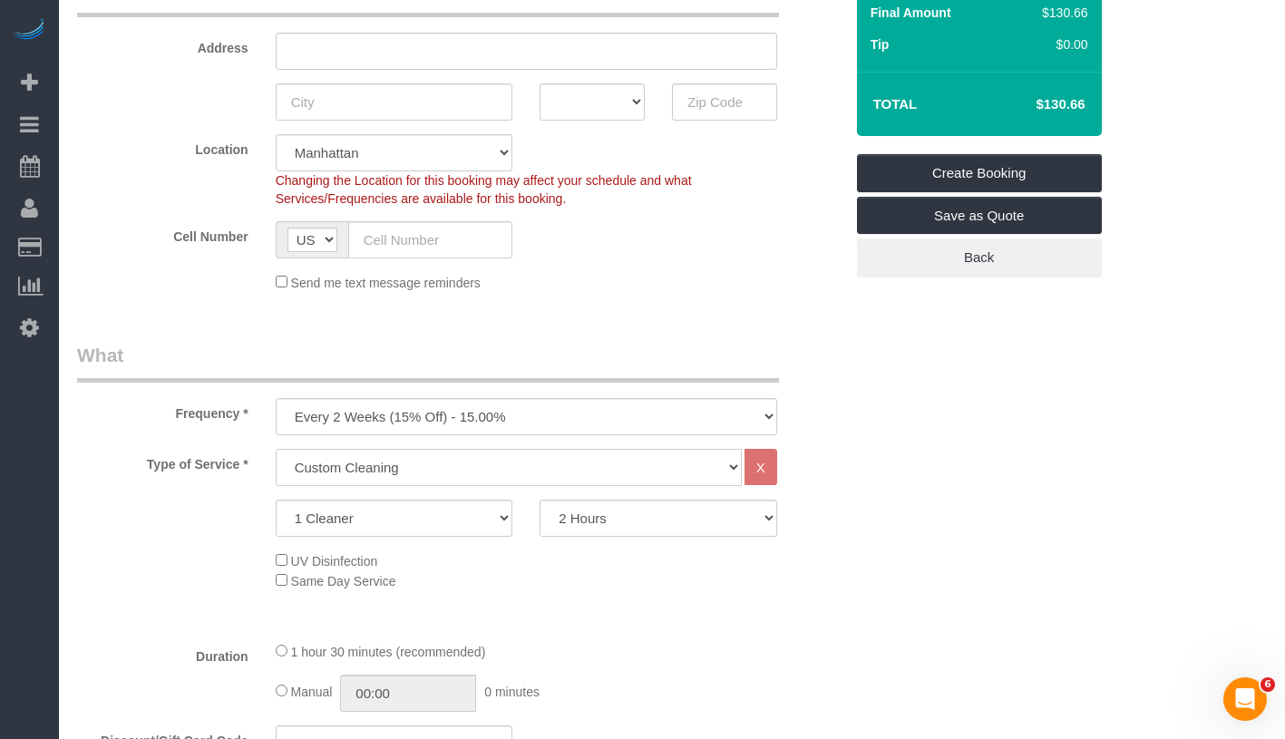
scroll to position [0, 0]
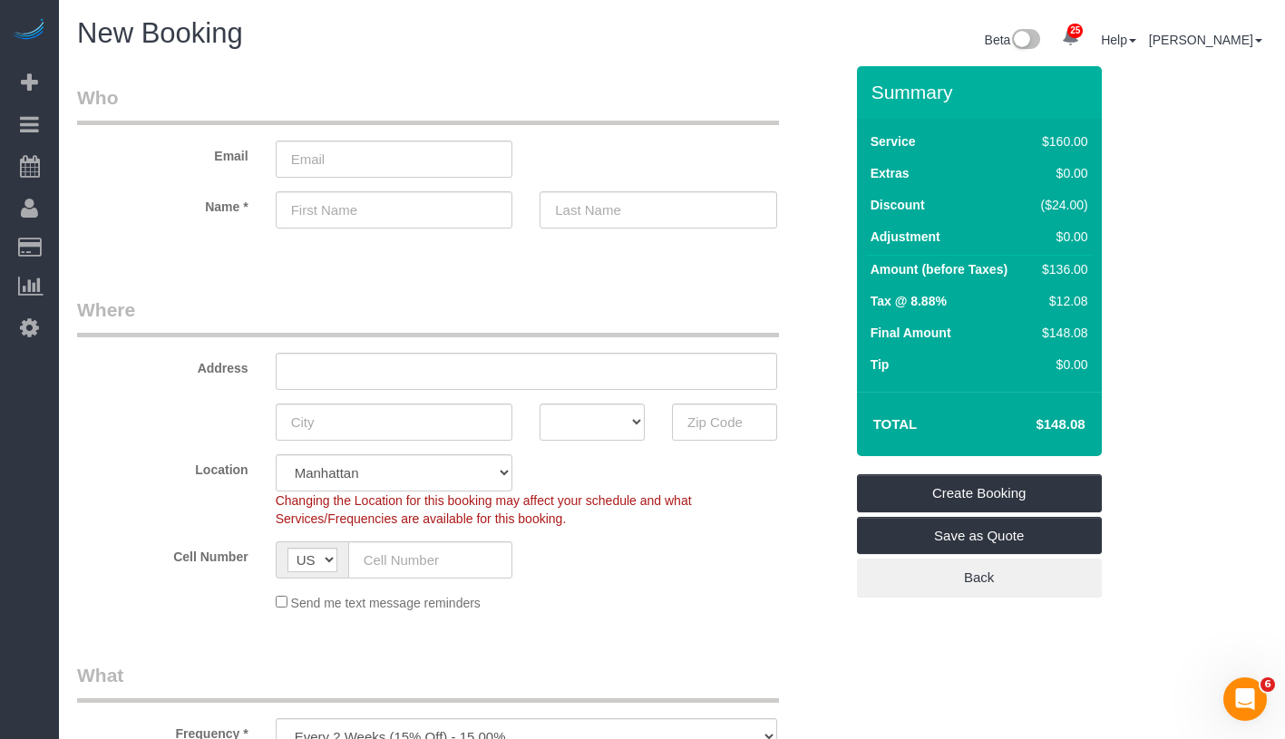
drag, startPoint x: 1036, startPoint y: 428, endPoint x: 1090, endPoint y: 427, distance: 54.4
click at [1090, 427] on td "$148.08" at bounding box center [1033, 424] width 118 height 45
copy h4 "$148.08"
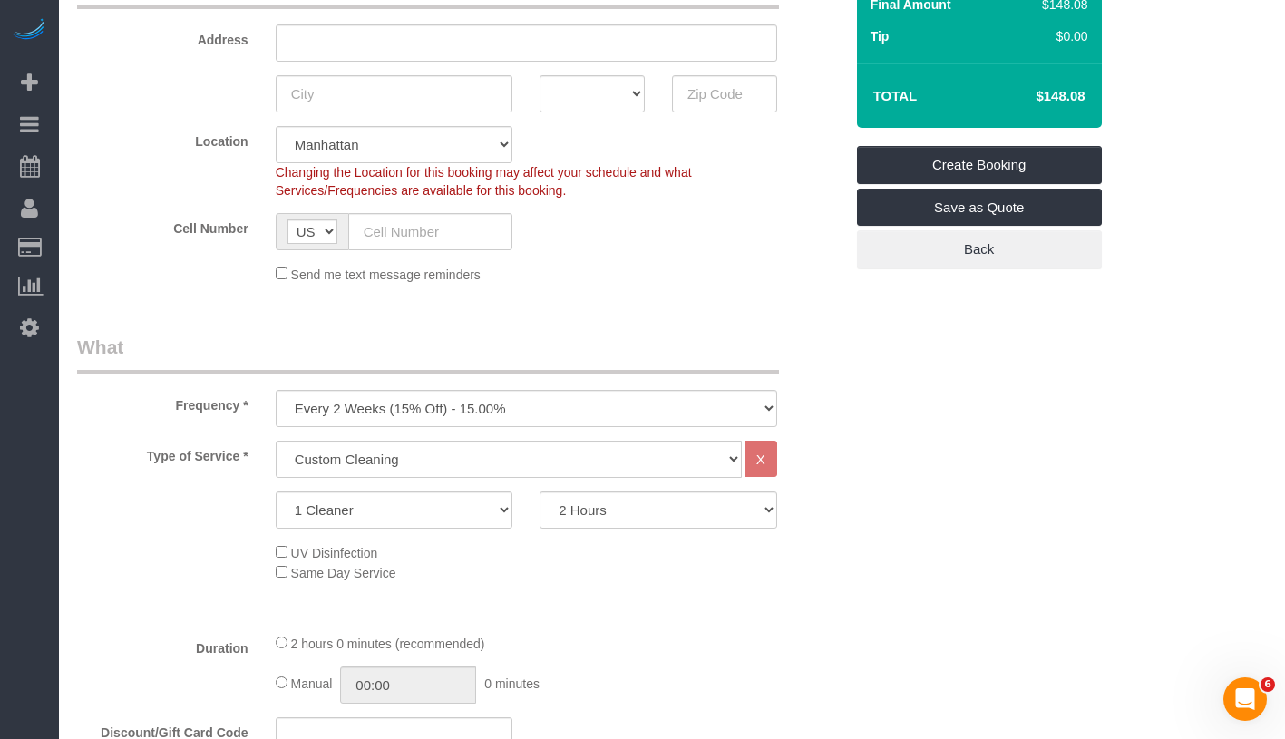
scroll to position [337, 0]
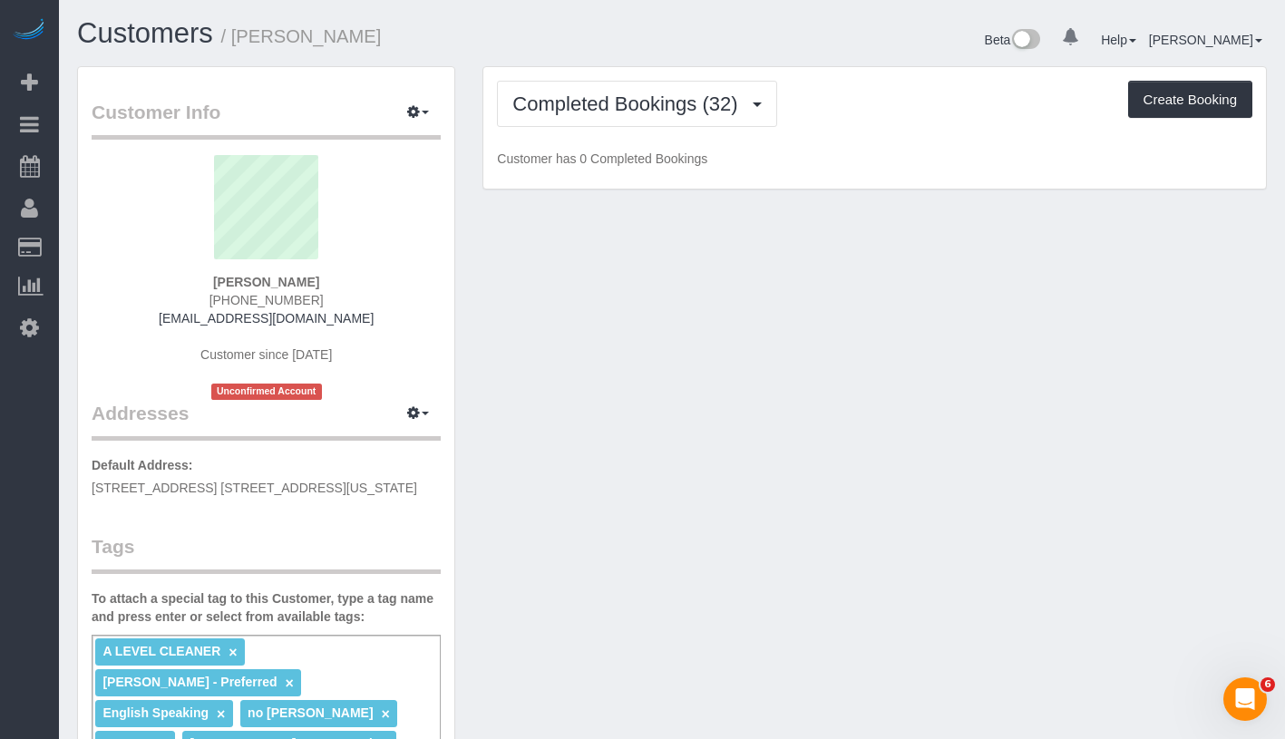
click at [864, 110] on div "Completed Bookings (32) Completed Bookings (32) Upcoming Bookings (0) Cancelled…" at bounding box center [875, 104] width 756 height 46
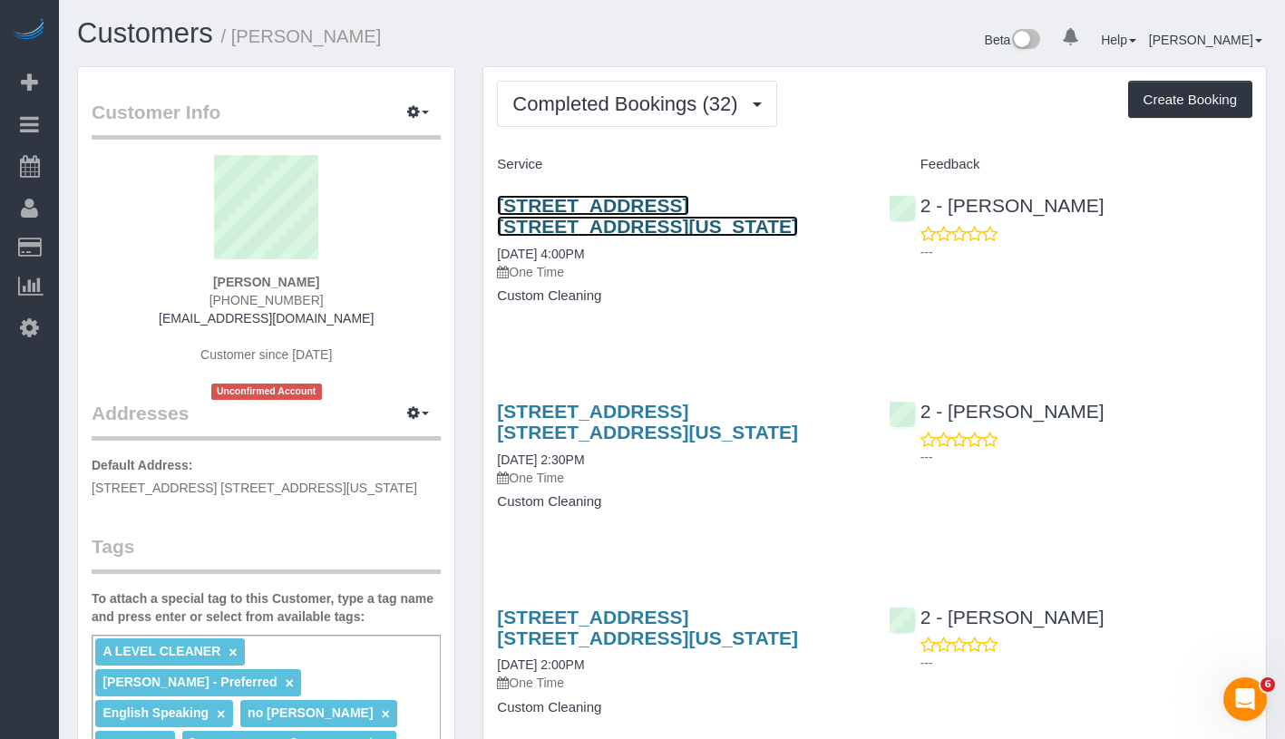
click at [684, 209] on link "[STREET_ADDRESS] [STREET_ADDRESS][US_STATE]" at bounding box center [647, 216] width 301 height 42
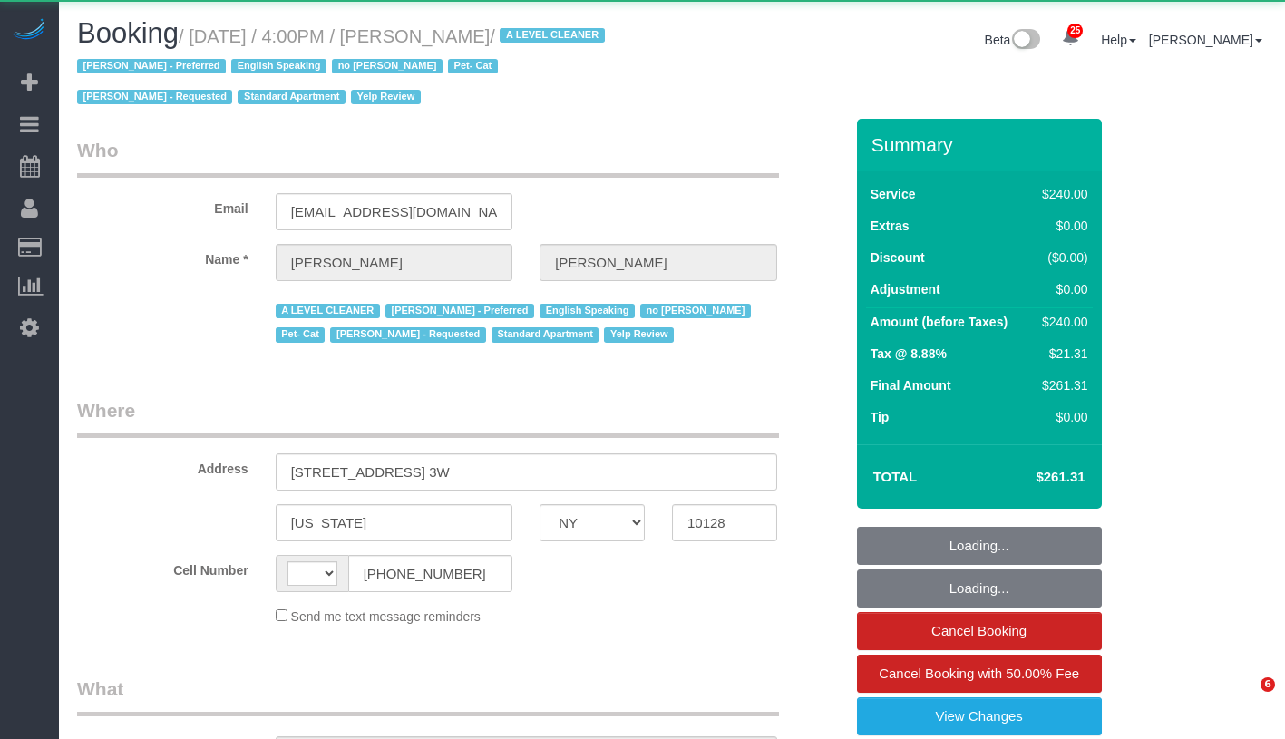
select select "NY"
select select "string:[GEOGRAPHIC_DATA]"
select select "object:732"
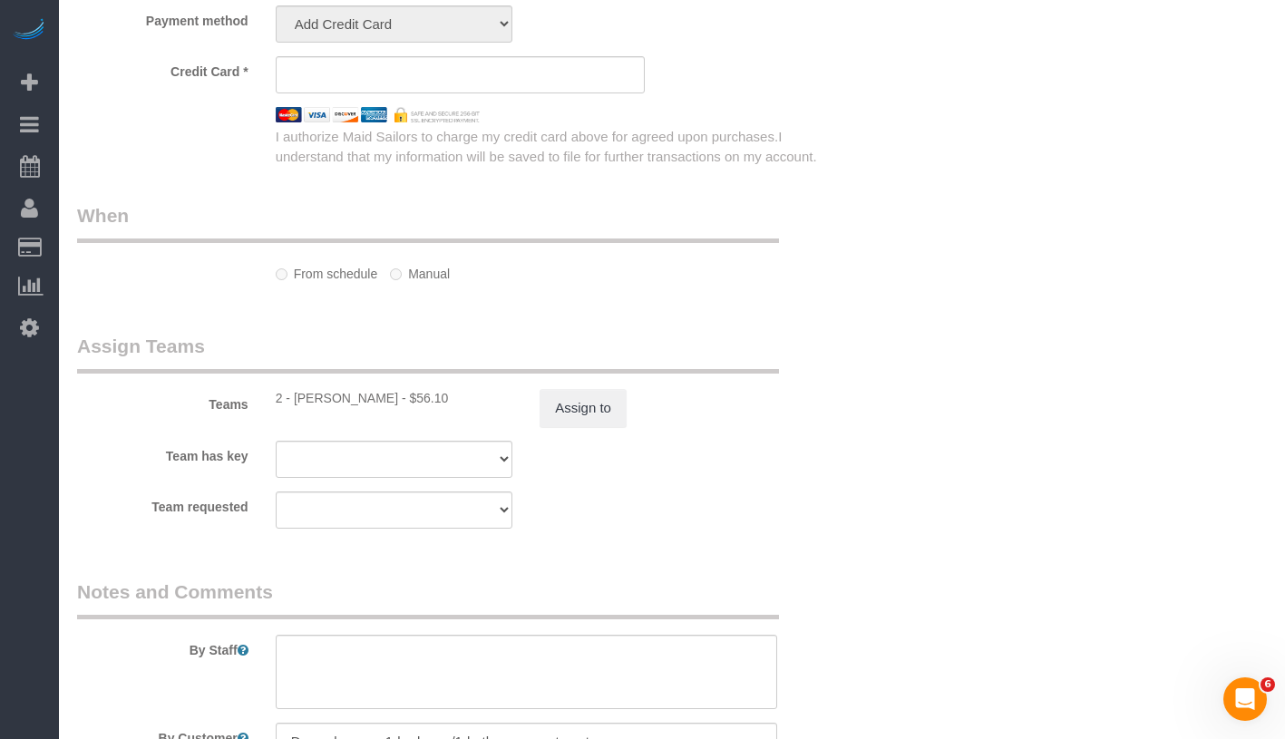
select select "number:89"
select select "number:90"
select select "number:14"
select select "number:5"
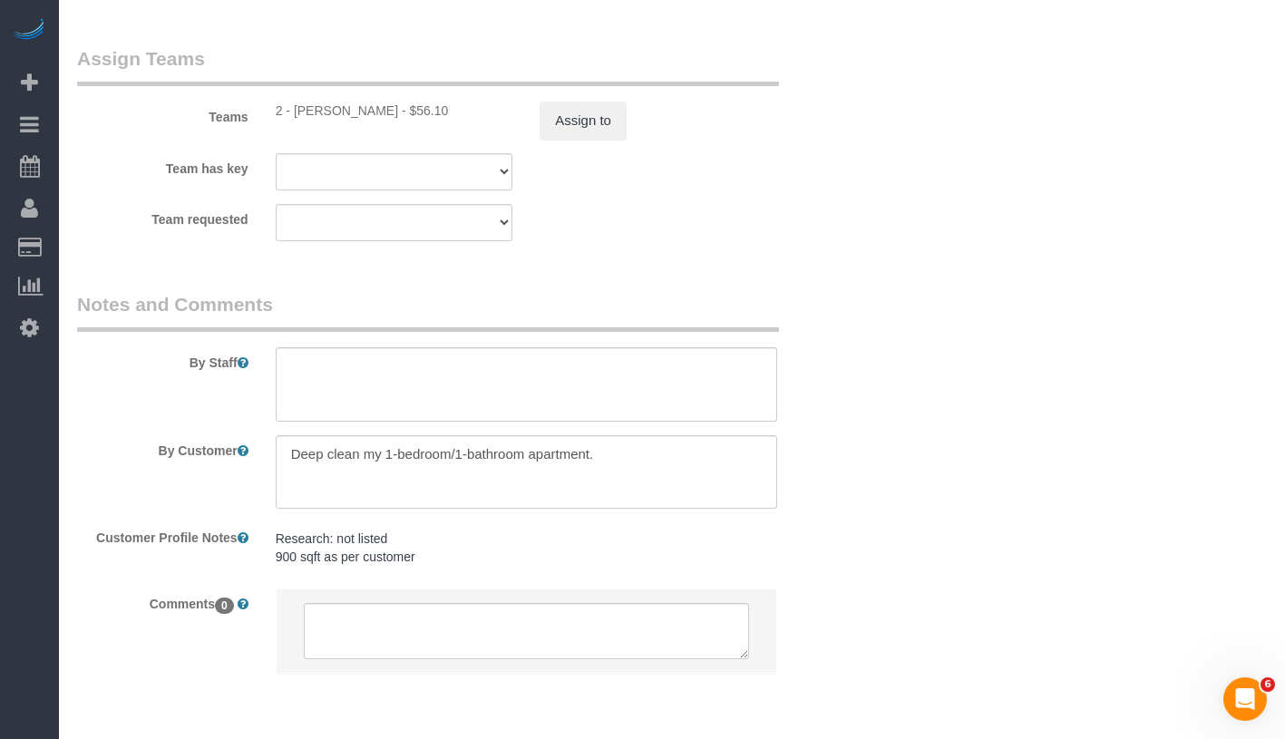
select select "string:stripe-card_1EjrkS4VGloSiKo7LfHLz0Ck"
select select "180"
select select "spot1"
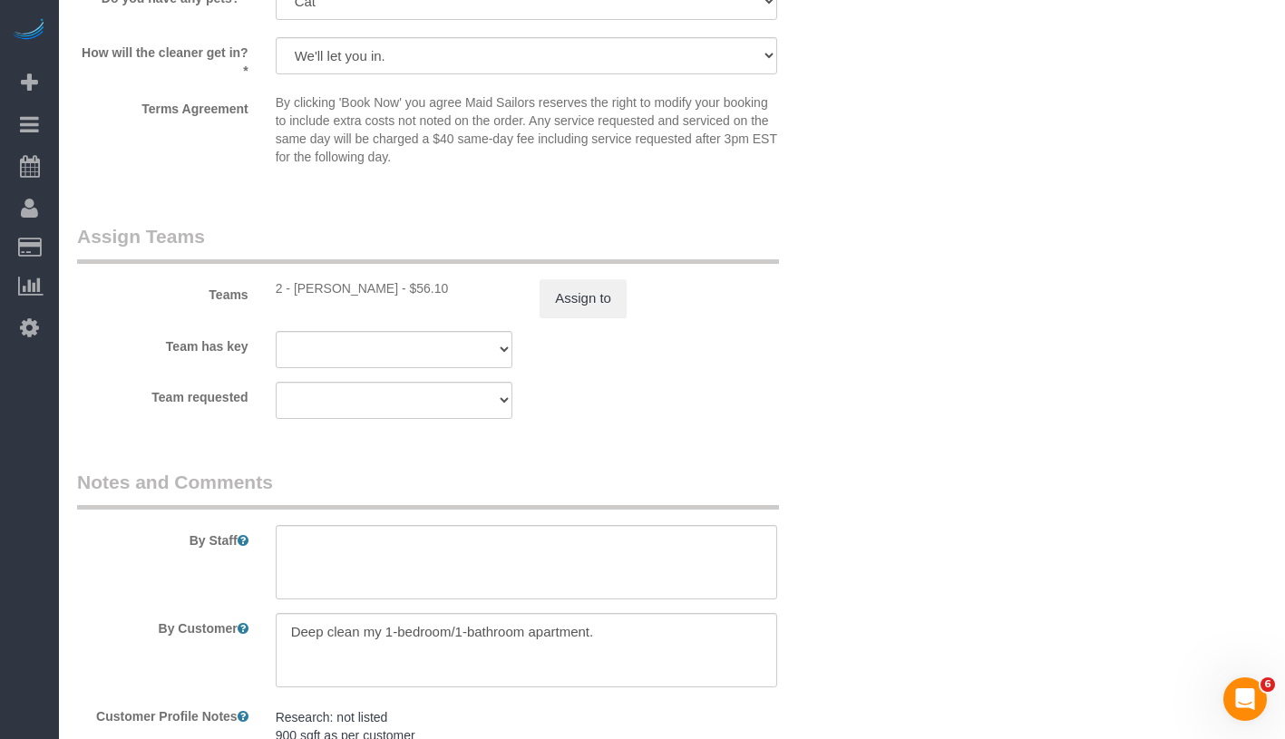
select select "object:1572"
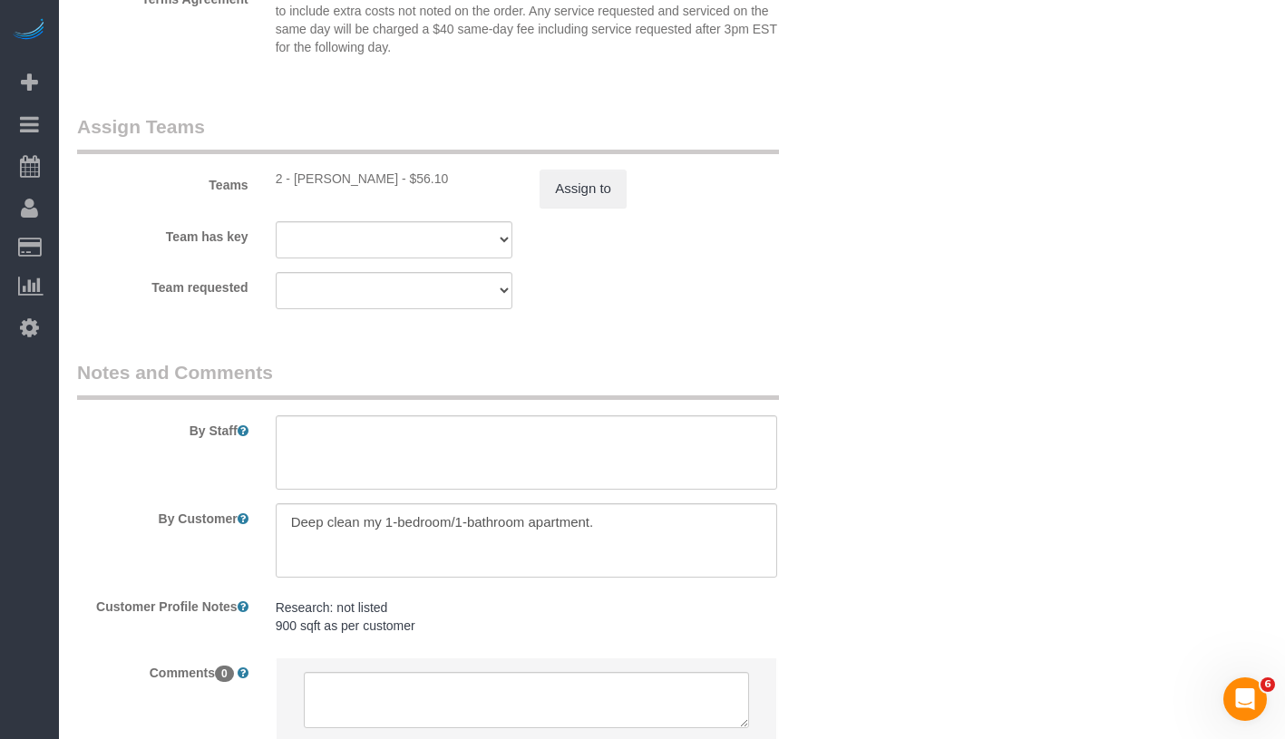
scroll to position [2110, 0]
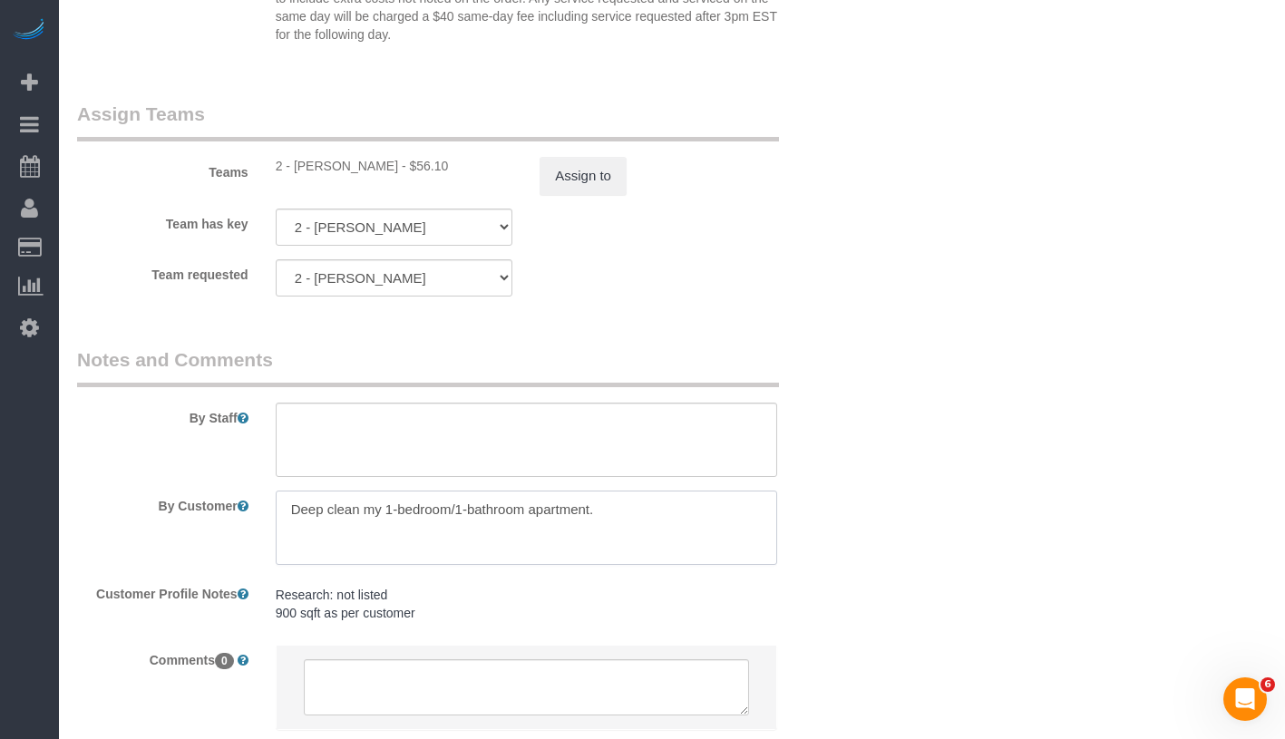
click at [623, 513] on textarea at bounding box center [527, 528] width 502 height 74
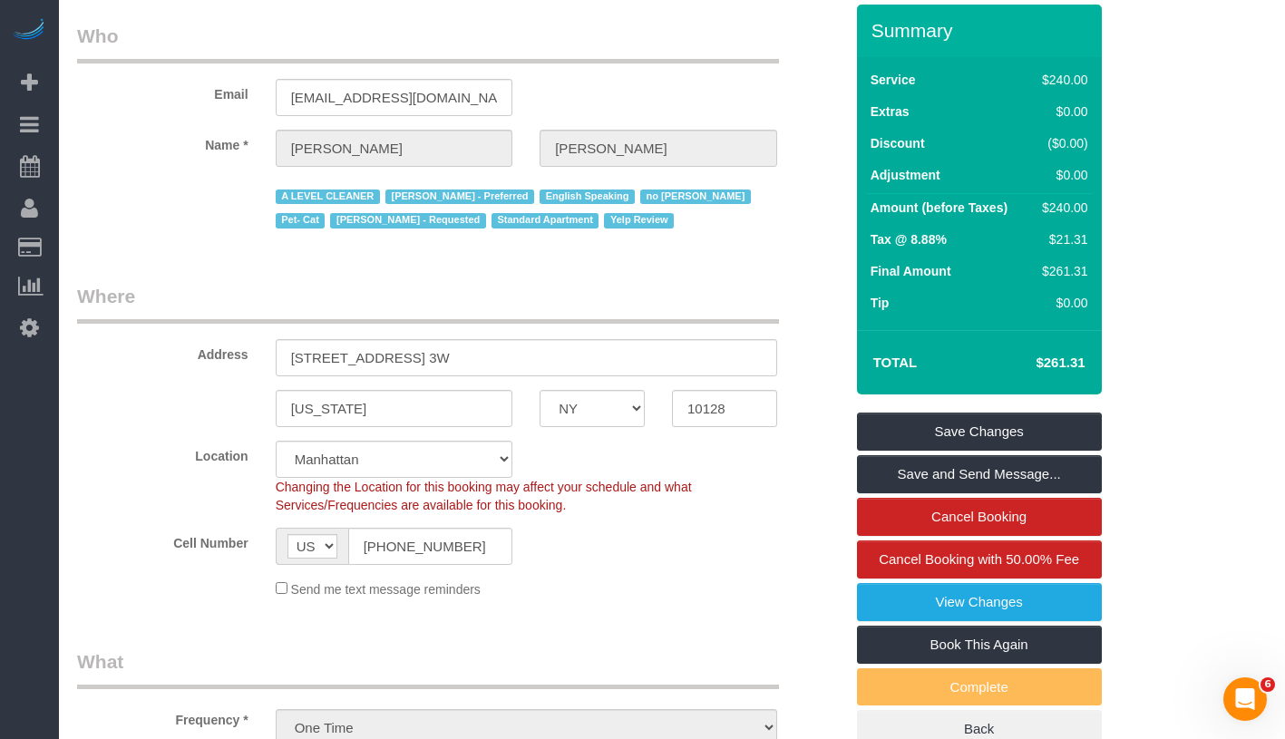
scroll to position [0, 0]
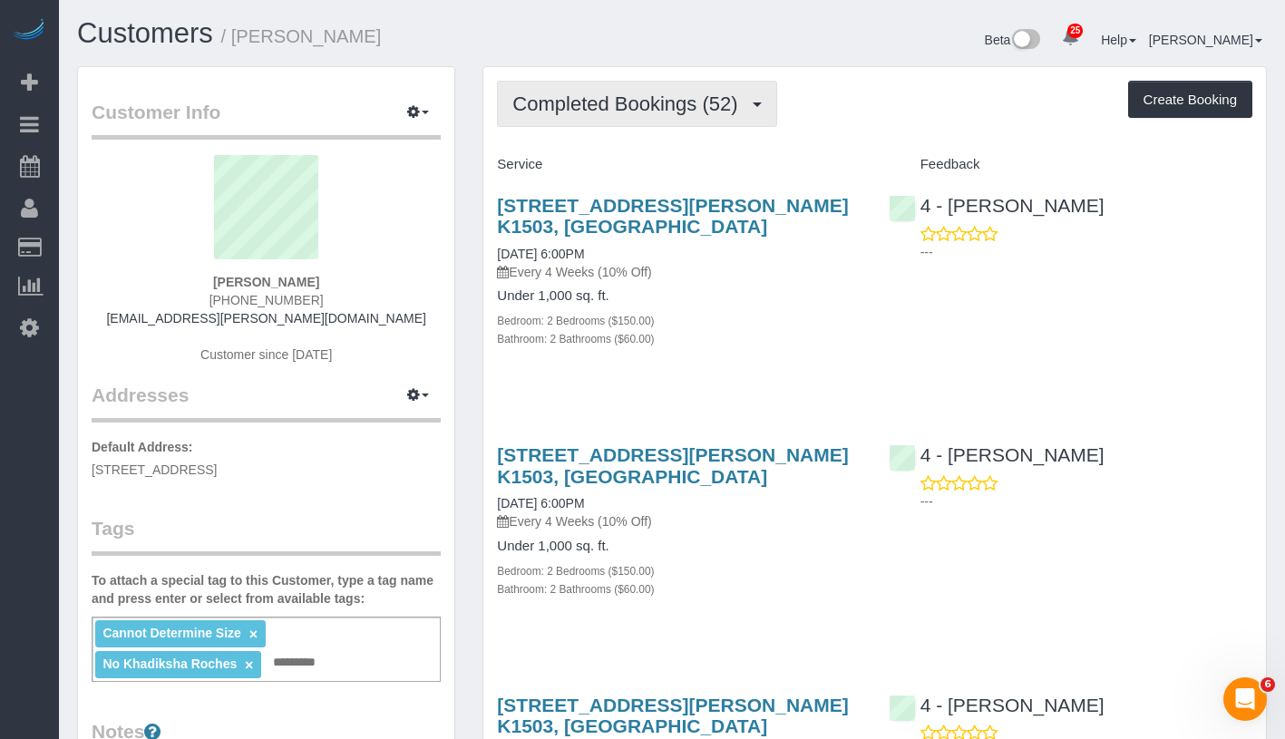
click at [568, 99] on span "Completed Bookings (52)" at bounding box center [629, 104] width 234 height 23
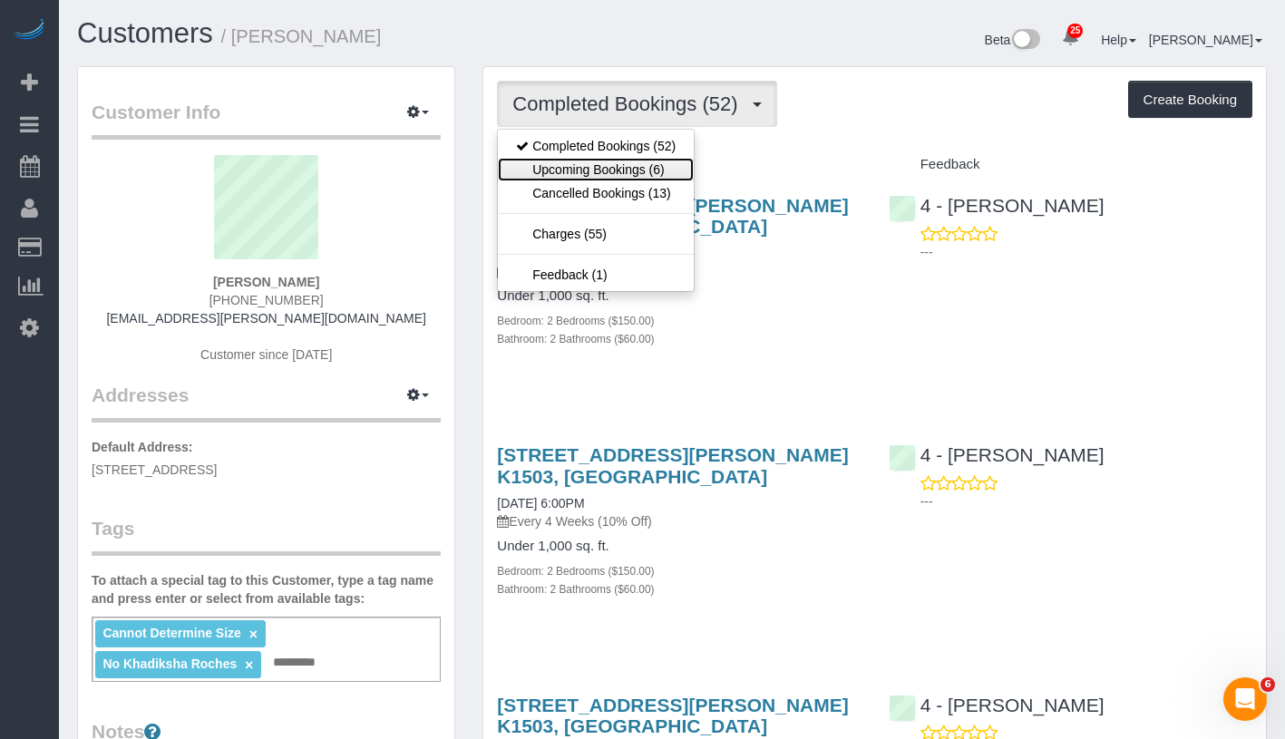
click at [589, 165] on link "Upcoming Bookings (6)" at bounding box center [596, 170] width 196 height 24
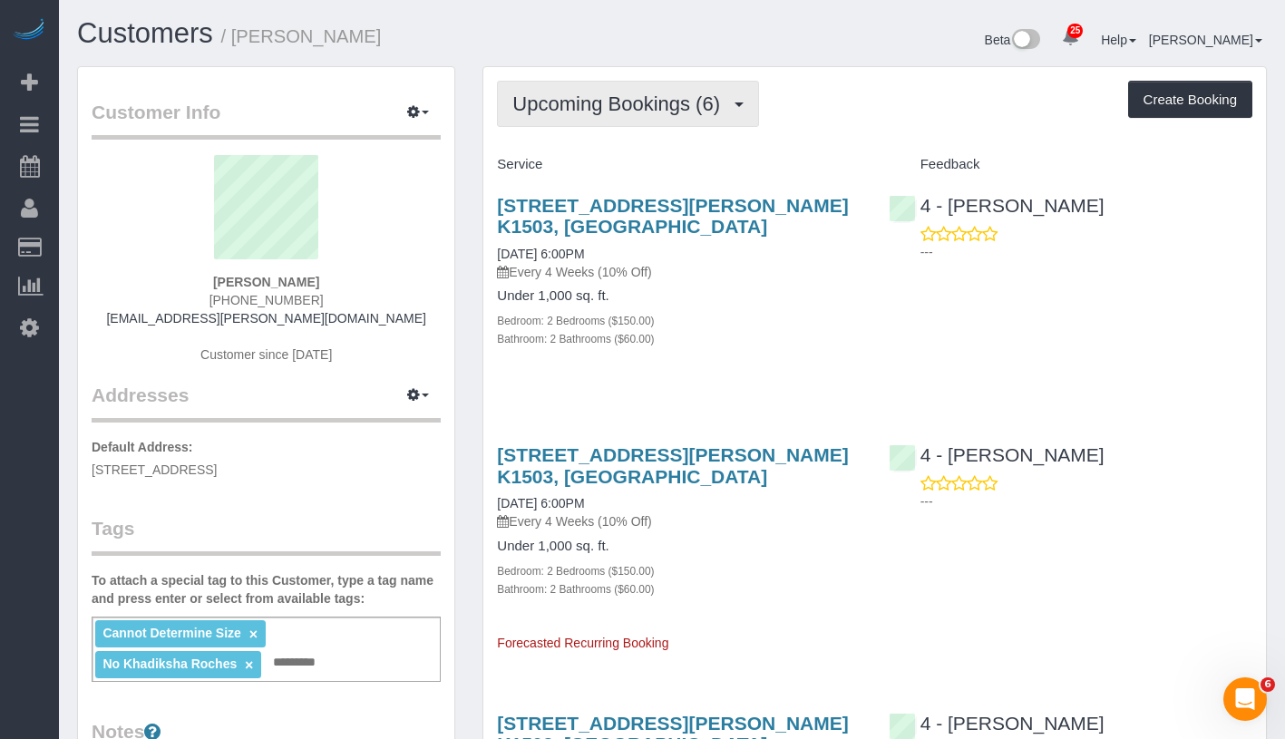
click at [681, 93] on span "Upcoming Bookings (6)" at bounding box center [620, 104] width 217 height 23
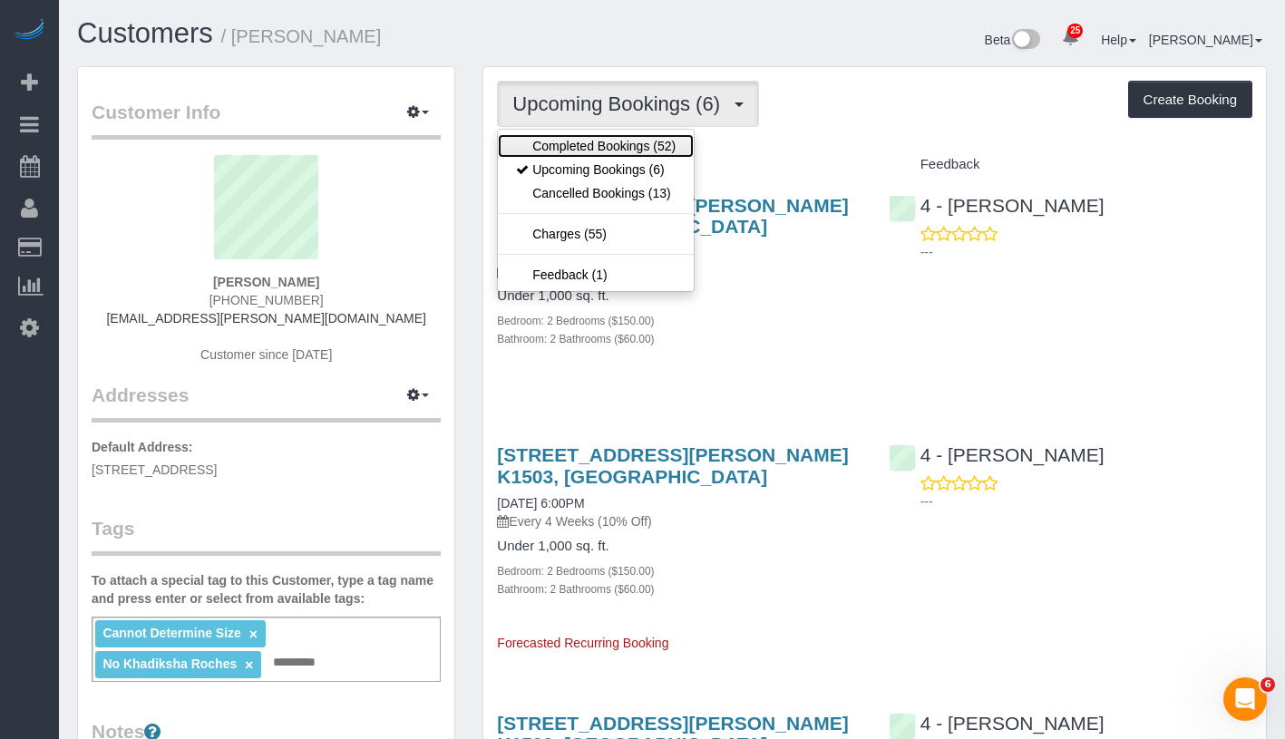
click at [649, 142] on link "Completed Bookings (52)" at bounding box center [596, 146] width 196 height 24
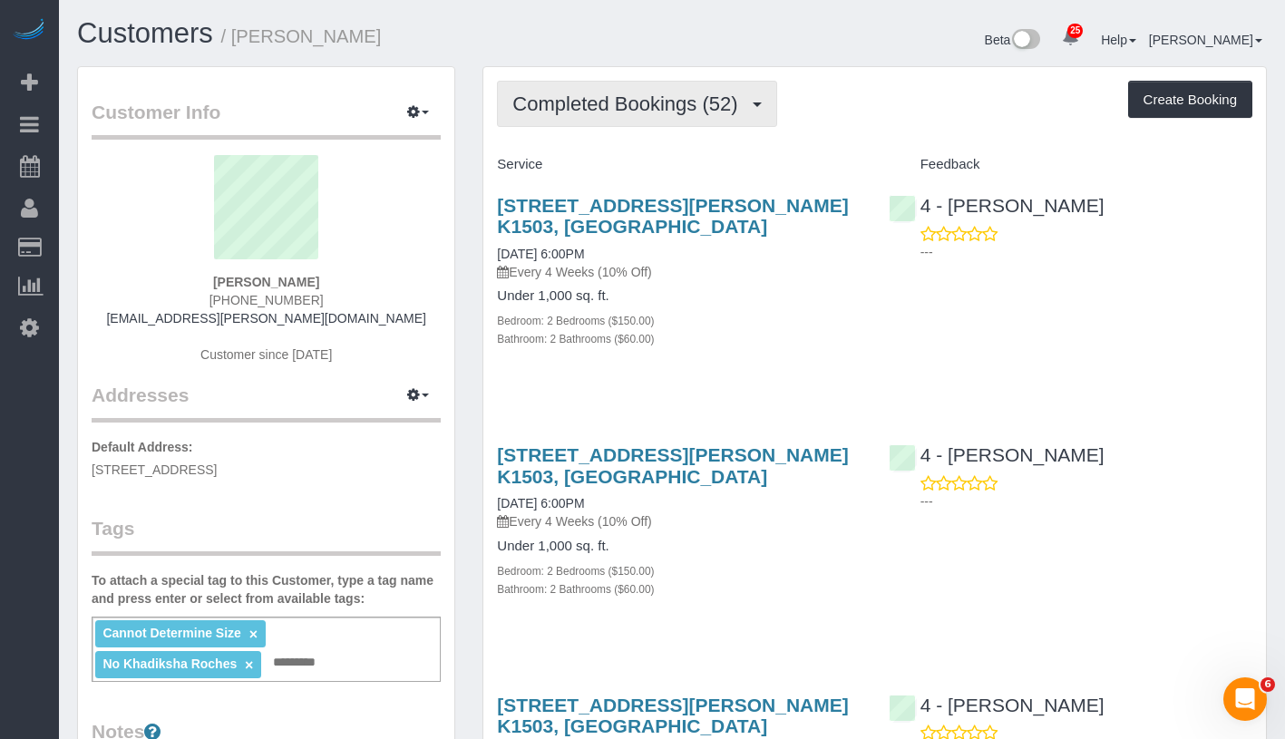
click at [622, 95] on span "Completed Bookings (52)" at bounding box center [629, 104] width 234 height 23
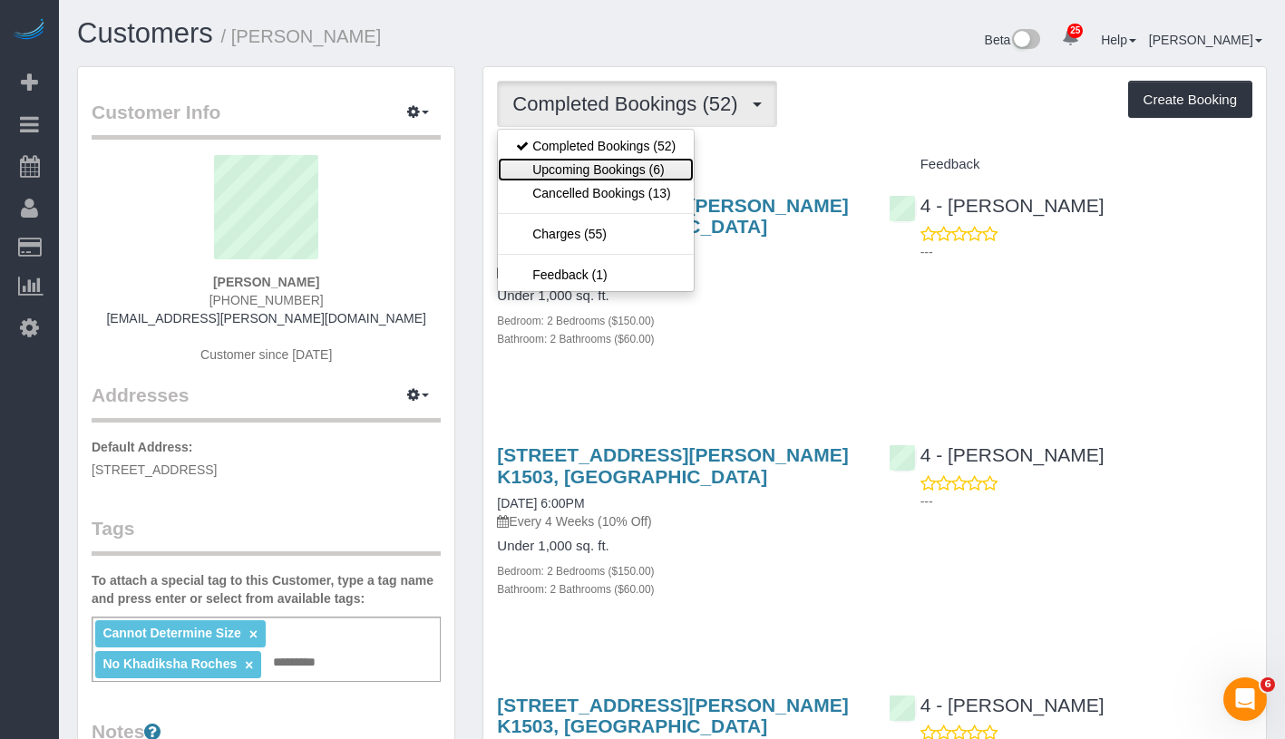
click at [622, 173] on link "Upcoming Bookings (6)" at bounding box center [596, 170] width 196 height 24
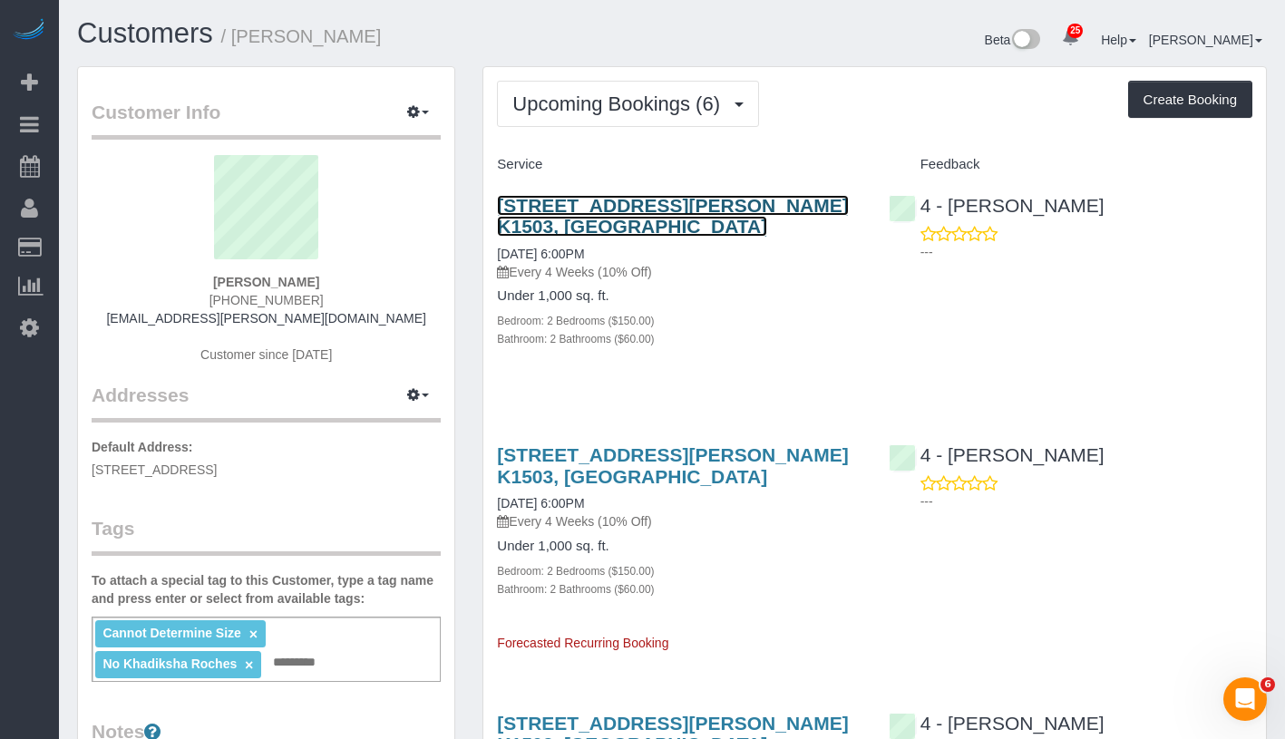
click at [698, 207] on link "99 Kneeland Street, Apt. K1503, Boston, MA 02111" at bounding box center [672, 216] width 351 height 42
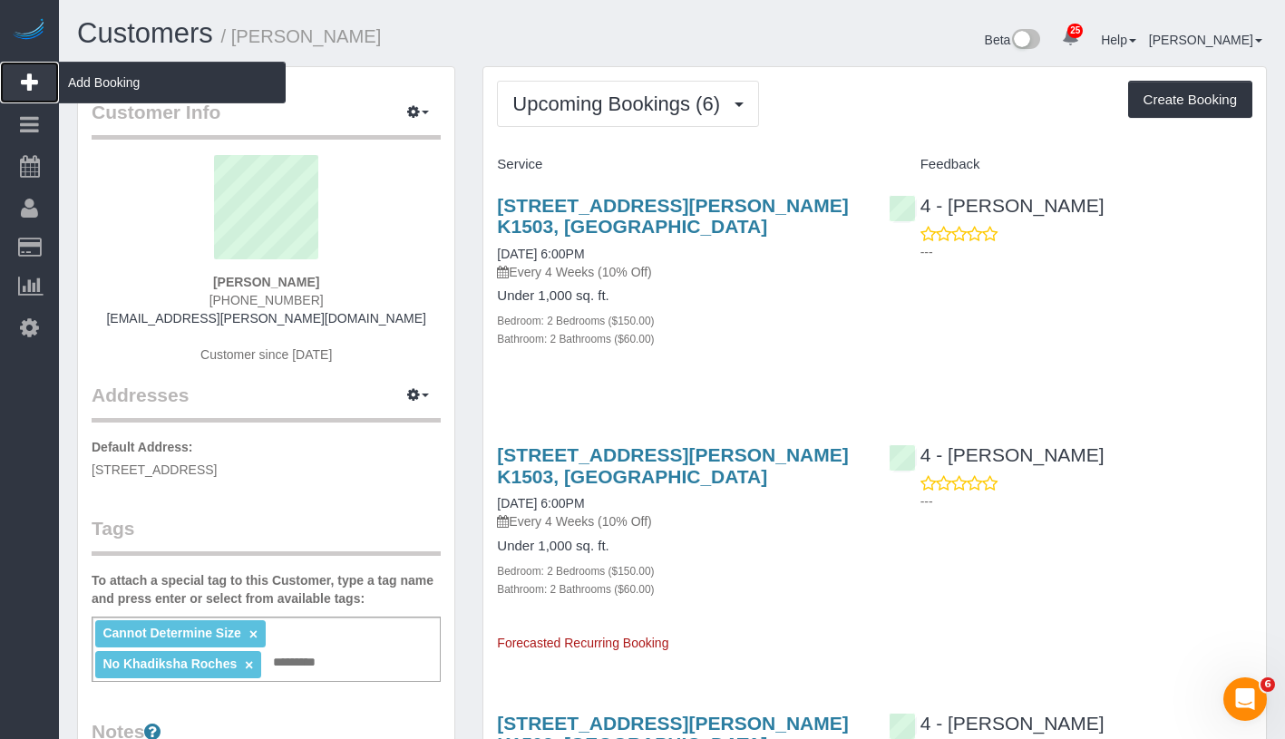
click at [172, 76] on span "Add Booking" at bounding box center [172, 83] width 227 height 42
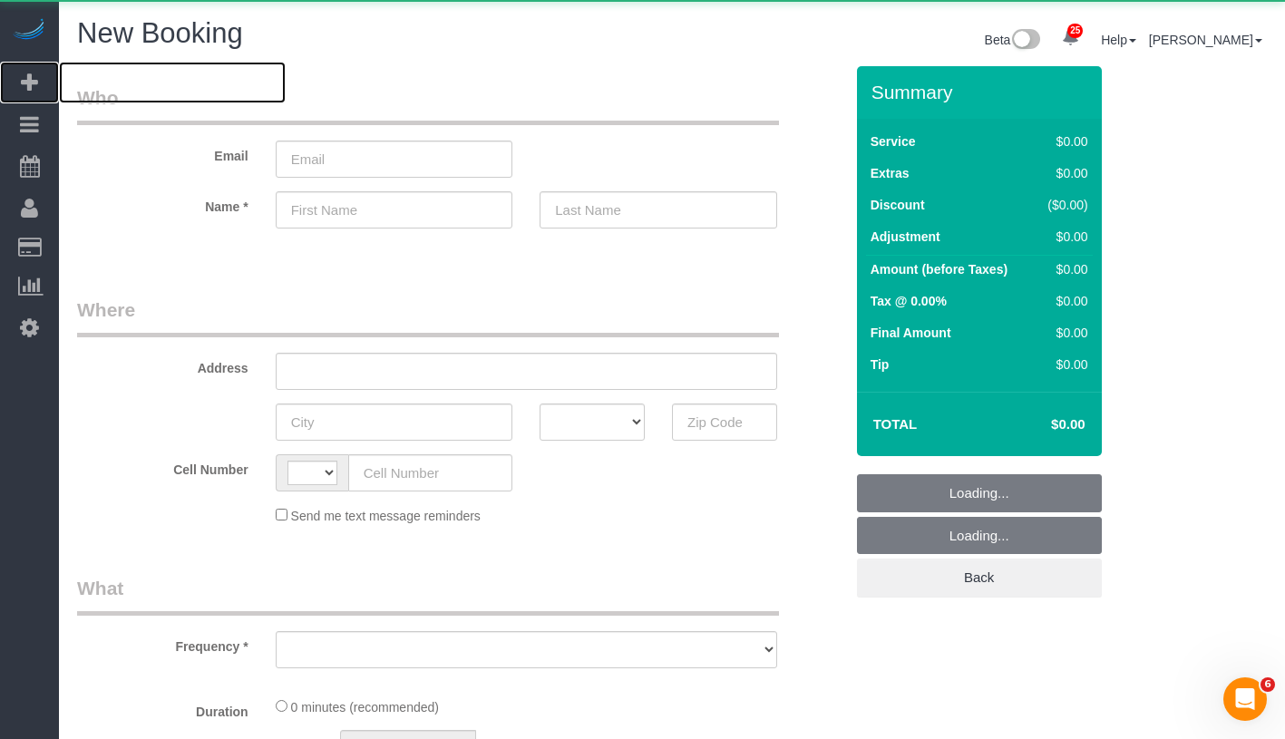
select select "object:3601"
select select "number:89"
select select "number:90"
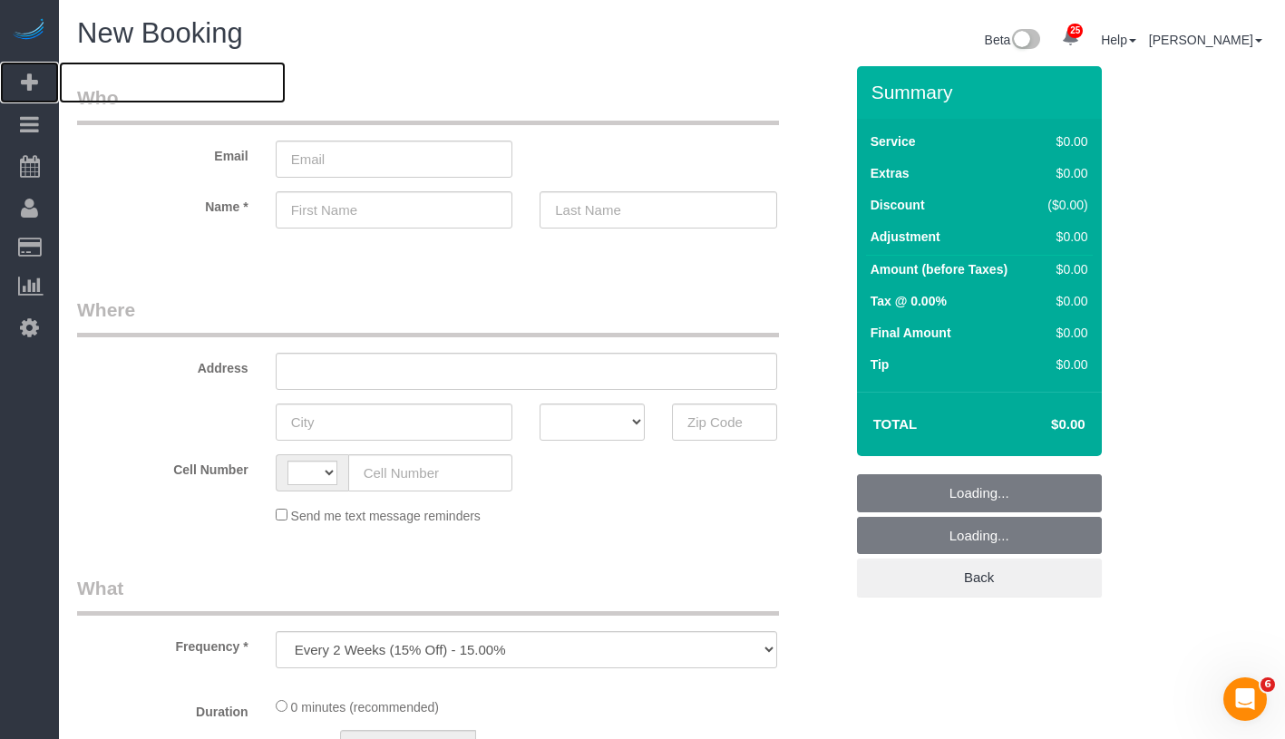
select select "string:[GEOGRAPHIC_DATA]"
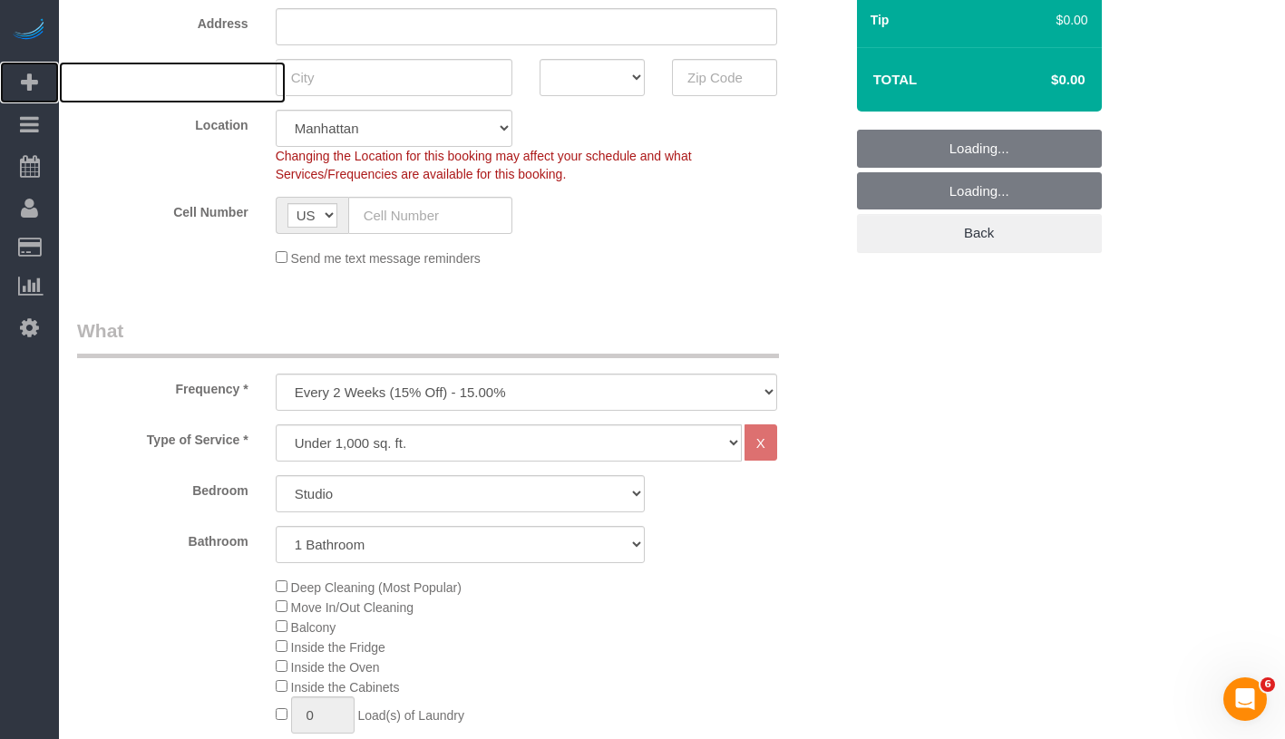
scroll to position [346, 0]
click at [552, 394] on select "One Time Weekly (20% Off) - 20.00% Every 2 Weeks (15% Off) - 15.00% Every 4 Wee…" at bounding box center [527, 391] width 502 height 37
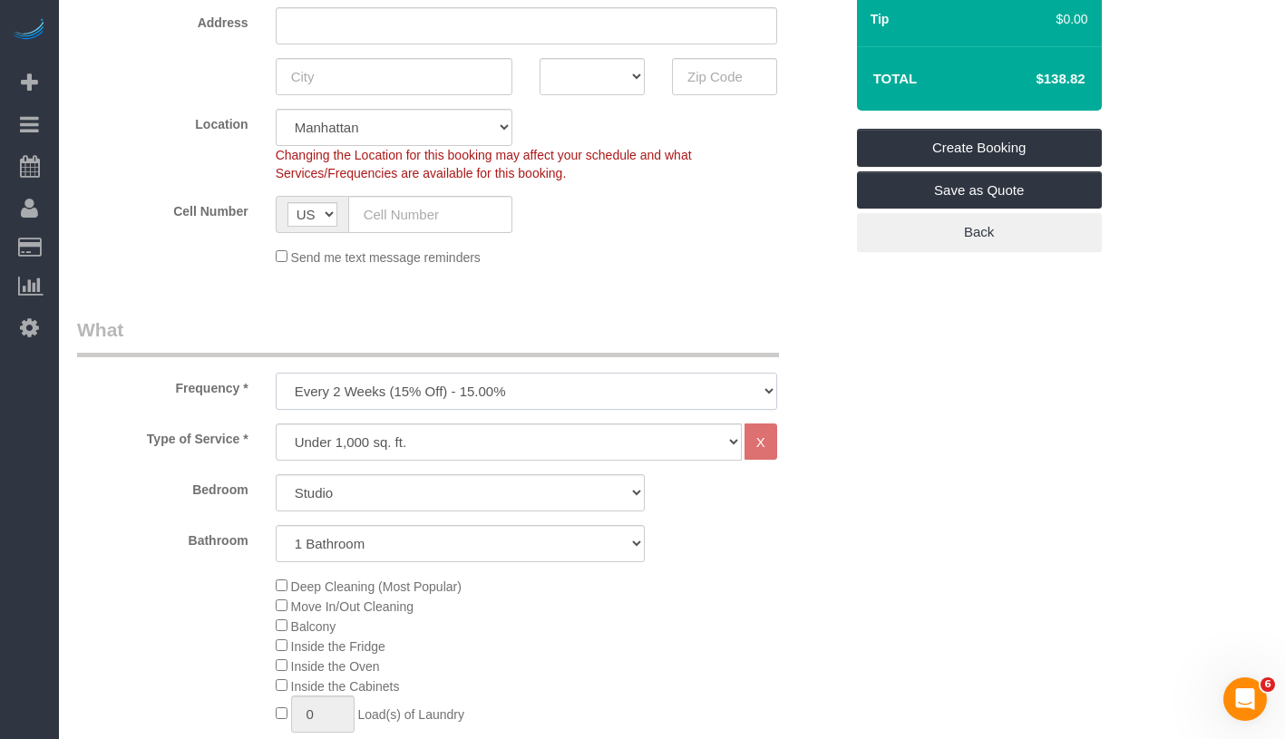
select select "object:4425"
click at [515, 497] on select "Studio 1 Bedroom 2 Bedrooms 3 Bedrooms" at bounding box center [460, 492] width 369 height 37
select select "1"
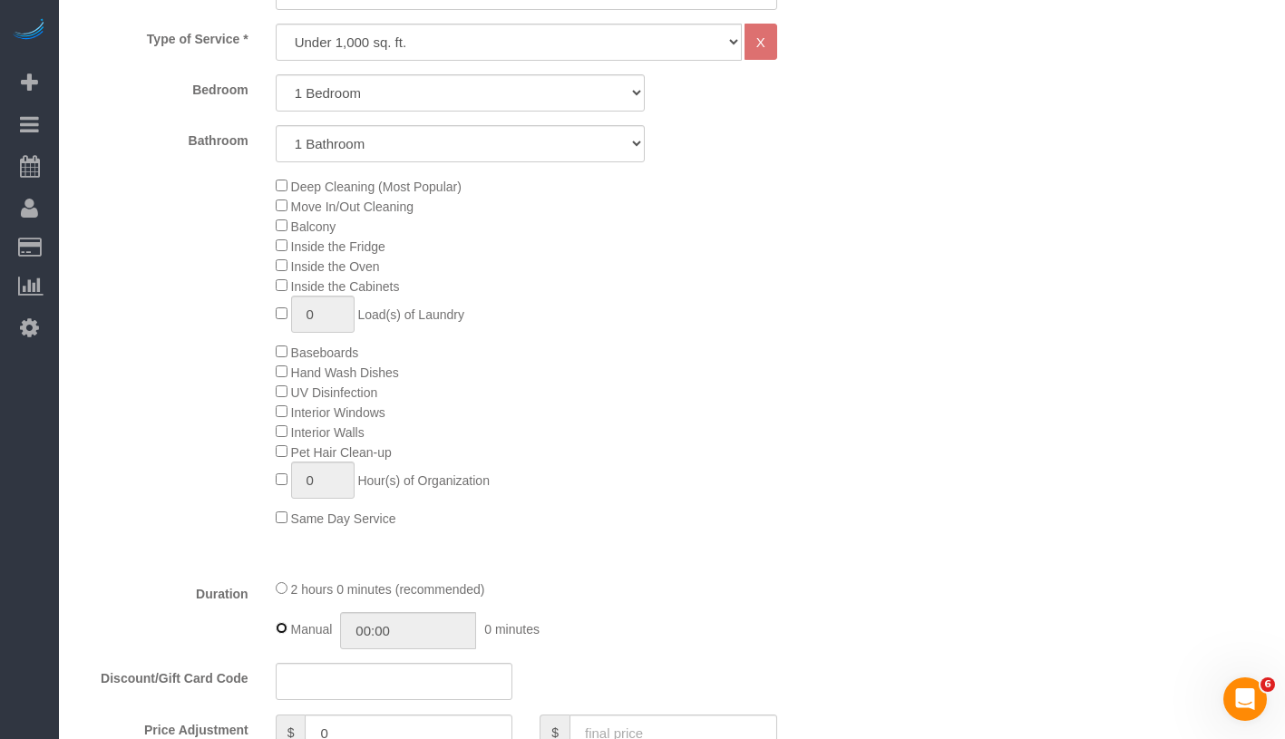
type input "02:00"
click at [283, 619] on div "Manual 02:00 2 hours 0 minutes" at bounding box center [527, 630] width 502 height 37
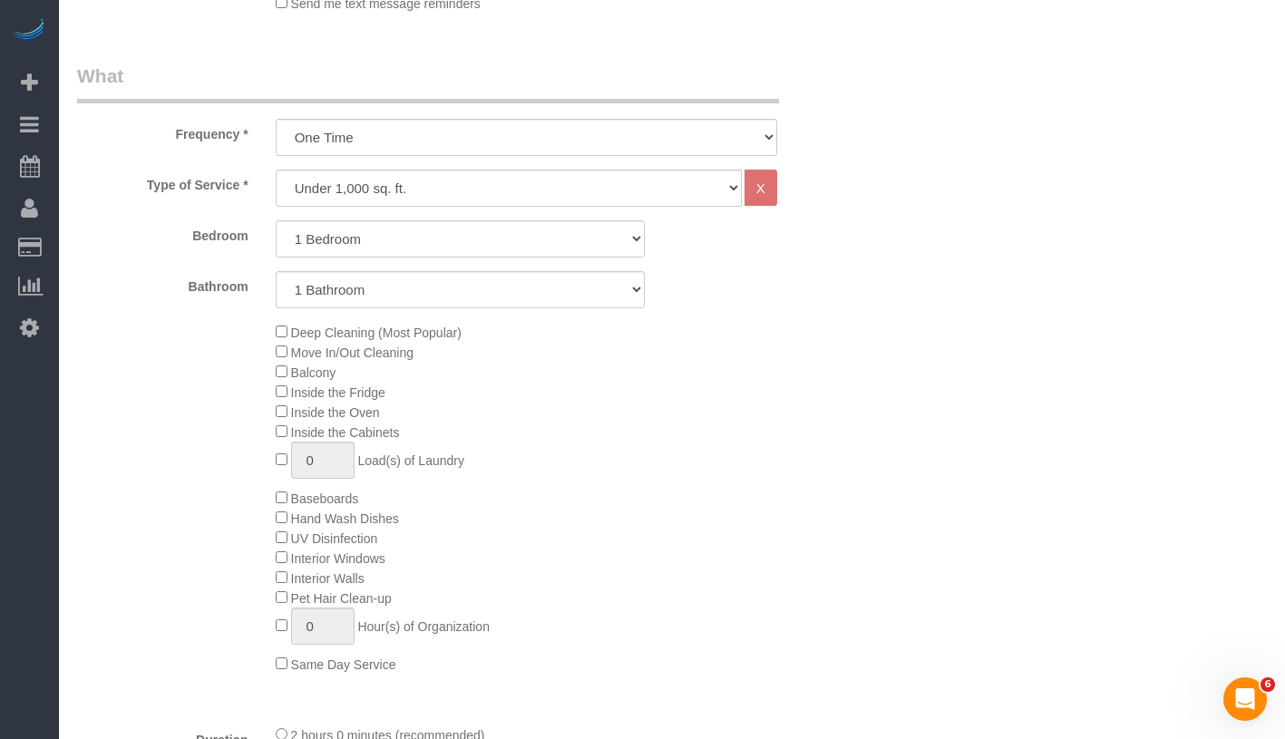
scroll to position [593, 0]
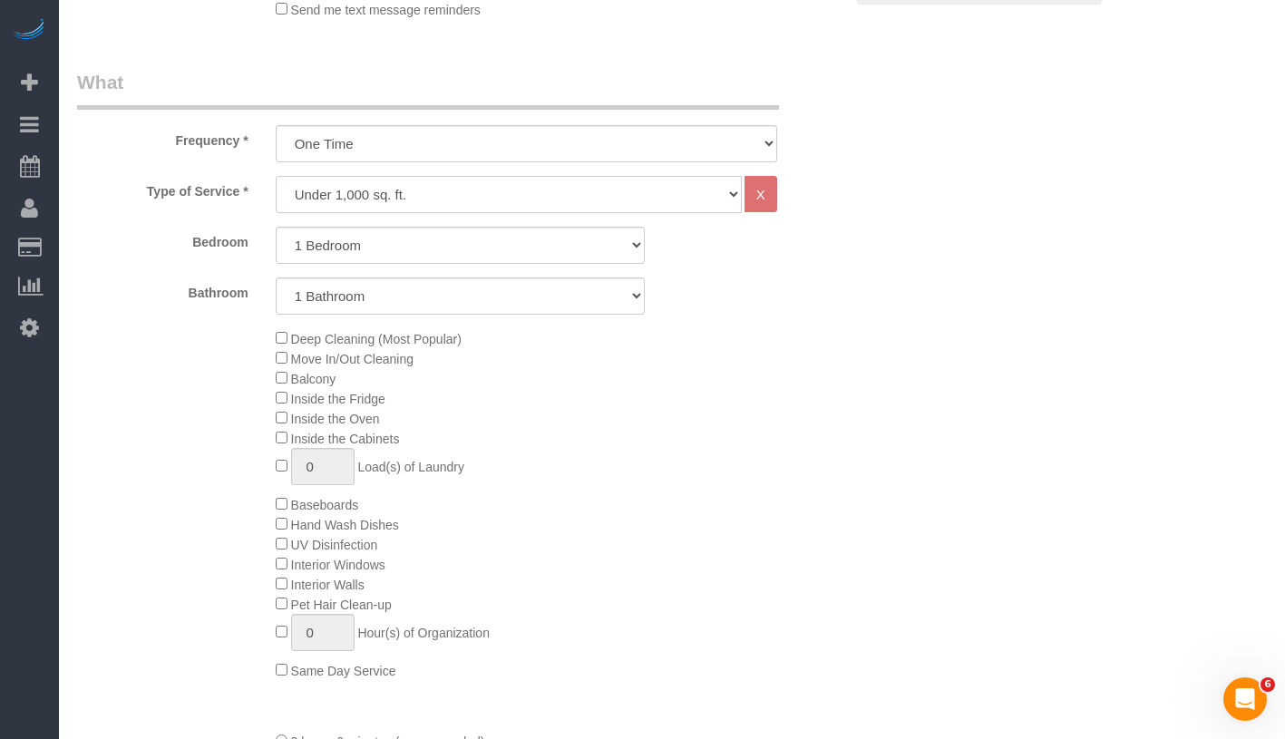
click at [470, 181] on select "Under 1,000 sq. ft. 1,001 - 1,500 sq. ft. 1,500+ sq. ft. Custom Cleaning Office…" at bounding box center [509, 194] width 466 height 37
select select "213"
select select "1"
select select "120"
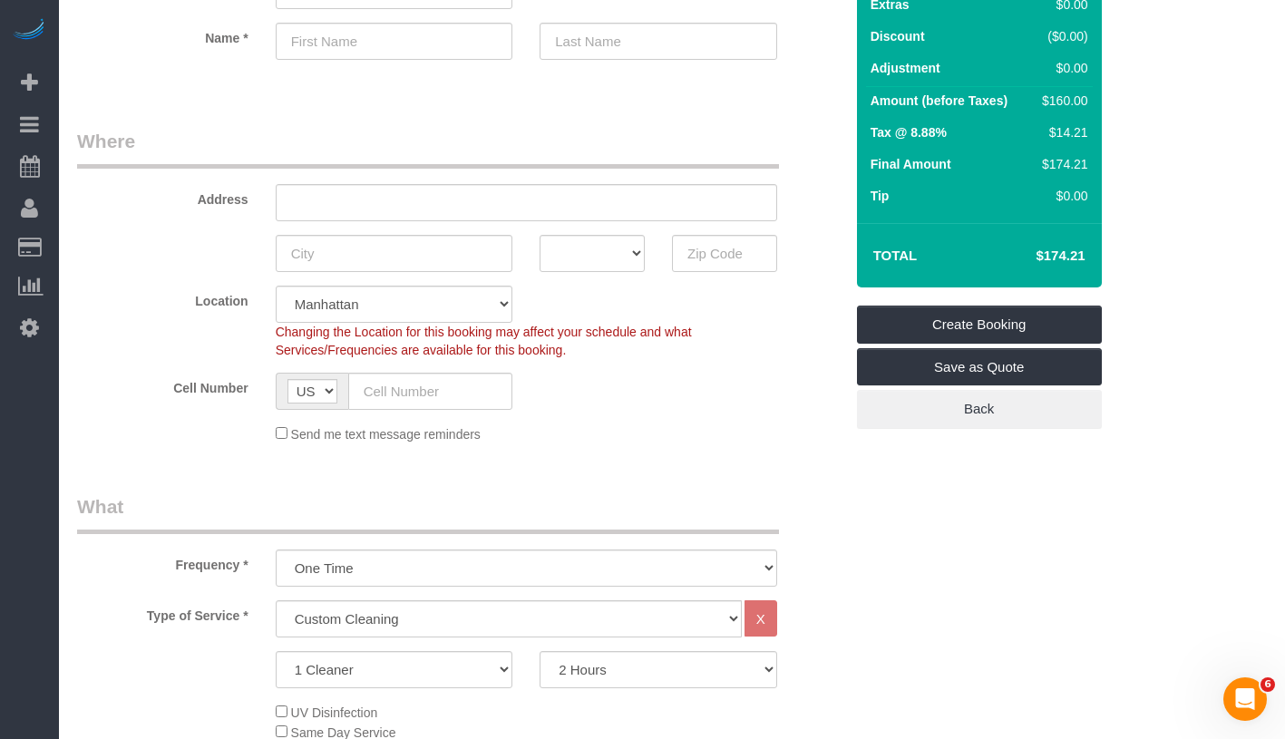
scroll to position [0, 0]
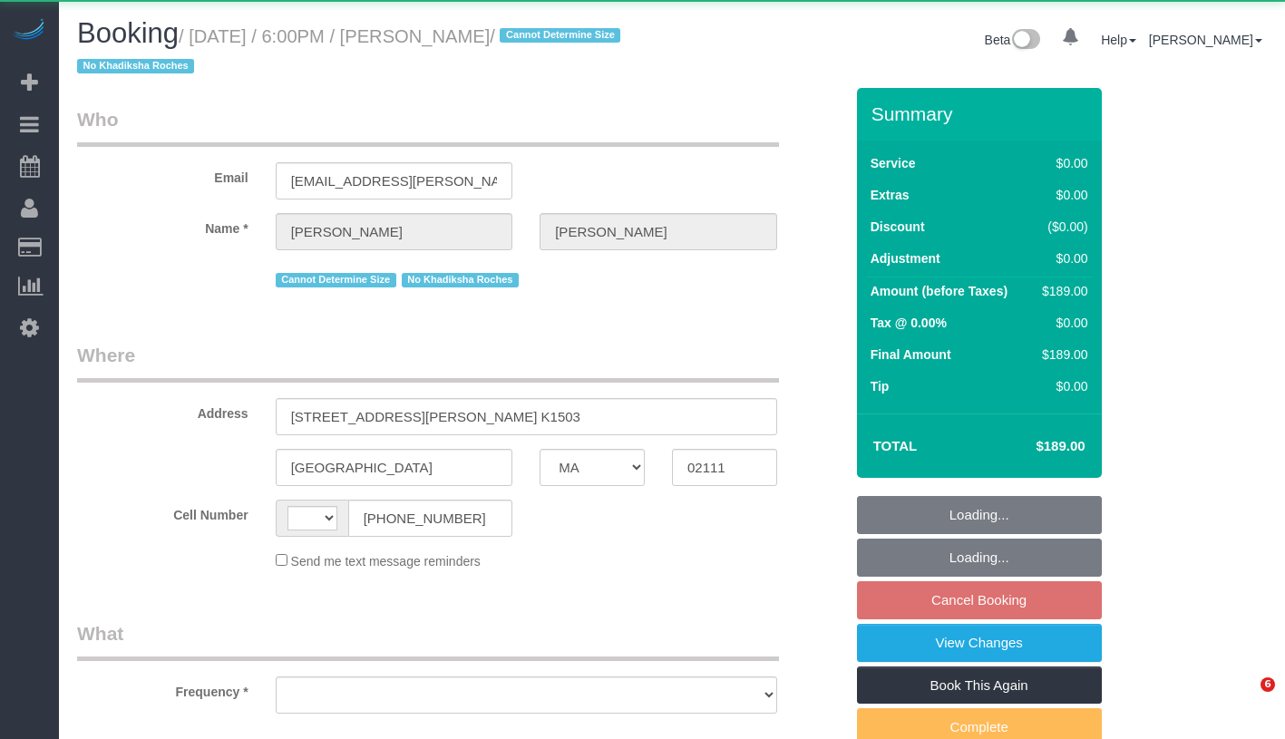
select select "MA"
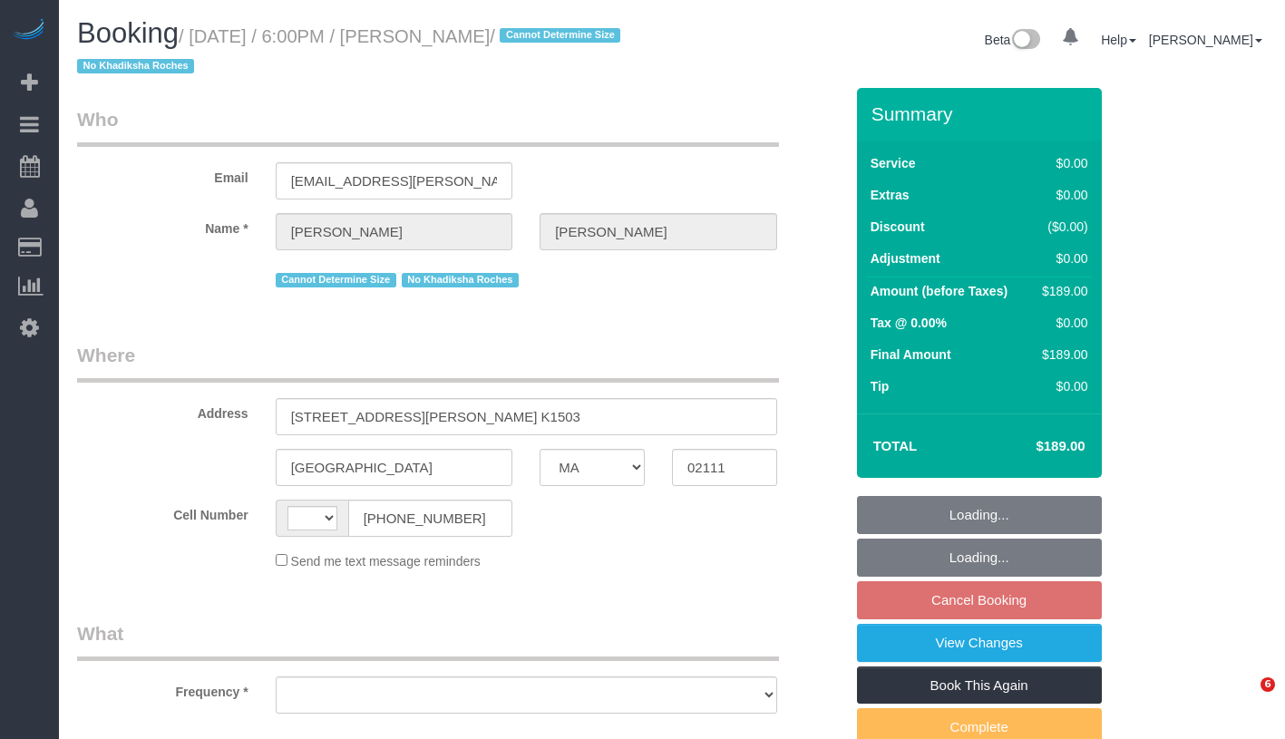
select select "string:[GEOGRAPHIC_DATA]"
select select "object:920"
select select "string:stripe-pm_1LNdri4VGloSiKo76Yuf5Jz4"
select select "2"
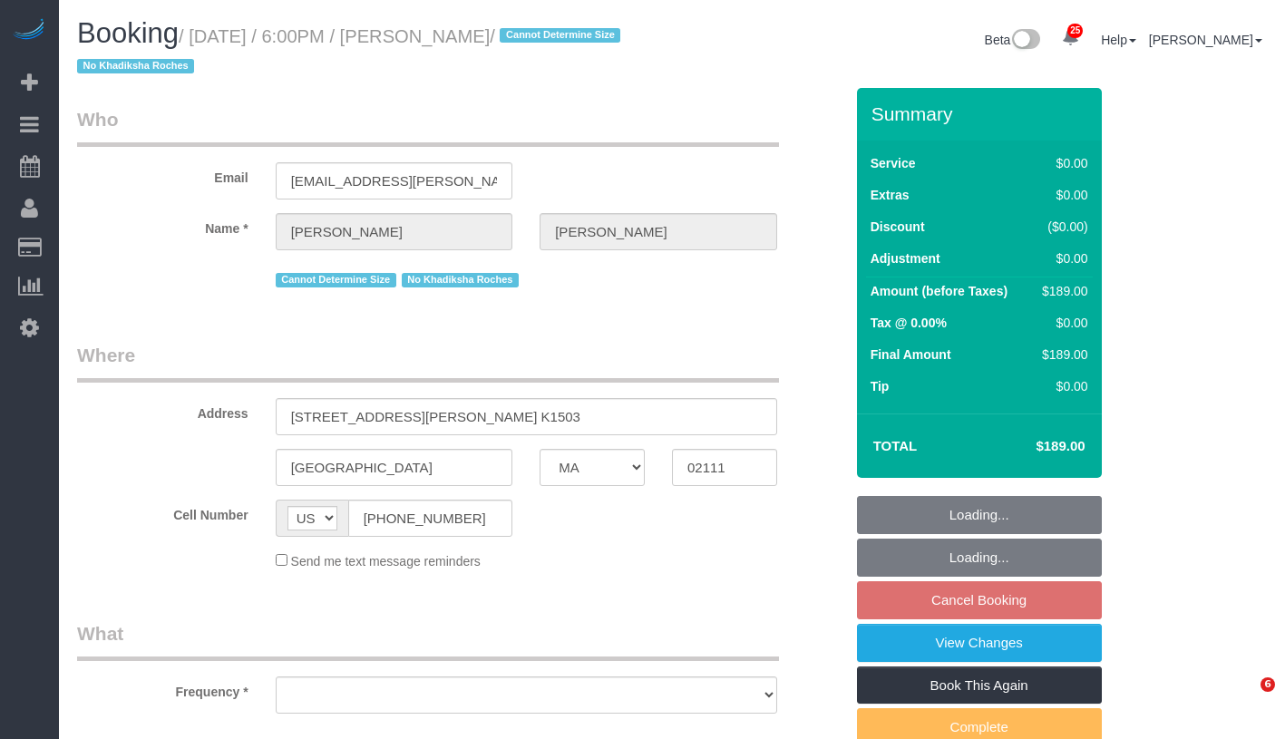
select select "number:89"
select select "number:90"
select select "number:15"
select select "number:6"
select select "spot11"
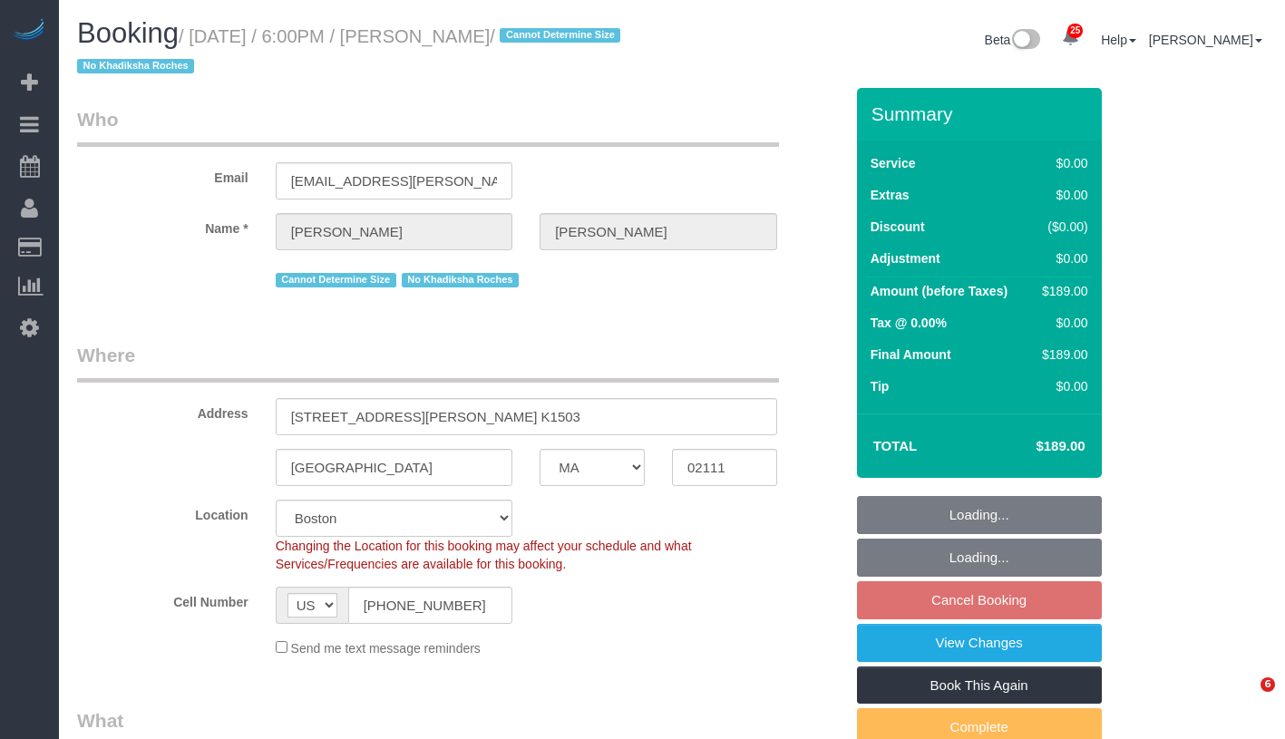
select select "spot63"
select select "object:1124"
select select "2"
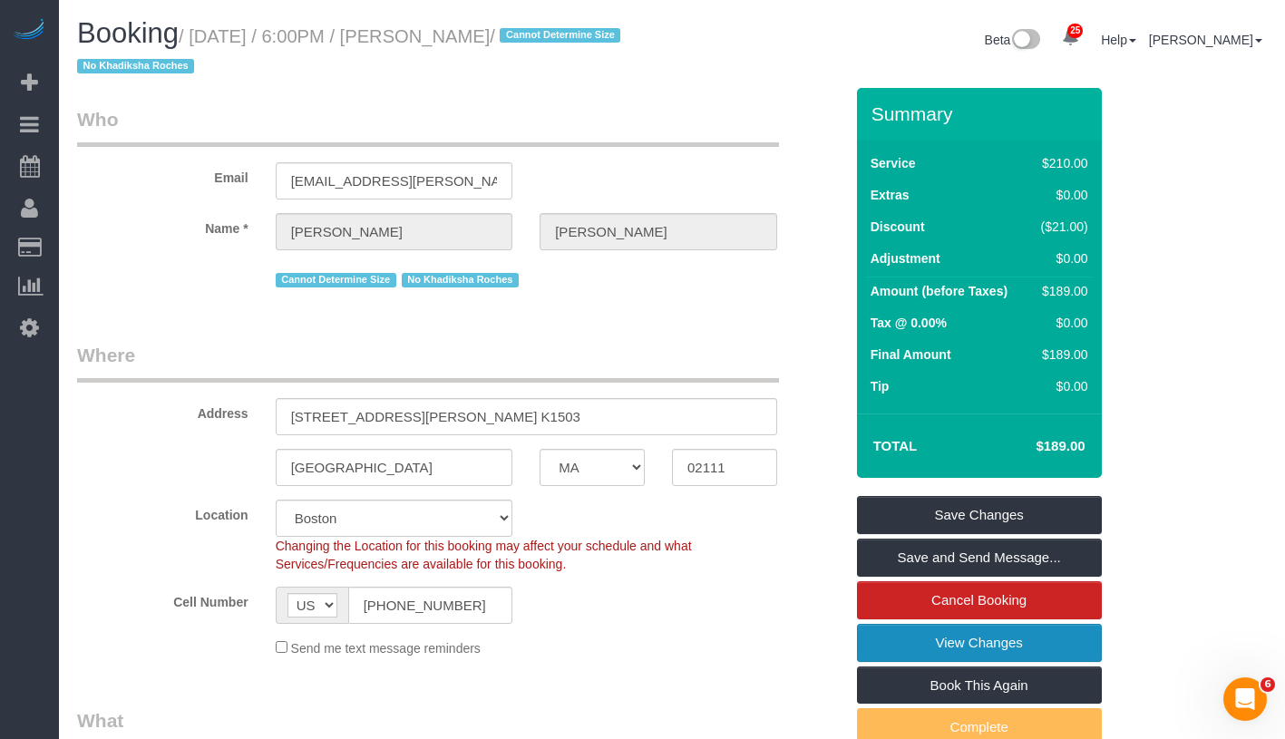
click at [1076, 641] on link "View Changes" at bounding box center [979, 643] width 245 height 38
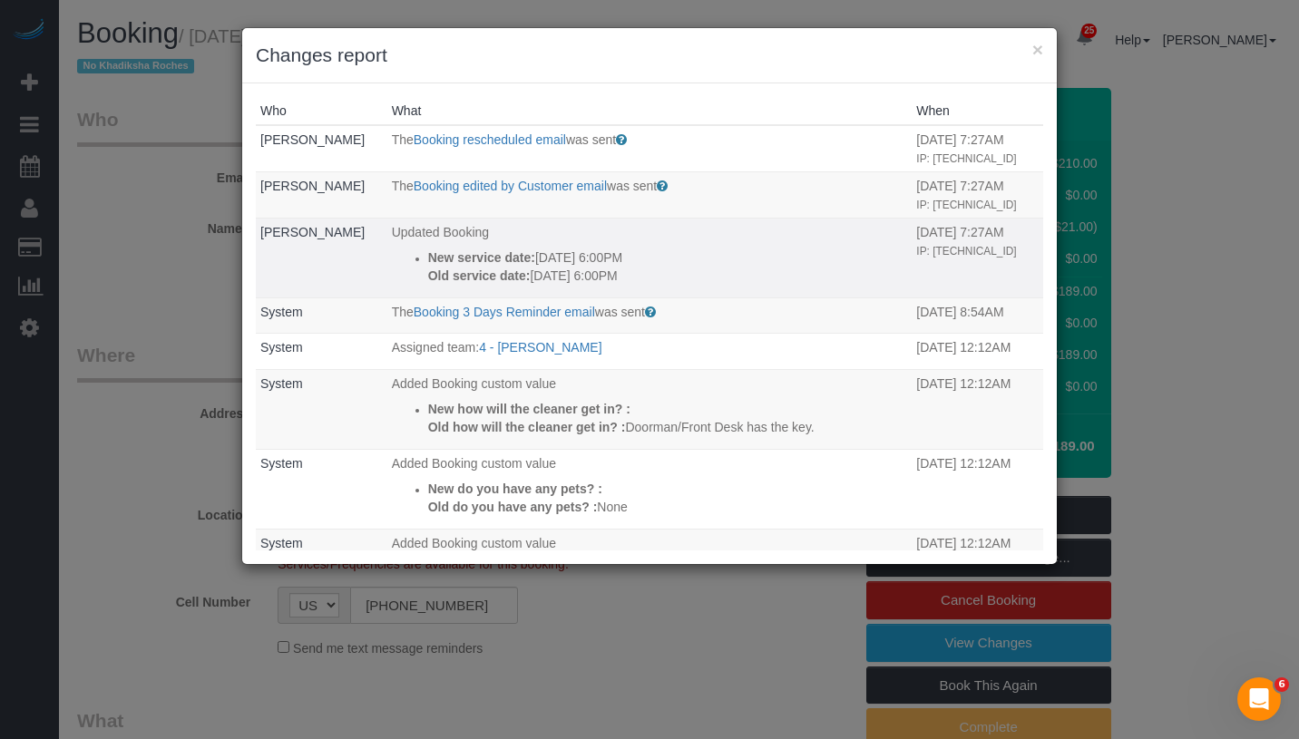
drag, startPoint x: 414, startPoint y: 248, endPoint x: 703, endPoint y: 292, distance: 292.7
click at [703, 292] on td "Updated Booking New service date: [DATE] 6:00PM Old service date: [DATE] 6:00PM" at bounding box center [649, 258] width 525 height 80
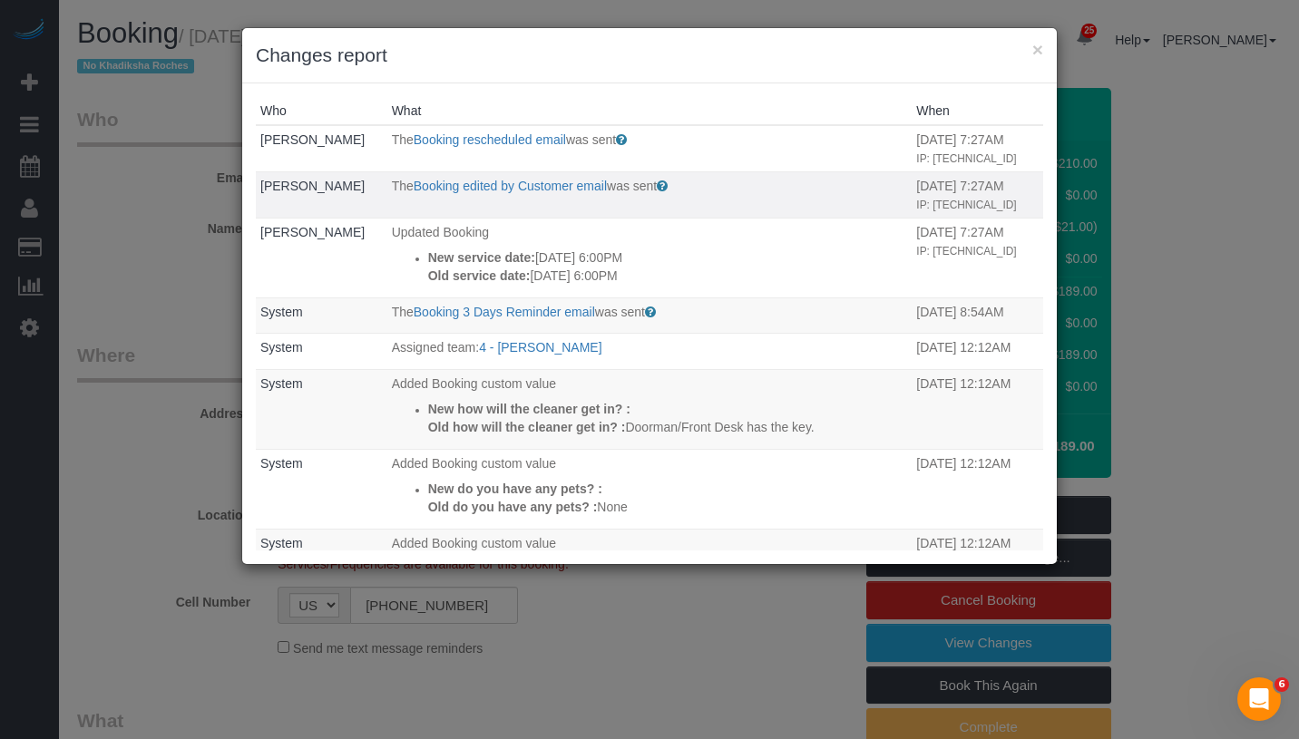
copy div "New service date: [DATE] 6:00PM Old service date: [DATE] 6:00PM"
click at [1034, 53] on button "×" at bounding box center [1037, 49] width 11 height 19
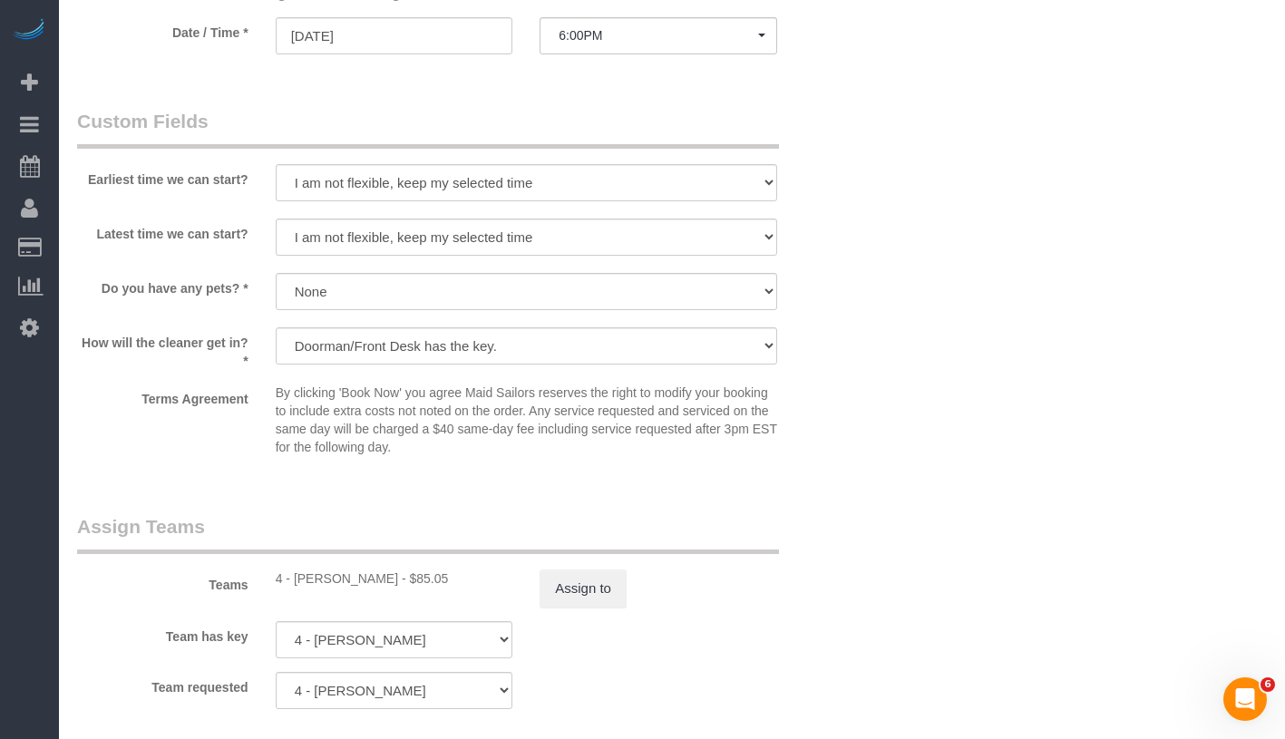
scroll to position [2141, 0]
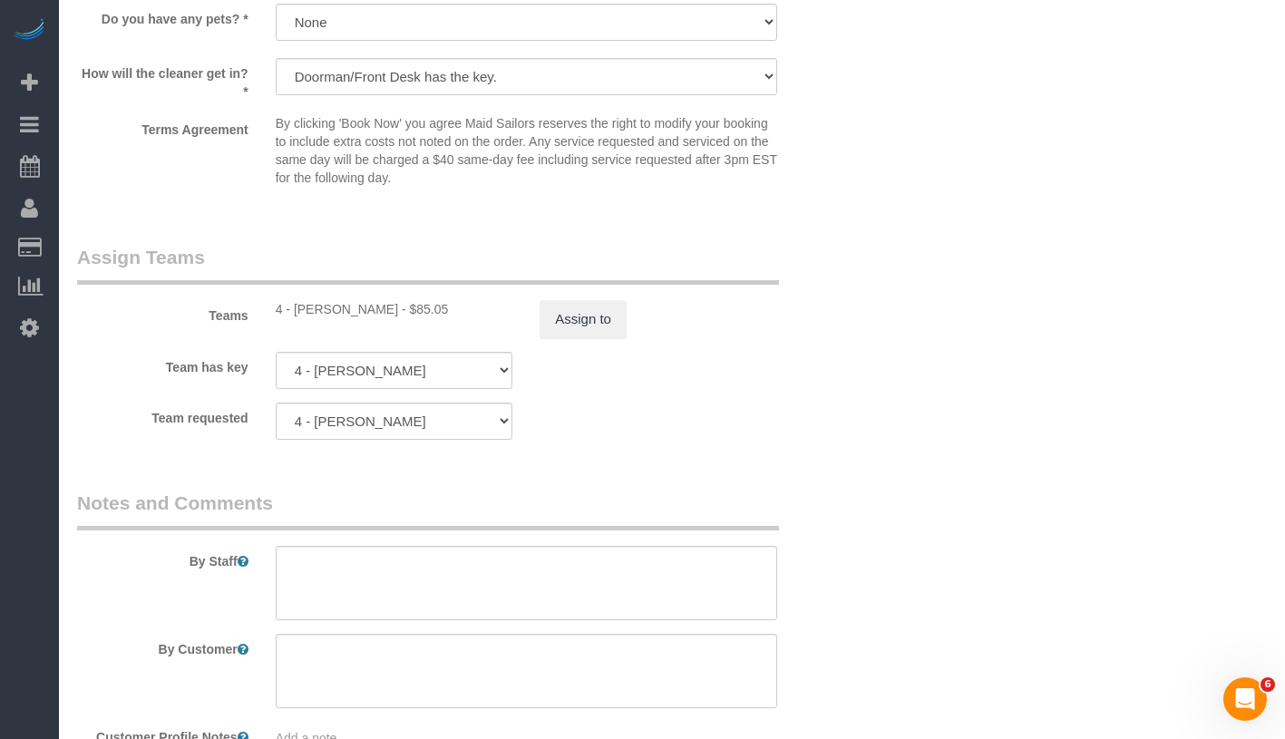
drag, startPoint x: 294, startPoint y: 314, endPoint x: 375, endPoint y: 305, distance: 82.1
click at [375, 305] on div "4 - [PERSON_NAME] - $85.05" at bounding box center [395, 309] width 238 height 18
copy div "[PERSON_NAME]"
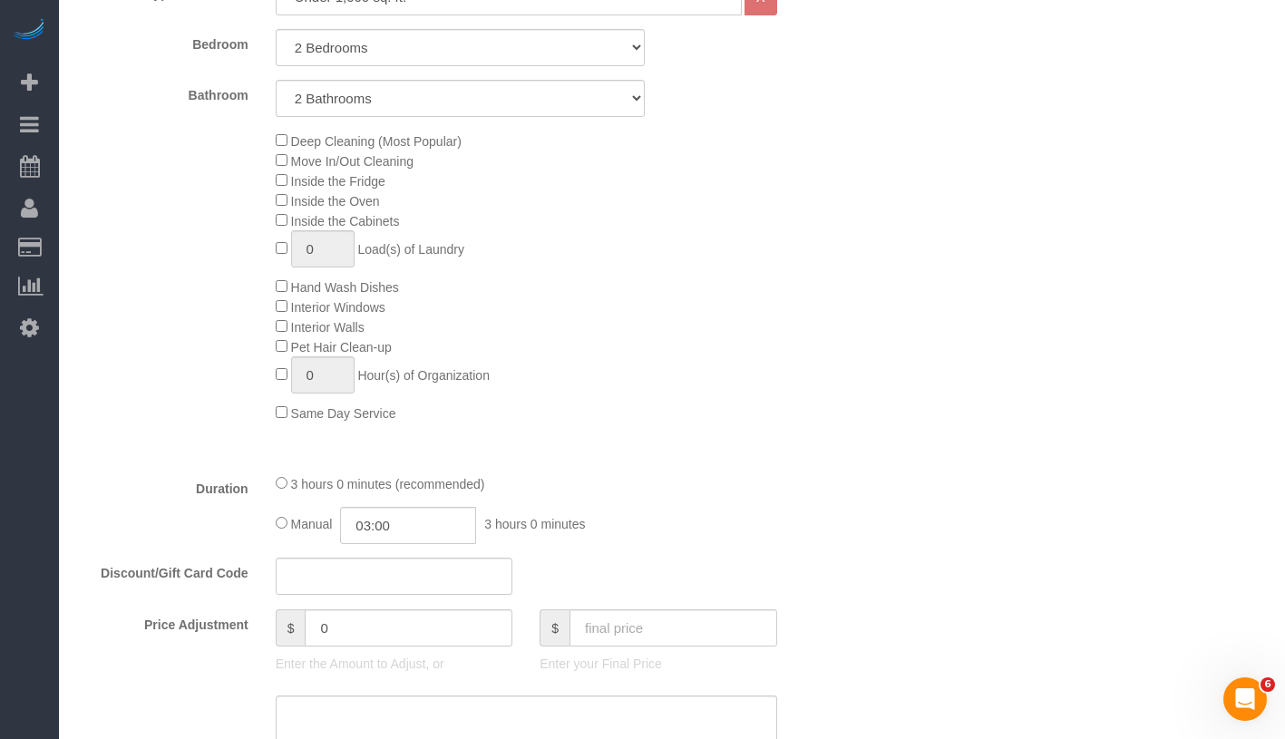
scroll to position [1207, 0]
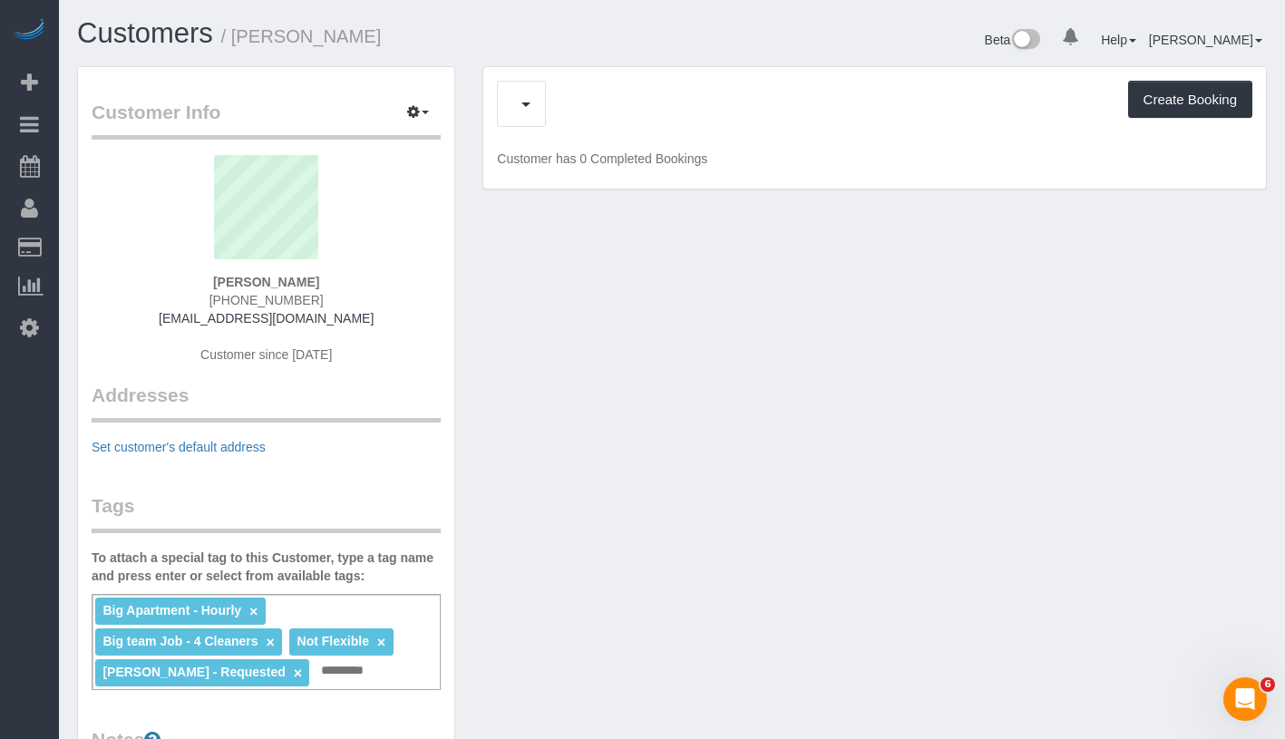
click at [600, 101] on div "Feedback (18) Create Booking" at bounding box center [875, 104] width 756 height 46
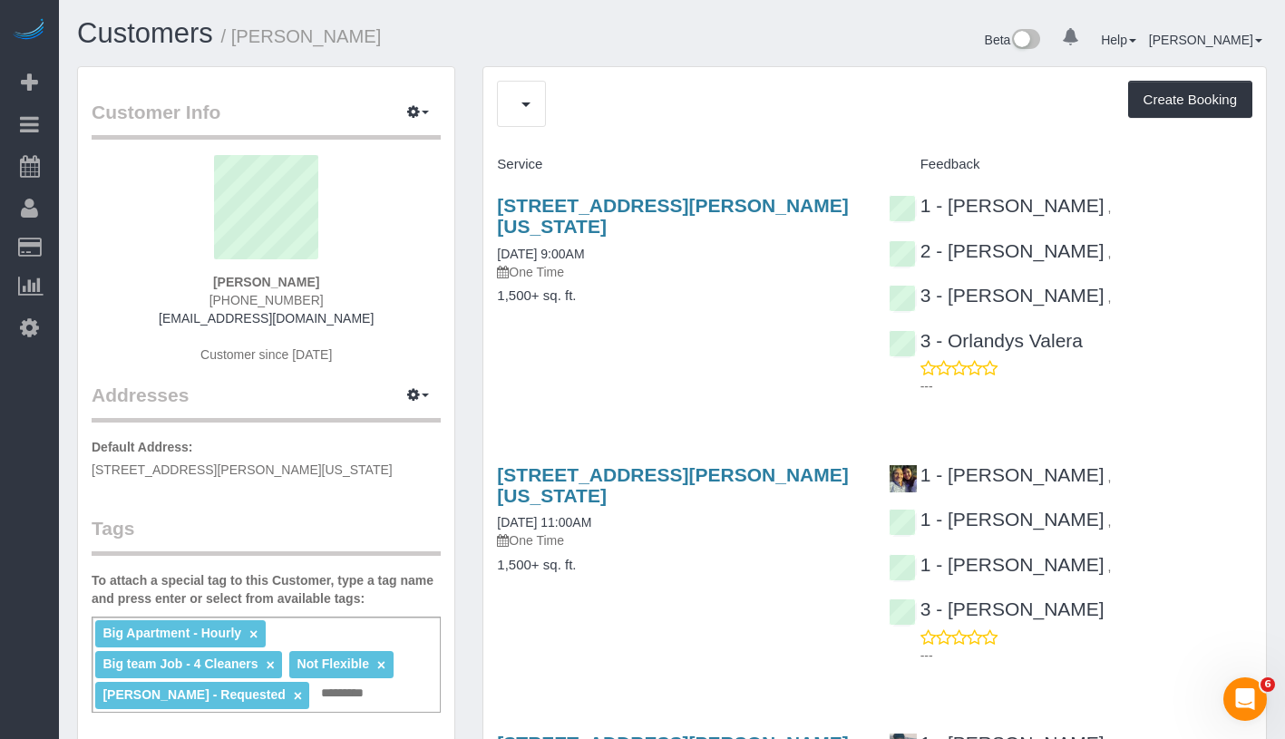
click at [567, 117] on div "Cancelled Bookings (25) Charges (93) Feedback (18) Create Booking" at bounding box center [875, 104] width 756 height 46
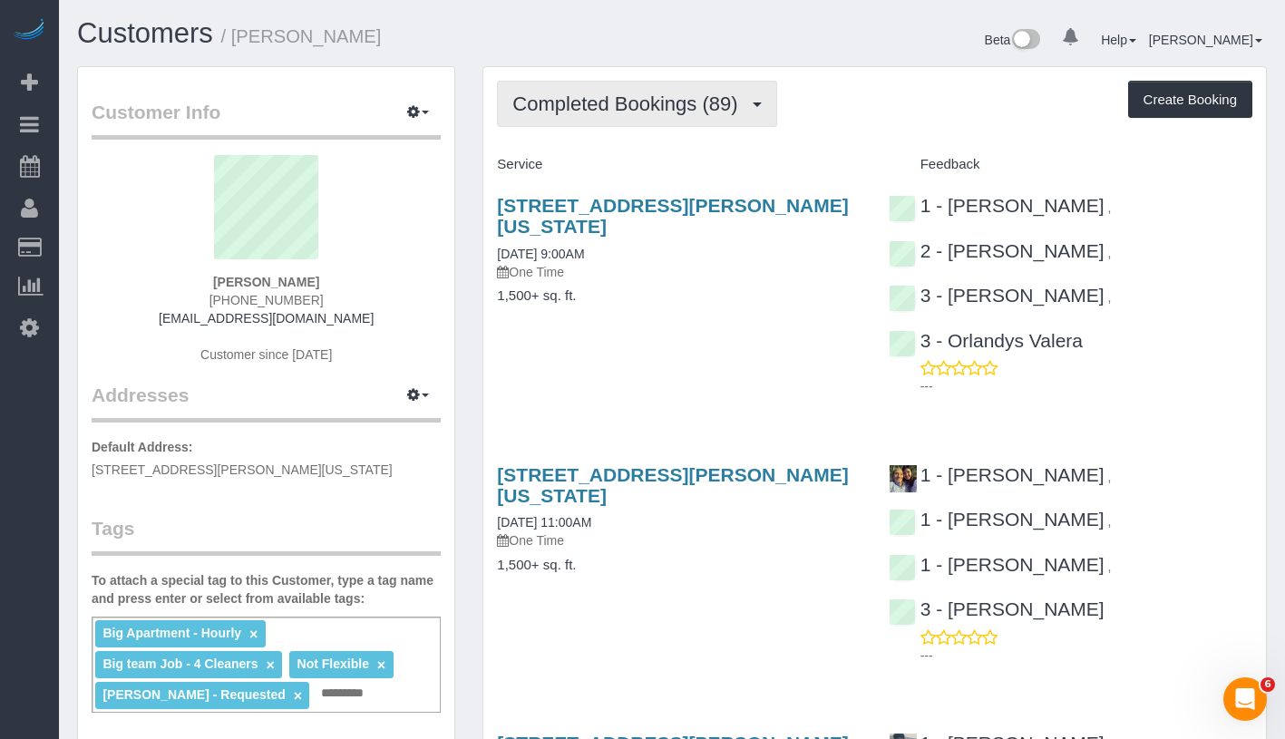
click at [598, 94] on span "Completed Bookings (89)" at bounding box center [629, 104] width 234 height 23
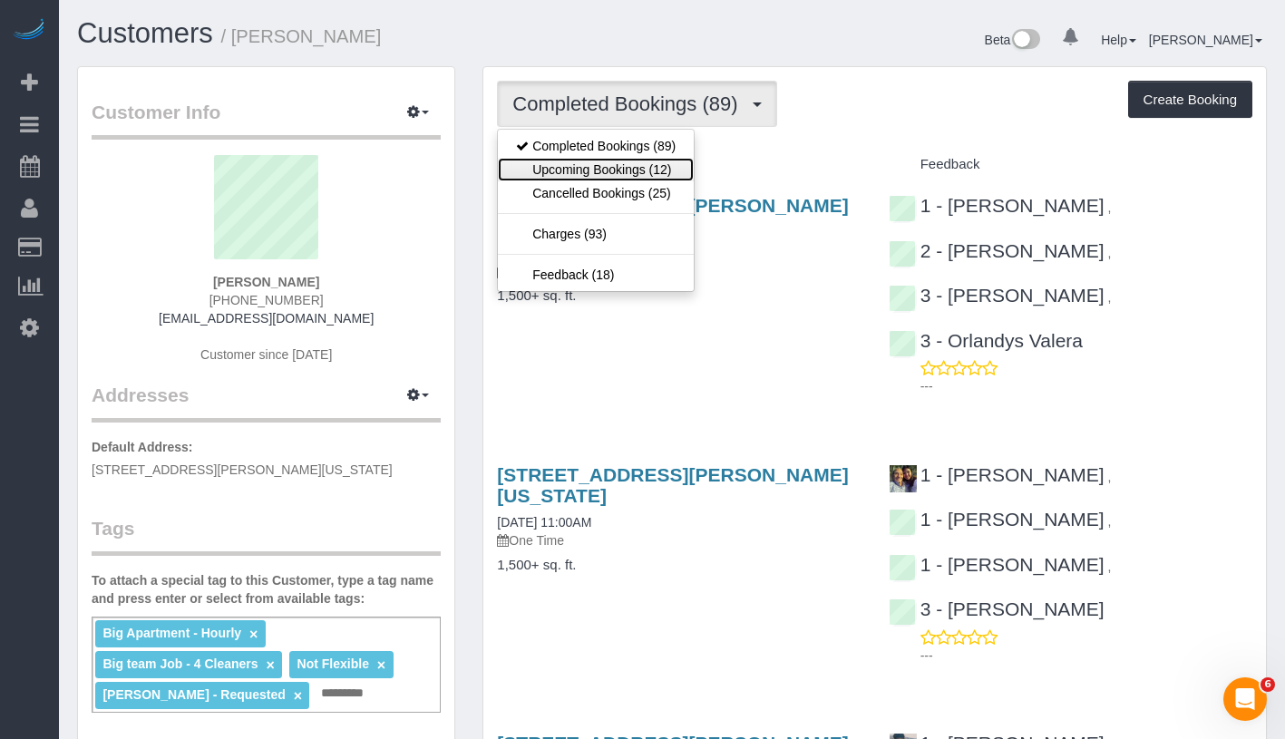
click at [601, 161] on link "Upcoming Bookings (12)" at bounding box center [596, 170] width 196 height 24
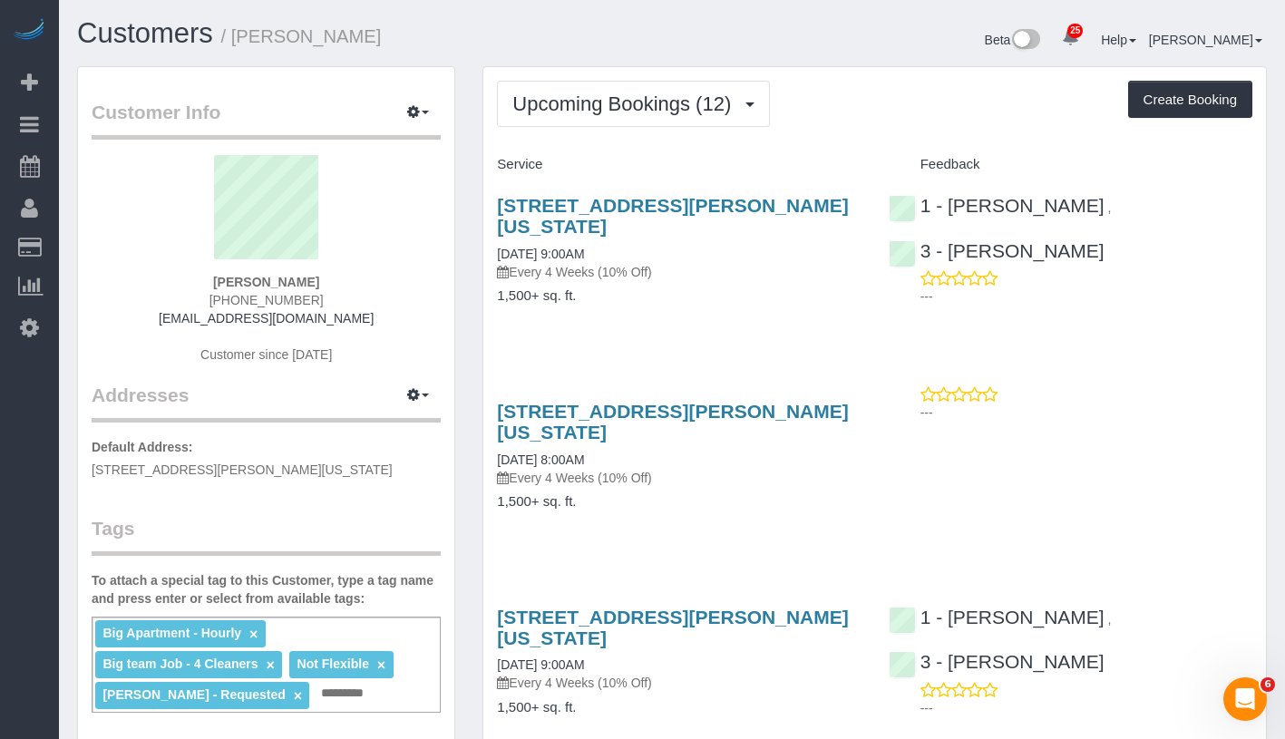
drag, startPoint x: 219, startPoint y: 283, endPoint x: 325, endPoint y: 281, distance: 105.2
click at [325, 281] on div "Leslie Sutton (917) 545-6545 las@redhotlava.com Customer since 2018" at bounding box center [266, 268] width 349 height 227
copy strong "[PERSON_NAME]"
drag, startPoint x: 492, startPoint y: 458, endPoint x: 655, endPoint y: 454, distance: 163.3
click at [655, 454] on div "112 Greene Street, Apt. 5, New York, NY 10012 09/25/2025 8:00AM Every 4 Weeks (…" at bounding box center [678, 465] width 391 height 161
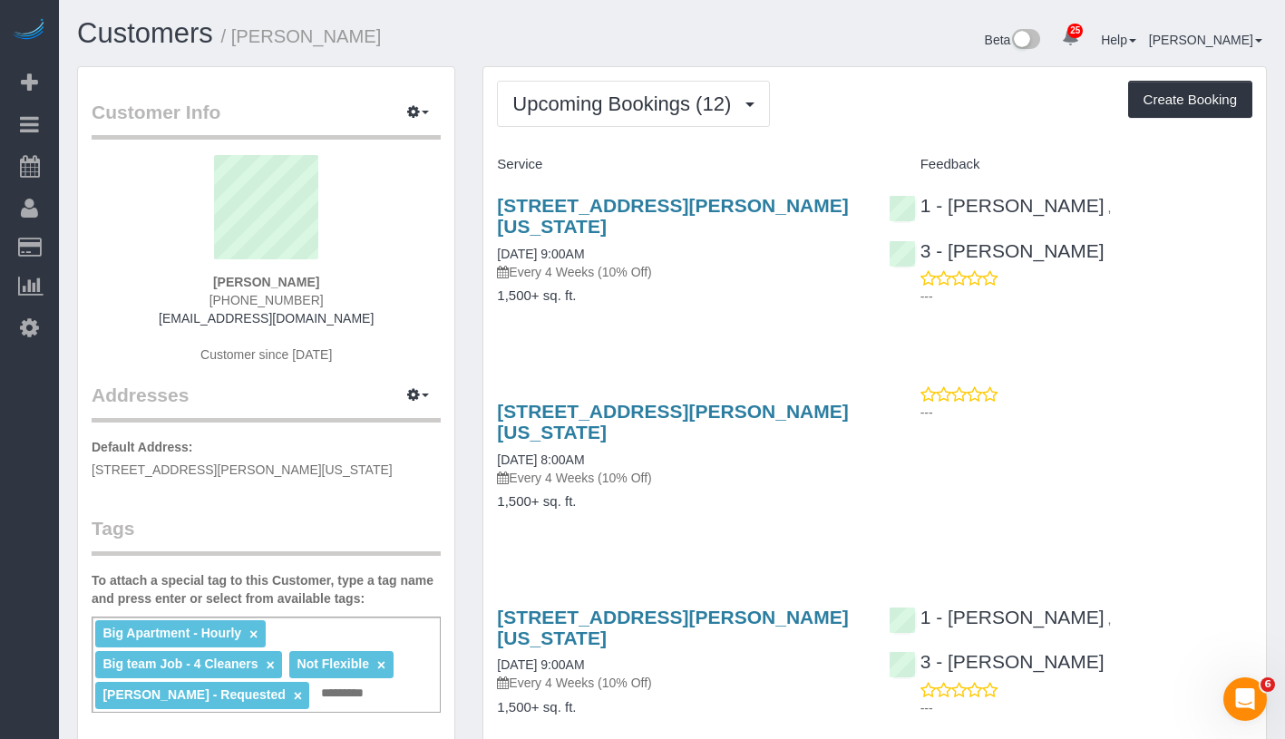
copy link "09/25/2025 8:00AM"
click at [540, 124] on button "Upcoming Bookings (12)" at bounding box center [633, 104] width 273 height 46
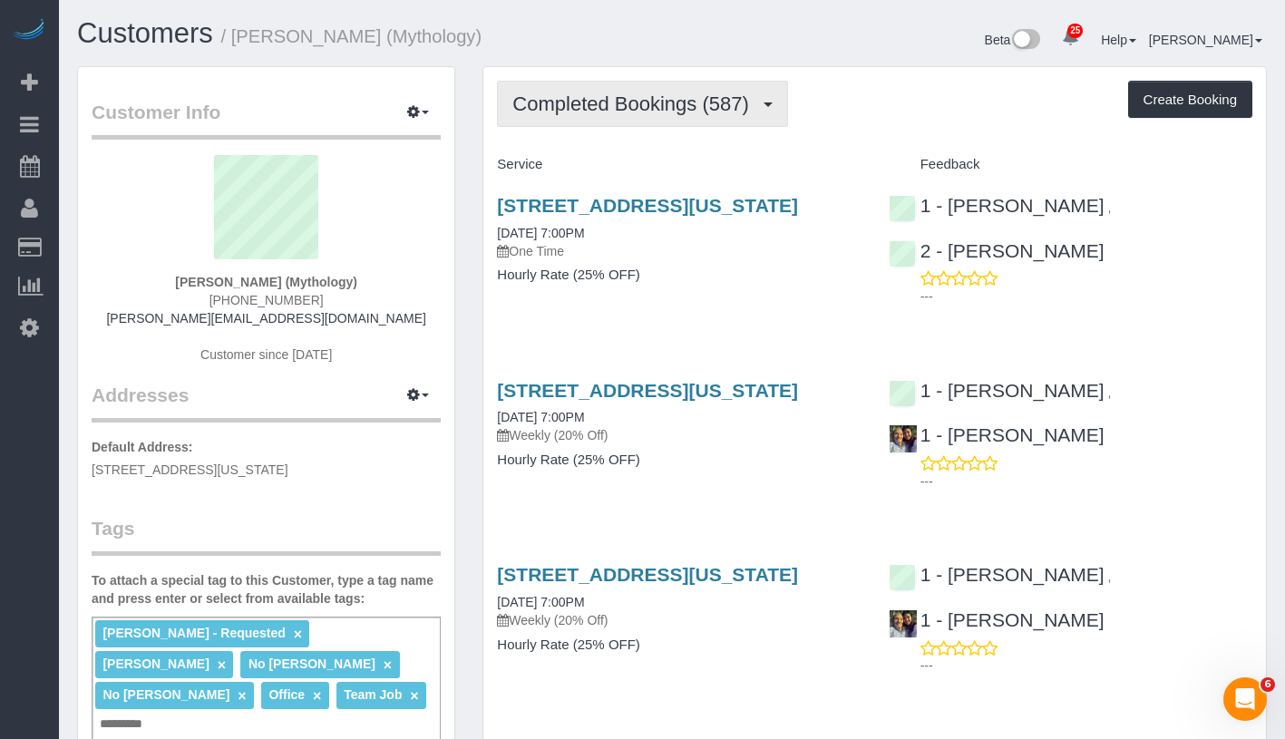
click at [609, 112] on span "Completed Bookings (587)" at bounding box center [634, 104] width 245 height 23
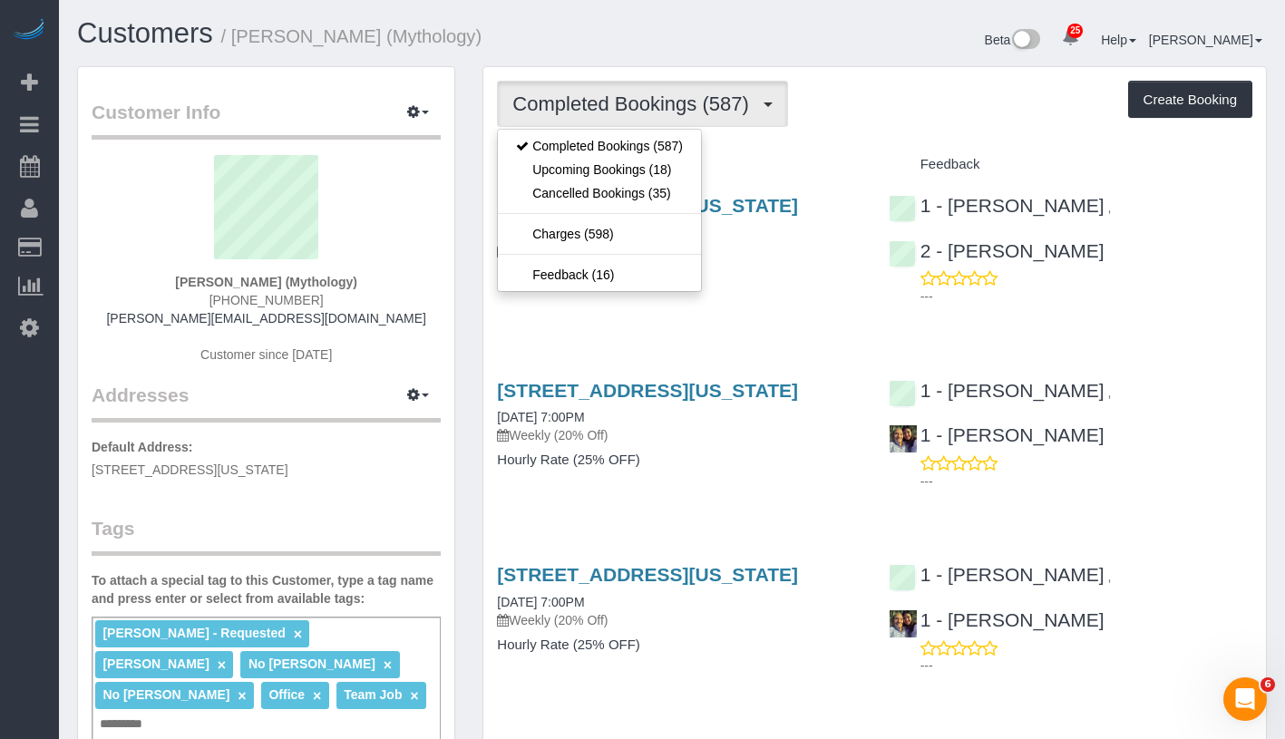
click at [812, 170] on h4 "Service" at bounding box center [679, 164] width 364 height 15
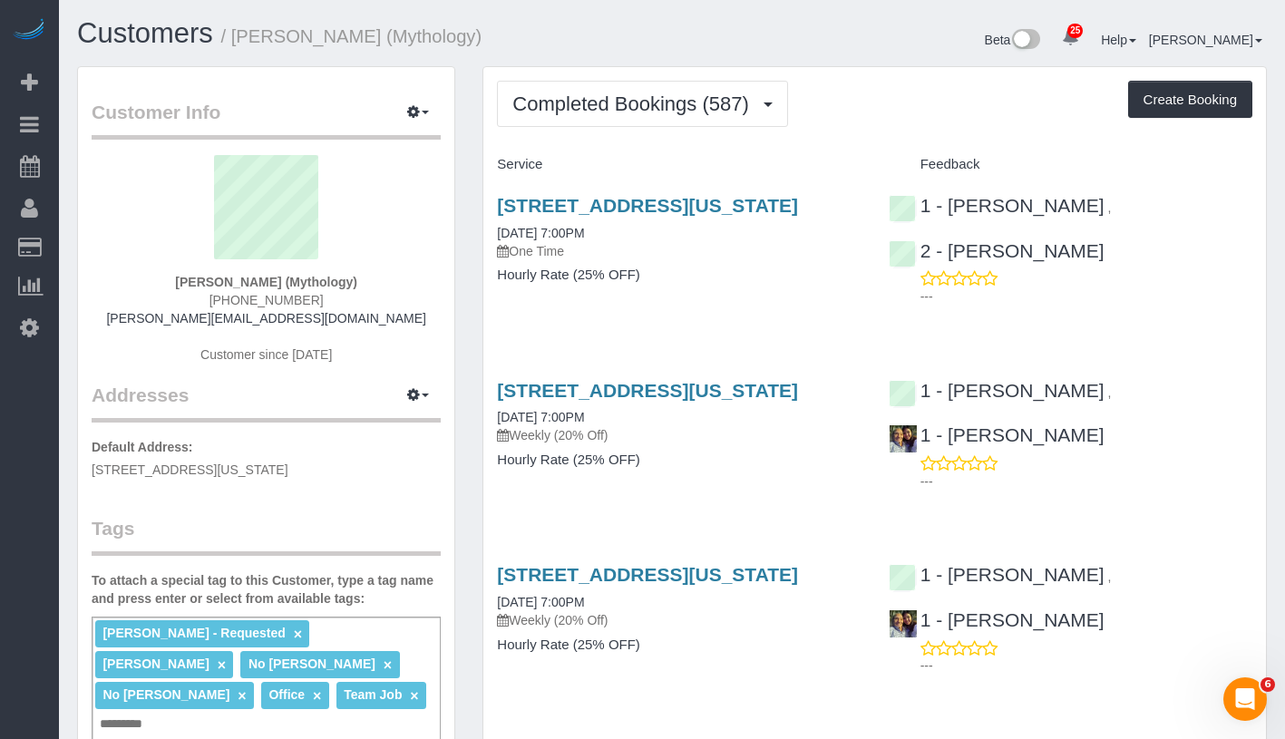
click at [577, 54] on div "Customers / [PERSON_NAME] (Mythology)" at bounding box center [367, 37] width 609 height 39
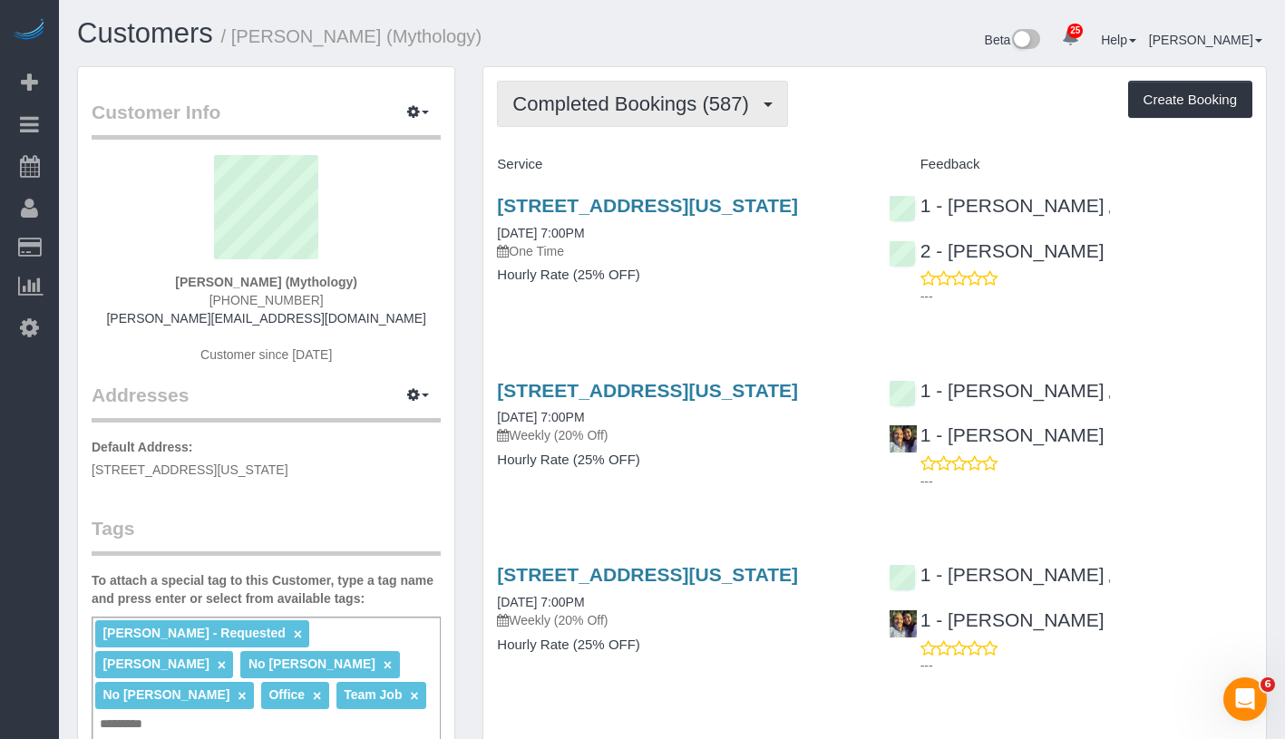
click at [580, 102] on span "Completed Bookings (587)" at bounding box center [634, 104] width 245 height 23
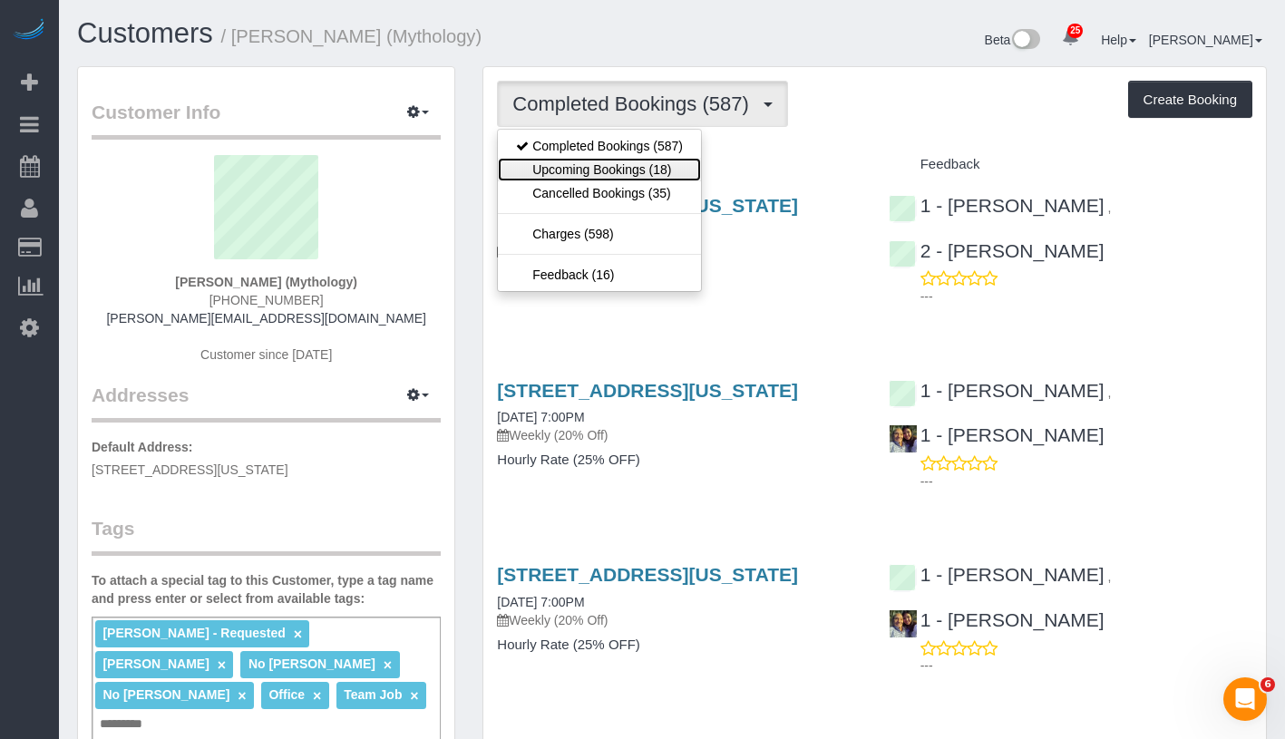
click at [580, 167] on link "Upcoming Bookings (18)" at bounding box center [599, 170] width 203 height 24
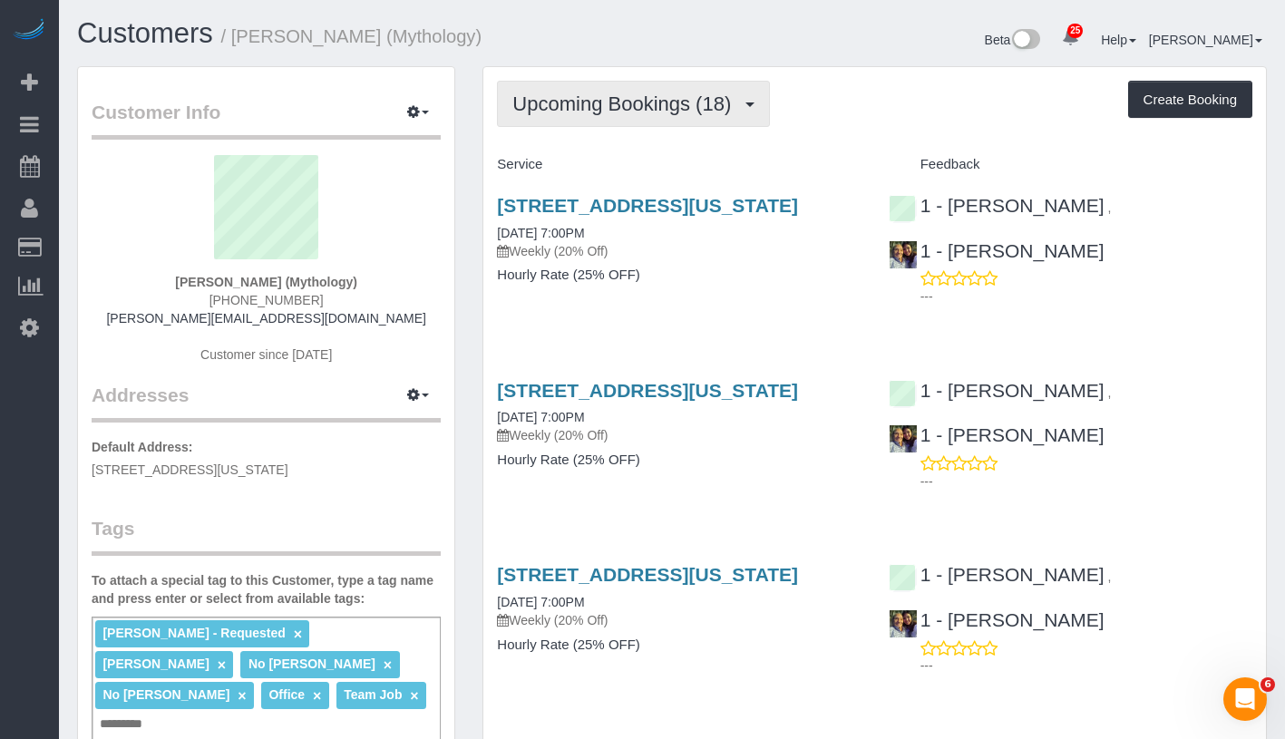
click at [616, 111] on span "Upcoming Bookings (18)" at bounding box center [626, 104] width 228 height 23
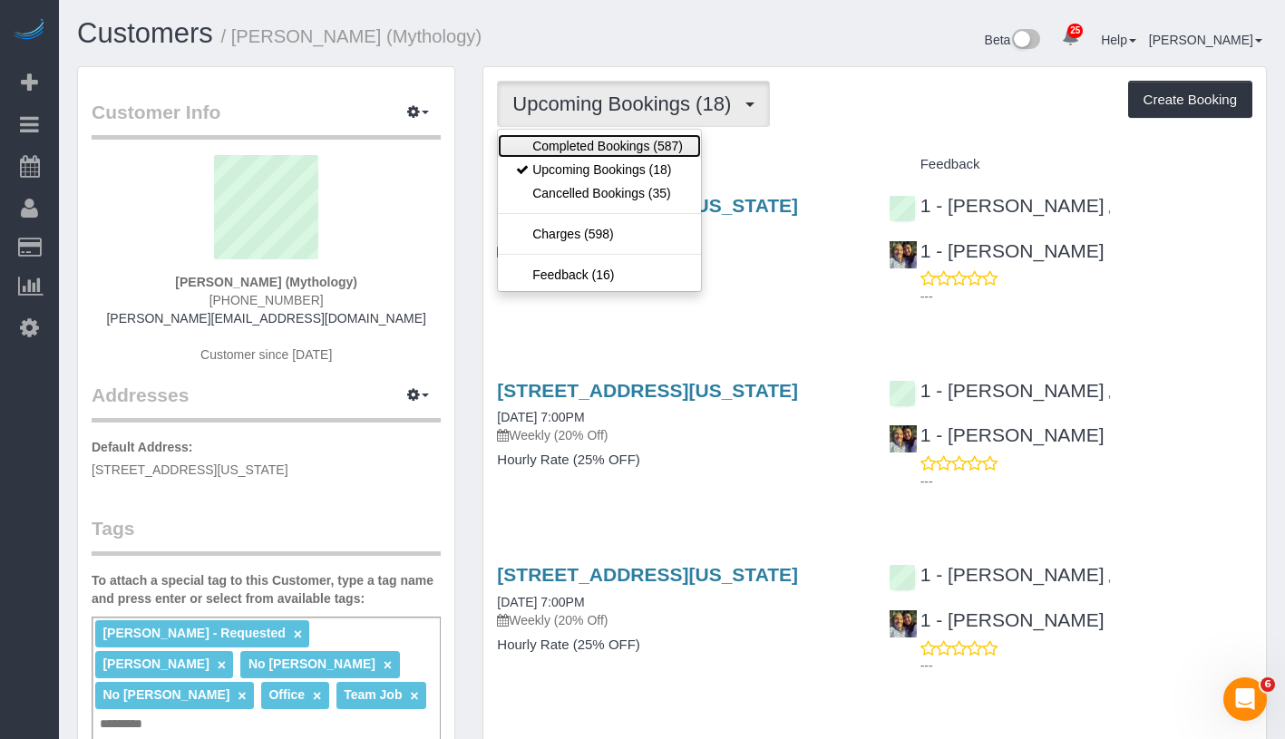
click at [592, 142] on link "Completed Bookings (587)" at bounding box center [599, 146] width 203 height 24
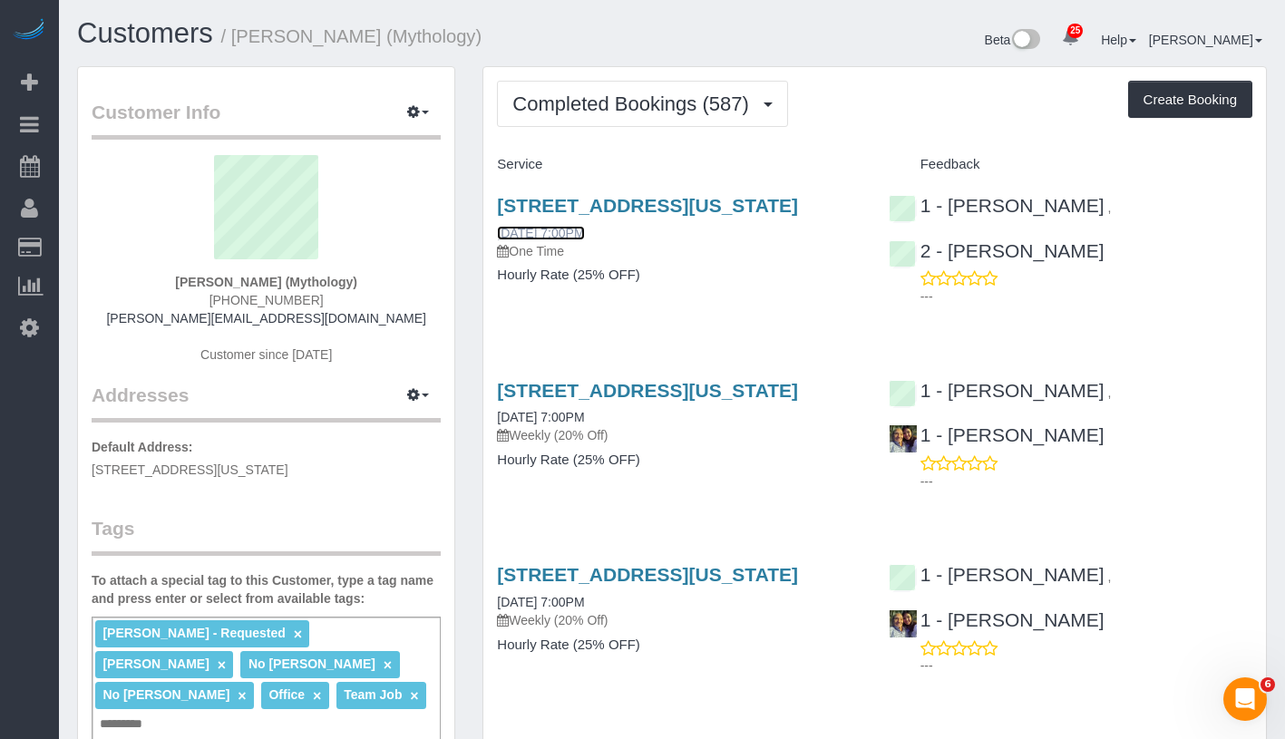
click at [584, 240] on link "[DATE] 7:00PM" at bounding box center [540, 233] width 87 height 15
drag, startPoint x: 662, startPoint y: 231, endPoint x: 487, endPoint y: 210, distance: 176.4
click at [487, 210] on div "[STREET_ADDRESS][US_STATE] [DATE] 7:00PM One Time Hourly Rate (25% OFF)" at bounding box center [678, 250] width 391 height 140
copy link "[STREET_ADDRESS][US_STATE]"
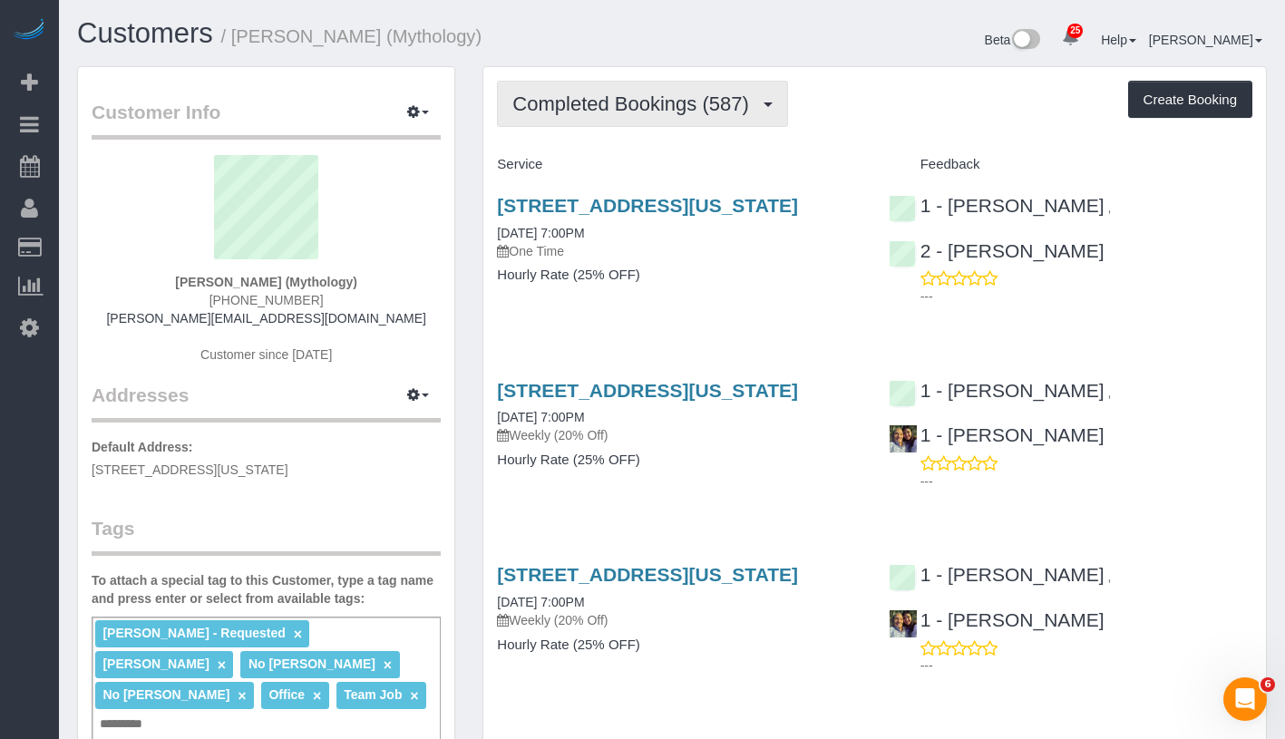
click at [636, 102] on span "Completed Bookings (587)" at bounding box center [634, 104] width 245 height 23
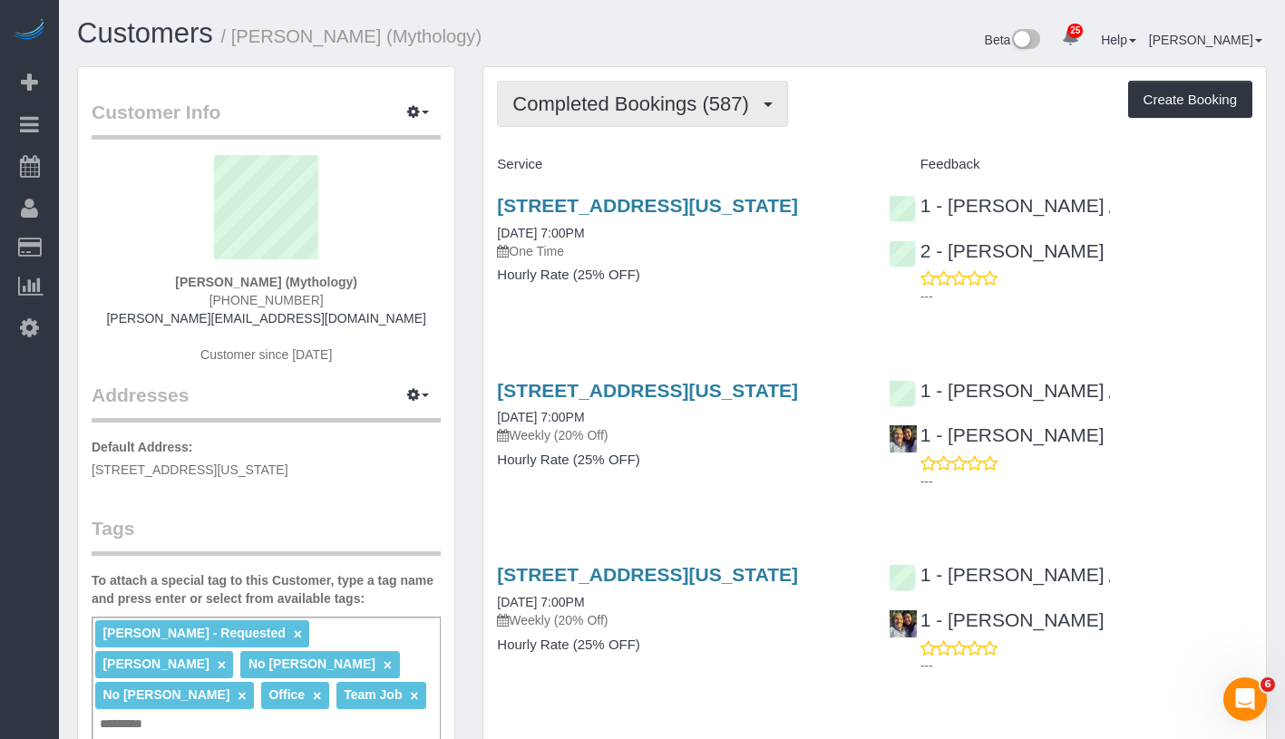
click at [676, 118] on button "Completed Bookings (587)" at bounding box center [642, 104] width 291 height 46
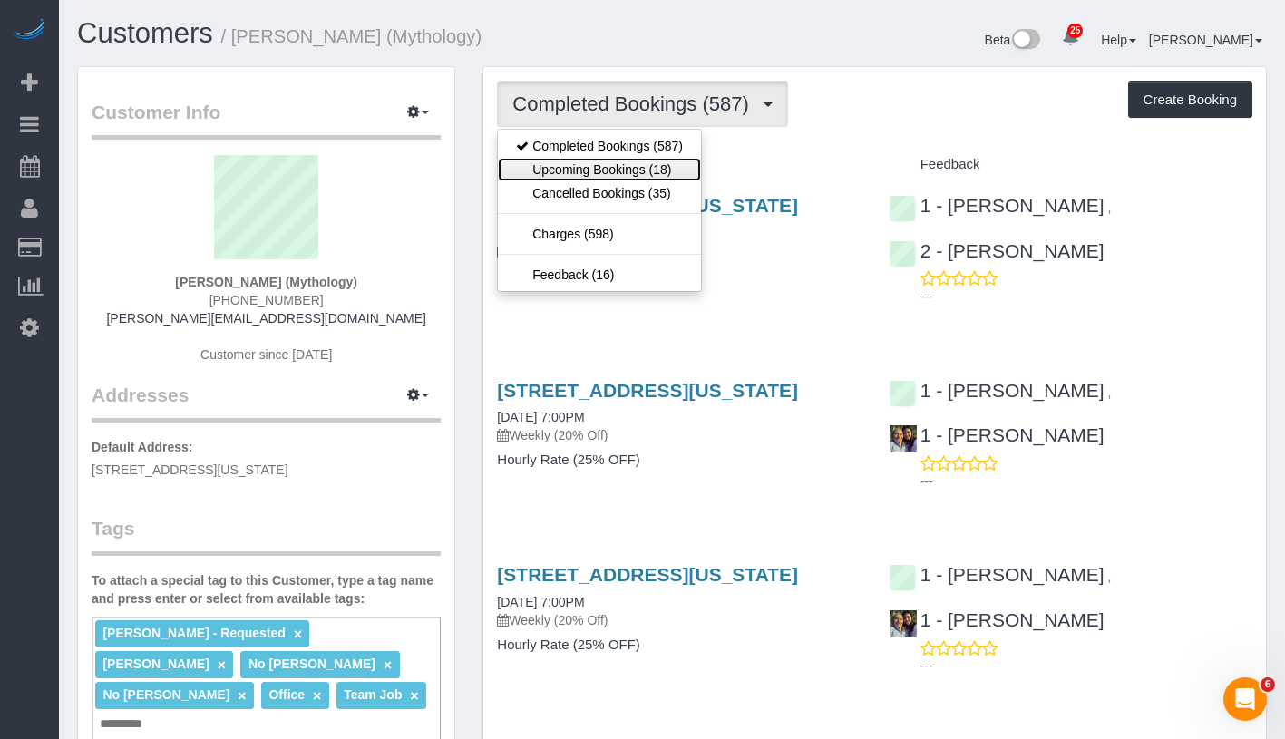
click at [618, 170] on link "Upcoming Bookings (18)" at bounding box center [599, 170] width 203 height 24
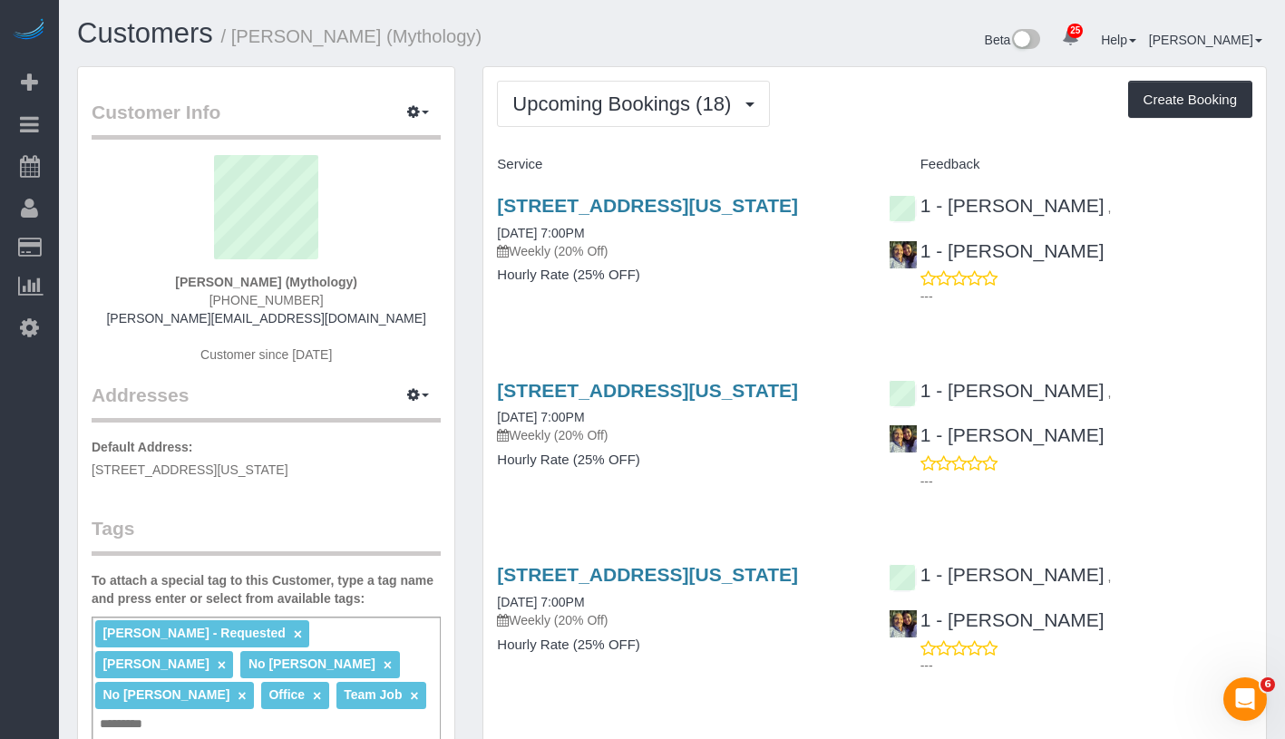
click at [522, 244] on div "[STREET_ADDRESS][US_STATE] [DATE] 7:00PM Weekly (20% Off)" at bounding box center [679, 227] width 364 height 65
click at [524, 240] on link "[DATE] 7:00PM" at bounding box center [540, 233] width 87 height 15
drag, startPoint x: 486, startPoint y: 196, endPoint x: 657, endPoint y: 222, distance: 172.5
click at [657, 222] on div "[STREET_ADDRESS][US_STATE] [DATE] 7:00PM Weekly (20% Off) Hourly Rate (25% OFF)" at bounding box center [678, 250] width 391 height 140
copy link "[STREET_ADDRESS][US_STATE]"
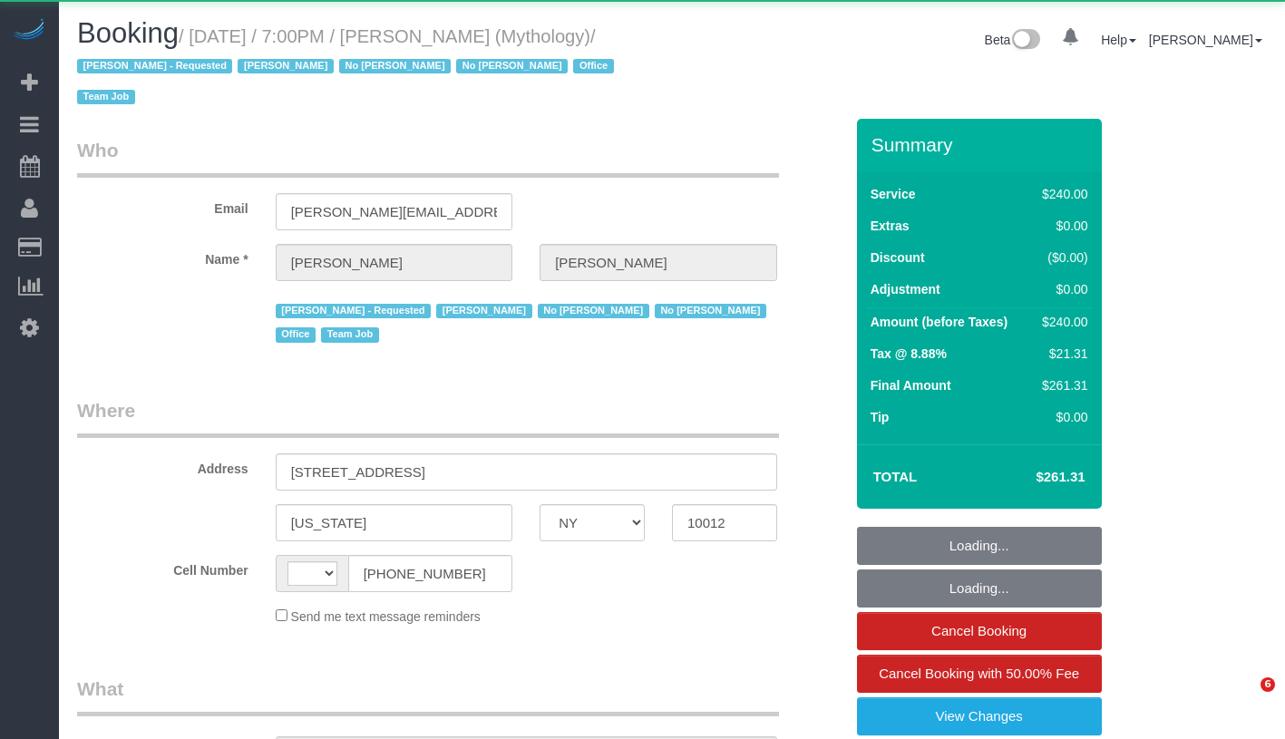
select select "NY"
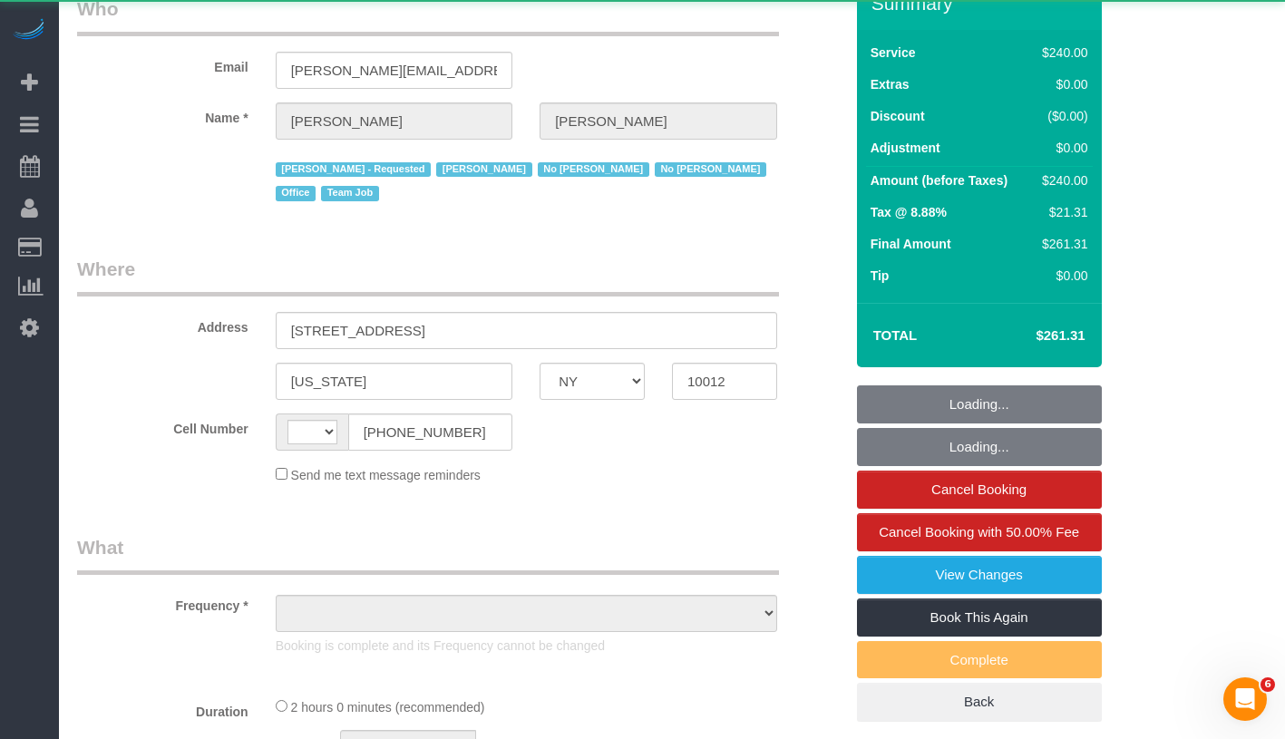
scroll to position [382, 0]
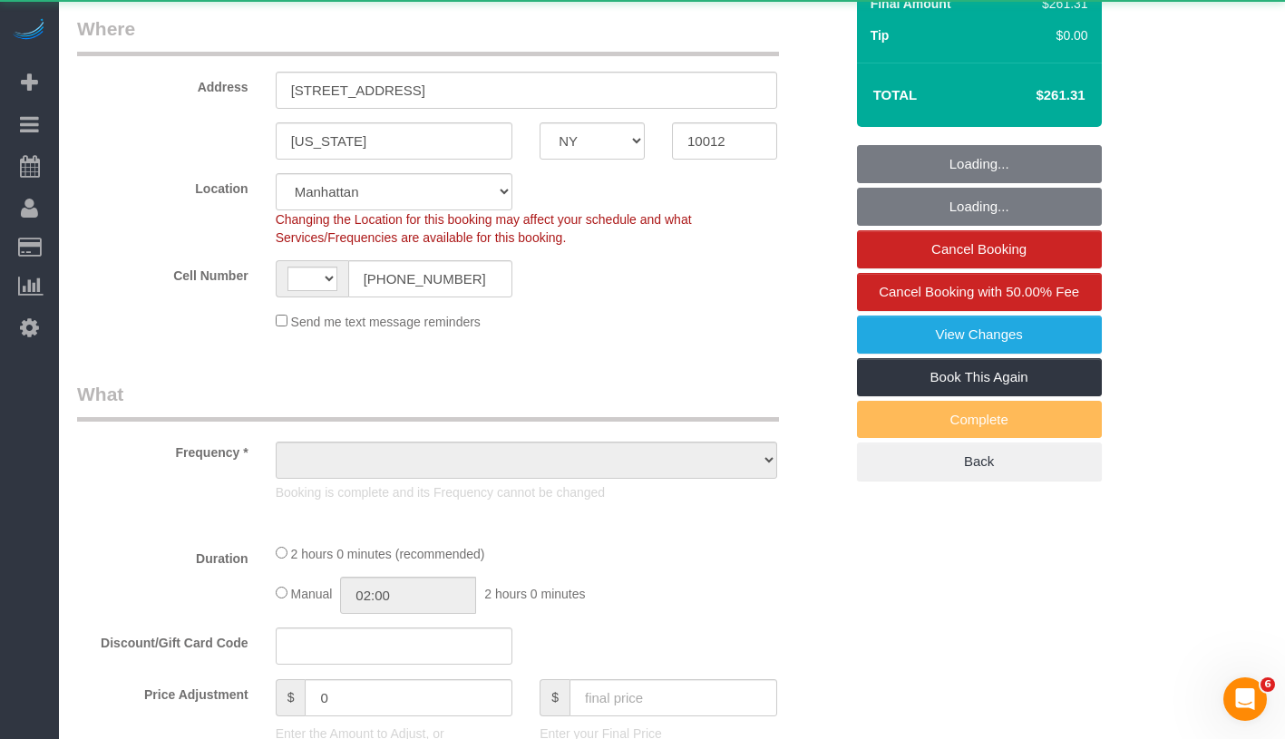
select select "string:stripe-card_1F0CXe4VGloSiKo7V7BiKmvB"
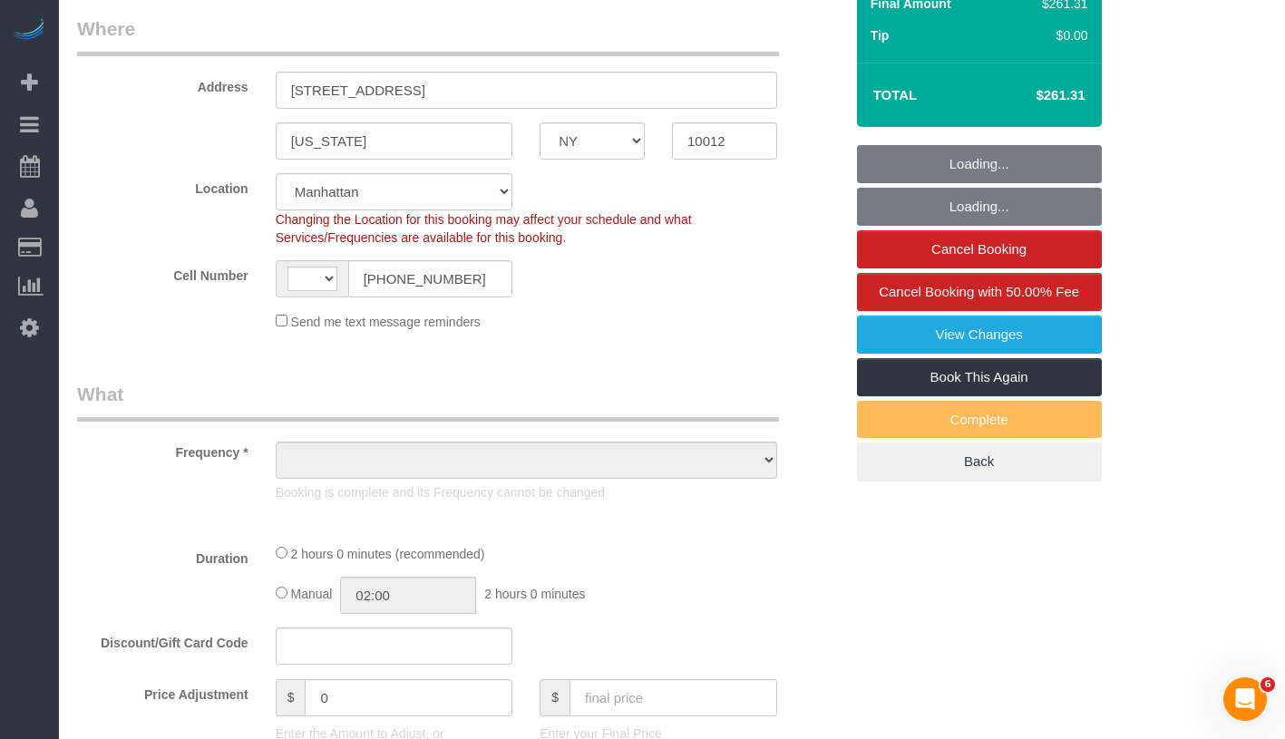
select select "string:[GEOGRAPHIC_DATA]"
select select "object:850"
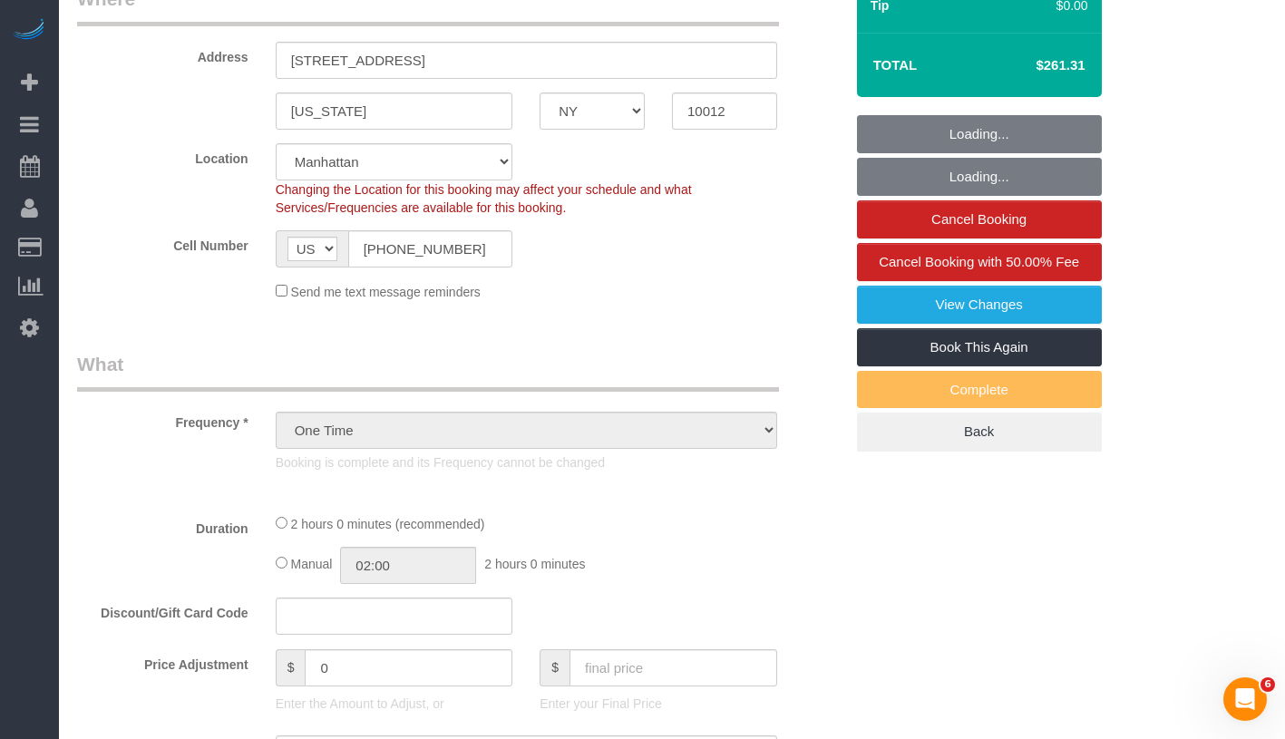
select select "number:89"
select select "number:90"
select select "number:15"
select select "number:7"
select select "spot1"
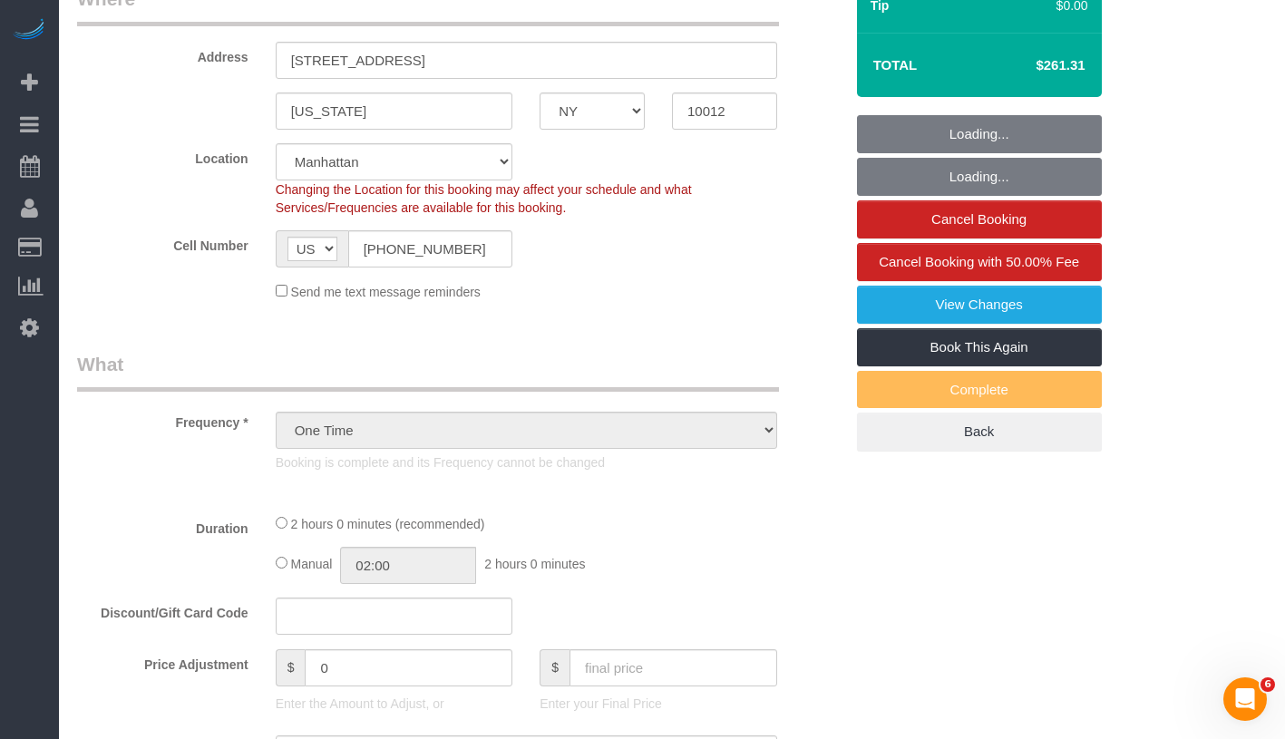
select select "object:1006"
select select "2"
select select "120"
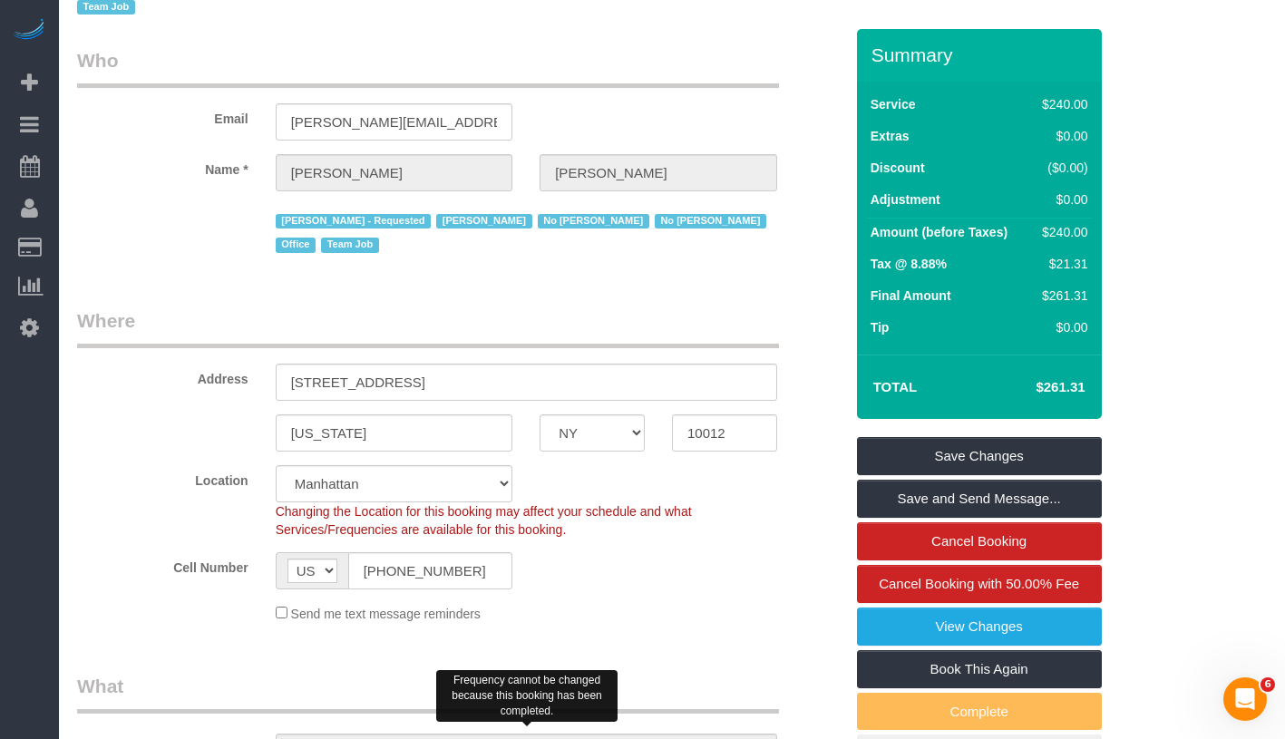
scroll to position [0, 0]
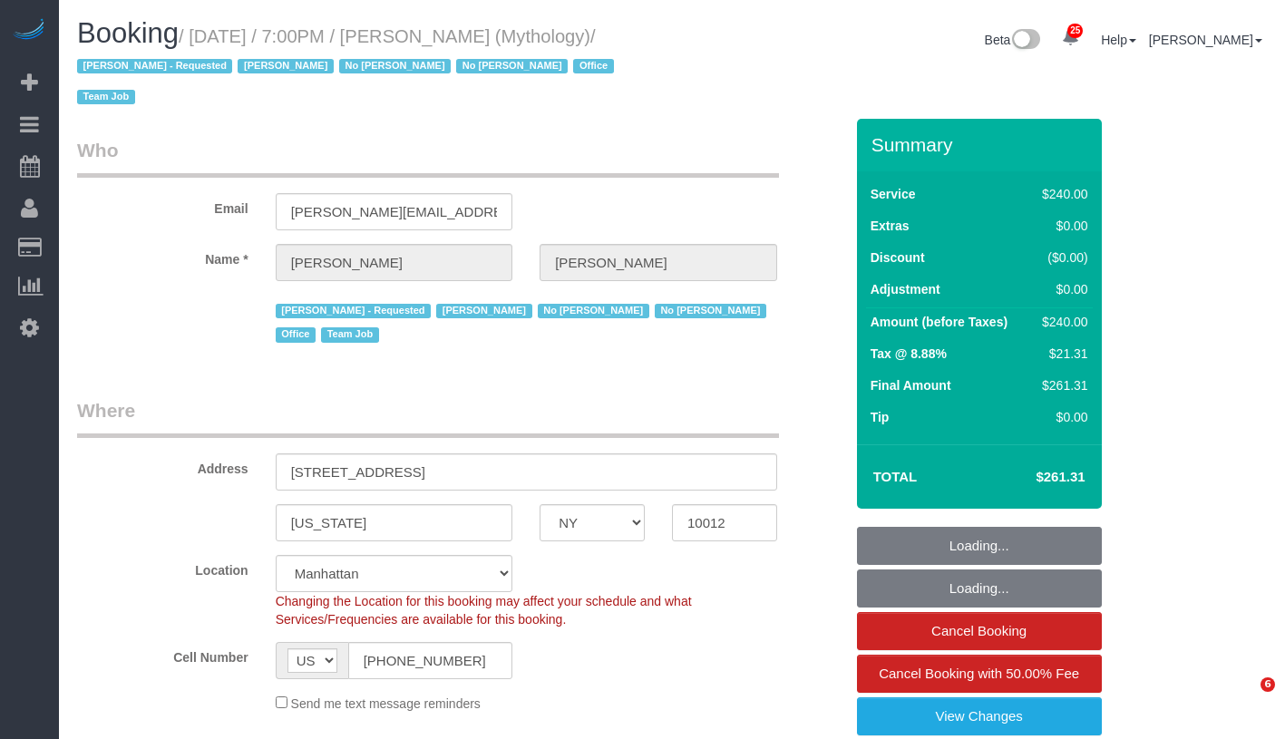
select select "NY"
select select "2"
select select "120"
select select "number:89"
select select "number:90"
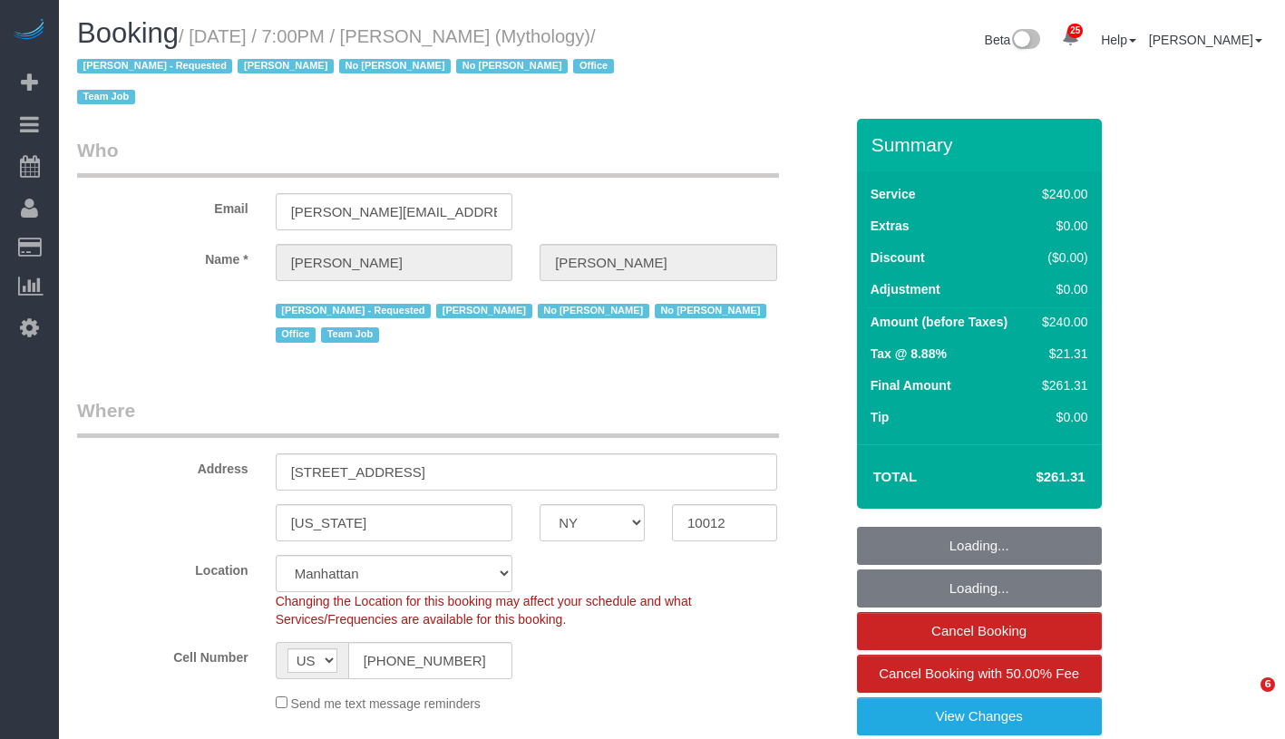
select select "number:15"
select select "number:7"
select select "string:stripe-card_1F0CXe4VGloSiKo7V7BiKmvB"
select select "object:1751"
select select "spot1"
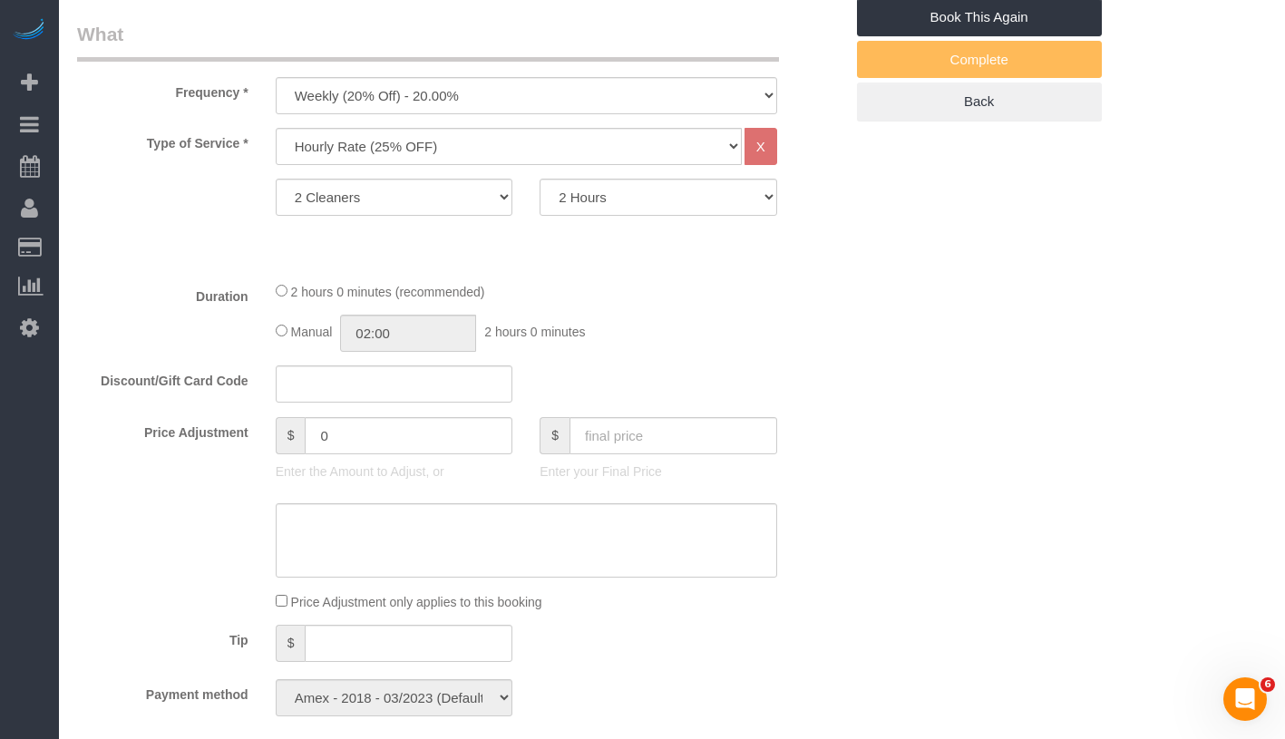
scroll to position [447, 0]
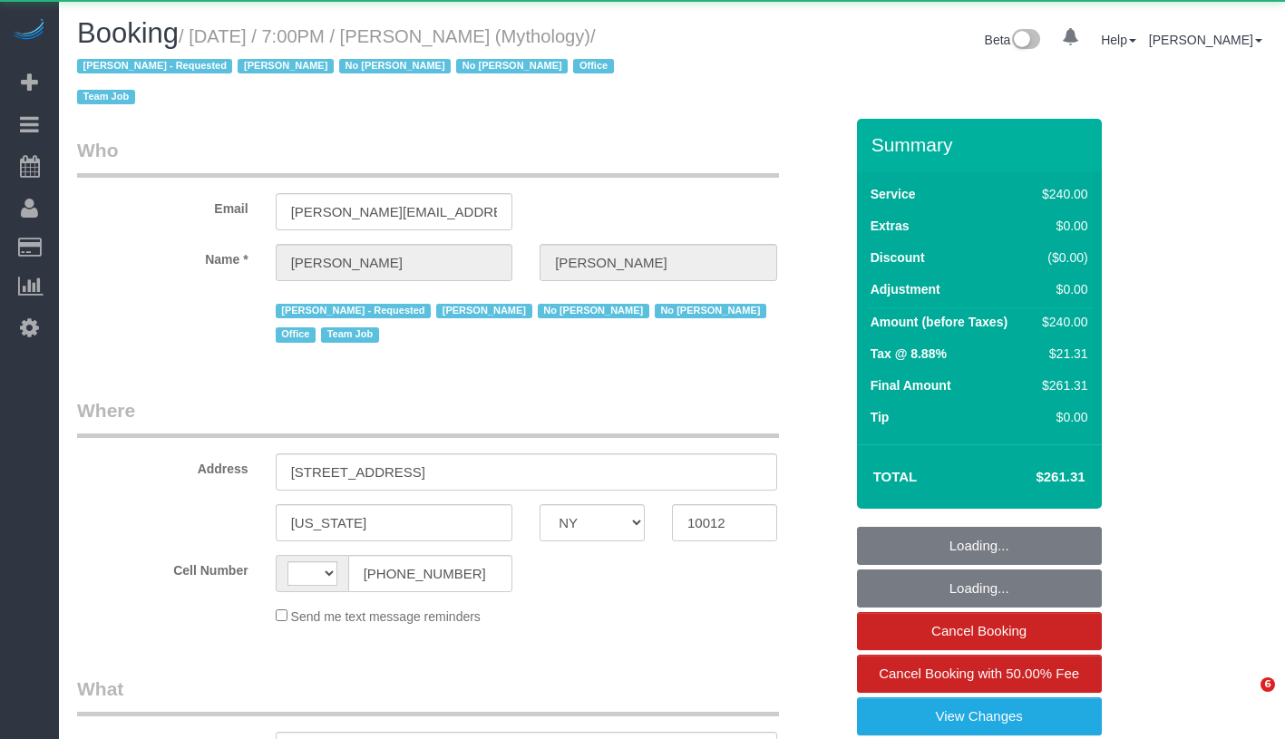
select select "NY"
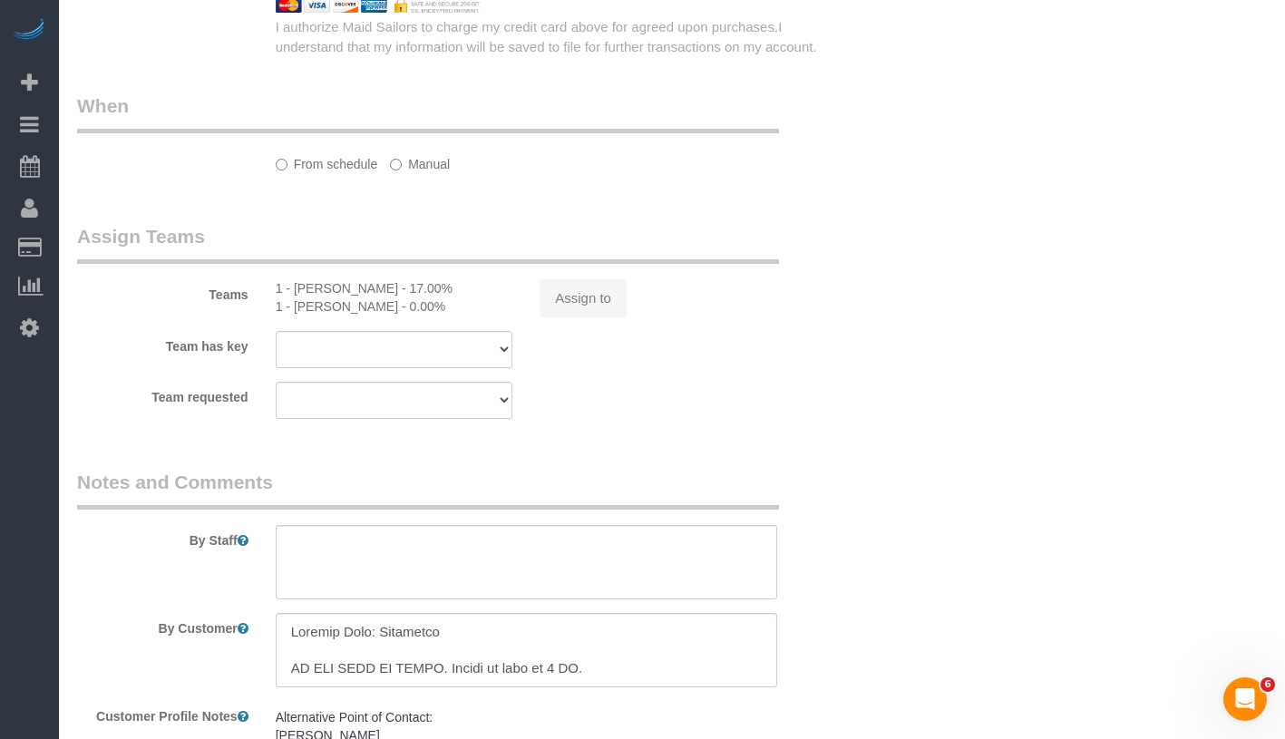
select select "spot1"
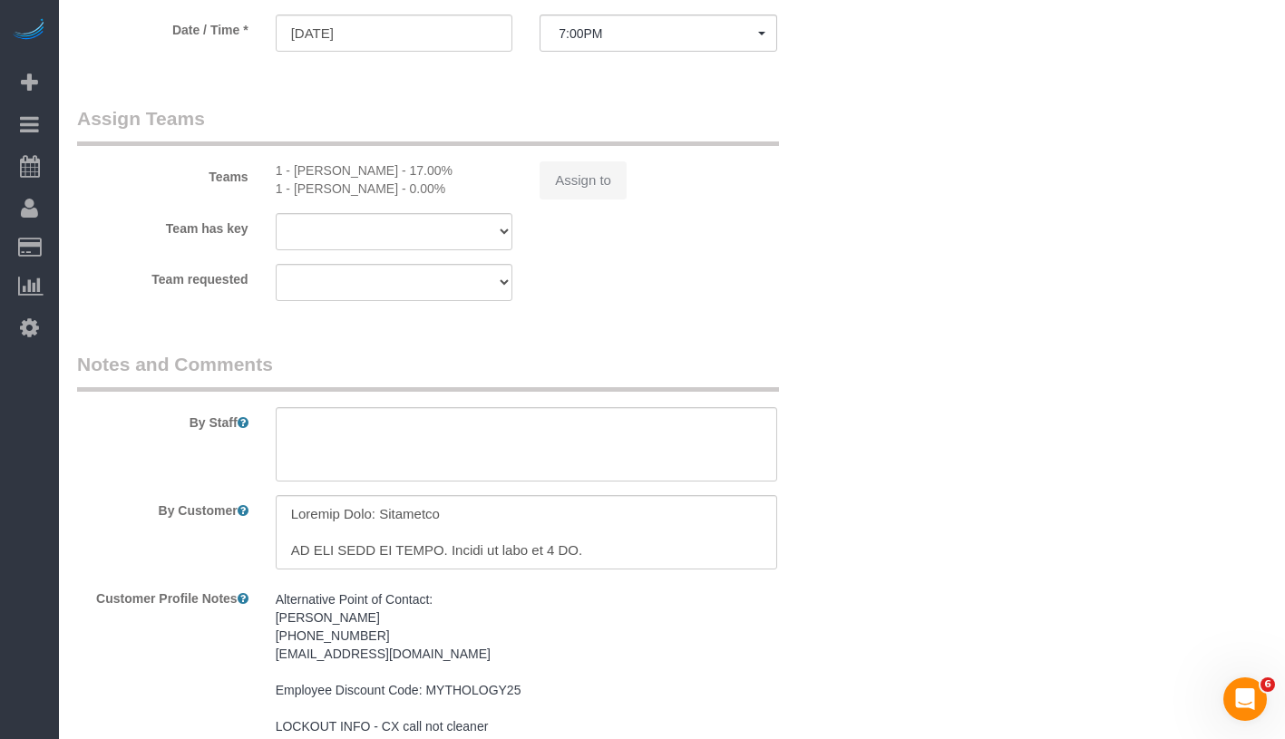
select select "string:[GEOGRAPHIC_DATA]"
select select "2"
select select "120"
click at [582, 189] on div "Assign to" at bounding box center [658, 180] width 265 height 38
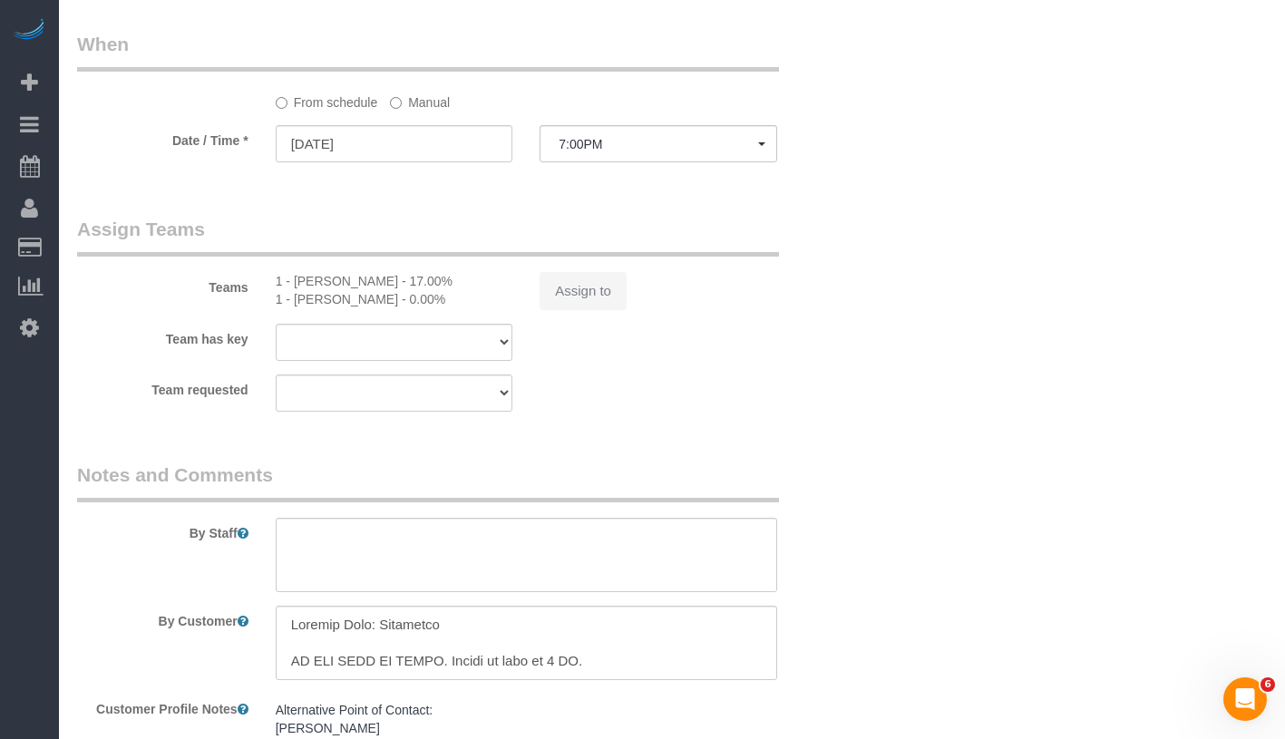
select select "string:stripe-card_1F0CXe4VGloSiKo7V7BiKmvB"
select select "number:89"
select select "number:90"
select select "number:15"
select select "number:7"
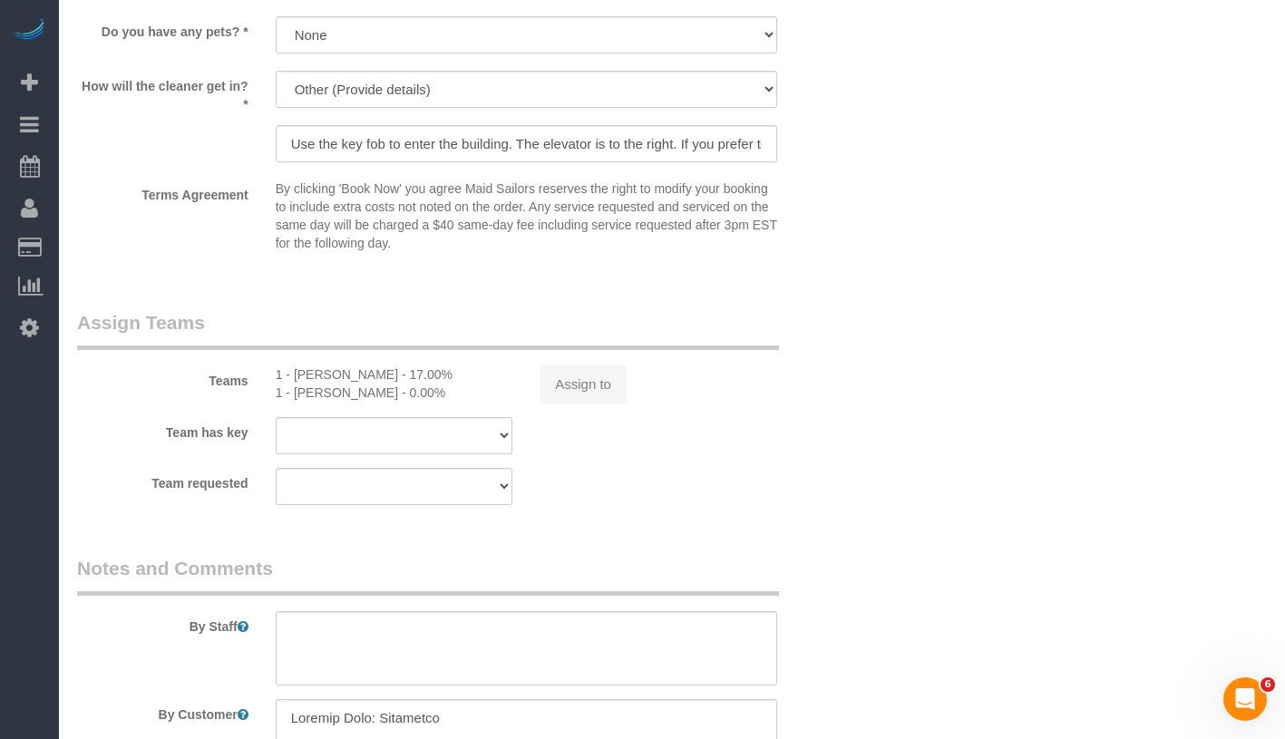
scroll to position [1958, 0]
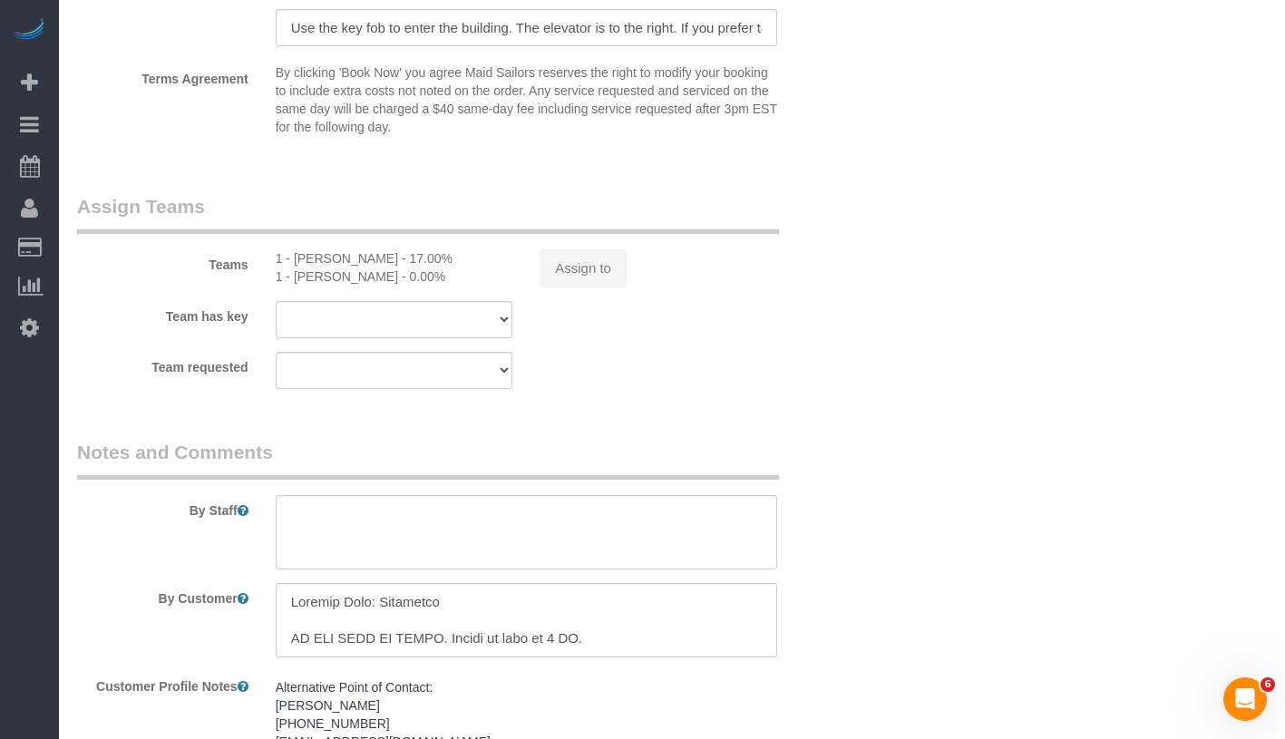
click at [582, 283] on div "Assign to" at bounding box center [658, 268] width 265 height 38
click at [582, 280] on button "Assign to" at bounding box center [583, 268] width 87 height 38
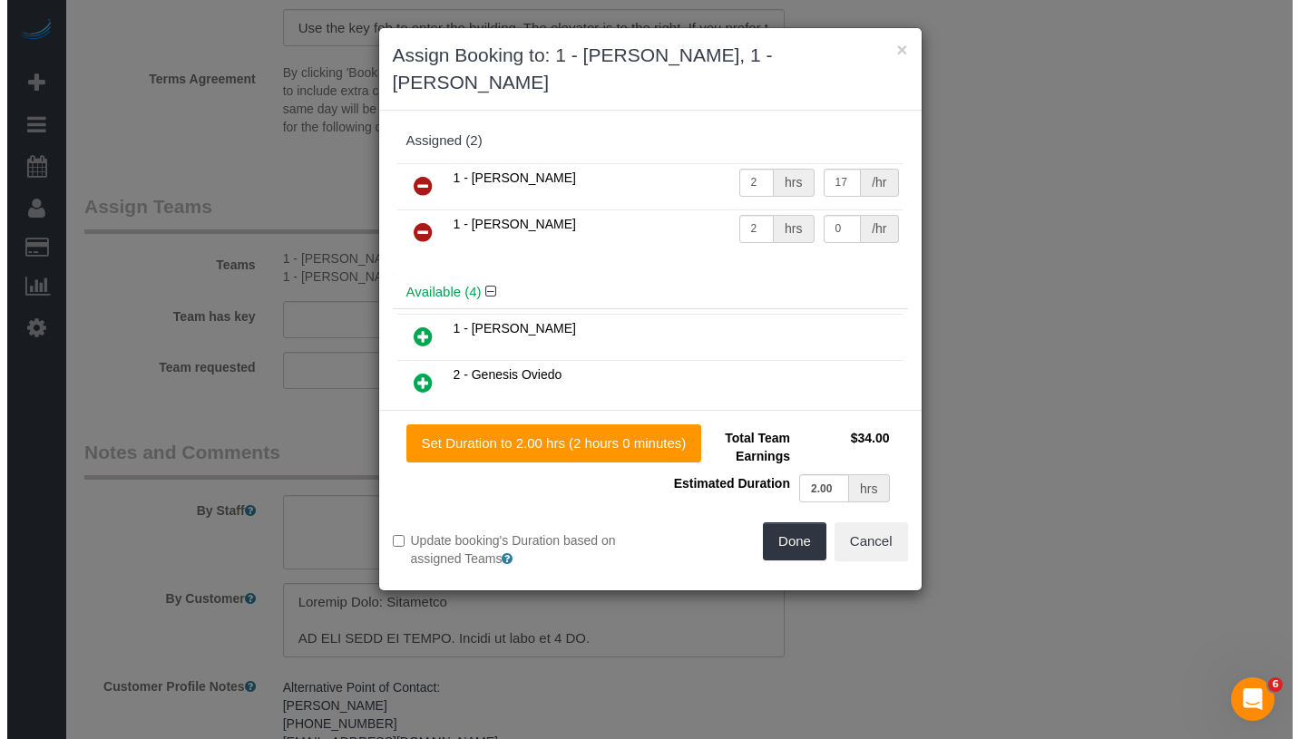
scroll to position [1935, 0]
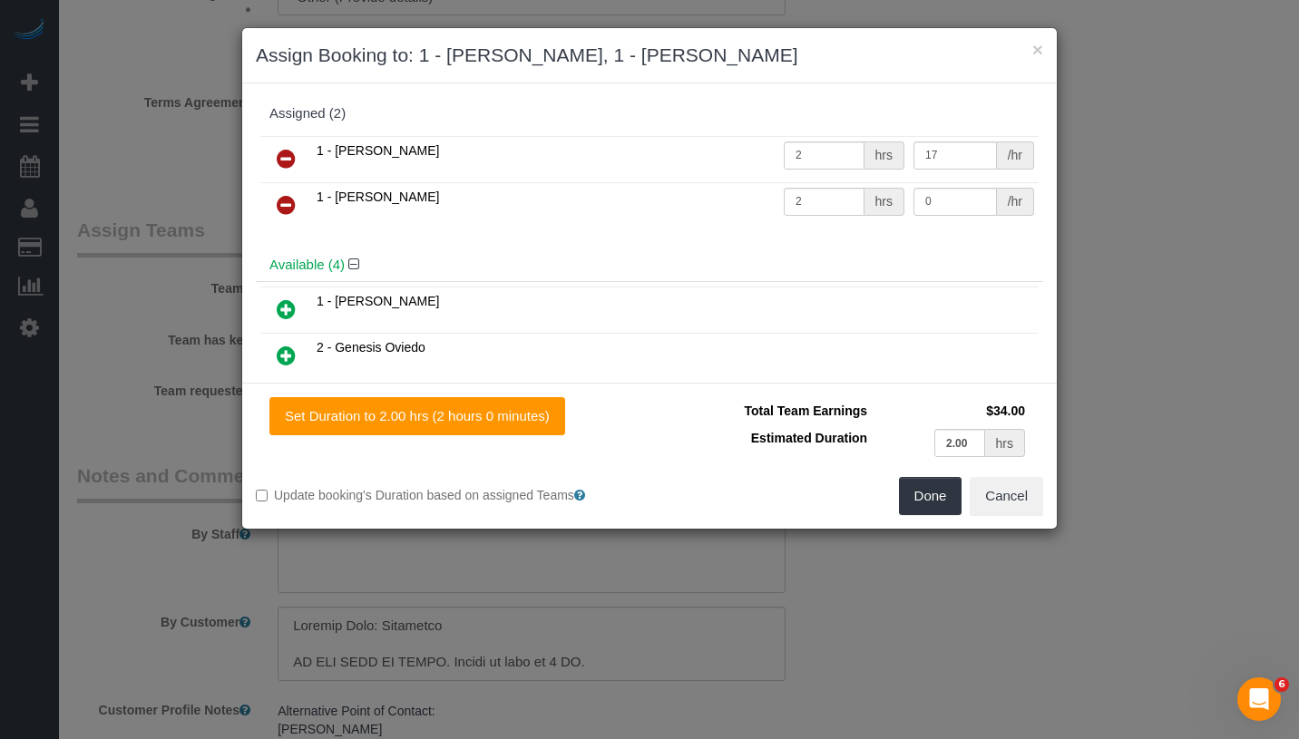
click at [294, 202] on icon at bounding box center [286, 205] width 19 height 22
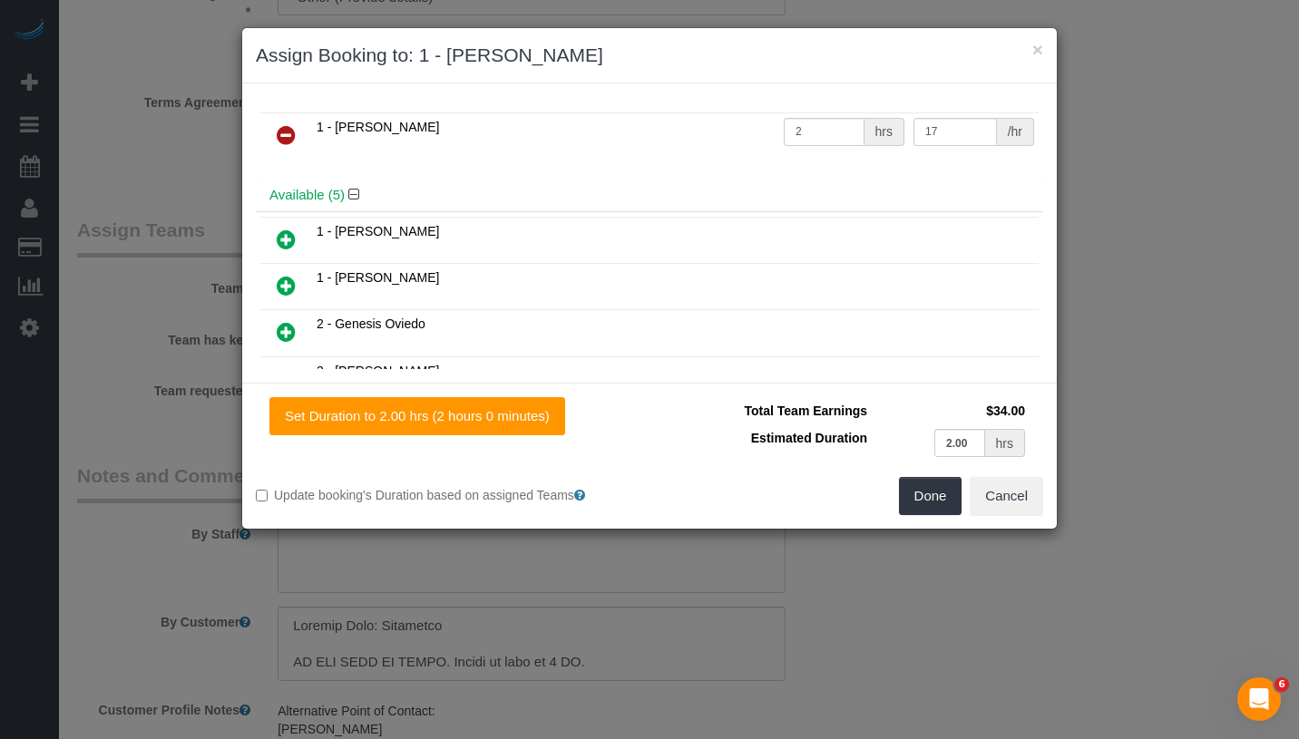
select select "object:3750"
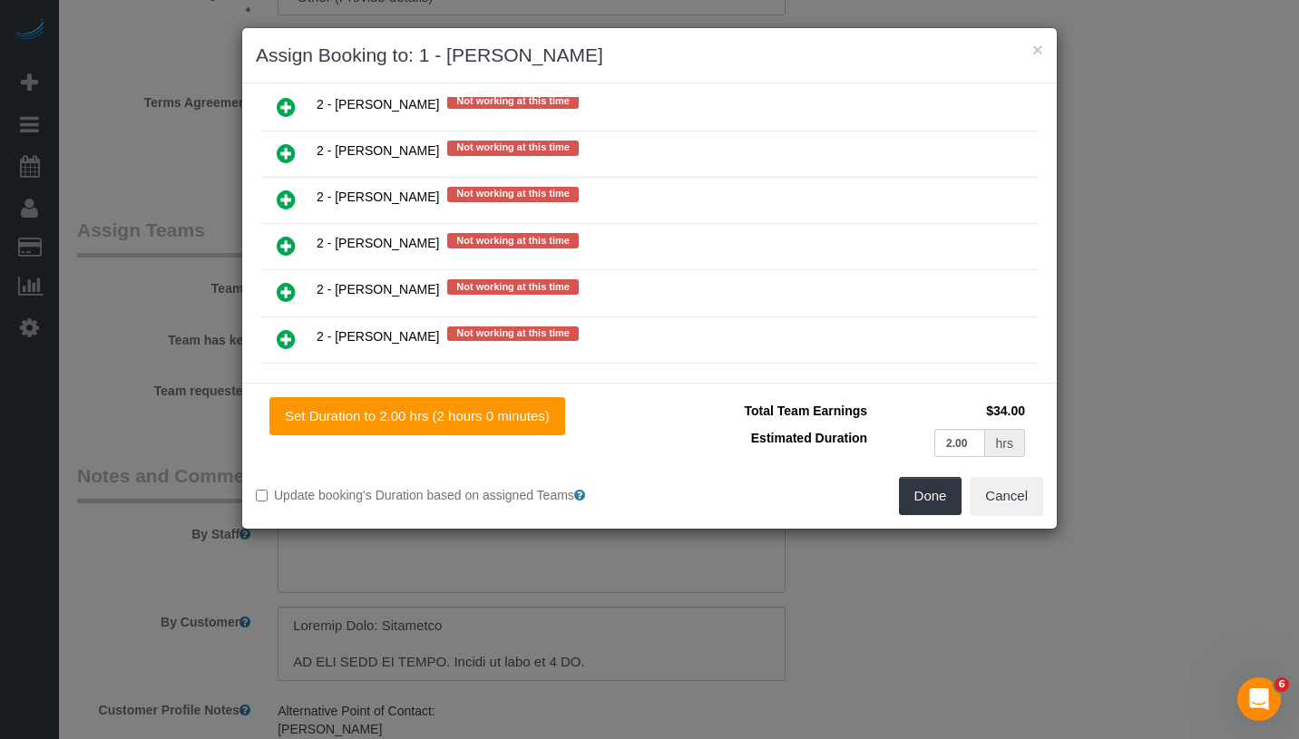
scroll to position [2493, 0]
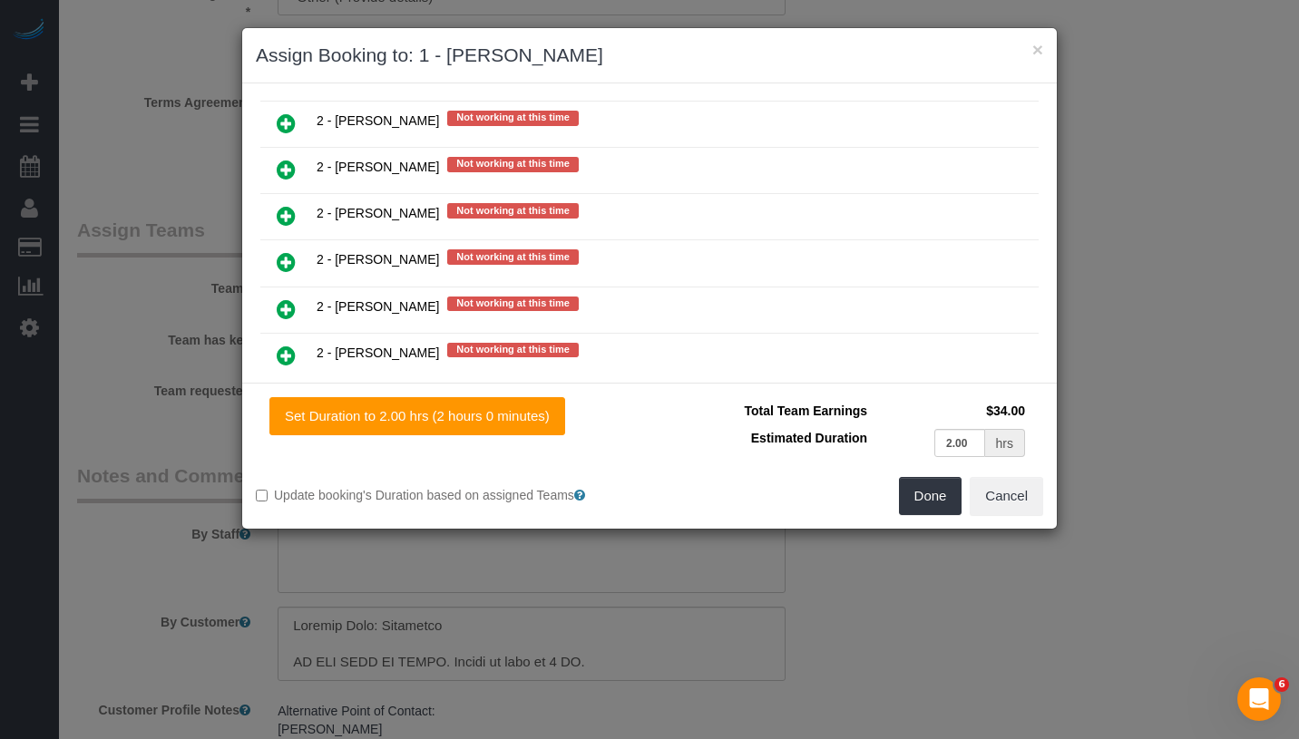
click at [282, 345] on icon at bounding box center [286, 356] width 19 height 22
click at [924, 512] on button "Done" at bounding box center [930, 496] width 63 height 38
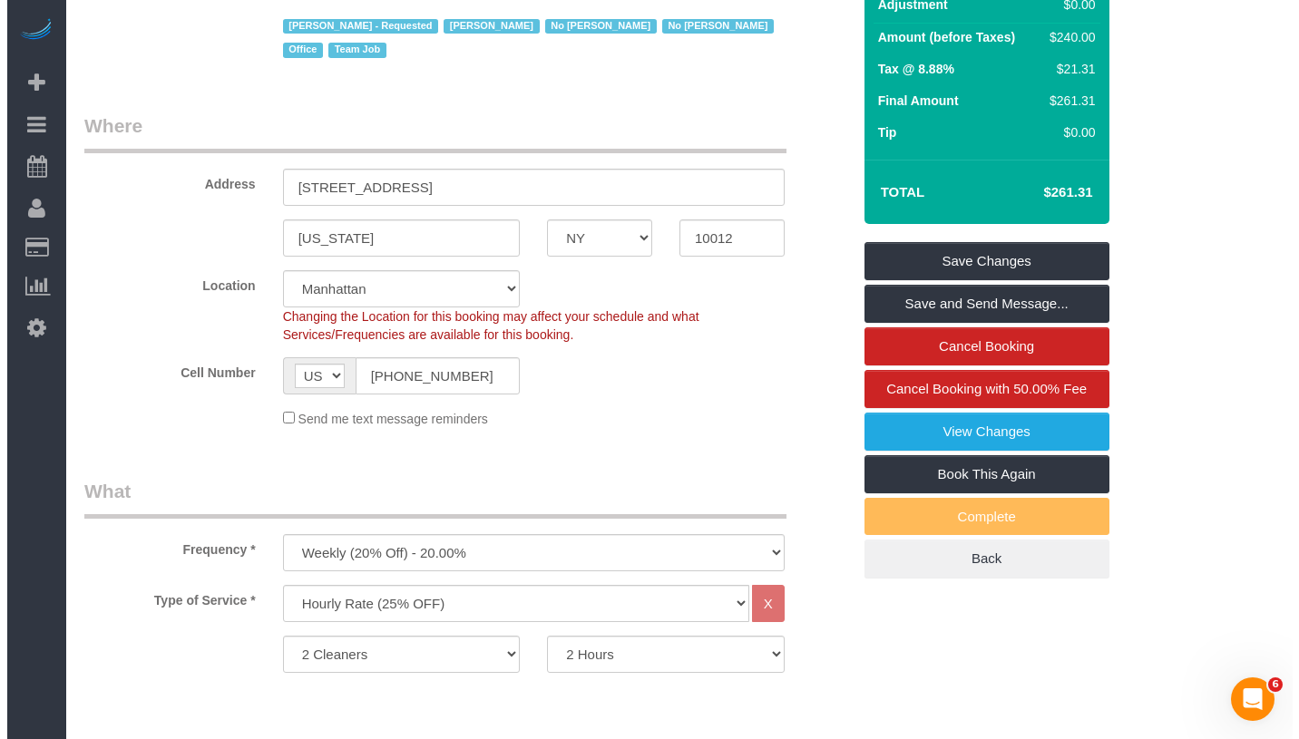
scroll to position [0, 0]
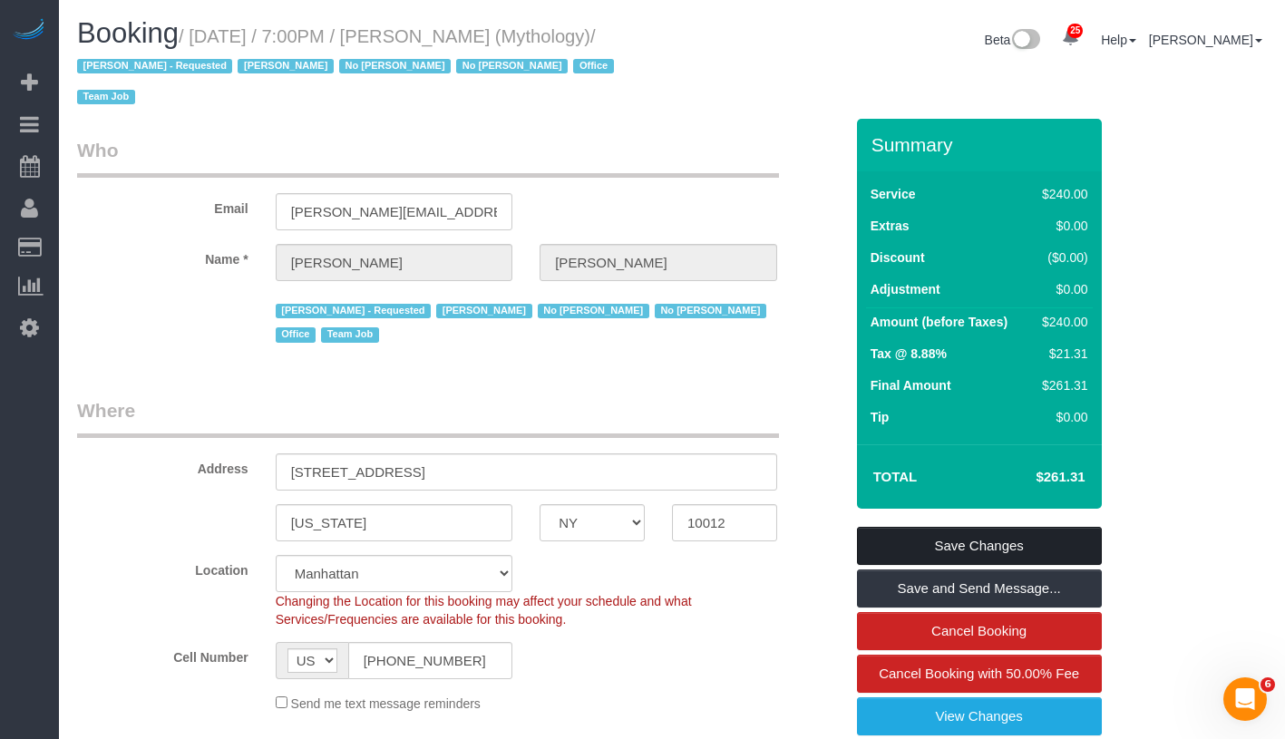
click at [1077, 552] on link "Save Changes" at bounding box center [979, 546] width 245 height 38
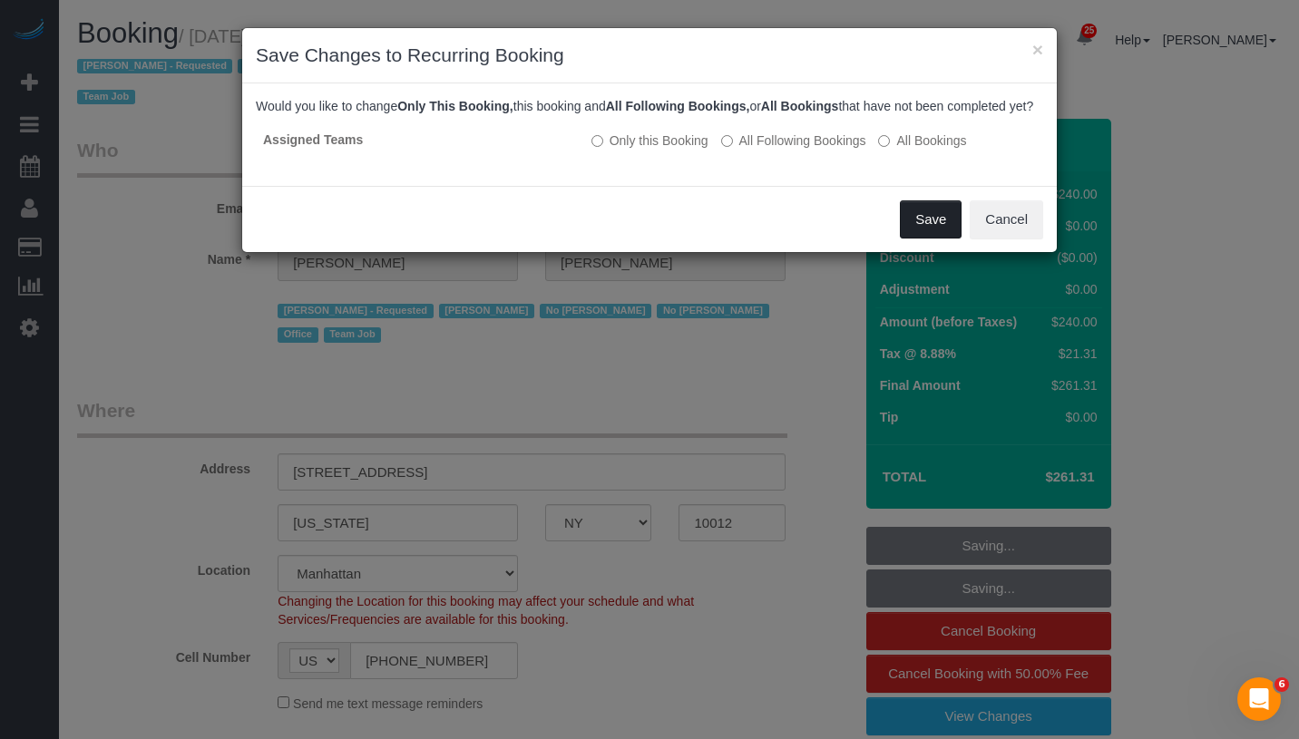
click at [910, 233] on button "Save" at bounding box center [931, 219] width 62 height 38
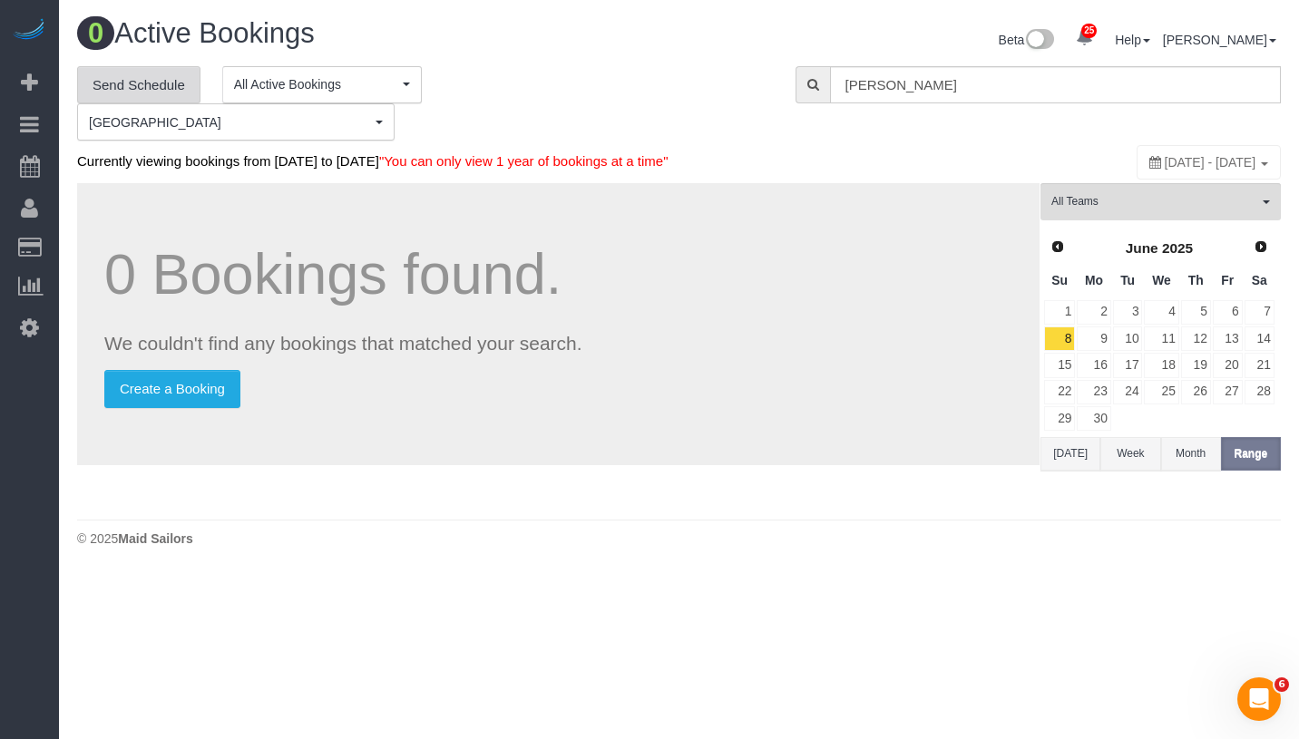
click at [175, 91] on link "Send Schedule" at bounding box center [138, 85] width 123 height 38
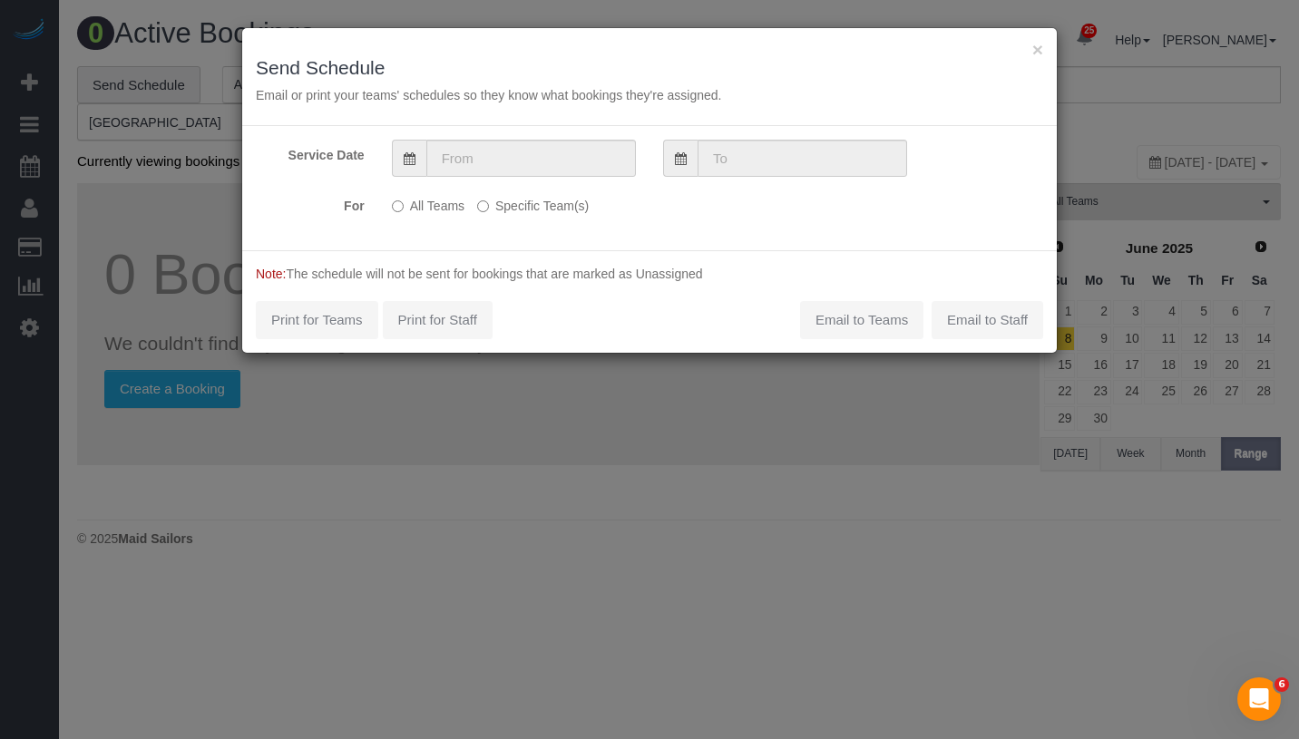
click at [530, 206] on label "Specific Team(s)" at bounding box center [533, 202] width 112 height 24
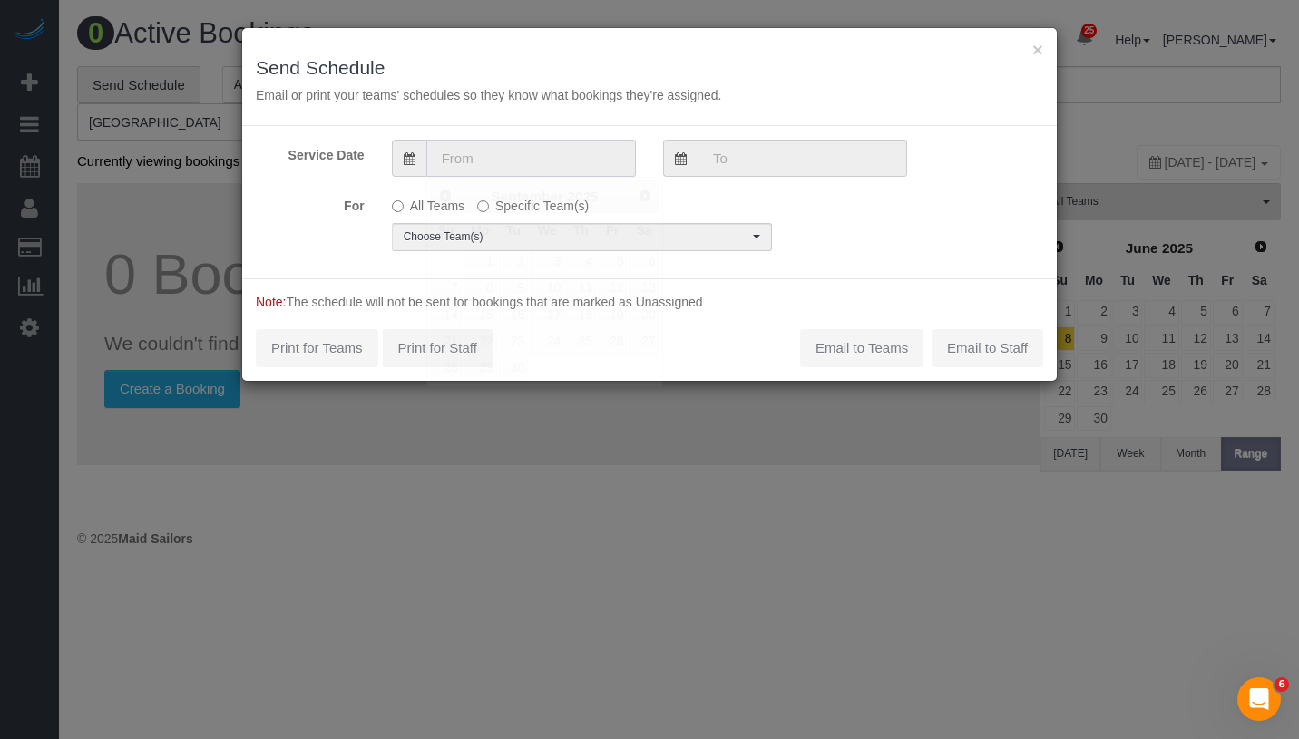
click at [542, 172] on input "text" at bounding box center [531, 158] width 210 height 37
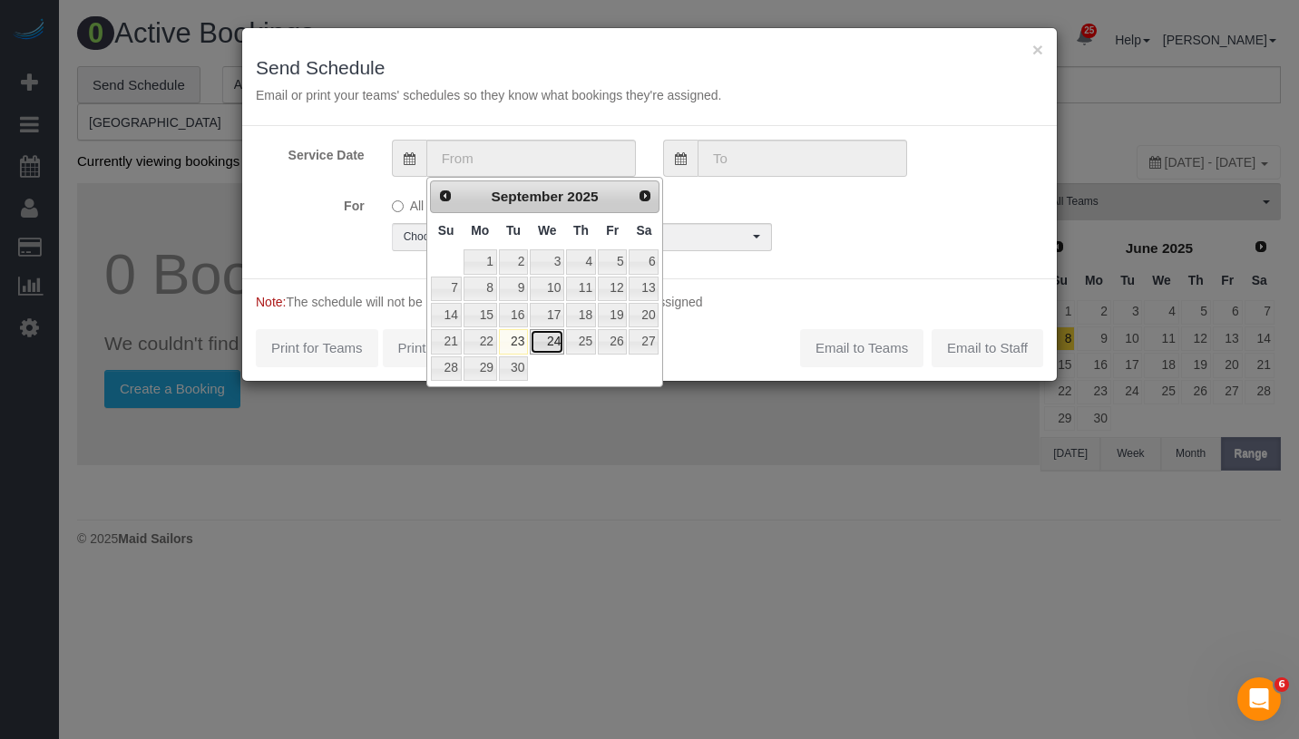
click at [540, 346] on link "24" at bounding box center [547, 341] width 34 height 24
type input "[DATE]"
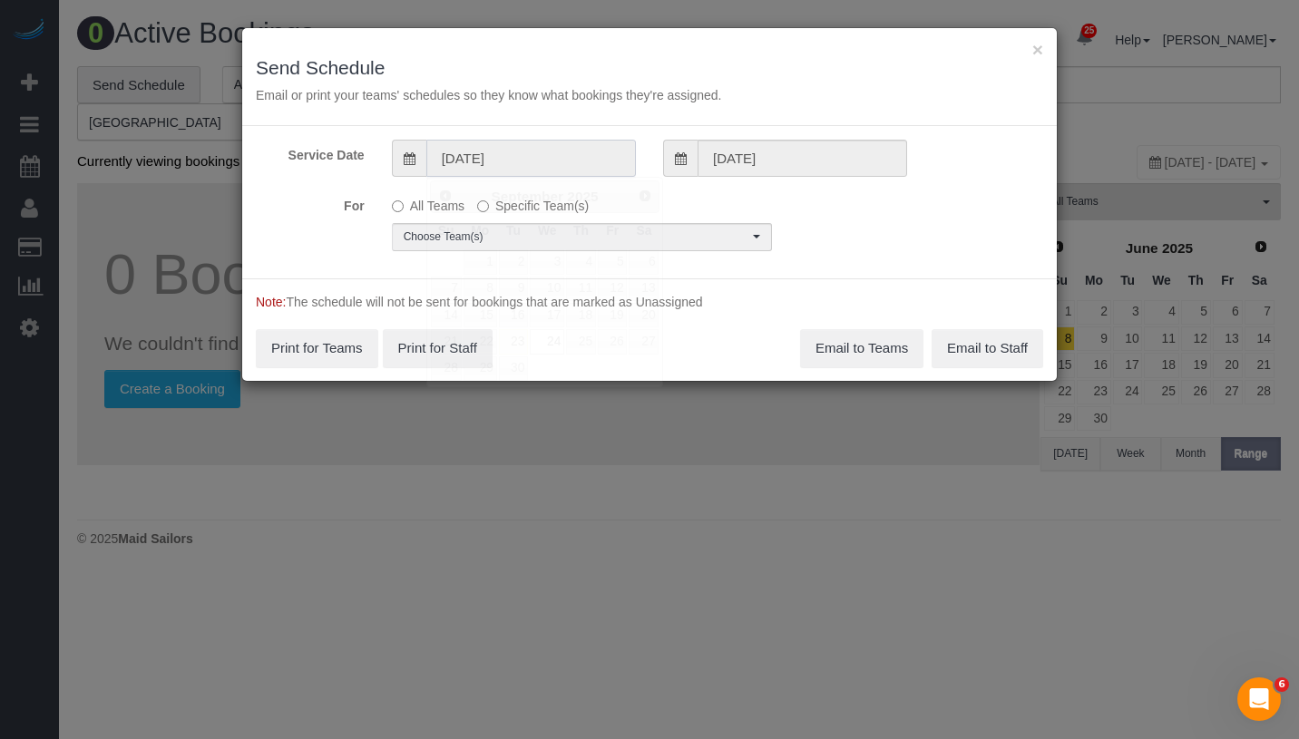
click at [547, 161] on input "[DATE]" at bounding box center [531, 158] width 210 height 37
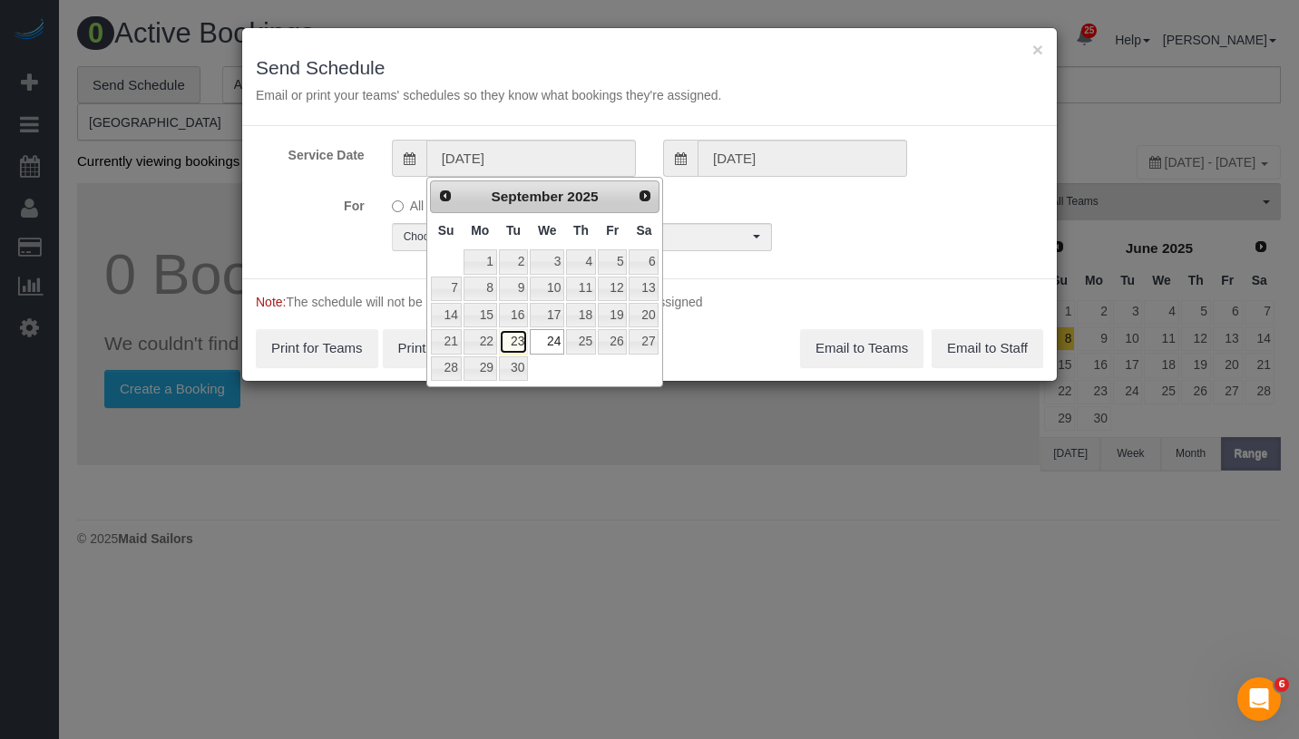
click at [513, 339] on link "23" at bounding box center [513, 341] width 29 height 24
type input "[DATE]"
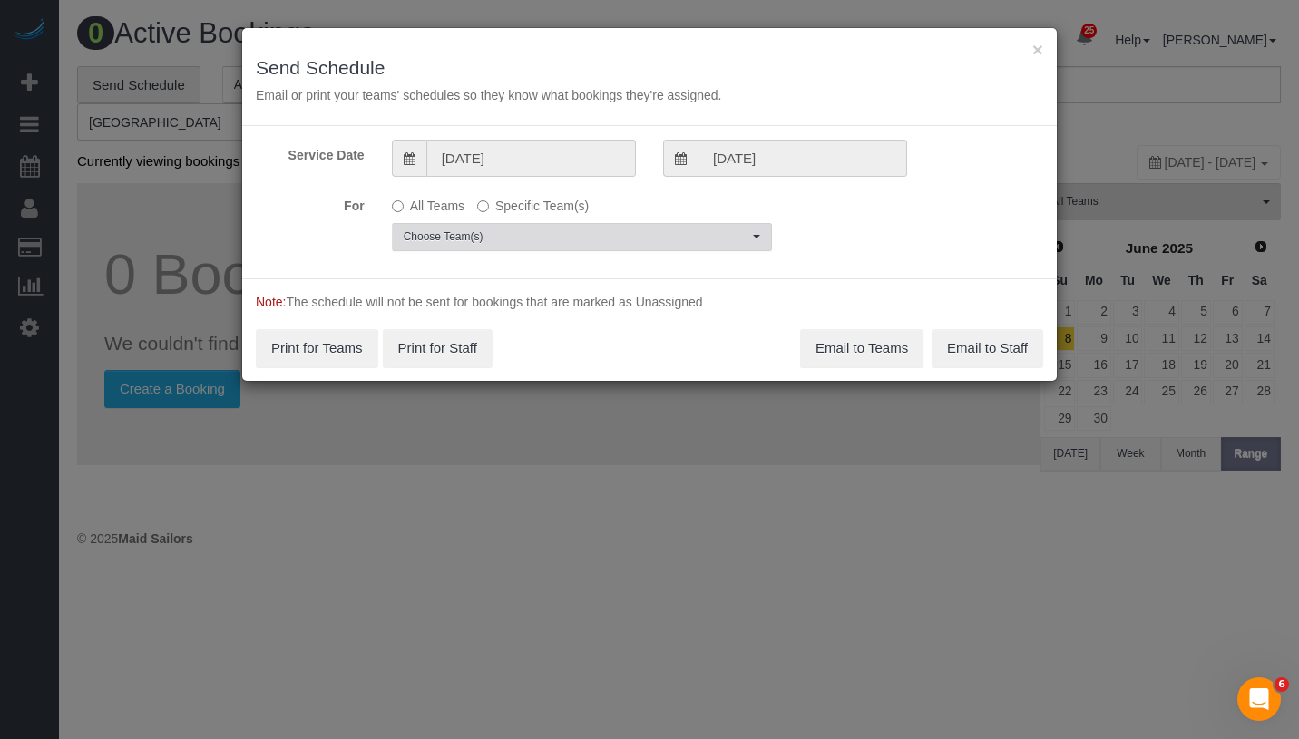
click at [542, 241] on span "Choose Team(s)" at bounding box center [576, 236] width 345 height 15
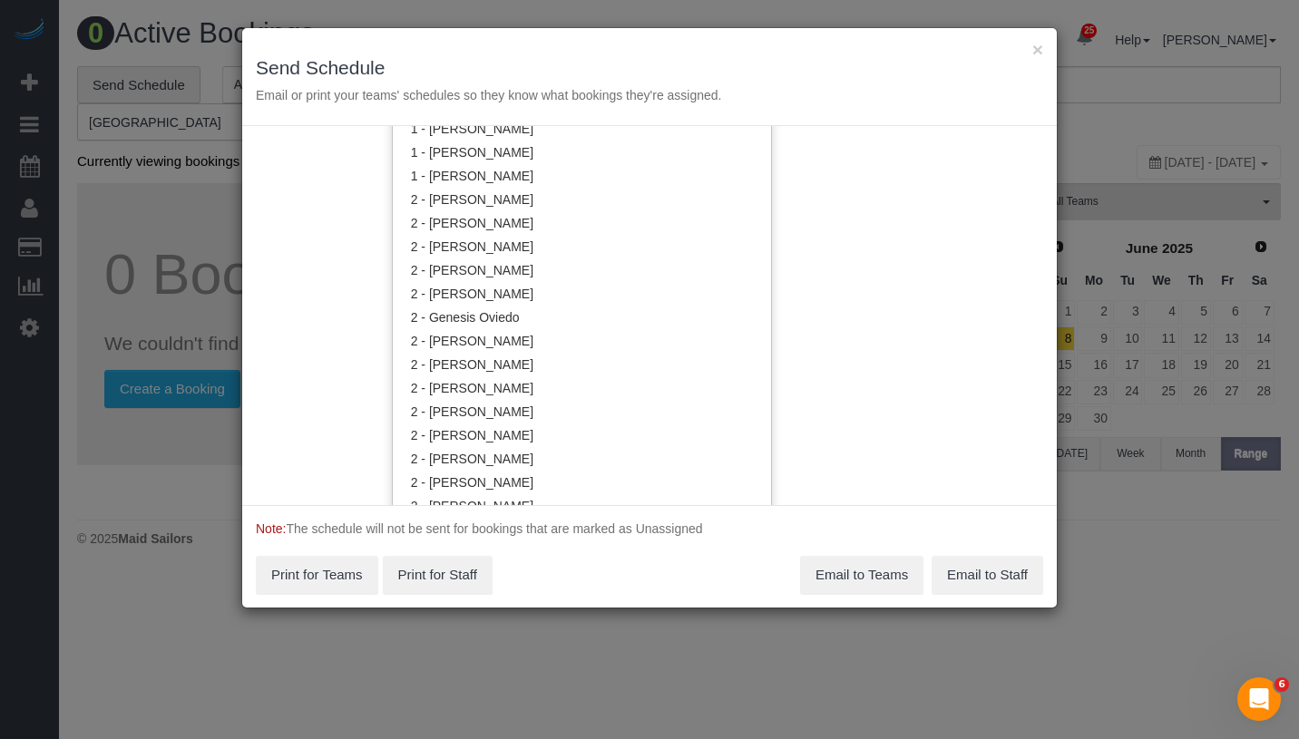
scroll to position [1129, 0]
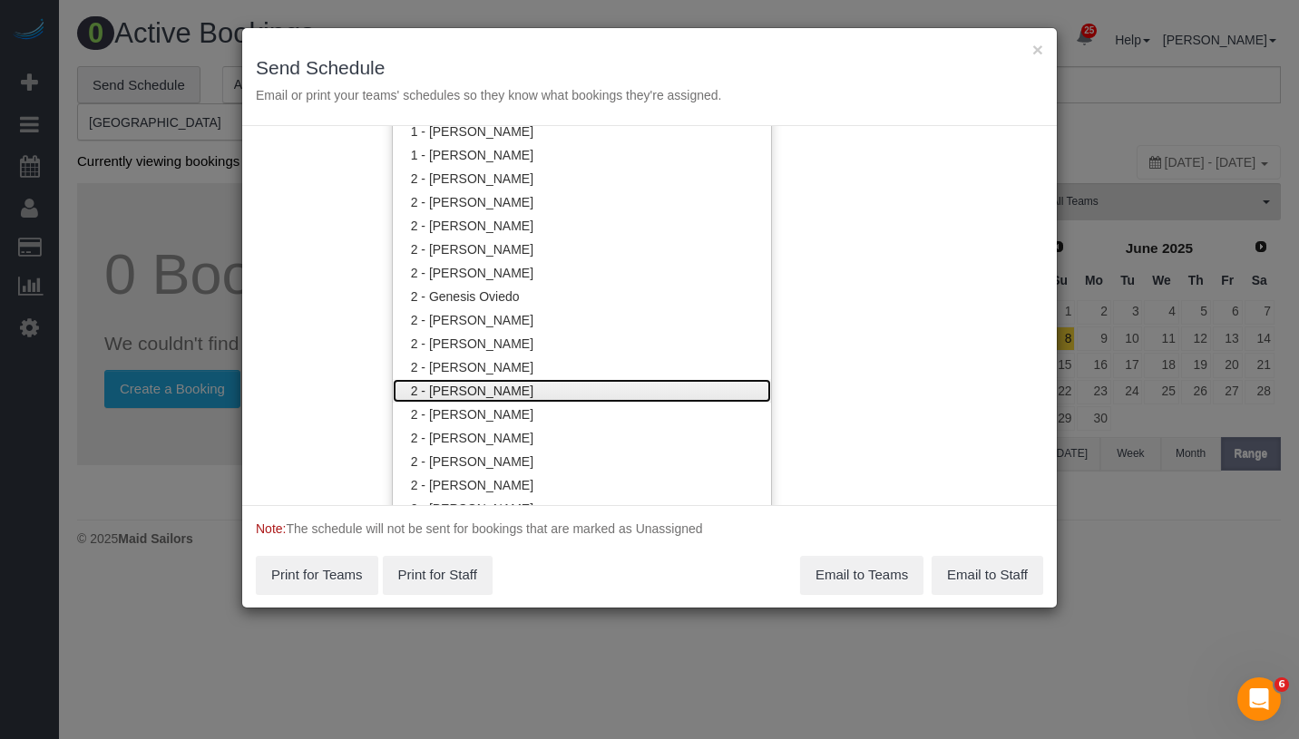
click at [532, 392] on link "2 - [PERSON_NAME]" at bounding box center [582, 391] width 378 height 24
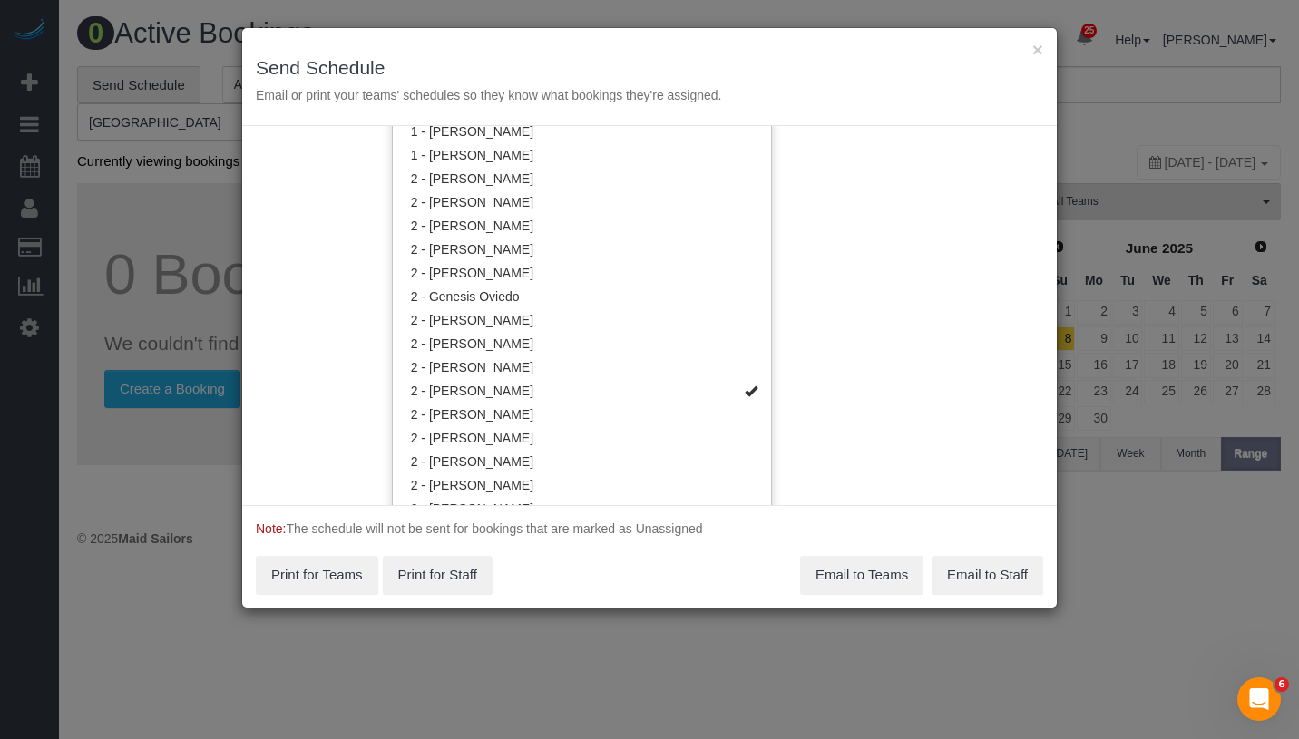
click at [869, 320] on div "Service Date [DATE] [DATE] For All Teams Specific Team(s) 2 - [PERSON_NAME] Cho…" at bounding box center [649, 315] width 814 height 379
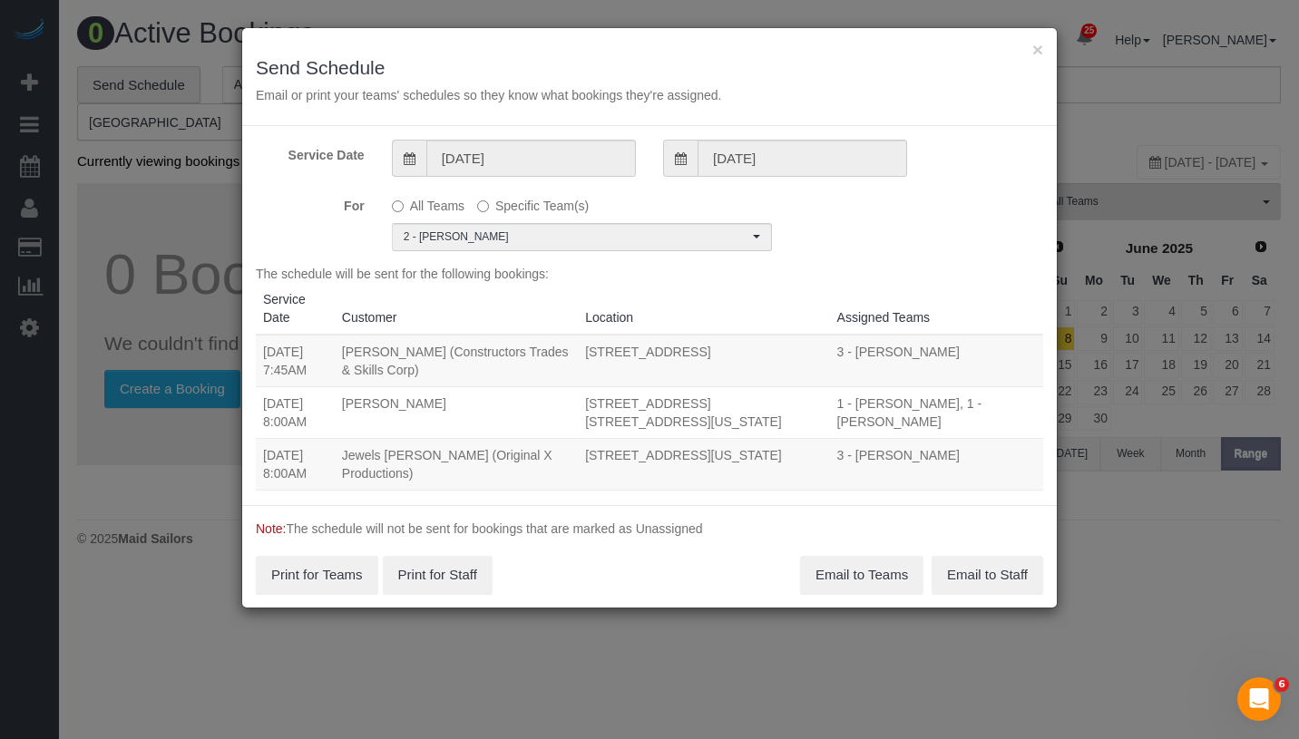
scroll to position [0, 0]
click at [812, 167] on input "[DATE]" at bounding box center [802, 158] width 210 height 37
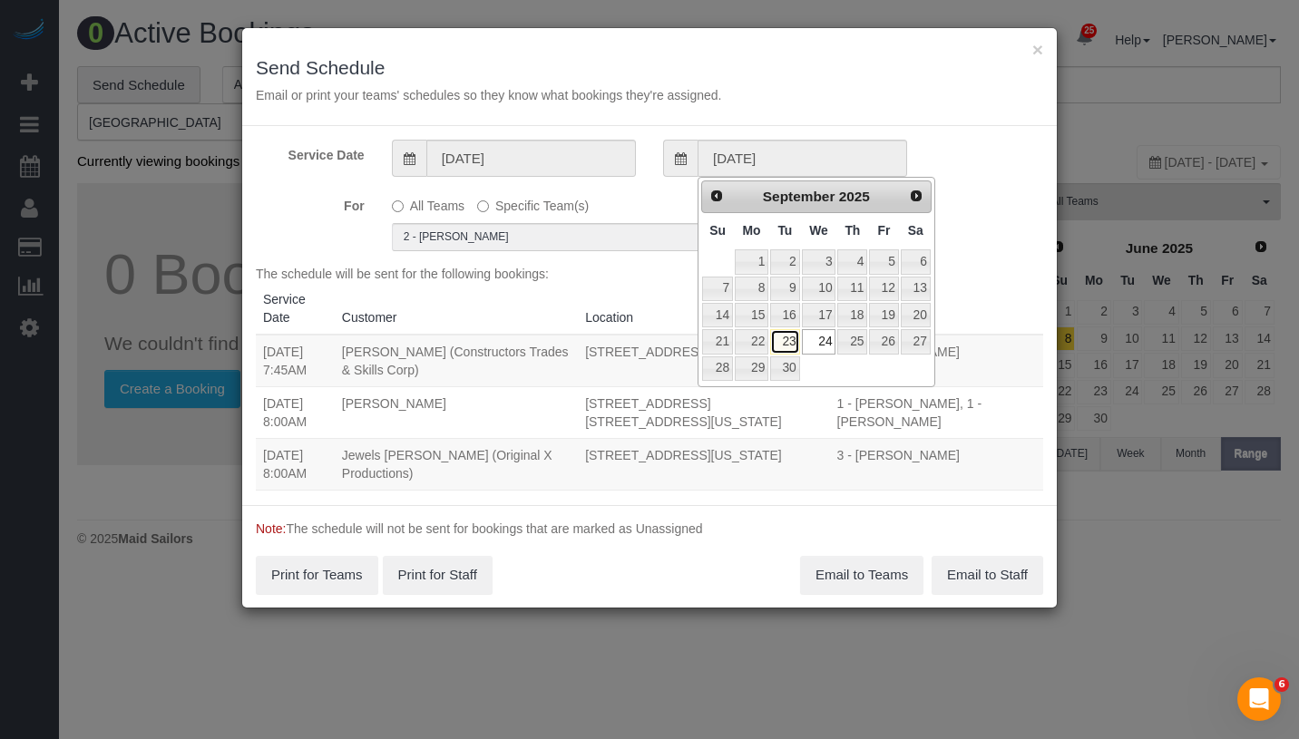
click at [791, 344] on link "23" at bounding box center [784, 341] width 29 height 24
type input "[DATE]"
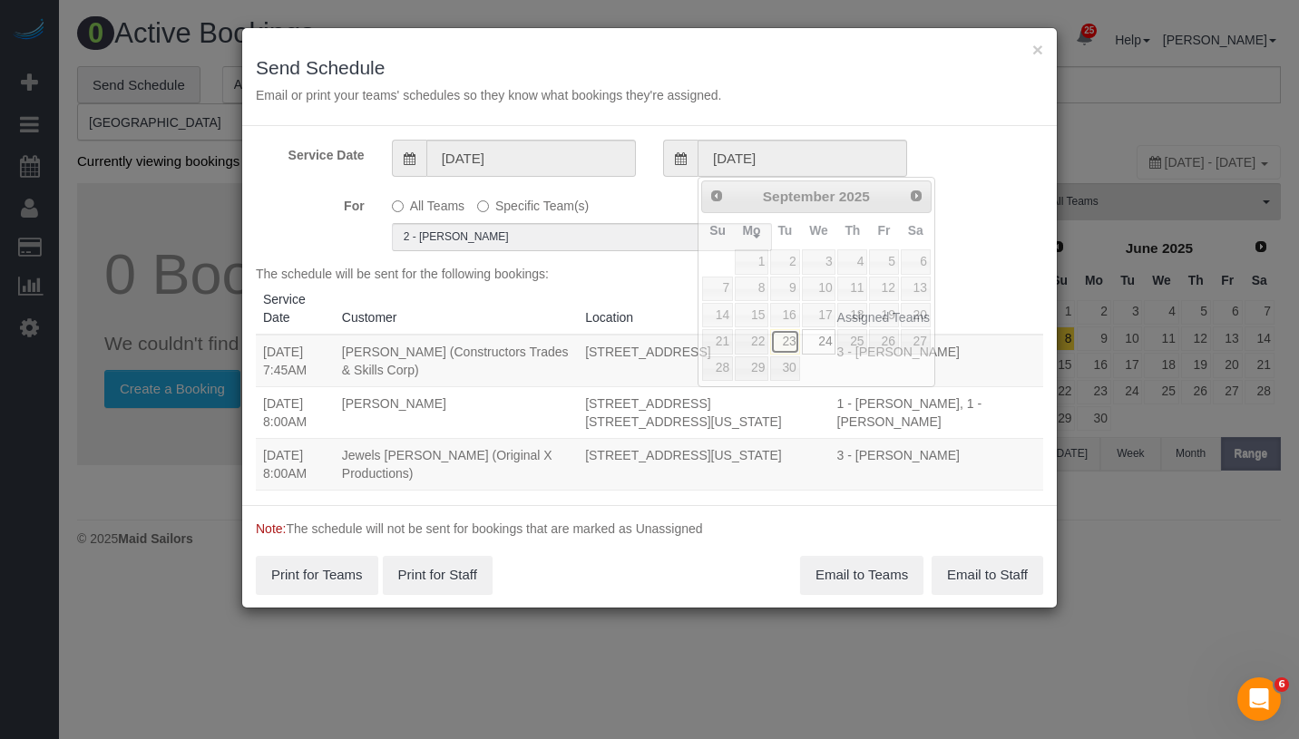
click at [791, 344] on link "23" at bounding box center [784, 341] width 29 height 24
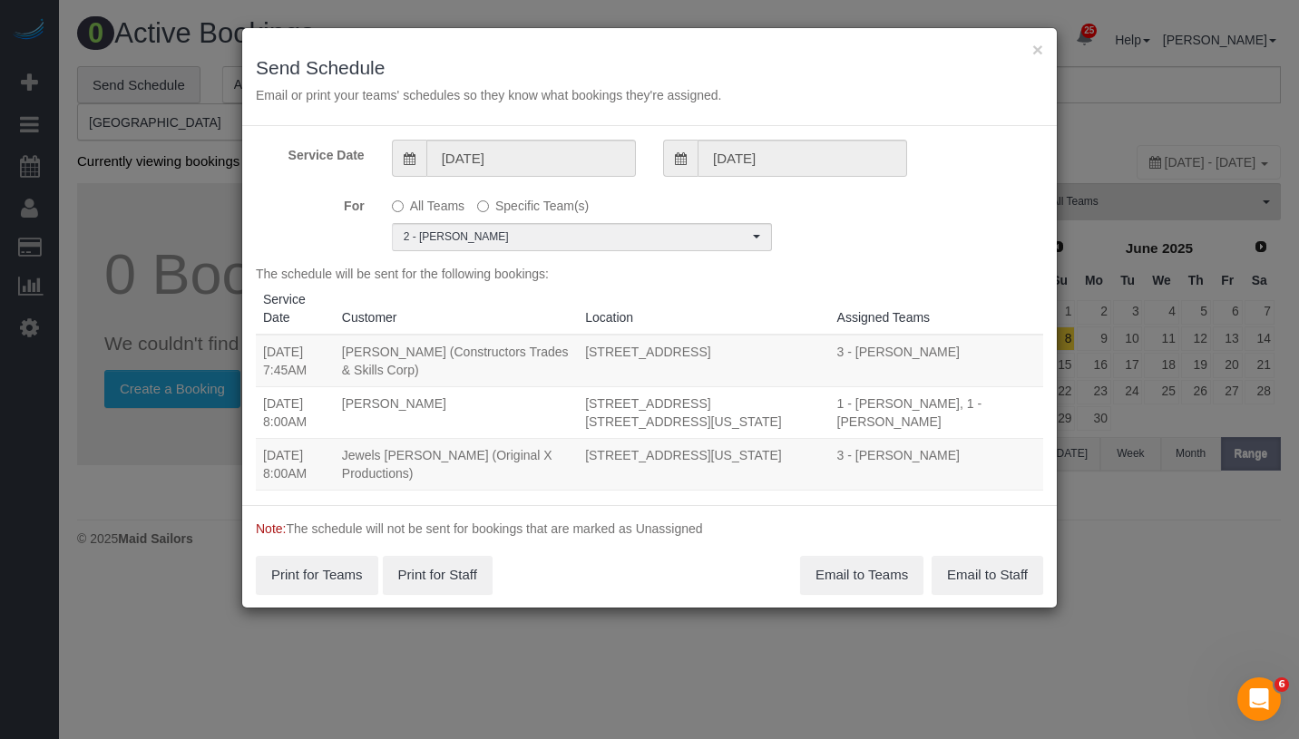
click at [887, 222] on div "For All Teams Specific Team(s) 2 - [PERSON_NAME] Choose Team(s) * - K.J. *[PERS…" at bounding box center [649, 220] width 814 height 61
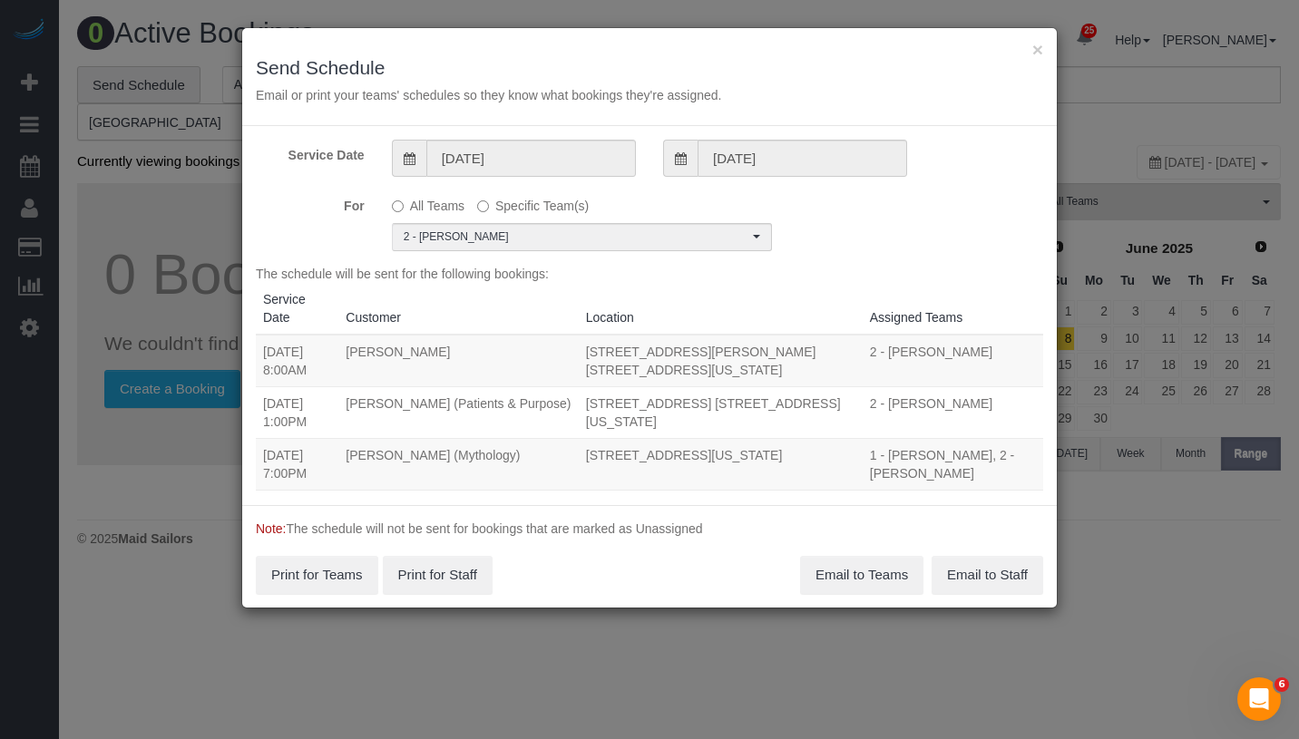
click at [315, 205] on label "For" at bounding box center [310, 202] width 136 height 24
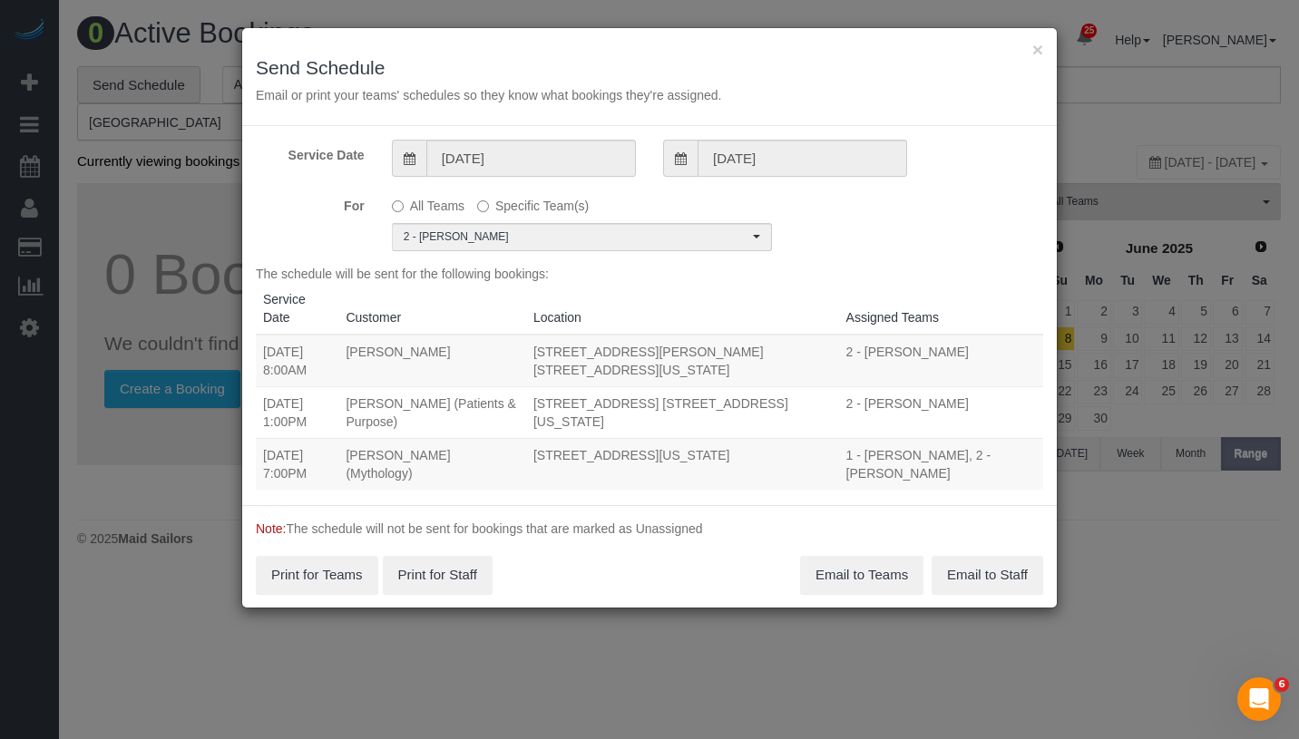
drag, startPoint x: 264, startPoint y: 434, endPoint x: 909, endPoint y: 463, distance: 645.5
click at [909, 463] on tr "[DATE] 7:00PM [PERSON_NAME] (Mythology) [STREET_ADDRESS][US_STATE] 1 - [PERSON_…" at bounding box center [649, 464] width 787 height 52
copy tr "[DATE] 7:00PM [PERSON_NAME] (Mythology) [STREET_ADDRESS][US_STATE] 1 - [PERSON_…"
click at [876, 571] on button "Email to Teams" at bounding box center [861, 575] width 123 height 38
